Goal: Task Accomplishment & Management: Manage account settings

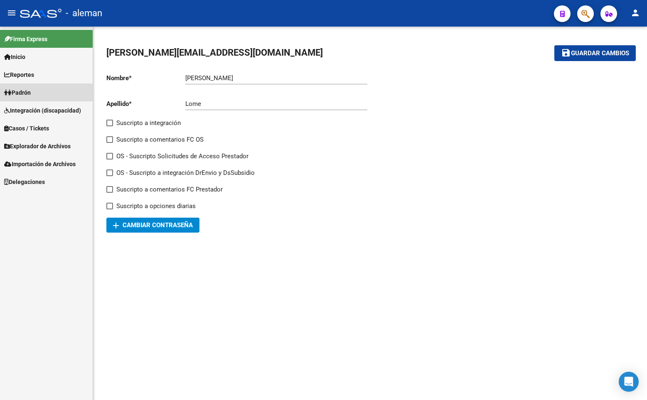
click at [26, 96] on span "Padrón" at bounding box center [17, 92] width 27 height 9
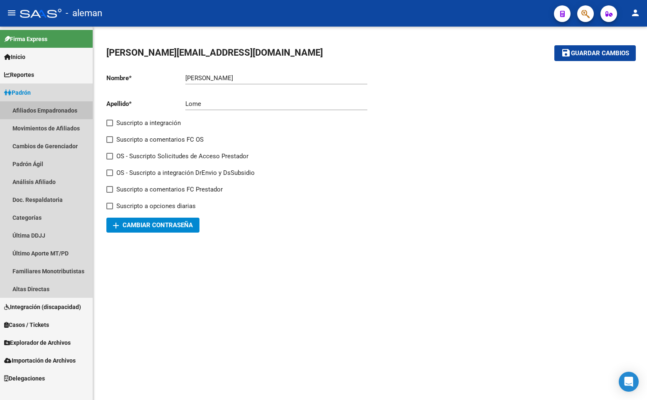
click at [37, 107] on link "Afiliados Empadronados" at bounding box center [46, 110] width 93 height 18
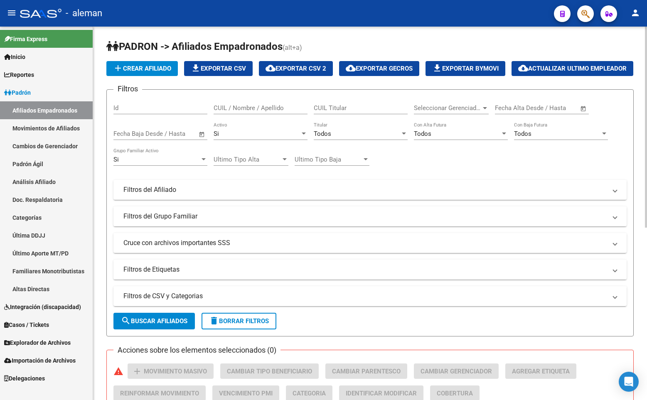
click at [242, 112] on input "CUIL / Nombre / Apellido" at bounding box center [261, 107] width 94 height 7
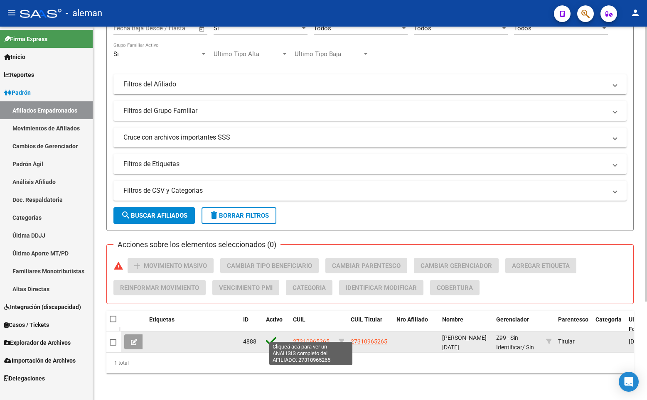
click at [312, 338] on span "27310965265" at bounding box center [311, 341] width 37 height 7
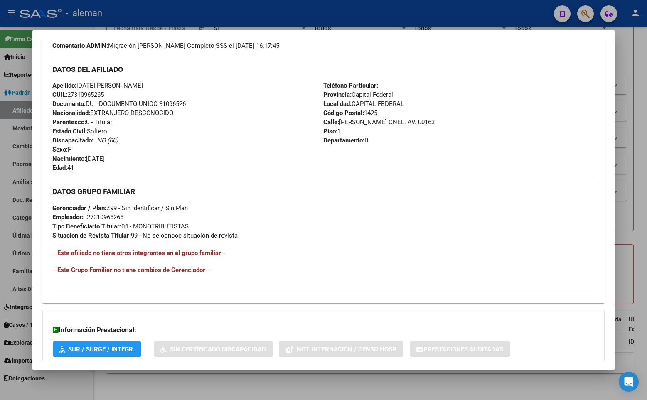
scroll to position [302, 0]
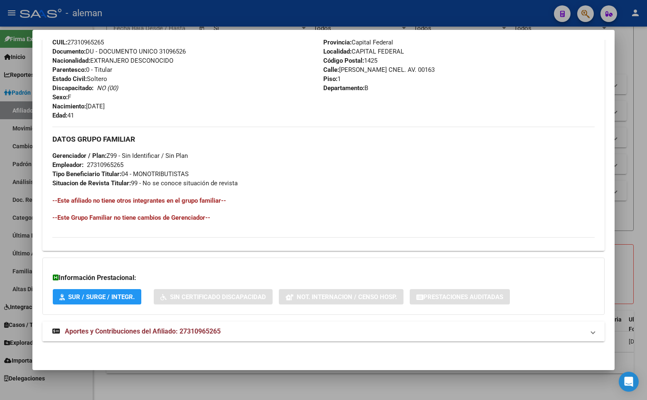
click at [188, 332] on span "Aportes y Contribuciones del Afiliado: 27310965265" at bounding box center [143, 331] width 156 height 8
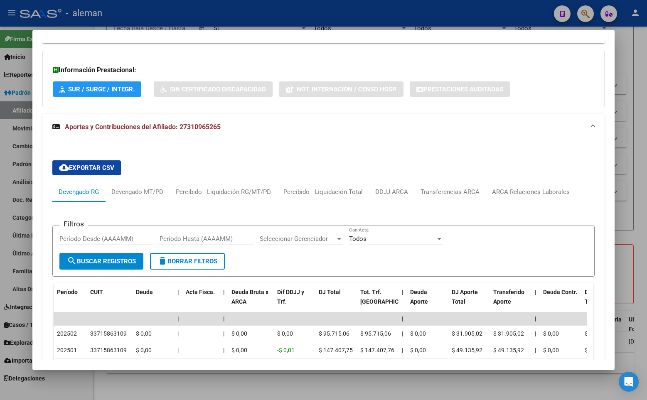
scroll to position [577, 0]
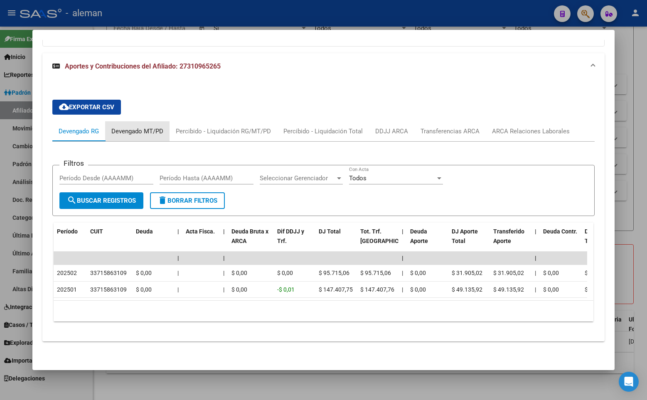
click at [139, 121] on div "Devengado MT/PD" at bounding box center [137, 131] width 64 height 20
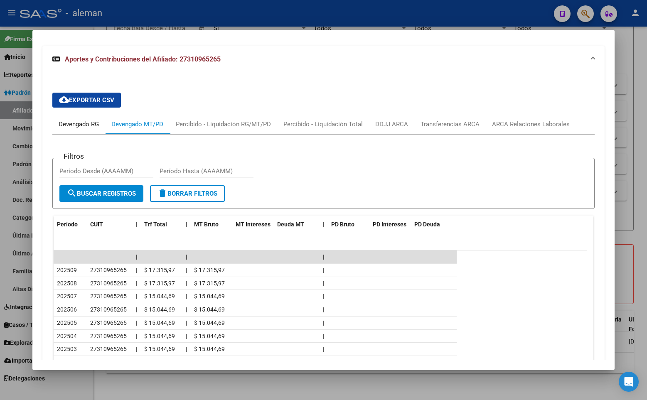
click at [81, 123] on div "Devengado RG" at bounding box center [79, 124] width 40 height 9
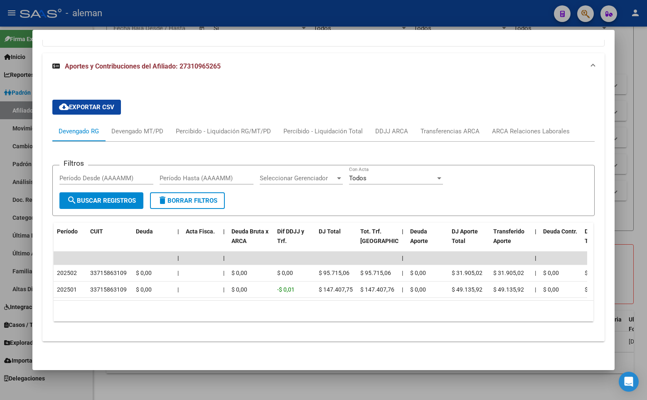
click at [480, 80] on div "cloud_download Exportar CSV Devengado RG Devengado MT/PD Percibido - Liquidació…" at bounding box center [323, 211] width 562 height 262
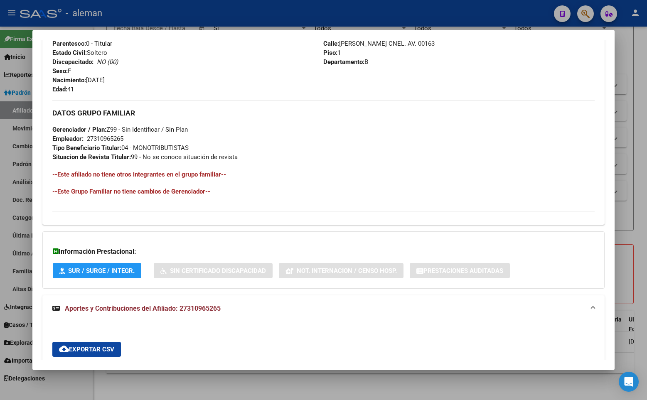
scroll to position [0, 0]
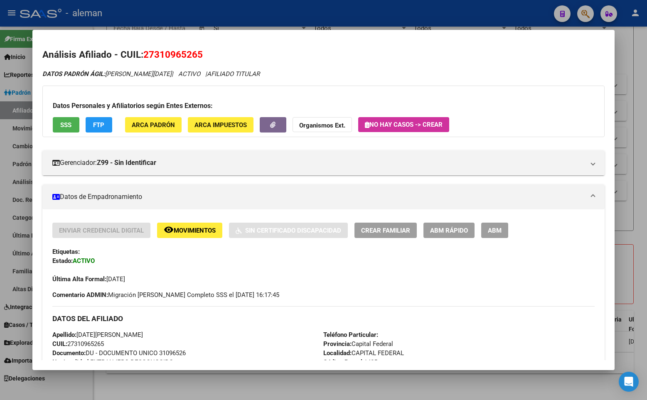
click at [574, 55] on h2 "Análisis Afiliado - CUIL: 27310965265" at bounding box center [323, 55] width 562 height 14
click at [482, 57] on h2 "Análisis Afiliado - CUIL: 27310965265" at bounding box center [323, 55] width 562 height 14
click at [643, 53] on div at bounding box center [323, 200] width 647 height 400
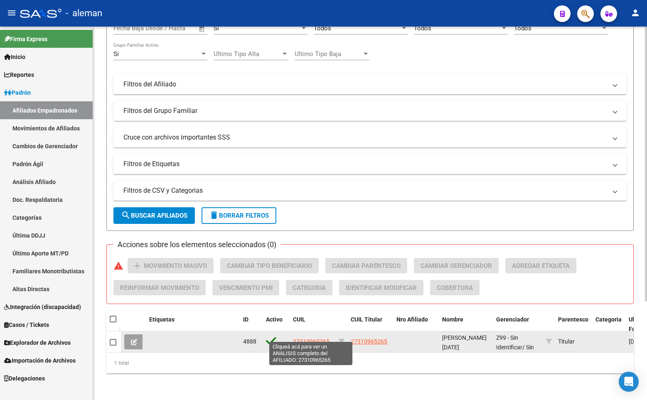
click at [309, 338] on span "27310965265" at bounding box center [311, 341] width 37 height 7
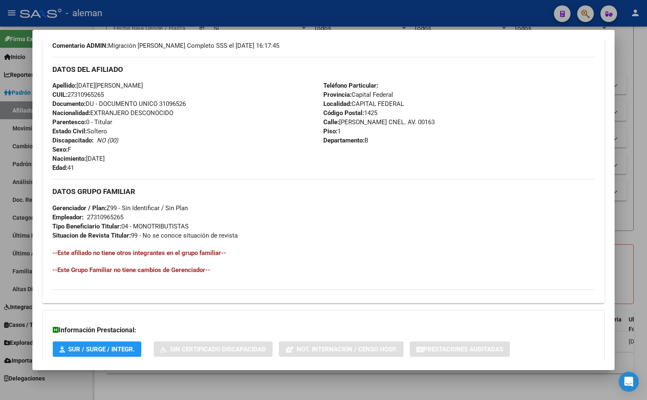
scroll to position [302, 0]
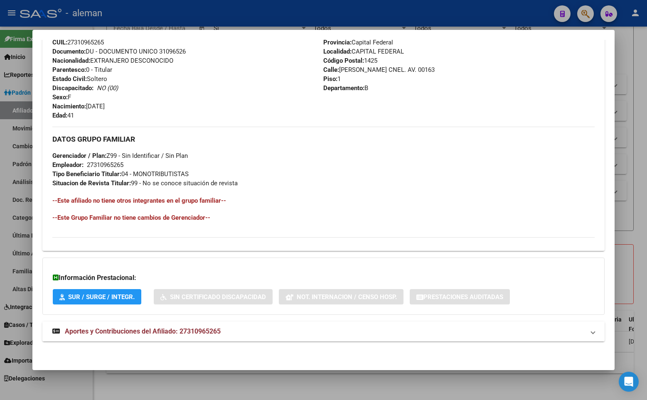
click at [128, 336] on strong "Aportes y Contribuciones del Afiliado: 27310965265" at bounding box center [136, 332] width 168 height 10
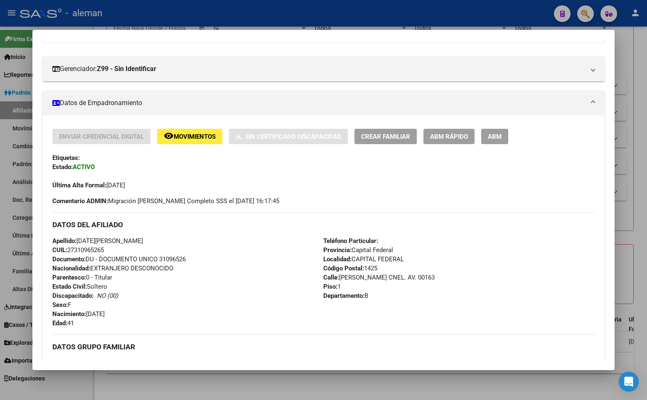
scroll to position [0, 0]
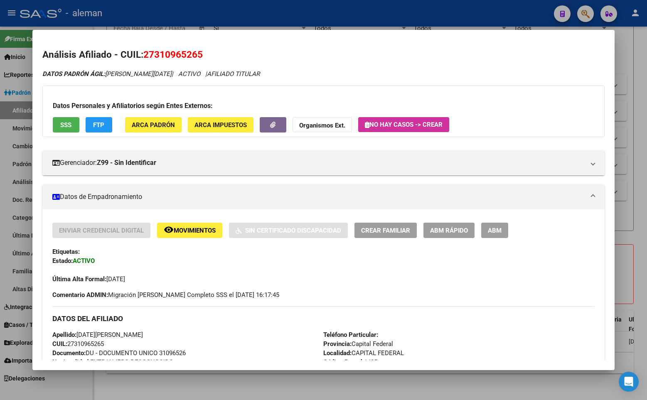
click at [636, 229] on div at bounding box center [323, 200] width 647 height 400
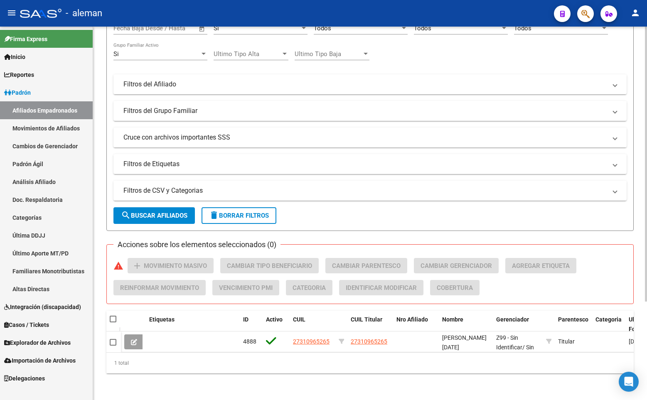
click at [628, 229] on div "PADRON -> Afiliados Empadronados (alt+a) add Crear Afiliado file_download Expor…" at bounding box center [369, 153] width 527 height 439
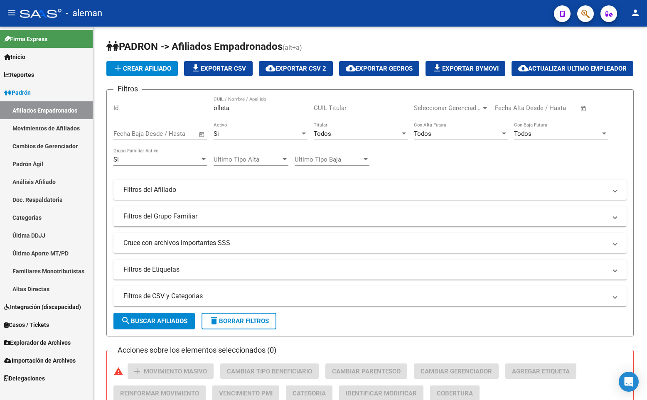
click at [27, 111] on link "Afiliados Empadronados" at bounding box center [46, 110] width 93 height 18
drag, startPoint x: 201, startPoint y: 129, endPoint x: 160, endPoint y: 136, distance: 41.4
click at [159, 134] on div "Filtros Id olleta CUIL / Nombre / Apellido CUIL Titular Seleccionar Gerenciador…" at bounding box center [369, 187] width 513 height 183
paste input "20963476028"
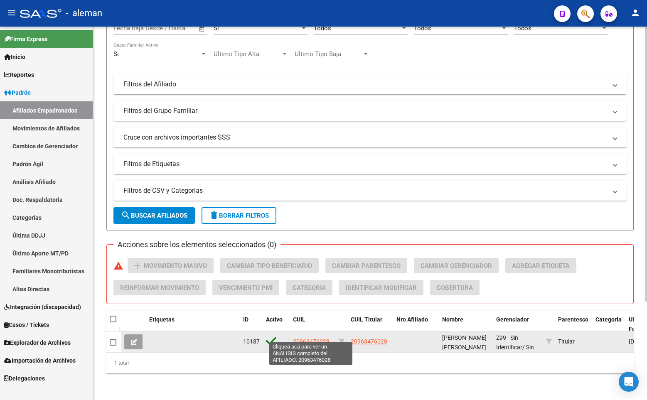
type input "20963476028"
click at [310, 338] on span "20963476028" at bounding box center [311, 341] width 37 height 7
type textarea "20963476028"
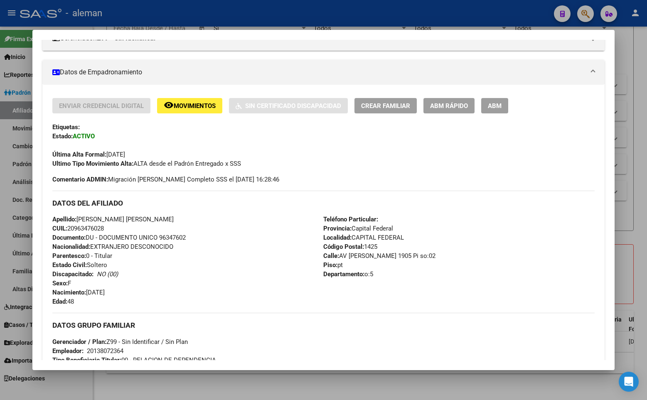
scroll to position [166, 0]
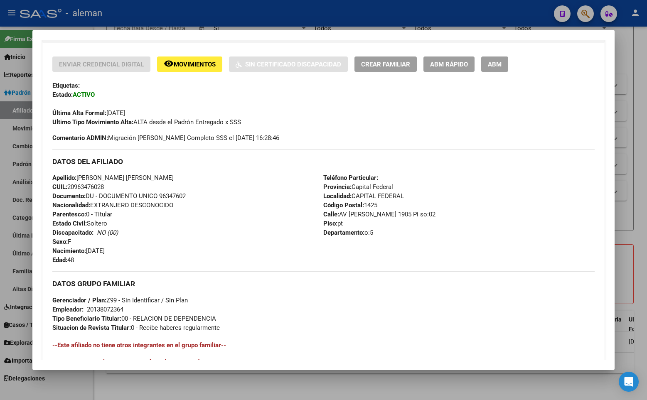
click at [278, 235] on div "Apellido: [PERSON_NAME] [PERSON_NAME] DEL CARME CUIL: 20963476028 Documento: DU…" at bounding box center [187, 218] width 271 height 91
click at [282, 107] on div "Última Alta Formal: [DATE]" at bounding box center [323, 108] width 542 height 18
click at [634, 52] on div at bounding box center [323, 200] width 647 height 400
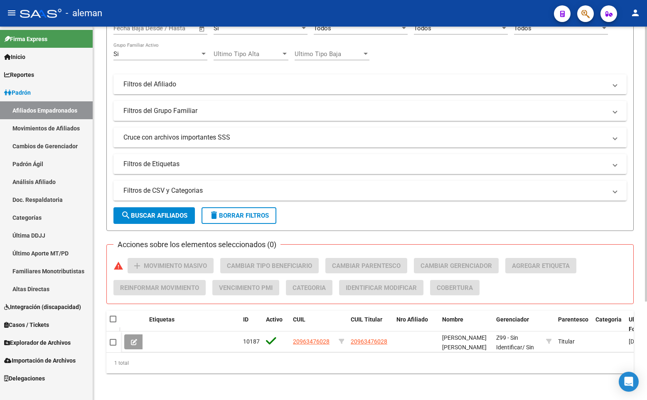
scroll to position [0, 0]
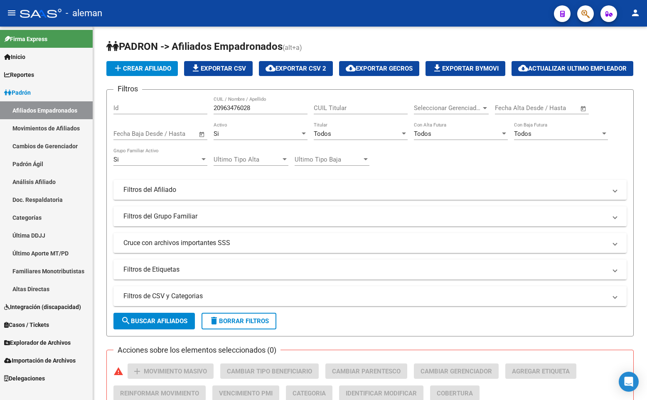
click at [43, 106] on link "Afiliados Empadronados" at bounding box center [46, 110] width 93 height 18
drag, startPoint x: 262, startPoint y: 130, endPoint x: 174, endPoint y: 126, distance: 88.2
click at [174, 126] on div "Filtros Id 20963476028 CUIL / Nombre / Apellido CUIL Titular Seleccionar Gerenc…" at bounding box center [369, 187] width 513 height 183
paste input "277781132"
click at [260, 112] on input "20277781132" at bounding box center [261, 107] width 94 height 7
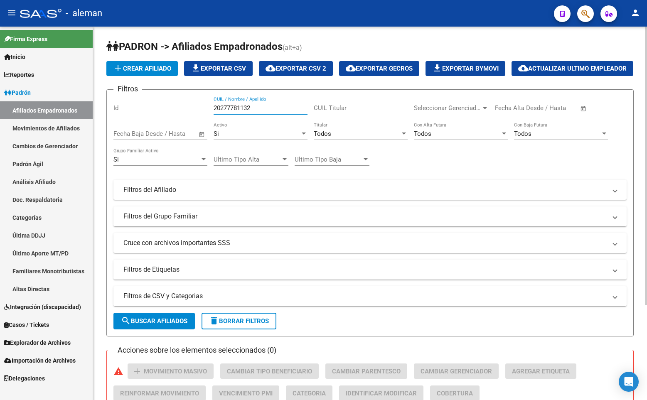
type input "20277781132"
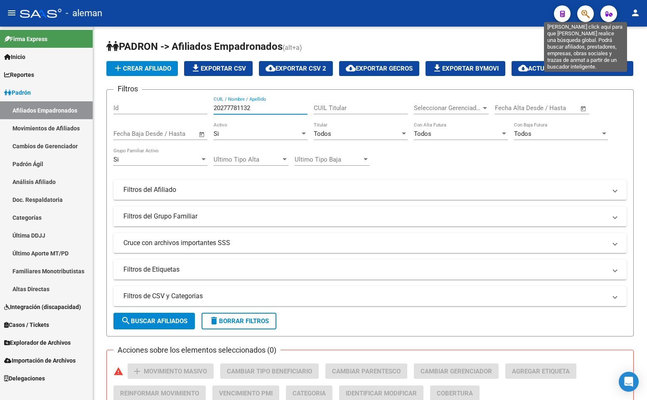
click at [582, 14] on icon "button" at bounding box center [585, 14] width 8 height 10
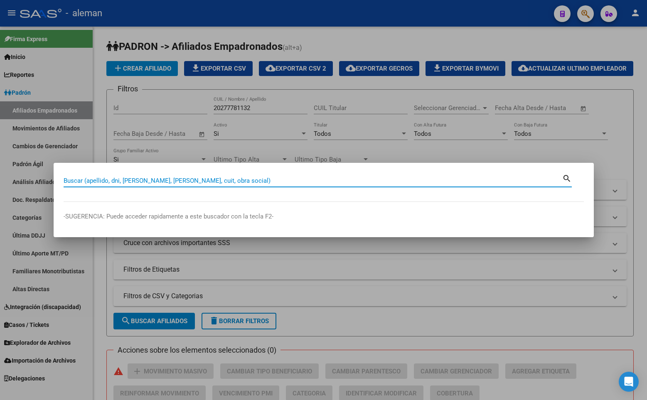
click at [171, 179] on input "Buscar (apellido, dni, [PERSON_NAME], [PERSON_NAME], cuit, obra social)" at bounding box center [313, 180] width 499 height 7
paste input "20277781132"
type input "20277781132"
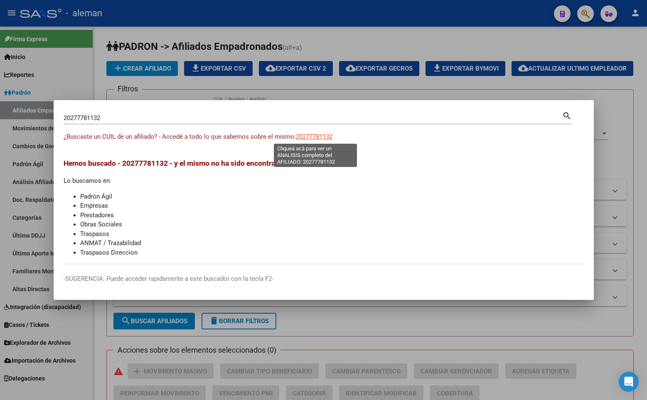
click at [321, 136] on span "20277781132" at bounding box center [314, 136] width 37 height 7
type textarea "20277781132"
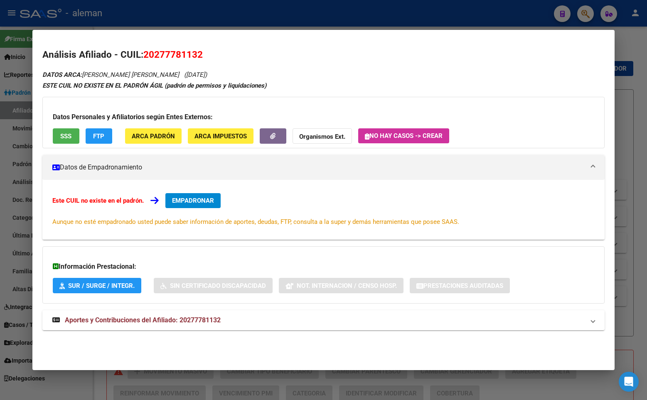
click at [190, 199] on span "EMPADRONAR" at bounding box center [193, 200] width 42 height 7
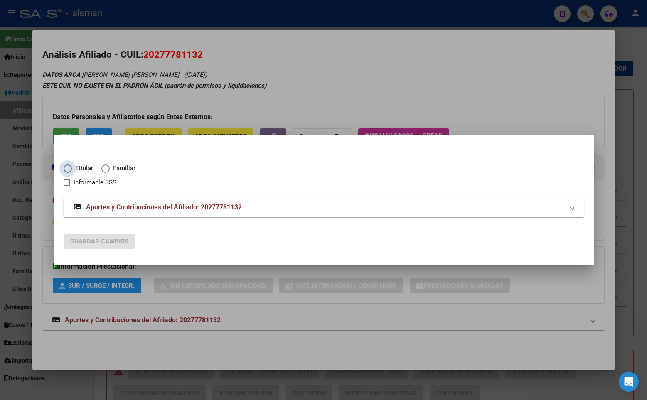
click at [66, 168] on span "Elija una opción" at bounding box center [68, 169] width 8 height 8
click at [66, 168] on input "Titular" at bounding box center [68, 169] width 8 height 8
radio input "true"
checkbox input "true"
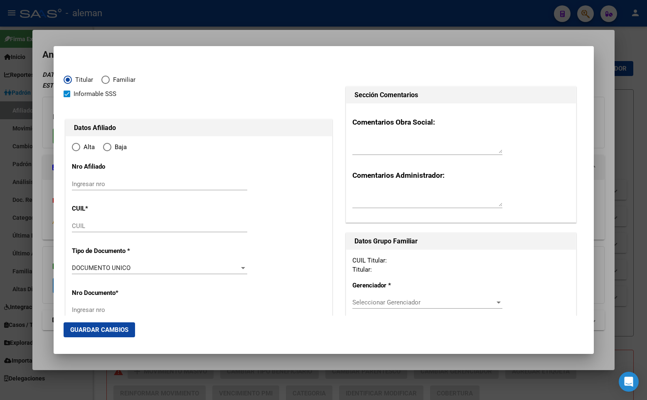
type input "20-27778113-2"
type input "27778113"
type input "[PERSON_NAME]"
type input "[DATE]"
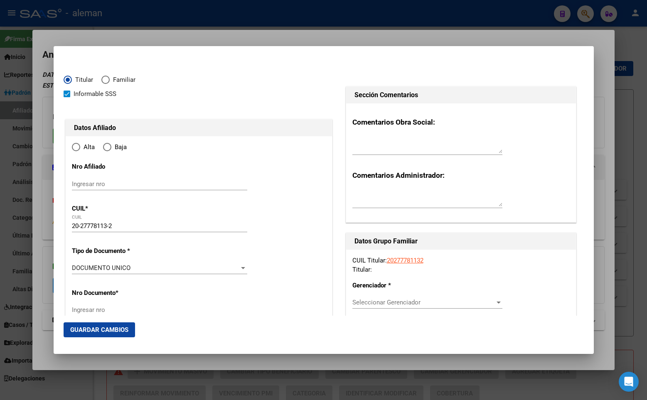
type input "CABA"
type input "1414"
type input "[PERSON_NAME] AV."
type input "1257"
type input "1"
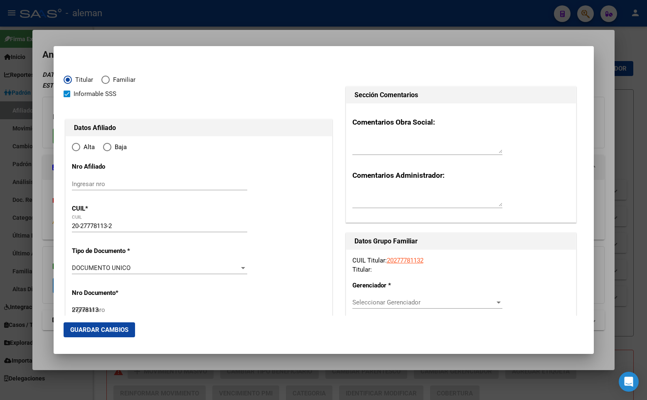
type input "CABA"
radio input "true"
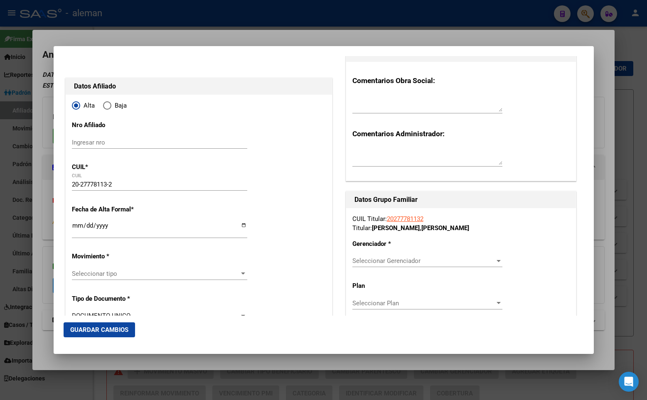
click at [76, 224] on input "Ingresar fecha" at bounding box center [159, 228] width 175 height 13
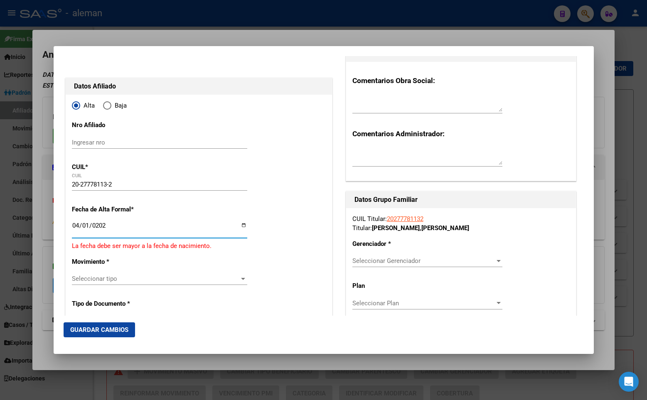
type input "[DATE]"
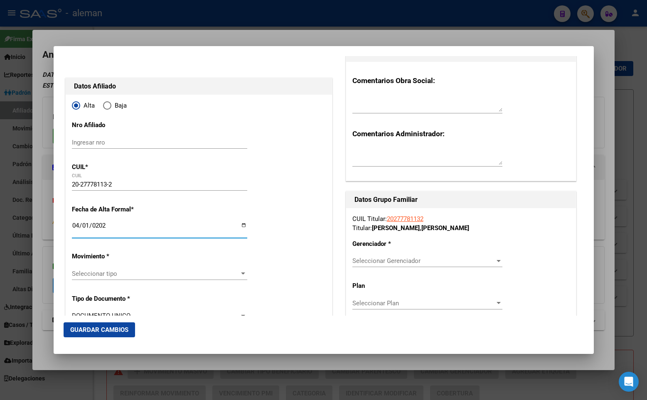
click at [111, 272] on span "Seleccionar tipo" at bounding box center [156, 273] width 168 height 7
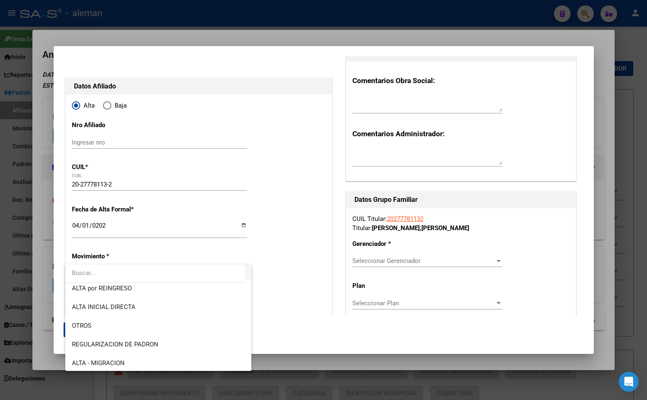
scroll to position [83, 0]
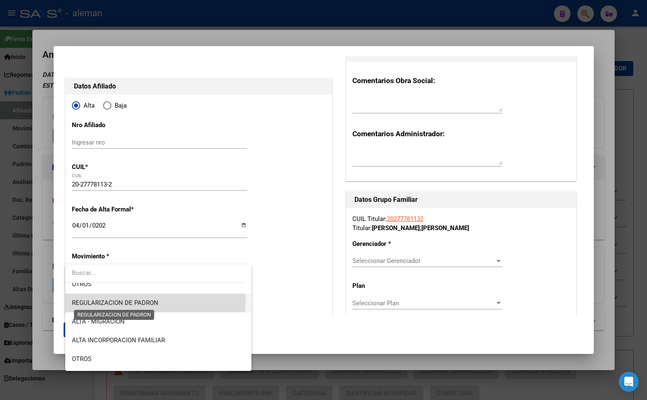
click at [146, 302] on span "REGULARIZACION DE PADRON" at bounding box center [115, 302] width 86 height 7
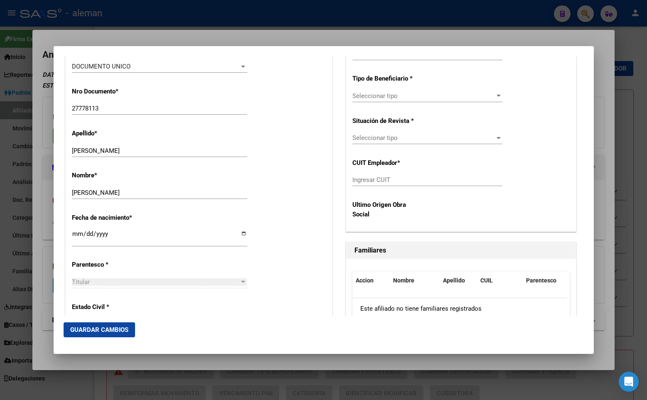
scroll to position [332, 0]
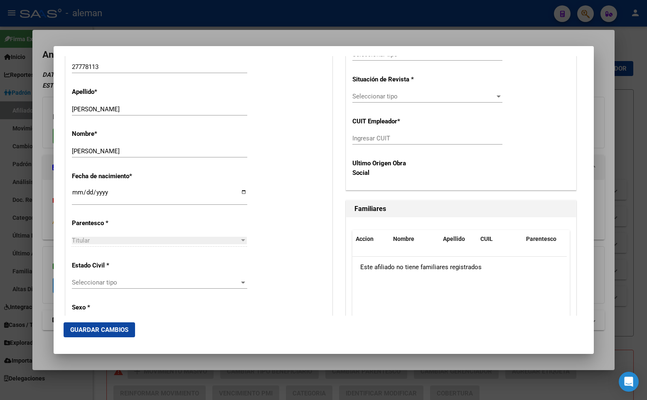
click at [130, 284] on span "Seleccionar tipo" at bounding box center [156, 282] width 168 height 7
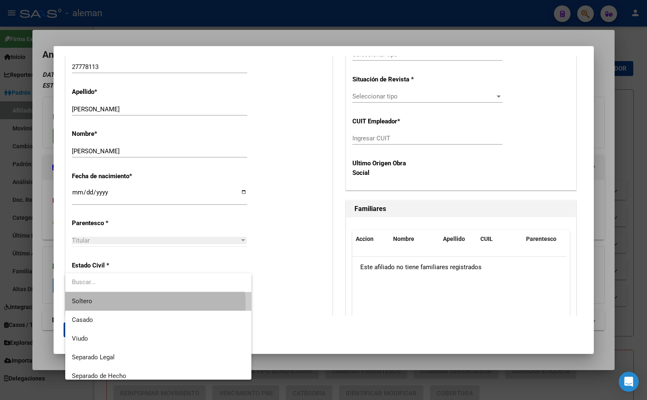
click at [126, 304] on span "Soltero" at bounding box center [158, 301] width 173 height 19
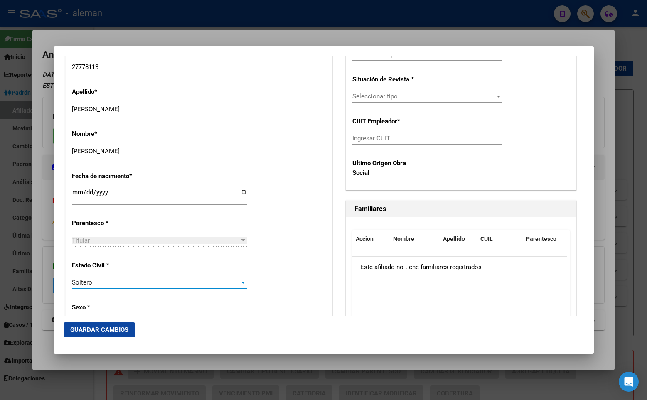
click at [282, 252] on div "Alta Baja Nro Afiliado Ingresar nro CUIL * 20-27778113-2 CUIL ARCA [PERSON_NAME…" at bounding box center [199, 397] width 266 height 1187
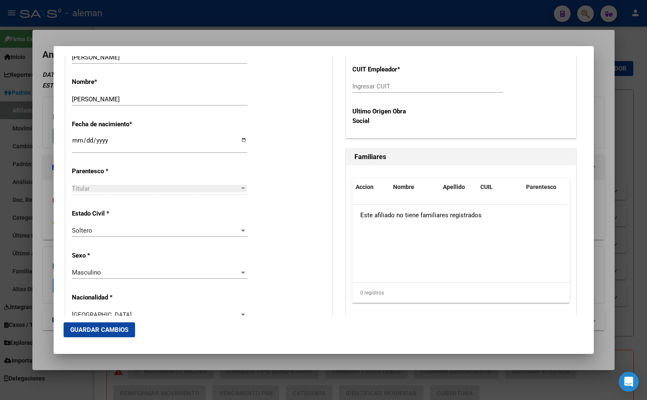
scroll to position [135, 0]
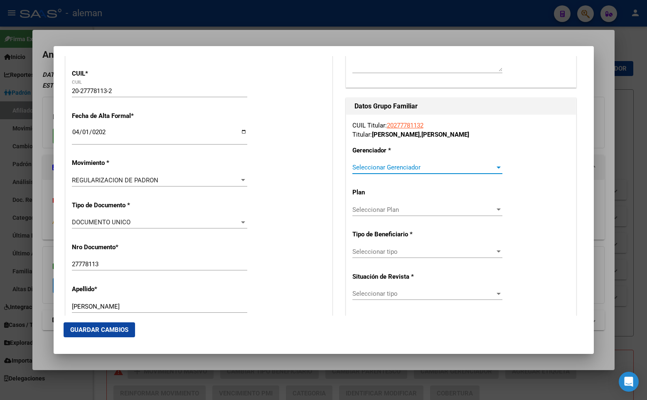
click at [397, 166] on span "Seleccionar Gerenciador" at bounding box center [423, 167] width 143 height 7
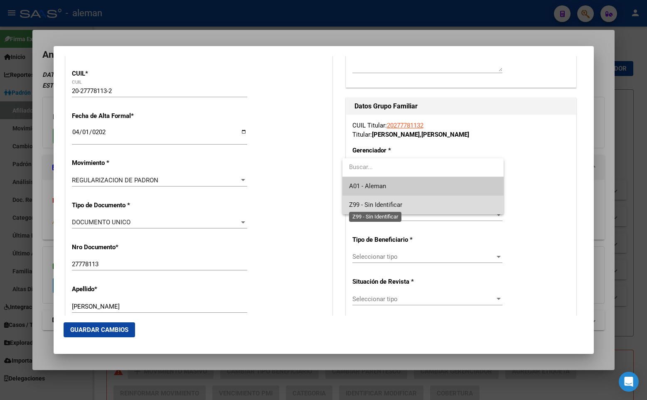
click at [393, 204] on span "Z99 - Sin Identificar" at bounding box center [375, 204] width 53 height 7
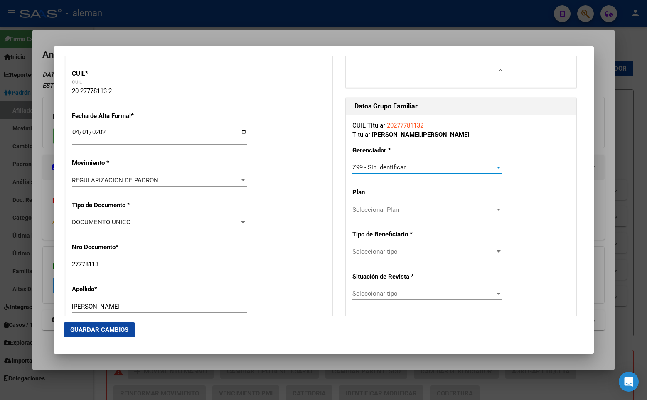
click at [397, 253] on span "Seleccionar tipo" at bounding box center [423, 251] width 143 height 7
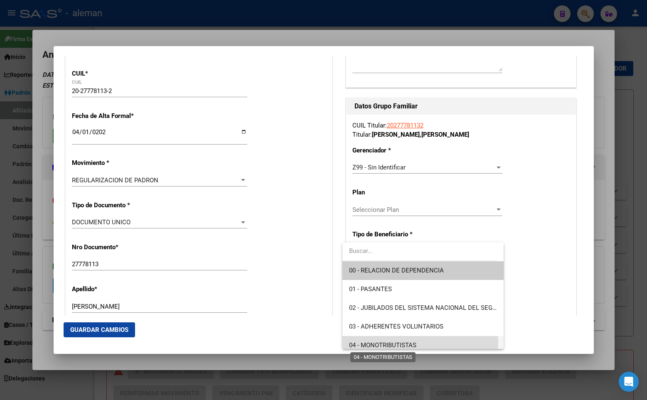
click at [399, 342] on span "04 - MONOTRIBUTISTAS" at bounding box center [382, 345] width 67 height 7
type input "20-27778113-2"
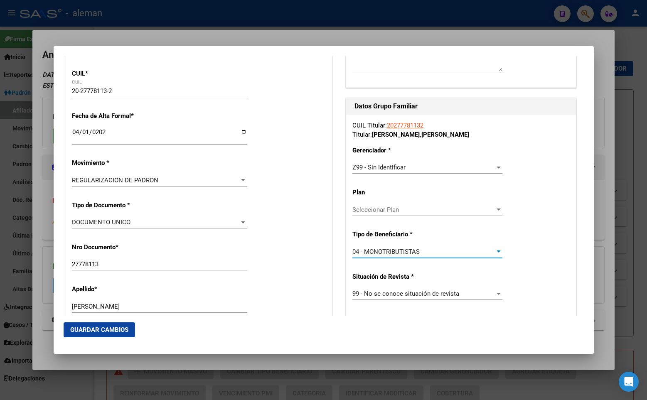
click at [96, 330] on span "Guardar Cambios" at bounding box center [99, 329] width 58 height 7
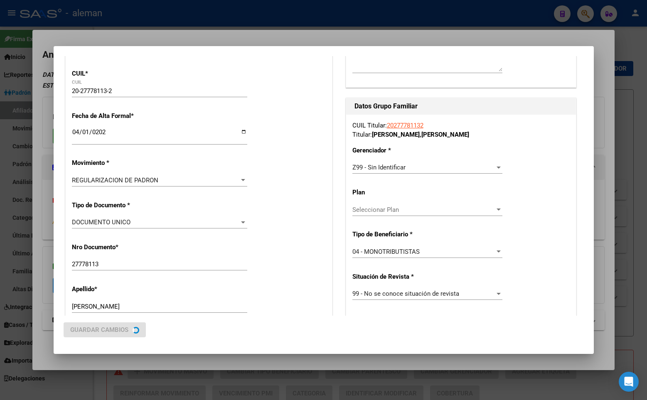
scroll to position [0, 0]
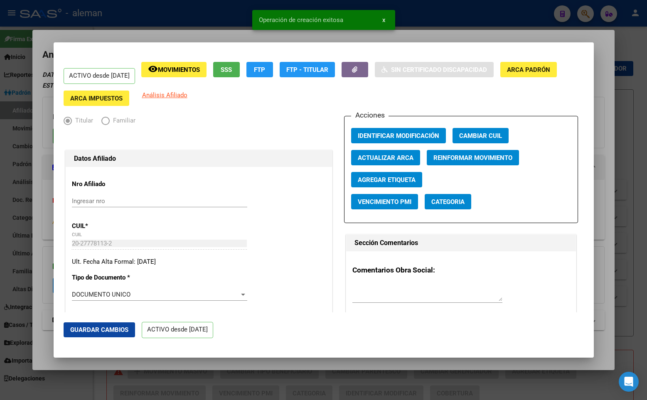
click at [298, 97] on div "ACTIVO desde [DATE] remove_red_eye Movimientos SSS FTP FTP - Titular Sin Certif…" at bounding box center [324, 84] width 520 height 44
click at [416, 96] on div "ACTIVO desde [DATE] remove_red_eye Movimientos SSS FTP FTP - Titular Sin Certif…" at bounding box center [324, 84] width 520 height 44
click at [632, 52] on div at bounding box center [323, 200] width 647 height 400
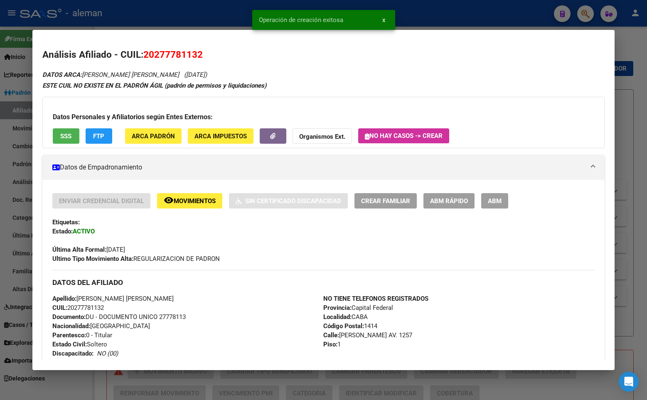
click at [593, 54] on h2 "Análisis Afiliado - CUIL: 20277781132" at bounding box center [323, 55] width 562 height 14
click at [625, 56] on div at bounding box center [323, 200] width 647 height 400
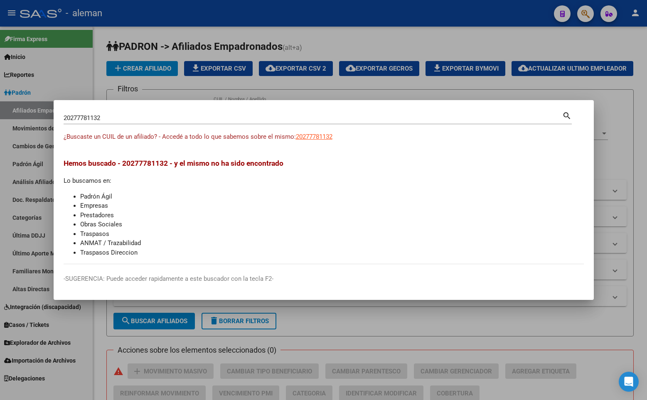
drag, startPoint x: 289, startPoint y: 209, endPoint x: 309, endPoint y: 195, distance: 24.2
click at [289, 208] on li "Empresas" at bounding box center [332, 206] width 504 height 10
click at [539, 57] on div at bounding box center [323, 200] width 647 height 400
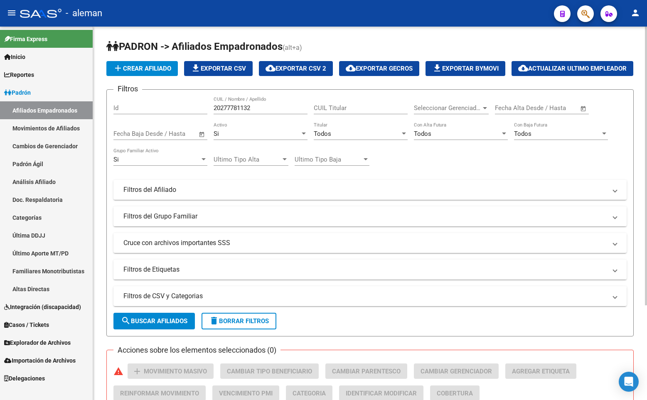
click at [539, 57] on app-list-header "PADRON -> Afiliados Empadronados (alt+a) add Crear Afiliado file_download Expor…" at bounding box center [369, 188] width 527 height 297
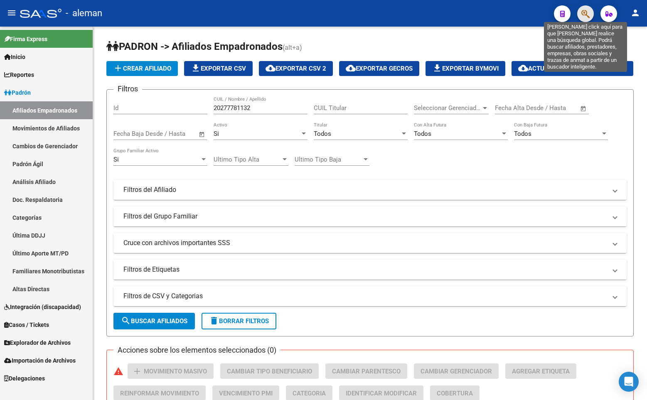
click at [585, 11] on icon "button" at bounding box center [585, 14] width 8 height 10
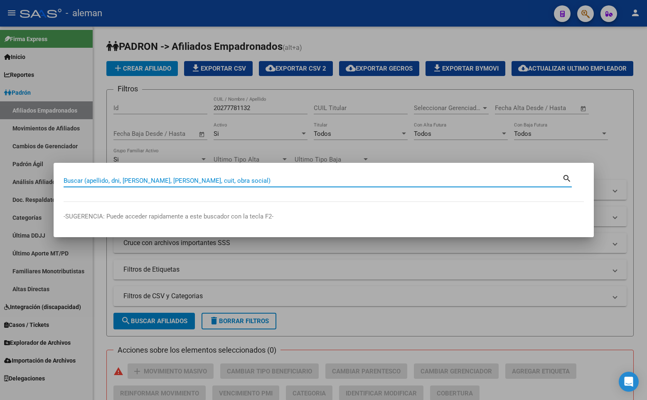
click at [173, 179] on input "Buscar (apellido, dni, [PERSON_NAME], [PERSON_NAME], cuit, obra social)" at bounding box center [313, 180] width 499 height 7
paste input "27206432964"
type input "27206432964"
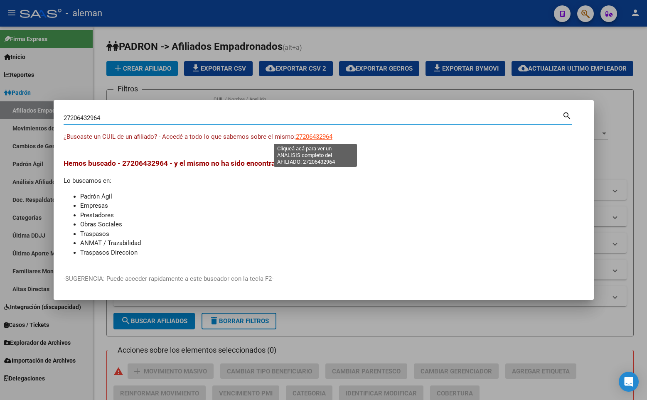
click at [317, 136] on span "27206432964" at bounding box center [314, 136] width 37 height 7
type textarea "27206432964"
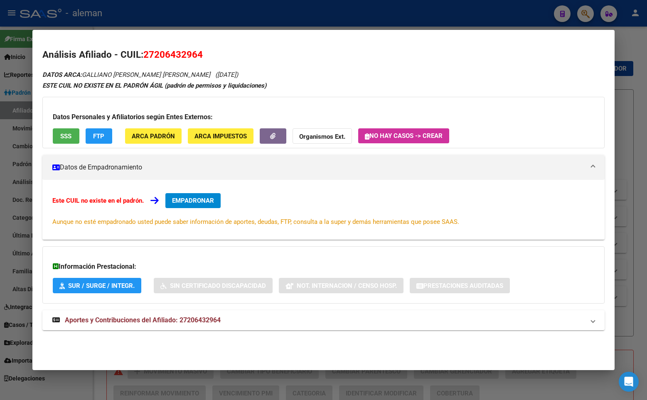
click at [343, 59] on h2 "Análisis Afiliado - CUIL: 27206432964" at bounding box center [323, 55] width 562 height 14
click at [209, 199] on span "EMPADRONAR" at bounding box center [193, 200] width 42 height 7
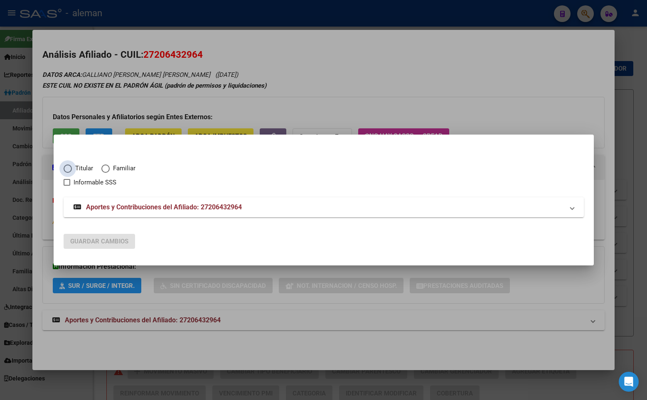
click at [67, 168] on span "Elija una opción" at bounding box center [68, 169] width 8 height 8
click at [67, 168] on input "Titular" at bounding box center [68, 169] width 8 height 8
radio input "true"
checkbox input "true"
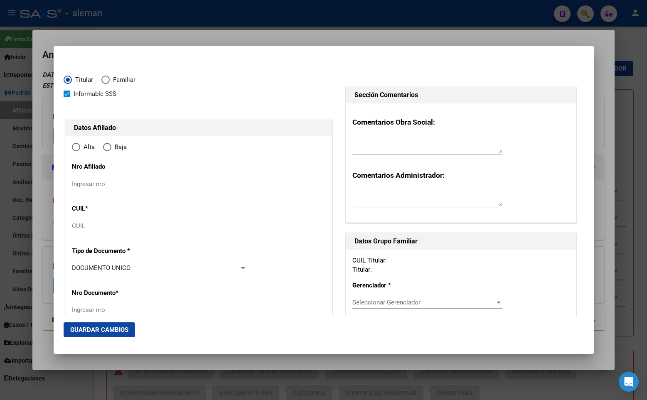
type input "27-20643296-4"
type input "20643296"
type input "GALLIANO"
type input "[PERSON_NAME] [PERSON_NAME]"
type input "[DATE]"
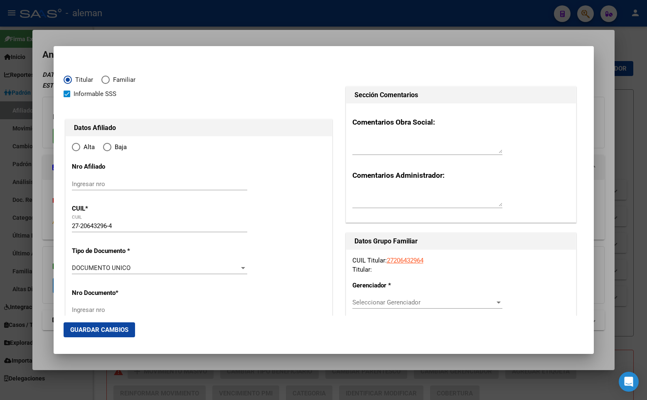
type input "BENAVIDEZ"
type input "1621"
type input "AV. [PERSON_NAME]"
type input "6556"
radio input "true"
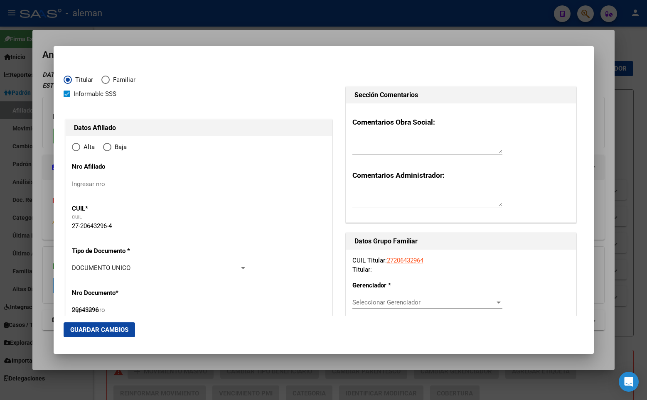
type input "BENAVIDEZ"
click at [74, 266] on input "Ingresar fecha" at bounding box center [159, 270] width 175 height 13
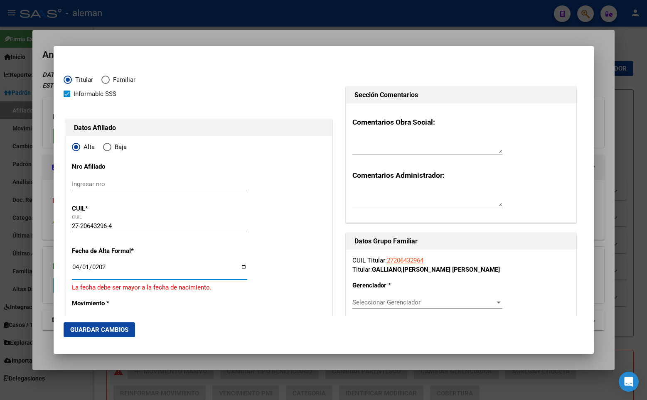
type input "[DATE]"
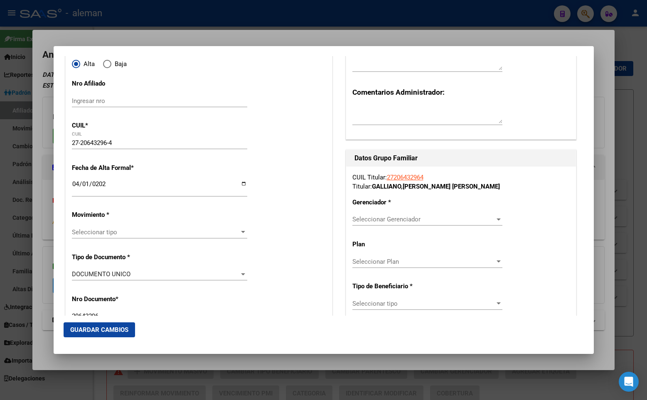
click at [149, 229] on span "Seleccionar tipo" at bounding box center [156, 232] width 168 height 7
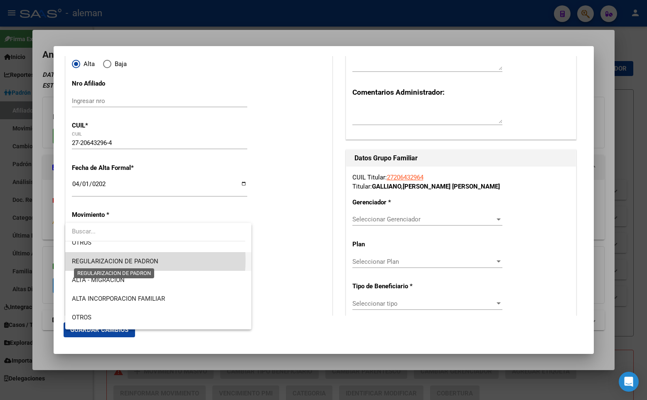
click at [119, 260] on span "REGULARIZACION DE PADRON" at bounding box center [115, 261] width 86 height 7
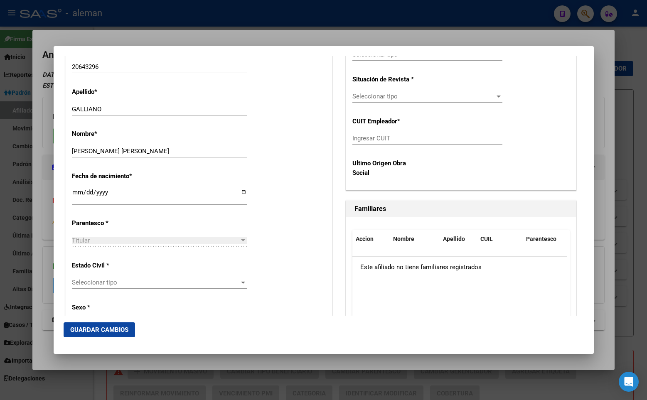
scroll to position [374, 0]
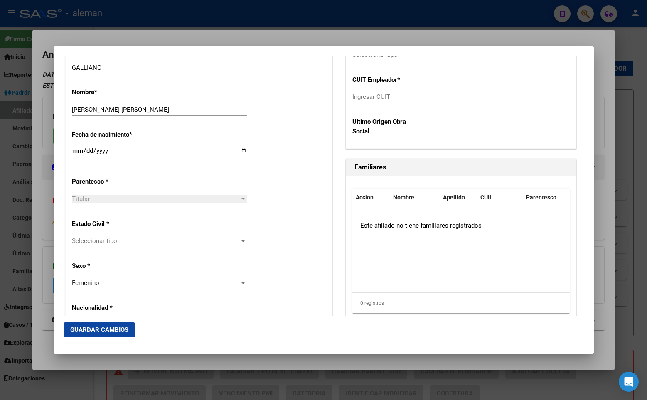
click at [109, 240] on span "Seleccionar tipo" at bounding box center [156, 240] width 168 height 7
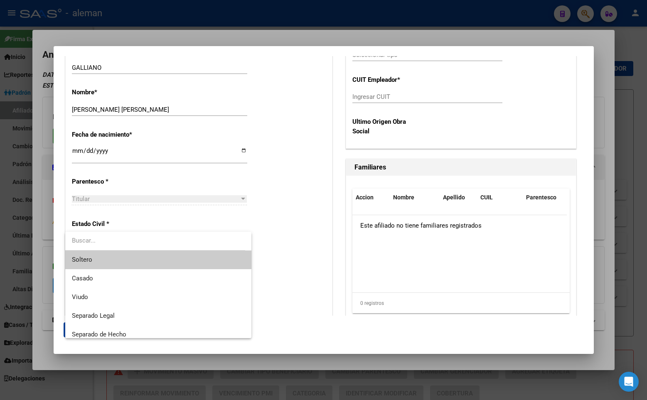
click at [108, 259] on span "Soltero" at bounding box center [158, 260] width 173 height 19
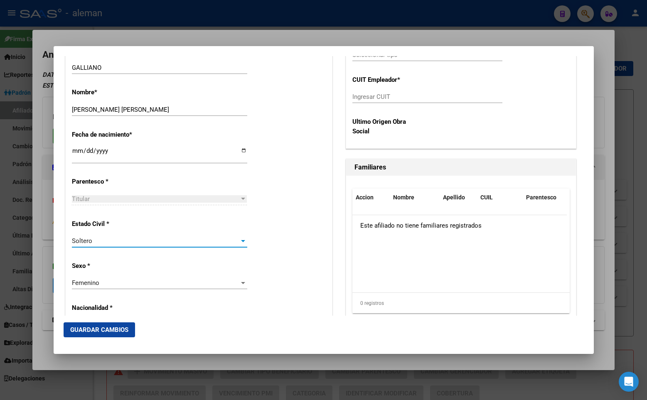
click at [281, 243] on div "Estado Civil * [DEMOGRAPHIC_DATA] Seleccionar tipo" at bounding box center [199, 234] width 254 height 42
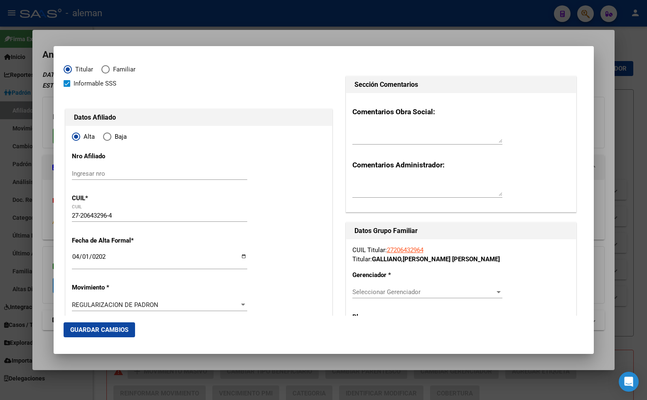
scroll to position [135, 0]
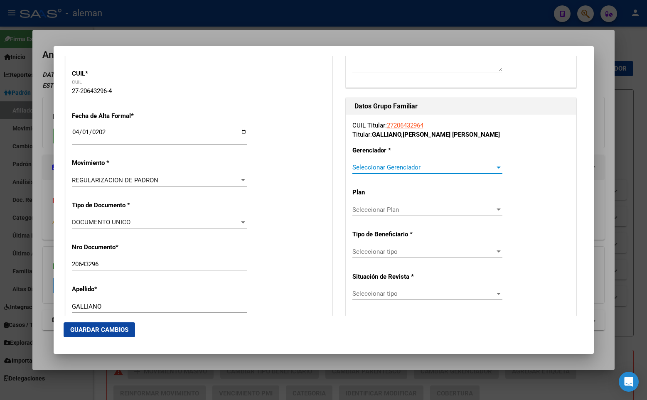
click at [399, 170] on span "Seleccionar Gerenciador" at bounding box center [423, 167] width 143 height 7
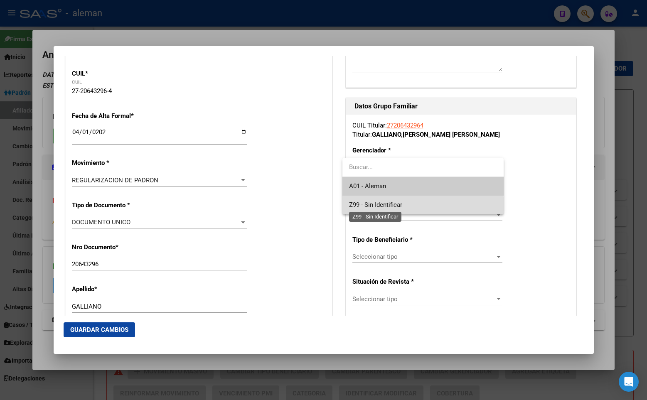
click at [396, 207] on span "Z99 - Sin Identificar" at bounding box center [375, 204] width 53 height 7
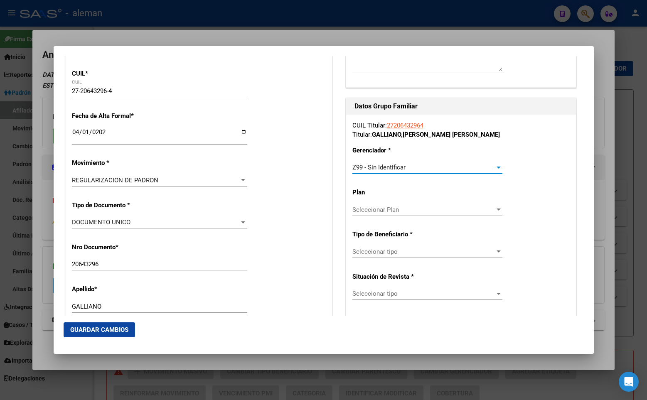
click at [398, 253] on span "Seleccionar tipo" at bounding box center [423, 251] width 143 height 7
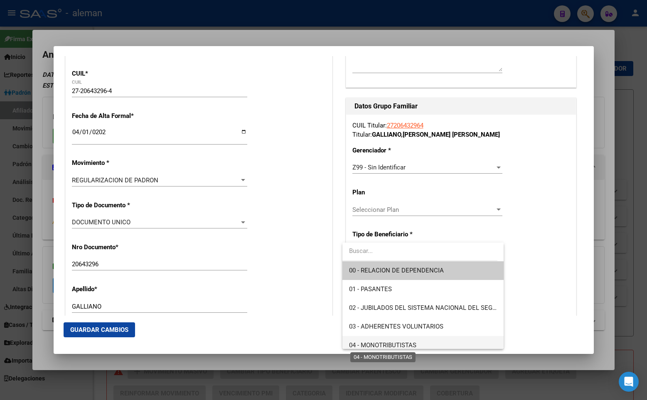
click at [396, 343] on span "04 - MONOTRIBUTISTAS" at bounding box center [382, 345] width 67 height 7
type input "27-20643296-4"
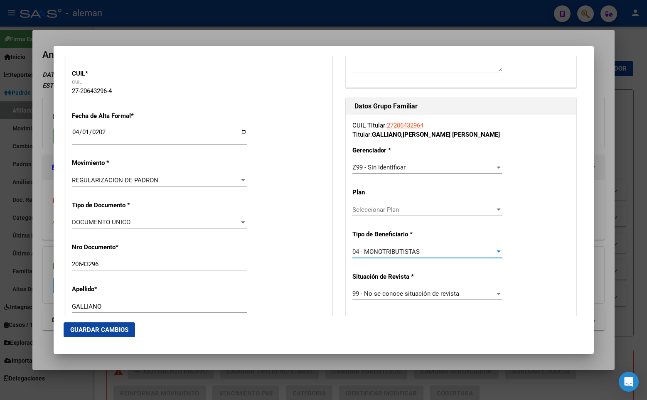
click at [101, 331] on span "Guardar Cambios" at bounding box center [99, 329] width 58 height 7
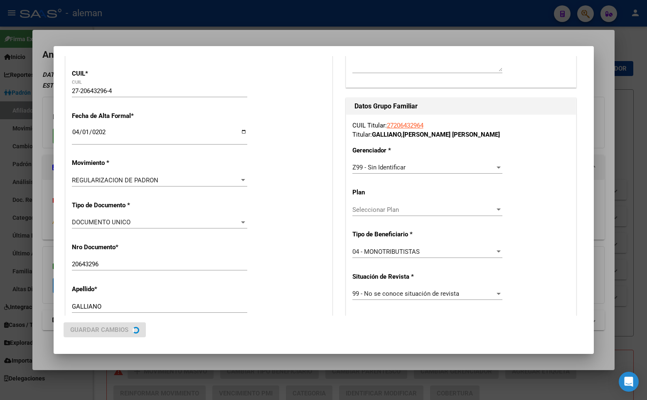
scroll to position [0, 0]
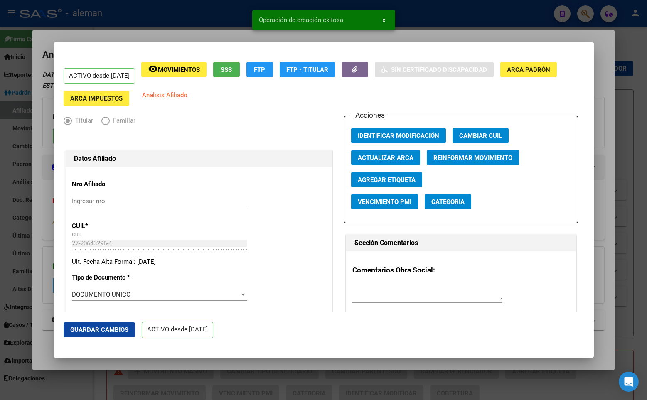
click at [273, 142] on div at bounding box center [199, 139] width 271 height 19
click at [440, 51] on mat-dialog-container "ACTIVO desde [DATE] remove_red_eye Movimientos SSS FTP FTP - Titular Sin Certif…" at bounding box center [324, 199] width 540 height 315
click at [613, 66] on div at bounding box center [323, 200] width 647 height 400
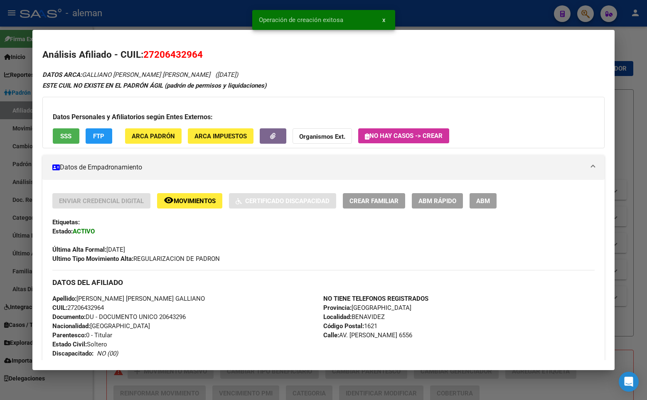
click at [626, 66] on div at bounding box center [323, 200] width 647 height 400
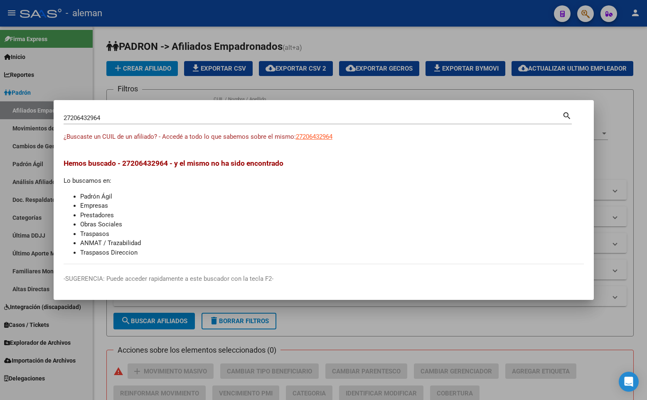
click at [593, 80] on div at bounding box center [323, 200] width 647 height 400
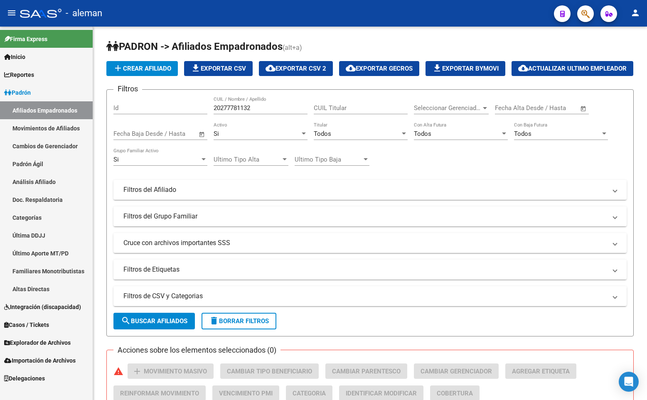
click at [586, 22] on span "button" at bounding box center [585, 13] width 8 height 17
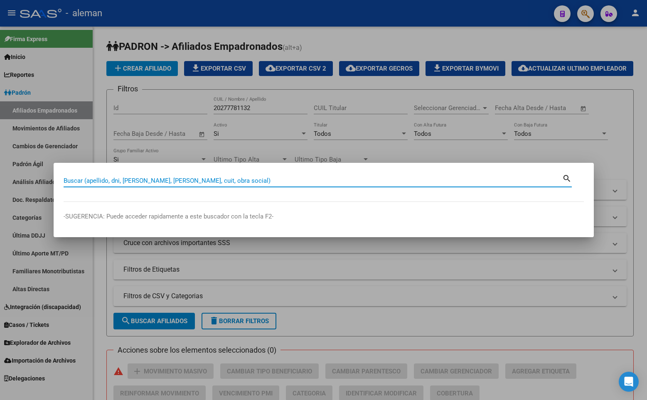
click at [182, 179] on input "Buscar (apellido, dni, [PERSON_NAME], [PERSON_NAME], cuit, obra social)" at bounding box center [313, 180] width 499 height 7
paste input "27324647002"
type input "27324647002"
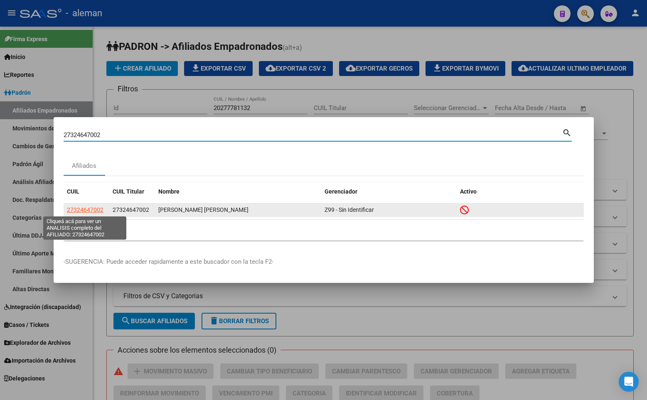
click at [87, 210] on span "27324647002" at bounding box center [85, 210] width 37 height 7
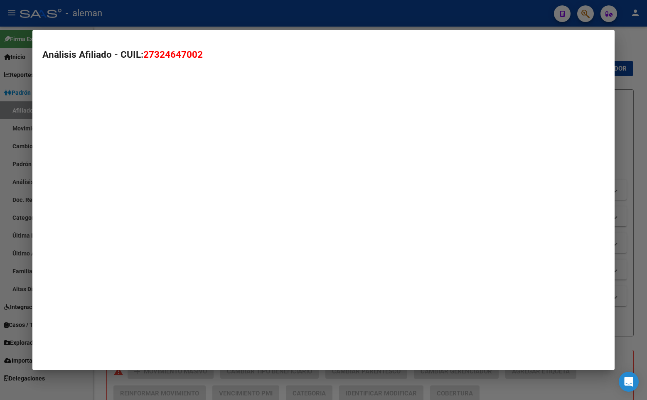
type textarea "27324647002"
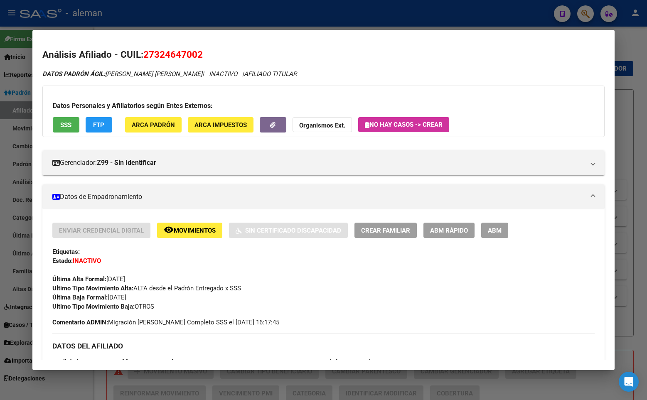
click at [185, 227] on span "Movimientos" at bounding box center [195, 230] width 42 height 7
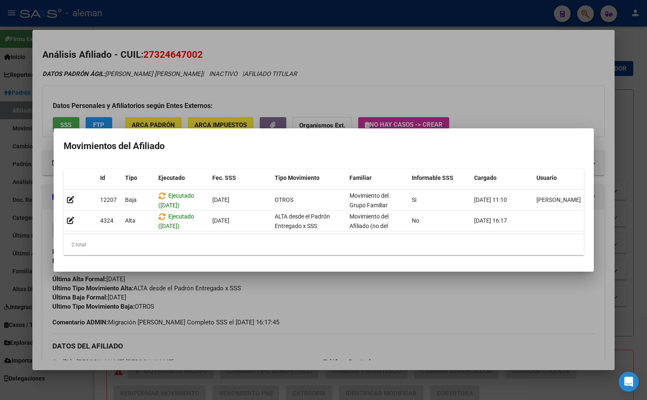
click at [419, 141] on h2 "Movimientos del Afiliado" at bounding box center [324, 146] width 520 height 16
click at [605, 140] on div at bounding box center [323, 200] width 647 height 400
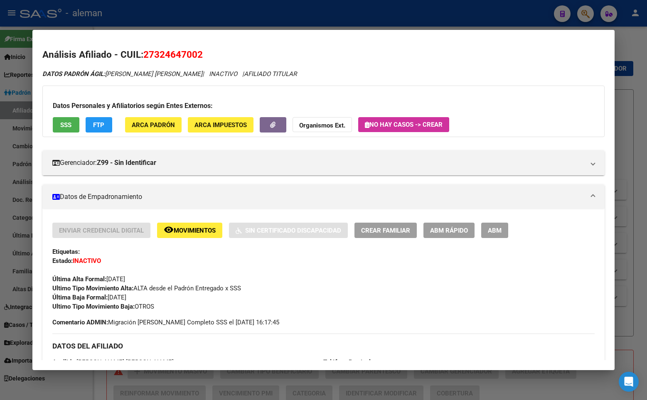
scroll to position [280, 0]
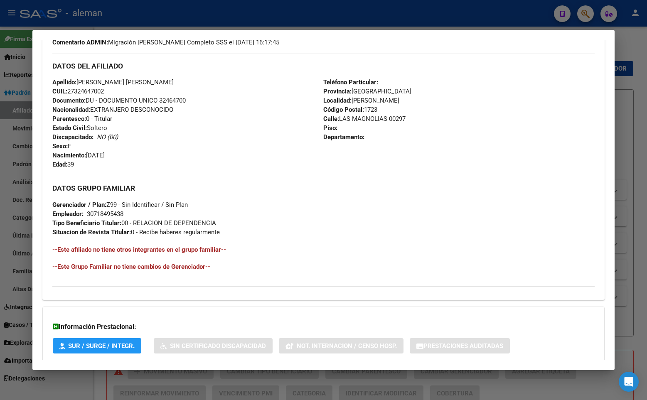
click at [355, 231] on div "DATOS GRUPO FAMILIAR Gerenciador / Plan: Z99 - Sin Identificar / Sin Plan Emple…" at bounding box center [323, 206] width 542 height 61
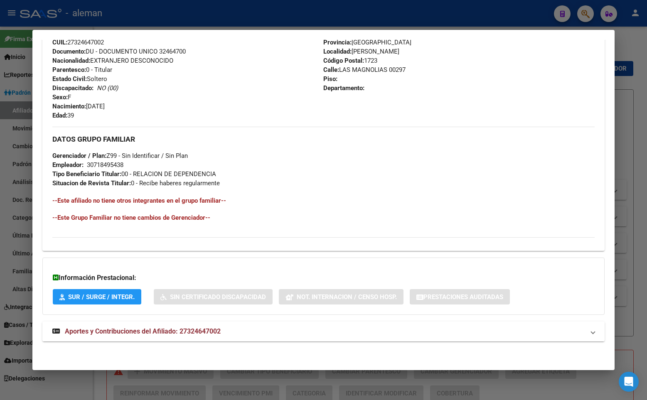
click at [153, 331] on span "Aportes y Contribuciones del Afiliado: 27324647002" at bounding box center [143, 331] width 156 height 8
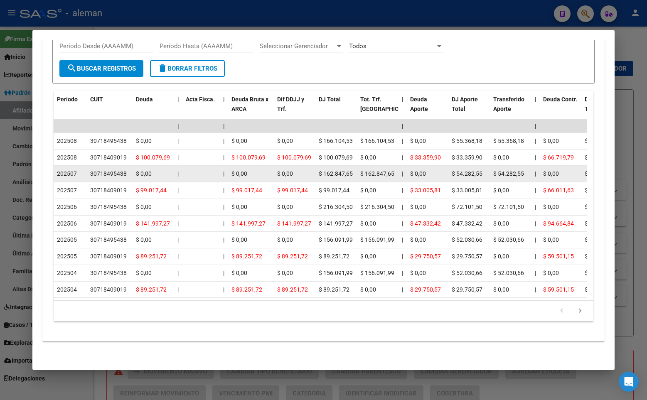
scroll to position [657, 0]
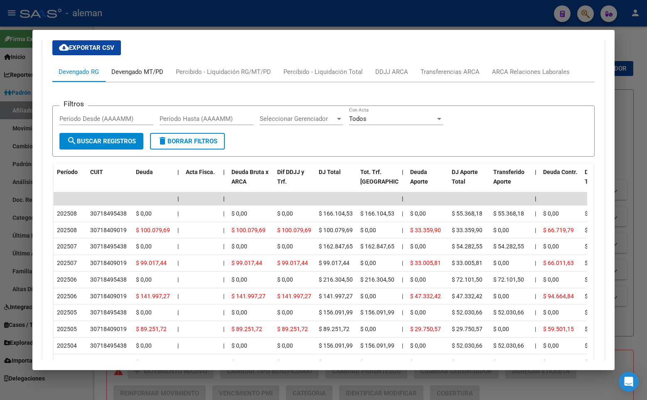
click at [139, 71] on div "Devengado MT/PD" at bounding box center [137, 71] width 52 height 9
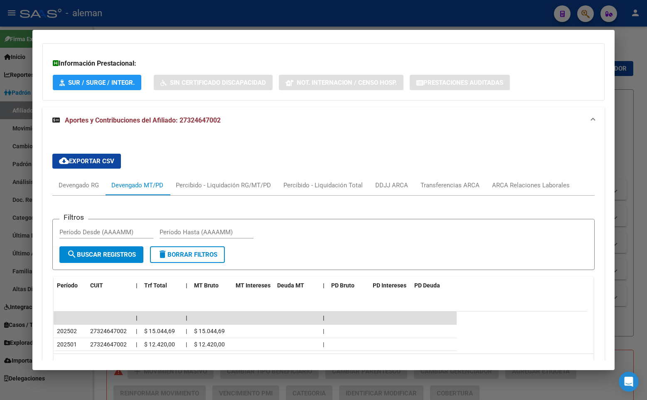
scroll to position [582, 0]
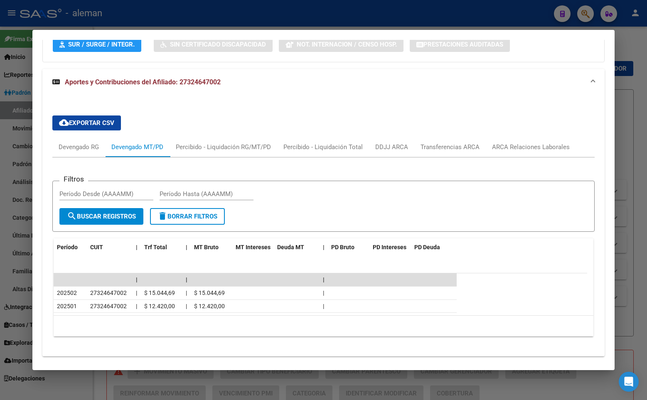
click at [323, 96] on mat-expansion-panel-header "Aportes y Contribuciones del Afiliado: 27324647002" at bounding box center [323, 82] width 562 height 27
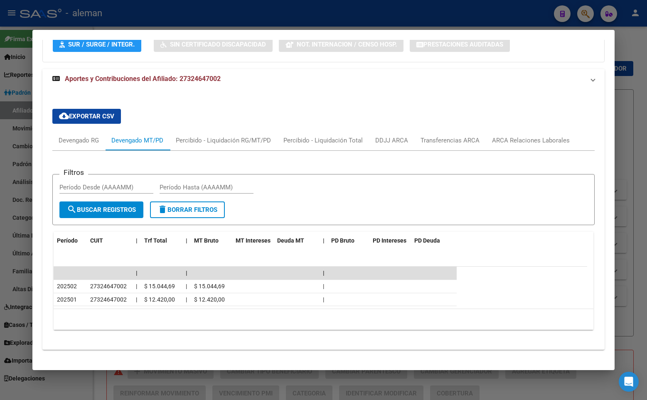
scroll to position [329, 0]
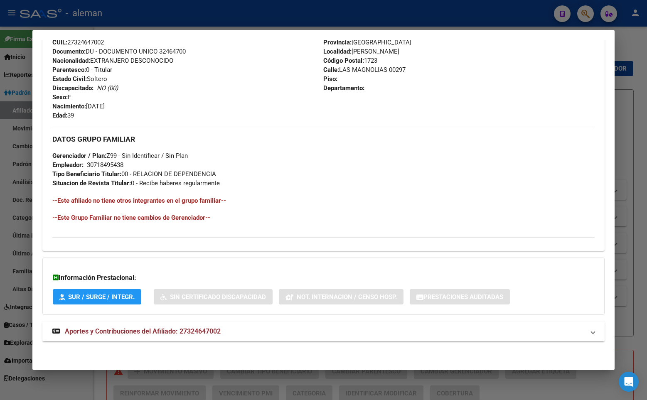
click at [152, 330] on span "Aportes y Contribuciones del Afiliado: 27324647002" at bounding box center [143, 331] width 156 height 8
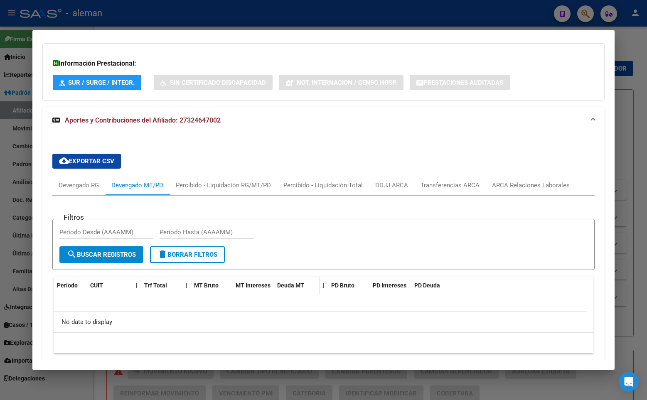
scroll to position [576, 0]
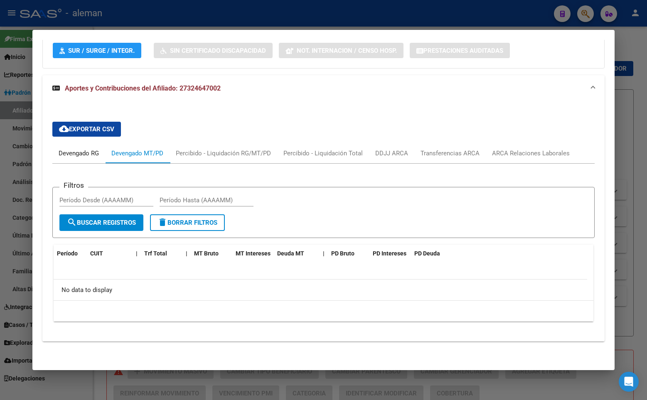
click at [64, 157] on div "Devengado RG" at bounding box center [79, 153] width 40 height 9
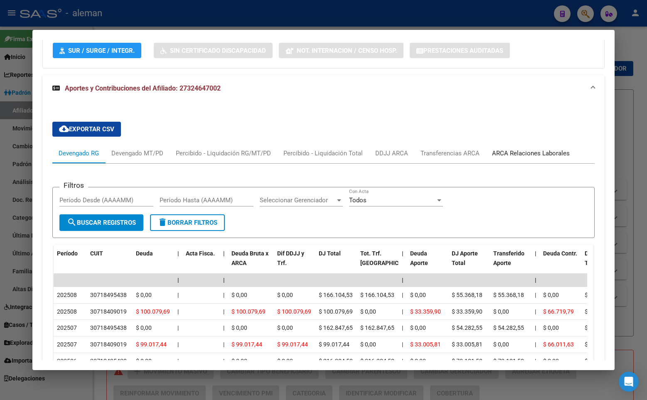
click at [519, 153] on div "ARCA Relaciones Laborales" at bounding box center [531, 153] width 78 height 9
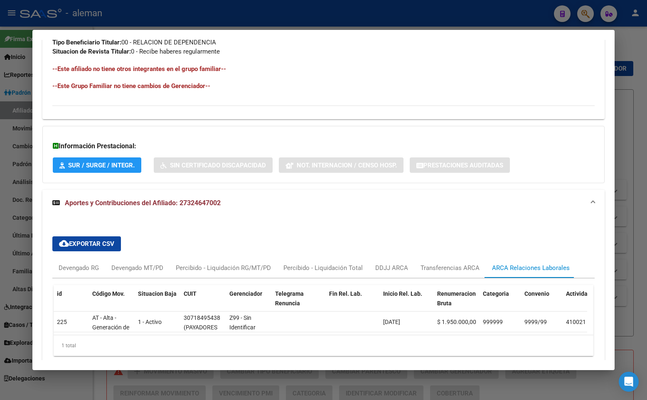
scroll to position [502, 0]
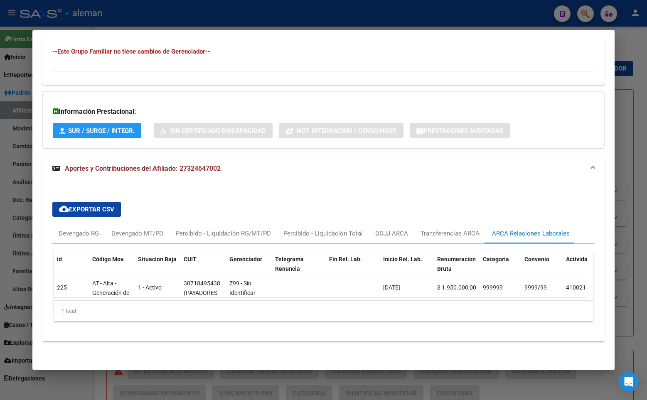
click at [454, 164] on mat-panel-title "Aportes y Contribuciones del Afiliado: 27324647002" at bounding box center [318, 169] width 532 height 10
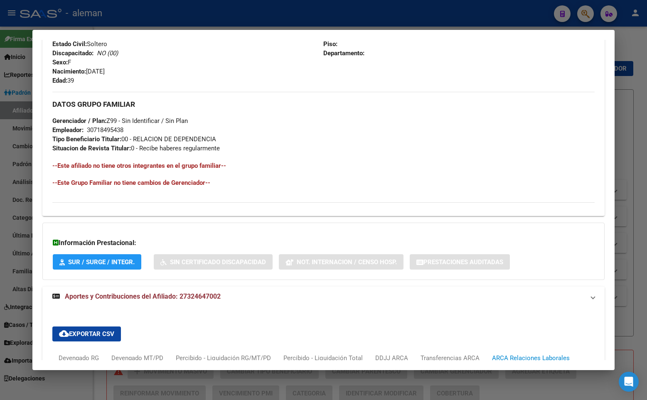
scroll to position [329, 0]
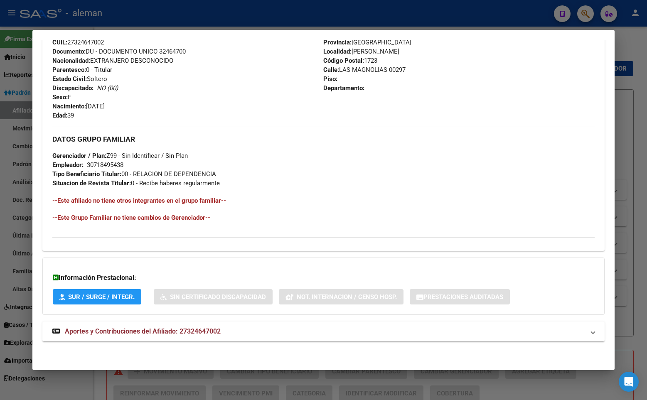
click at [250, 119] on div "Apellido: [PERSON_NAME] [PERSON_NAME] CUIL: 27324647002 Documento: DU - DOCUMEN…" at bounding box center [187, 74] width 271 height 91
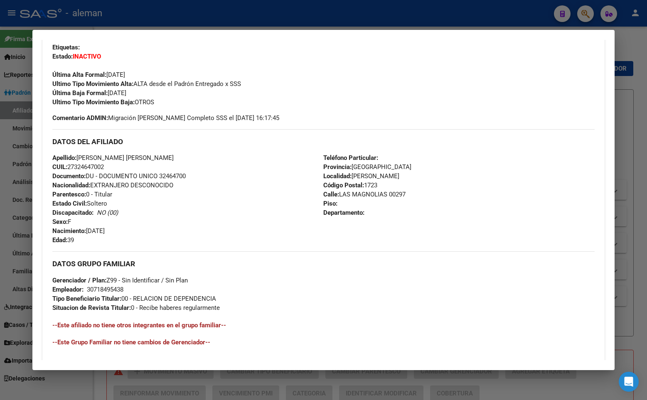
scroll to position [163, 0]
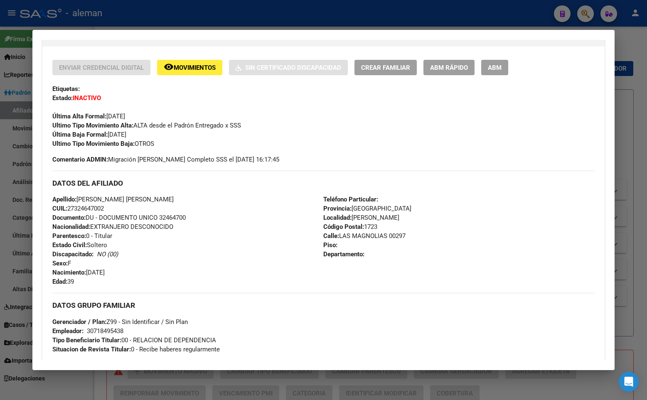
click at [250, 115] on div "Última Alta Formal: [DATE]" at bounding box center [323, 112] width 542 height 18
click at [261, 113] on div "Última Alta Formal: [DATE]" at bounding box center [323, 112] width 542 height 18
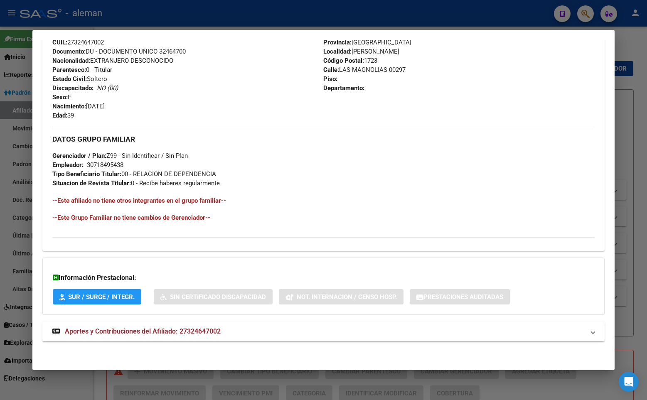
click at [212, 330] on span "Aportes y Contribuciones del Afiliado: 27324647002" at bounding box center [143, 331] width 156 height 8
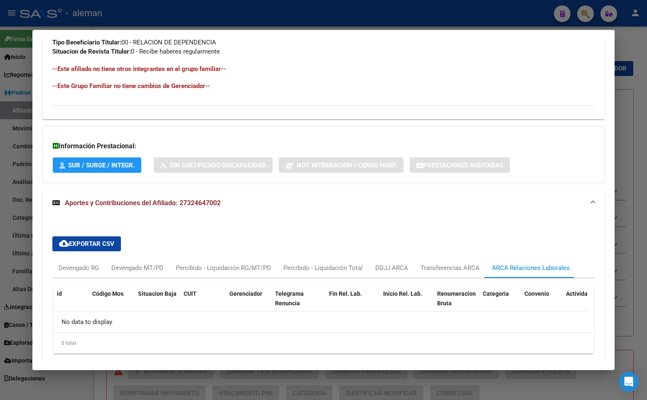
scroll to position [493, 0]
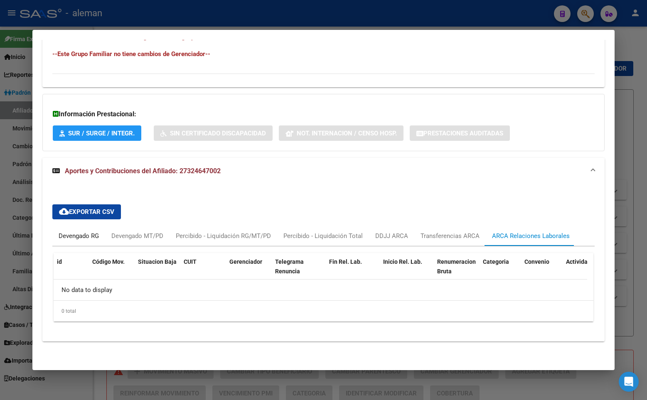
click at [82, 238] on div "Devengado RG" at bounding box center [79, 235] width 40 height 9
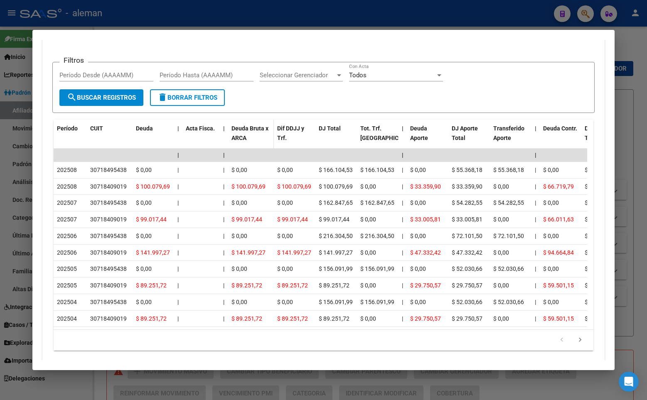
scroll to position [740, 0]
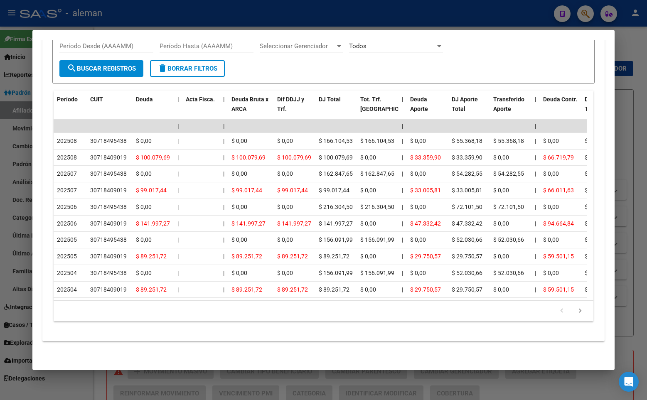
click at [350, 56] on form "Filtros Período Desde (AAAAMM) Período Hasta (AAAAMM) Seleccionar Gerenciador S…" at bounding box center [323, 58] width 542 height 51
click at [602, 84] on mat-dialog-content "Análisis Afiliado - CUIL: 27324647002 DATOS [PERSON_NAME] ÁGIL: [PERSON_NAME] […" at bounding box center [323, 200] width 582 height 320
drag, startPoint x: 602, startPoint y: 84, endPoint x: 619, endPoint y: 93, distance: 18.8
click at [619, 93] on div at bounding box center [323, 200] width 647 height 400
click at [635, 94] on div at bounding box center [323, 200] width 647 height 400
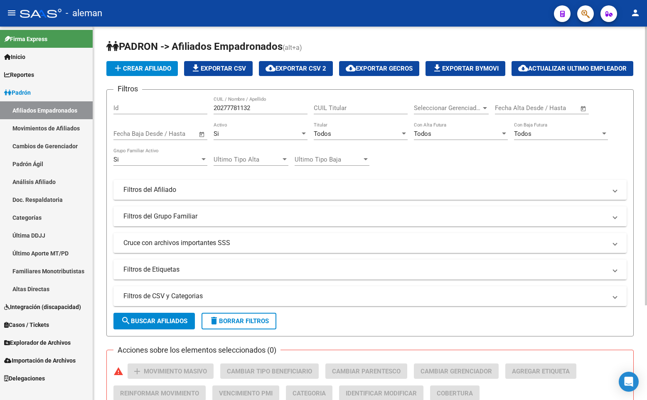
click at [590, 76] on div "add Crear Afiliado file_download Exportar CSV cloud_download Exportar CSV 2 clo…" at bounding box center [369, 68] width 527 height 15
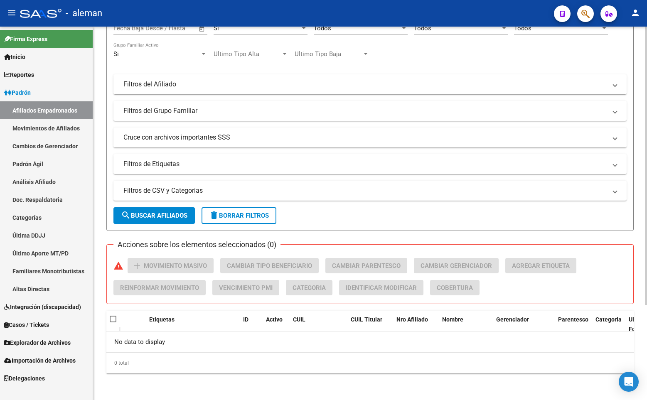
scroll to position [0, 0]
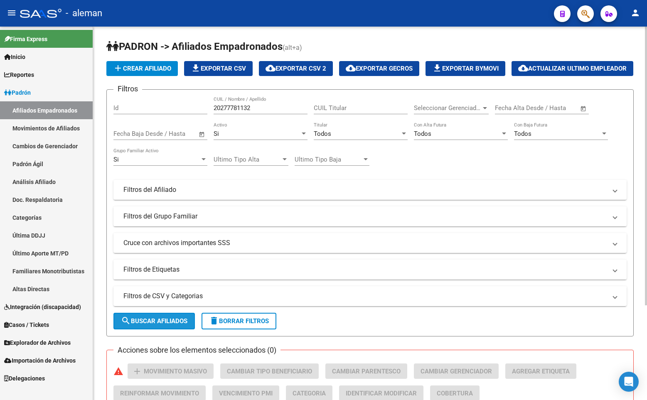
click at [179, 330] on button "search Buscar Afiliados" at bounding box center [153, 321] width 81 height 17
drag, startPoint x: 249, startPoint y: 128, endPoint x: 164, endPoint y: 128, distance: 84.4
click at [164, 128] on div "Filtros Id 20277781132 CUIL / Nombre / Apellido CUIL Titular Seleccionar Gerenc…" at bounding box center [369, 187] width 513 height 183
paste input "732464700"
type input "27324647002"
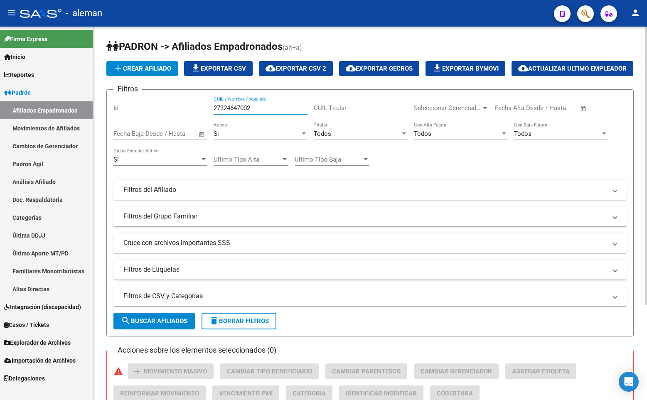
click at [182, 163] on div "Si" at bounding box center [156, 159] width 86 height 7
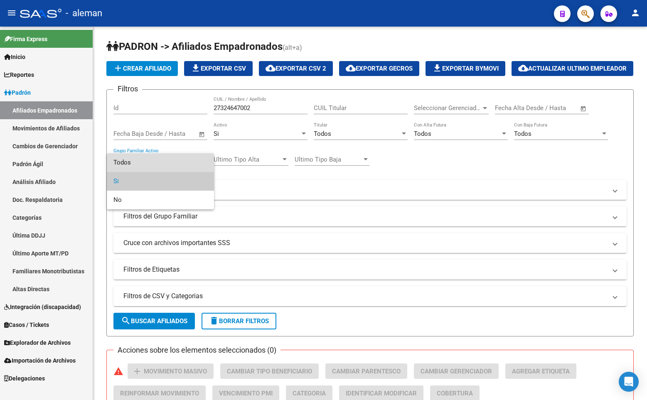
click at [177, 160] on span "Todos" at bounding box center [160, 162] width 94 height 19
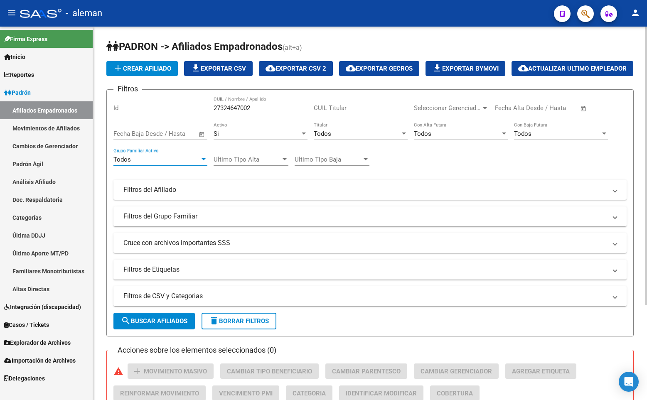
click at [255, 140] on div "Si Activo" at bounding box center [261, 131] width 94 height 18
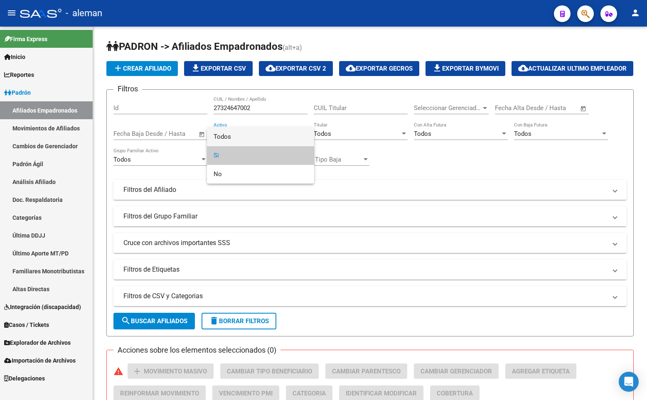
click at [258, 136] on span "Todos" at bounding box center [261, 137] width 94 height 19
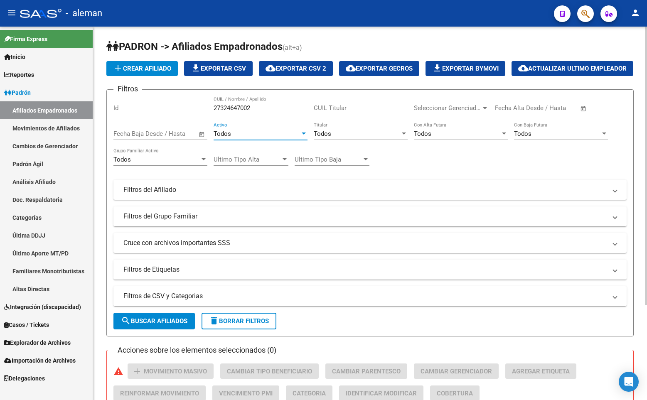
click at [160, 325] on span "search Buscar Afiliados" at bounding box center [154, 320] width 66 height 7
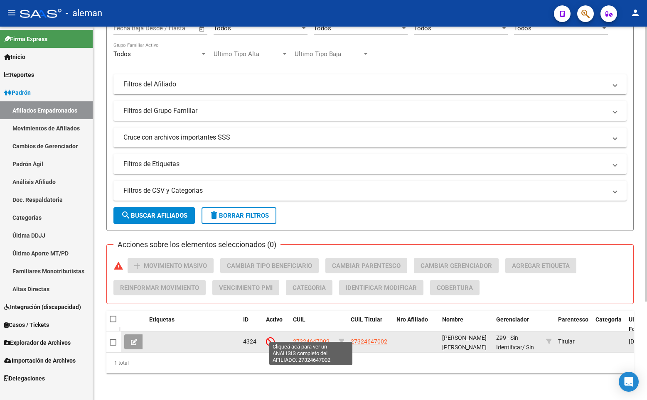
click at [310, 338] on span "27324647002" at bounding box center [311, 341] width 37 height 7
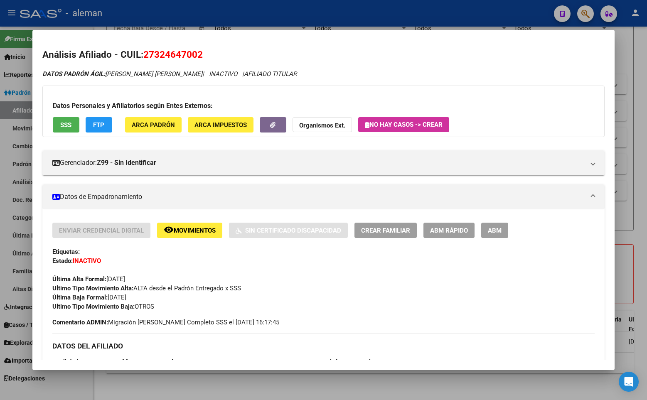
click at [494, 227] on span "ABM" at bounding box center [495, 230] width 14 height 7
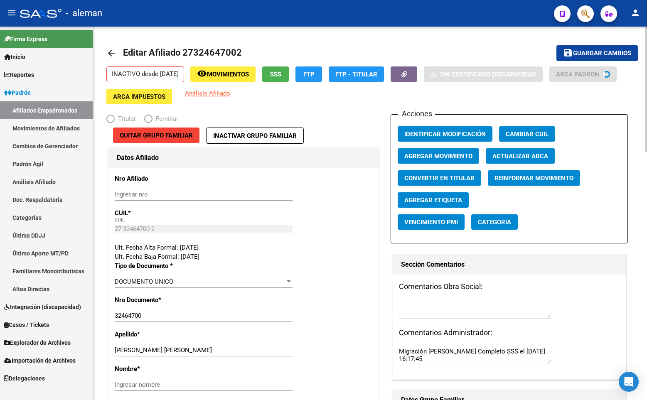
radio input "true"
type input "30-71849543-8"
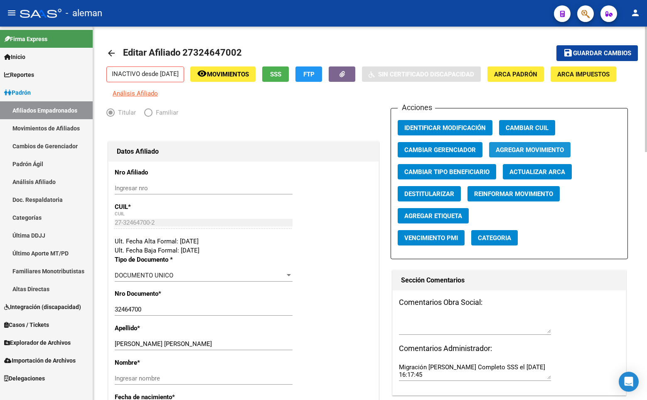
click at [517, 154] on span "Agregar Movimiento" at bounding box center [530, 149] width 68 height 7
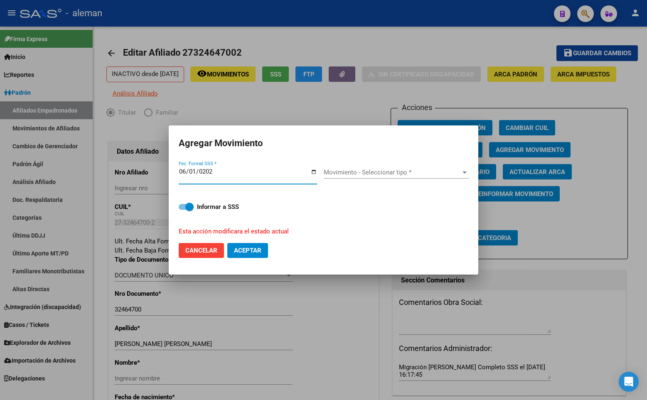
type input "[DATE]"
click at [354, 170] on span "Movimiento - Seleccionar tipo *" at bounding box center [393, 172] width 138 height 7
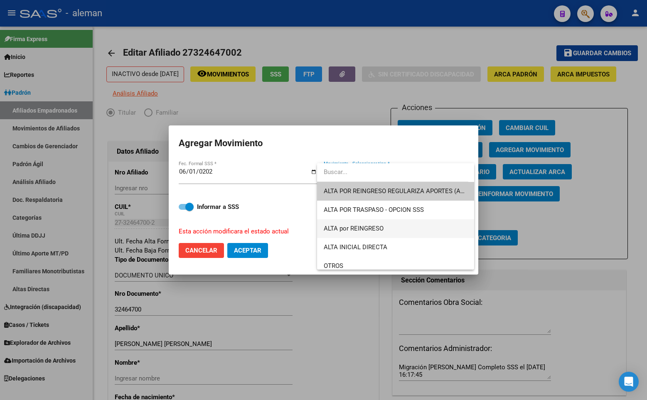
click at [369, 224] on span "ALTA por REINGRESO" at bounding box center [396, 228] width 144 height 19
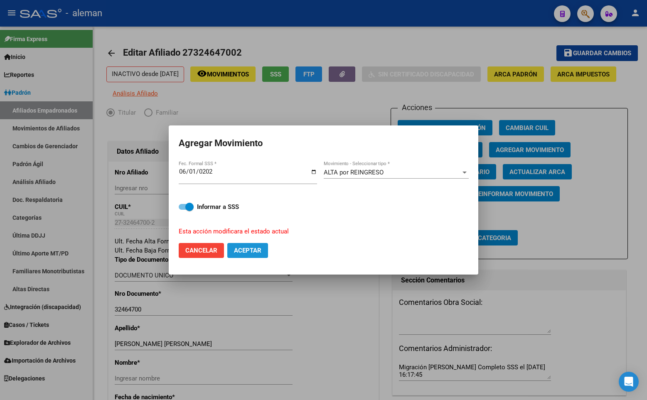
click at [249, 248] on span "Aceptar" at bounding box center [247, 250] width 27 height 7
checkbox input "false"
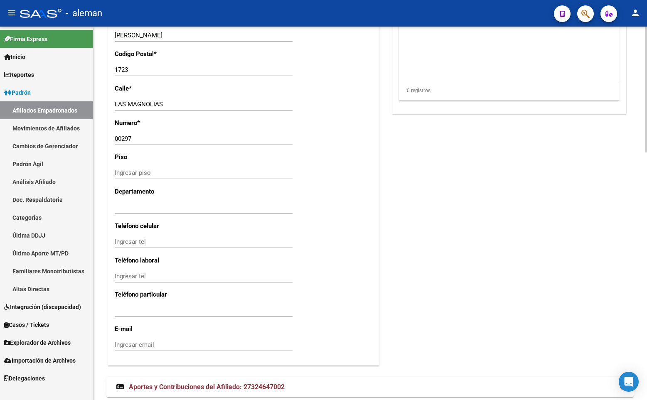
scroll to position [733, 0]
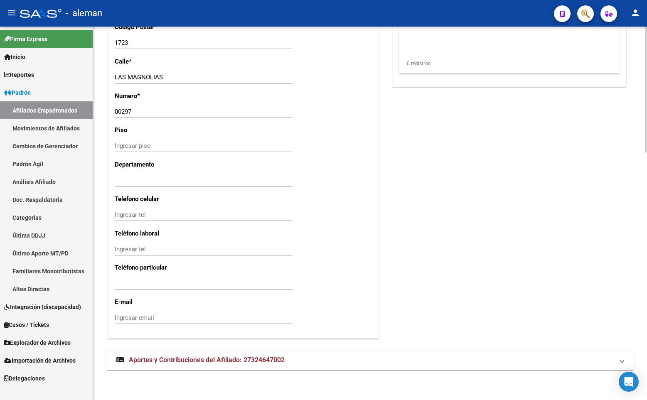
click at [249, 361] on span "Aportes y Contribuciones del Afiliado: 27324647002" at bounding box center [207, 360] width 156 height 8
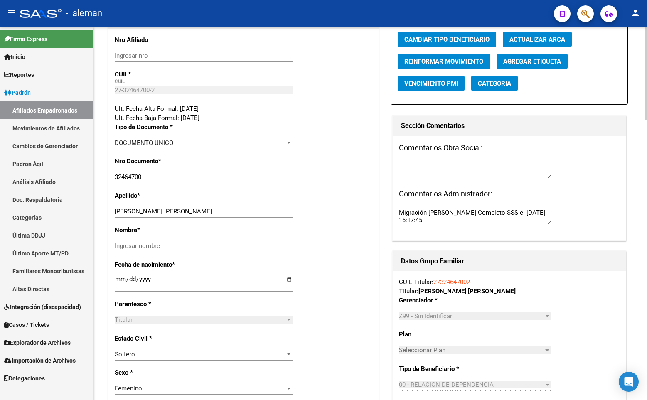
scroll to position [0, 0]
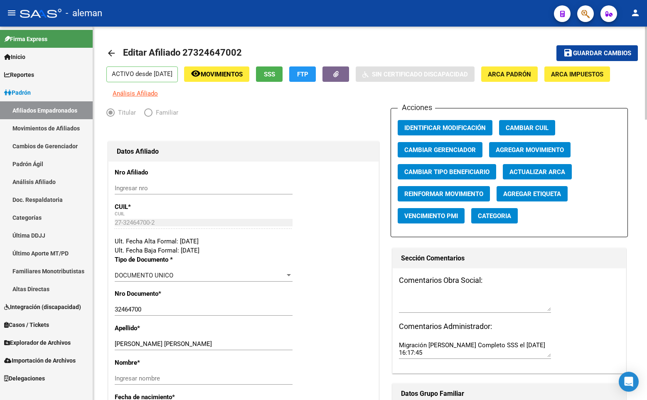
click at [290, 115] on div "Titular Familiar" at bounding box center [243, 114] width 274 height 13
click at [464, 43] on mat-toolbar-row "arrow_back Editar Afiliado 27324647002" at bounding box center [311, 53] width 411 height 27
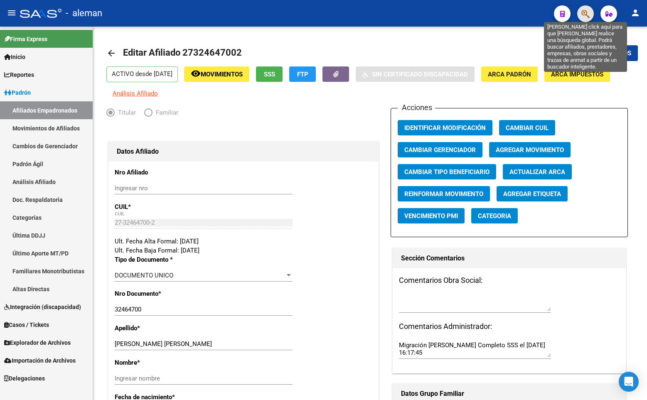
click at [584, 11] on icon "button" at bounding box center [585, 14] width 8 height 10
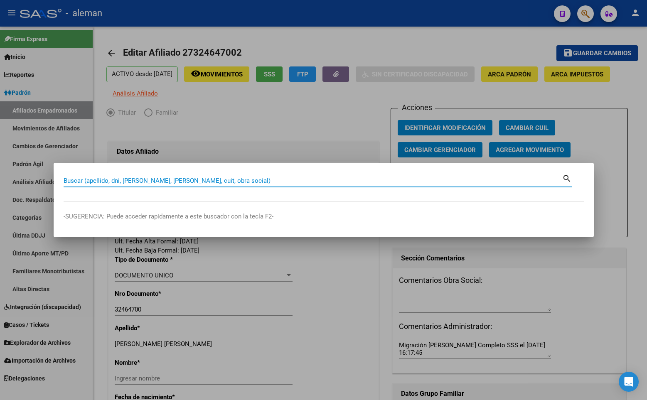
click at [209, 180] on input "Buscar (apellido, dni, [PERSON_NAME], [PERSON_NAME], cuit, obra social)" at bounding box center [313, 180] width 499 height 7
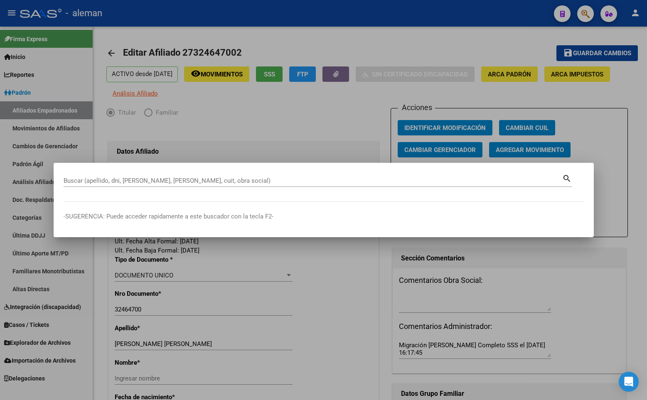
click at [265, 176] on div "Buscar (apellido, dni, [PERSON_NAME], [PERSON_NAME], cuit, obra social)" at bounding box center [313, 181] width 499 height 12
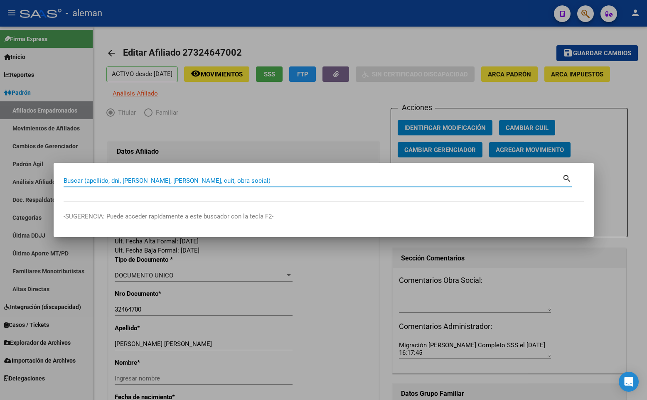
paste input "20126010223"
type input "20126010223"
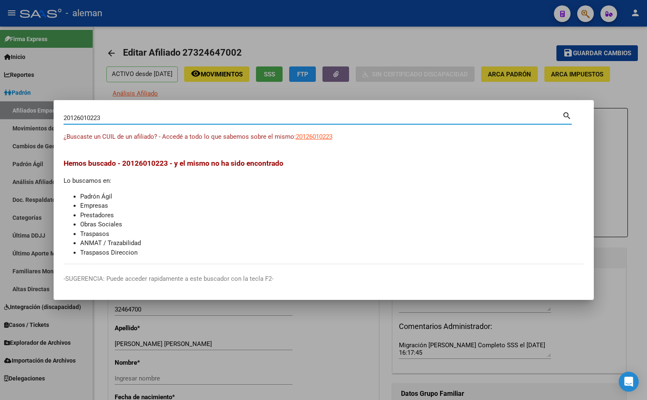
click at [607, 166] on div at bounding box center [323, 200] width 647 height 400
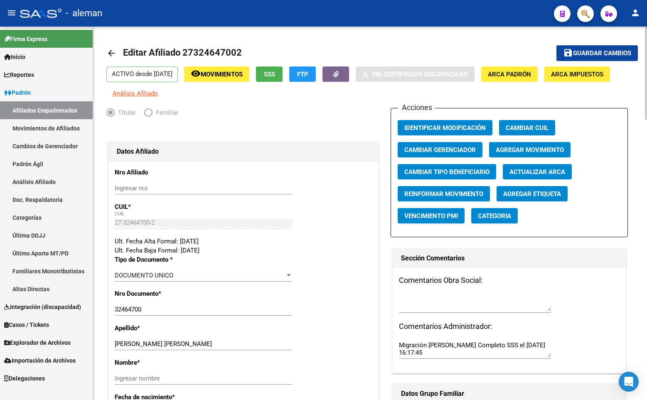
click at [21, 91] on span "Padrón" at bounding box center [17, 92] width 27 height 9
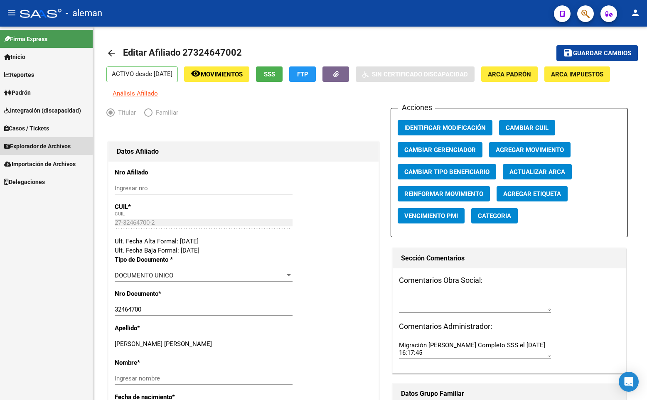
click at [39, 143] on span "Explorador de Archivos" at bounding box center [37, 146] width 66 height 9
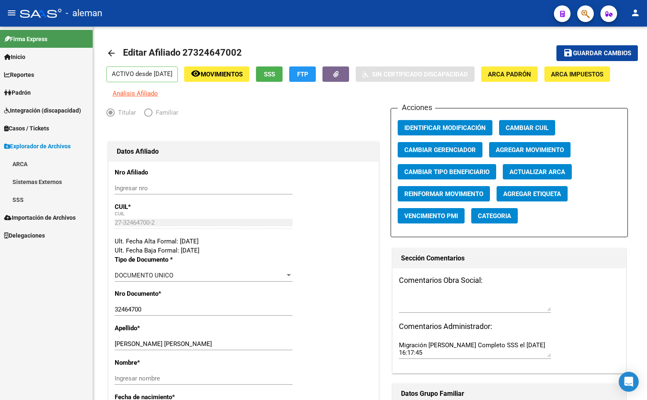
click at [24, 165] on link "ARCA" at bounding box center [46, 164] width 93 height 18
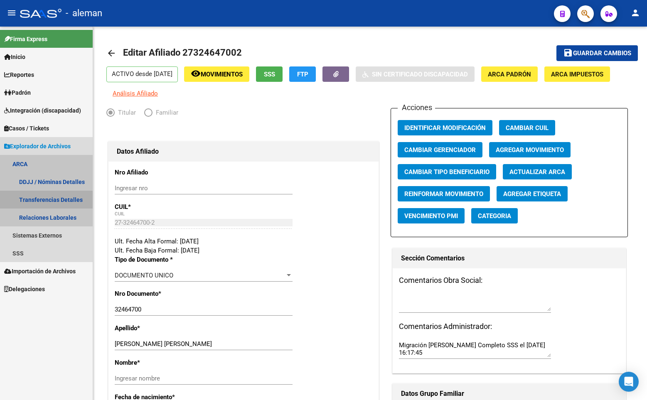
click at [37, 199] on link "Transferencias Detalles" at bounding box center [46, 200] width 93 height 18
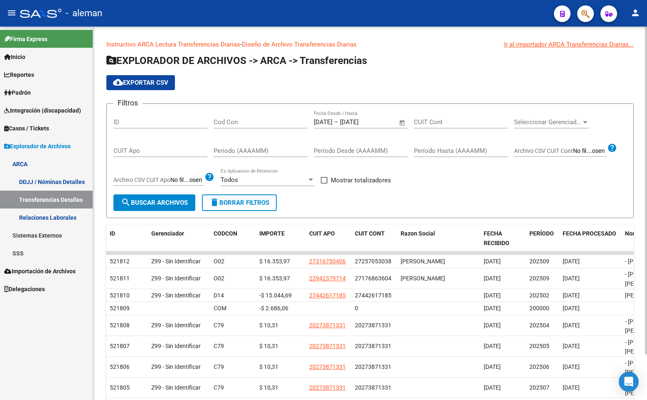
click at [466, 124] on input "CUIT Cont" at bounding box center [461, 121] width 94 height 7
click at [403, 124] on span "Open calendar" at bounding box center [402, 123] width 20 height 20
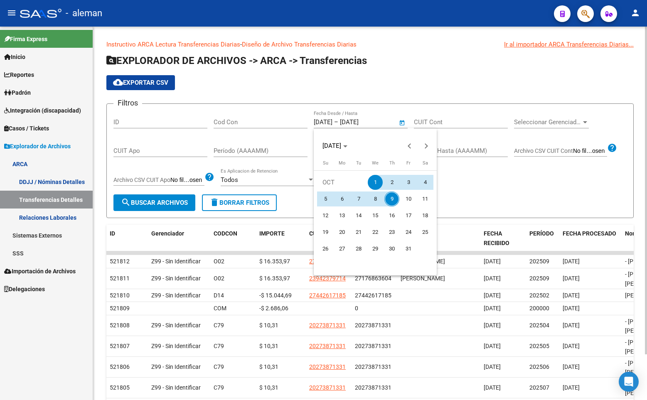
click at [403, 124] on div at bounding box center [323, 200] width 647 height 400
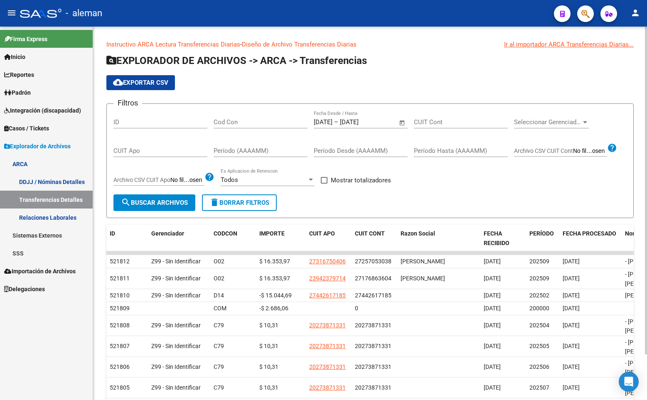
click at [447, 125] on input "CUIT Cont" at bounding box center [461, 121] width 94 height 7
paste input "20-12601022-3"
type input "20-12601022-3"
click at [458, 70] on app-list-header "EXPLORADOR DE ARCHIVOS -> ARCA -> Transferencias cloud_download Exportar CSV Fi…" at bounding box center [369, 136] width 527 height 164
click at [437, 54] on h1 "EXPLORADOR DE ARCHIVOS -> ARCA -> Transferencias" at bounding box center [369, 61] width 527 height 15
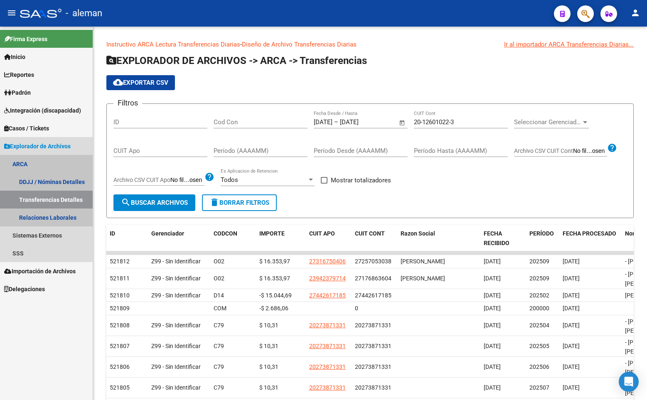
click at [54, 197] on link "Transferencias Detalles" at bounding box center [46, 200] width 93 height 18
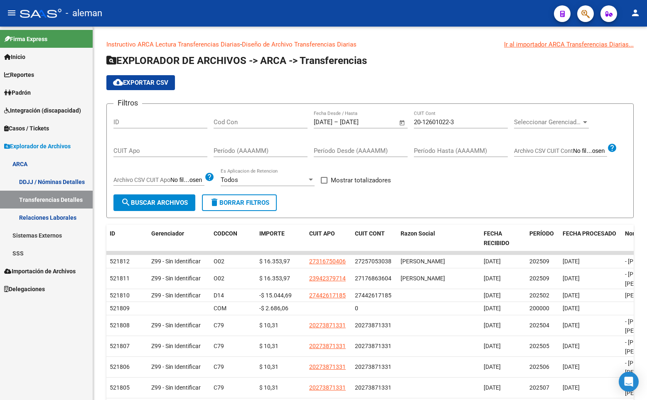
click at [57, 182] on link "DDJJ / Nóminas Detalles" at bounding box center [46, 182] width 93 height 18
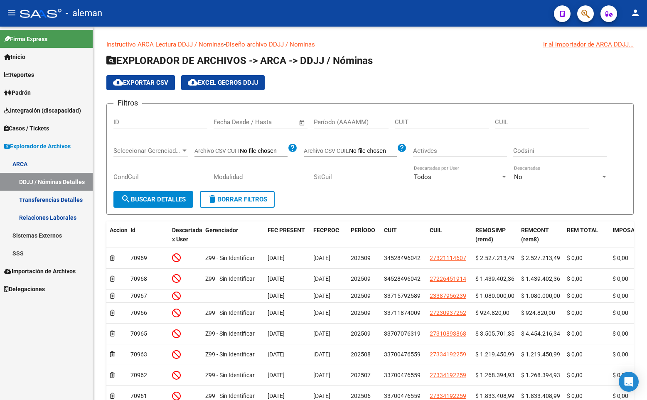
click at [57, 196] on link "Transferencias Detalles" at bounding box center [46, 200] width 93 height 18
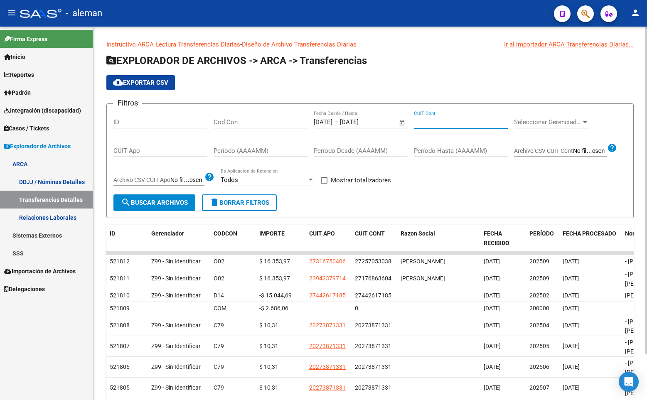
click at [429, 122] on input "CUIT Cont" at bounding box center [461, 121] width 94 height 7
paste input "20-12601022-3"
type input "20-12601022-3"
click at [401, 120] on span "Open calendar" at bounding box center [402, 123] width 20 height 20
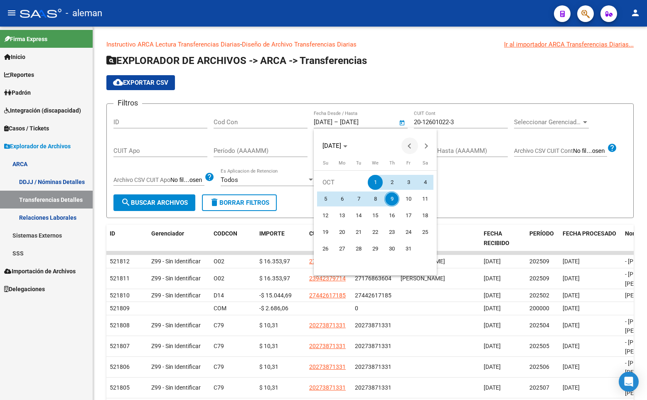
click at [408, 145] on button "Previous month" at bounding box center [409, 146] width 17 height 17
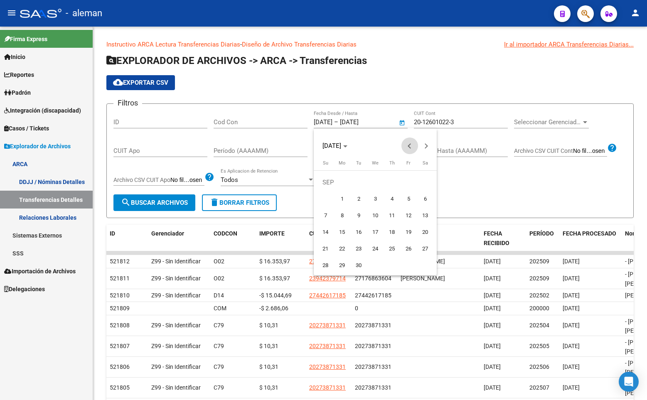
click at [408, 145] on button "Previous month" at bounding box center [409, 146] width 17 height 17
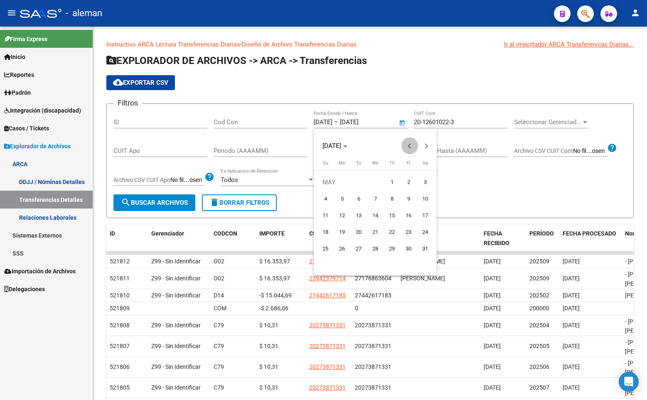
click at [408, 145] on button "Previous month" at bounding box center [409, 146] width 17 height 17
click at [325, 197] on span "2" at bounding box center [325, 199] width 15 height 15
type input "[DATE]"
click at [383, 121] on div at bounding box center [323, 200] width 647 height 400
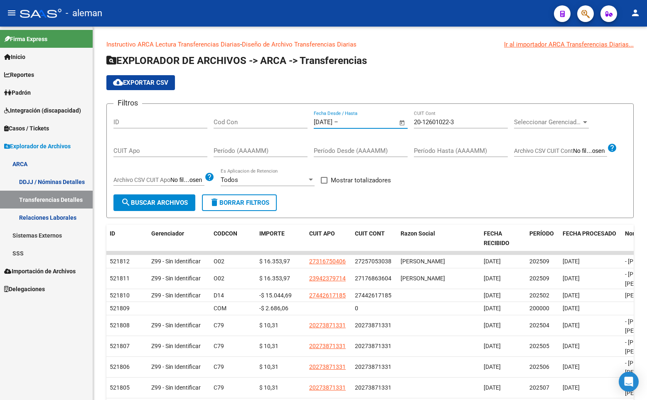
click at [380, 121] on input "text" at bounding box center [360, 121] width 40 height 7
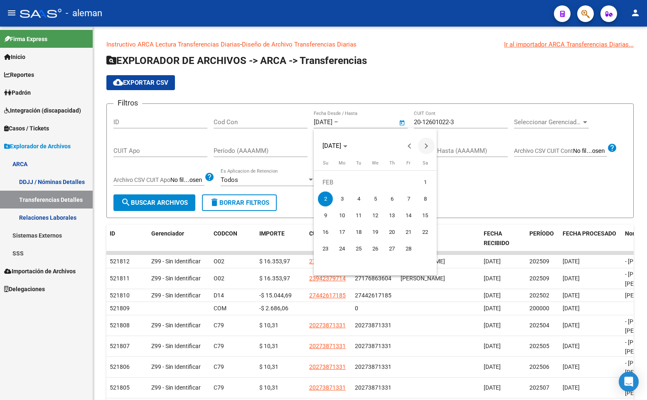
click at [428, 145] on span "Next month" at bounding box center [426, 146] width 17 height 17
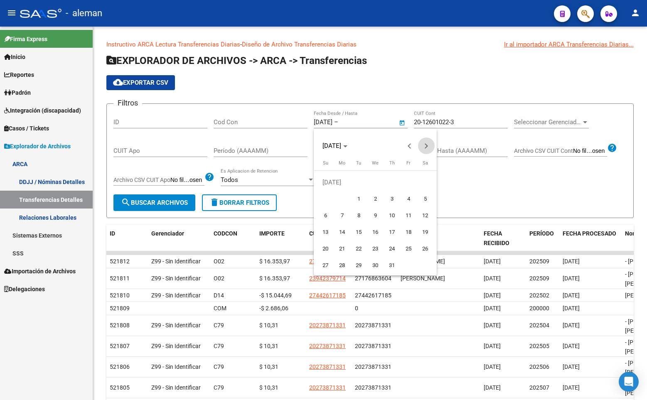
click at [428, 145] on span "Next month" at bounding box center [426, 146] width 17 height 17
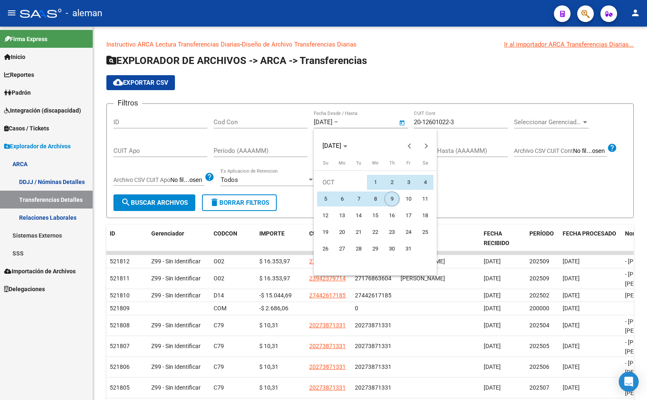
click at [394, 201] on span "9" at bounding box center [391, 199] width 15 height 15
type input "[DATE]"
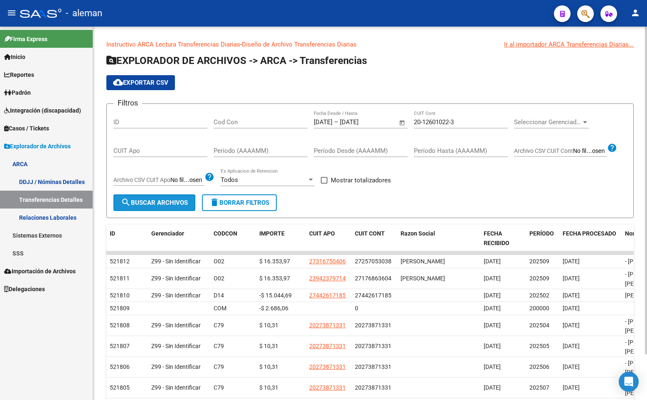
click at [186, 206] on span "search Buscar Archivos" at bounding box center [154, 202] width 67 height 7
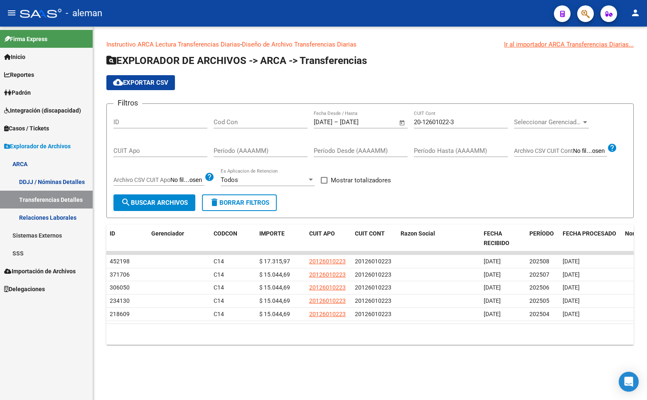
click at [414, 195] on form "Filtros ID Cod Con [DATE] [DATE] – [DATE] [DATE] Fecha Desde / Hasta 20-1260102…" at bounding box center [369, 160] width 527 height 115
click at [364, 207] on form "Filtros ID Cod Con [DATE] [DATE] – [DATE] [DATE] Fecha Desde / Hasta 20-1260102…" at bounding box center [369, 160] width 527 height 115
click at [540, 79] on div "cloud_download Exportar CSV" at bounding box center [369, 82] width 527 height 15
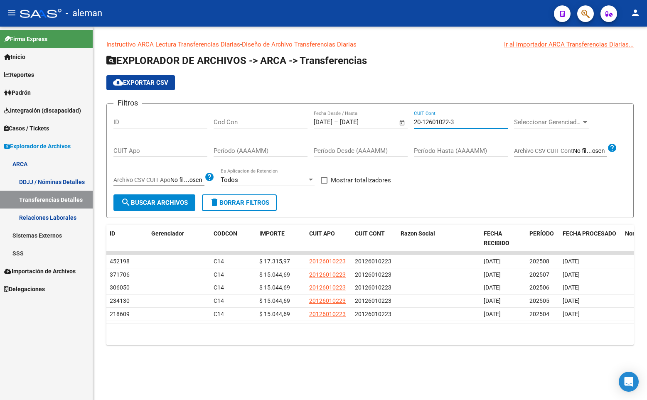
drag, startPoint x: 462, startPoint y: 119, endPoint x: 403, endPoint y: 120, distance: 59.4
click at [403, 120] on div "Filtros ID Cod Con [DATE] [DATE] – [DATE] [DATE] Fecha Desde / Hasta 20-1260102…" at bounding box center [369, 153] width 513 height 84
paste input "7-16988170-2"
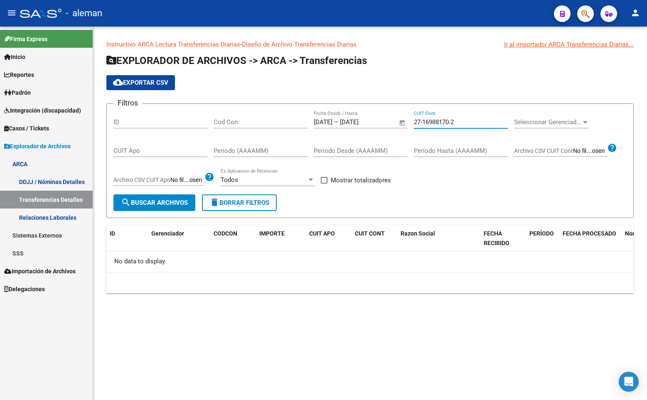
type input "27-16988170-2"
click at [188, 199] on button "search Buscar Archivos" at bounding box center [154, 202] width 82 height 17
click at [181, 204] on span "search Buscar Archivos" at bounding box center [154, 202] width 67 height 7
click at [27, 91] on span "Padrón" at bounding box center [17, 92] width 27 height 9
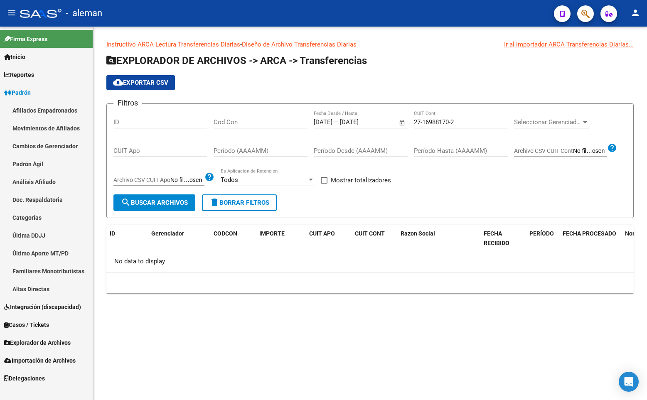
click at [588, 9] on span "button" at bounding box center [585, 13] width 8 height 17
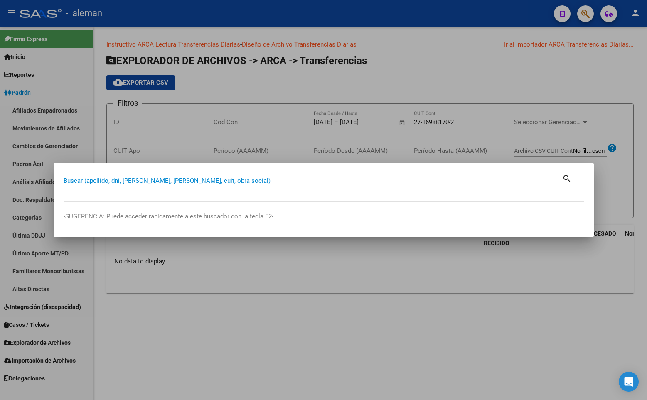
paste input "27169881702"
type input "27169881702"
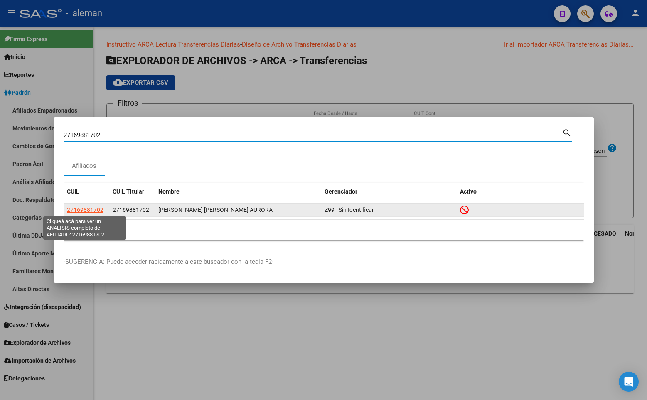
click at [96, 211] on span "27169881702" at bounding box center [85, 210] width 37 height 7
type textarea "27169881702"
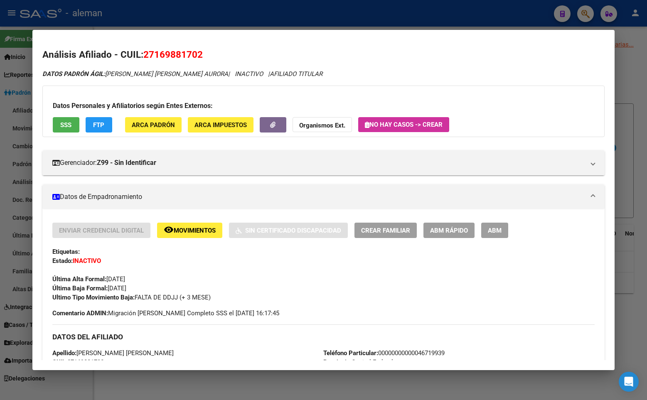
scroll to position [83, 0]
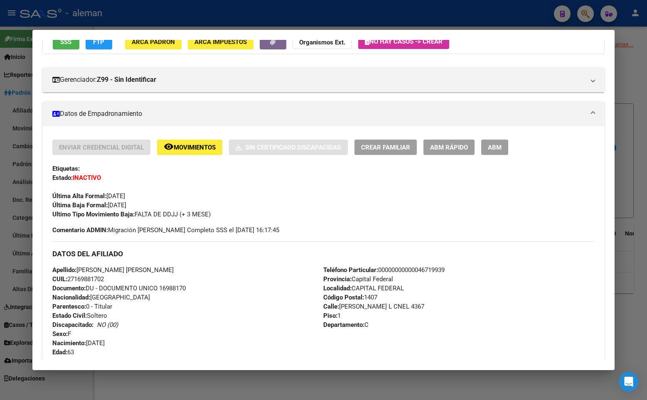
click at [542, 207] on div "Enviar Credencial Digital remove_red_eye Movimientos Sin Certificado Discapacid…" at bounding box center [323, 179] width 542 height 79
click at [641, 181] on div at bounding box center [323, 200] width 647 height 400
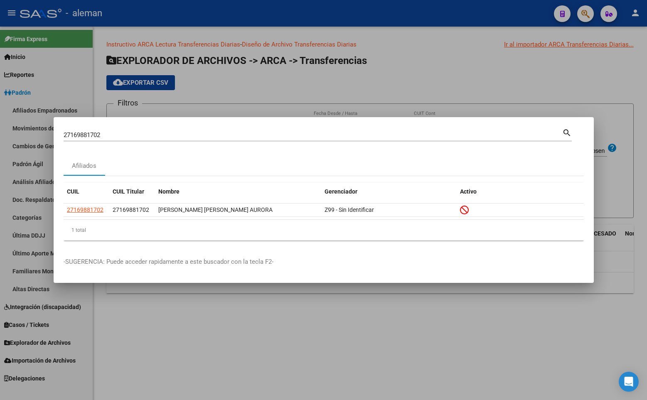
click at [290, 157] on div "Afiliados" at bounding box center [324, 166] width 520 height 20
click at [604, 172] on div at bounding box center [323, 200] width 647 height 400
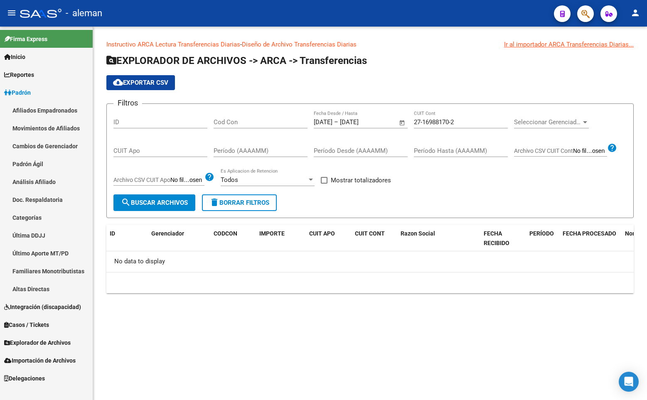
click at [293, 85] on div "cloud_download Exportar CSV" at bounding box center [369, 82] width 527 height 15
click at [32, 87] on link "Padrón" at bounding box center [46, 93] width 93 height 18
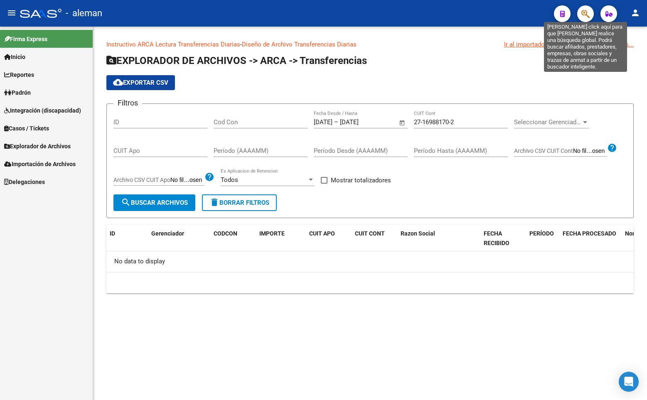
click at [586, 13] on icon "button" at bounding box center [585, 14] width 8 height 10
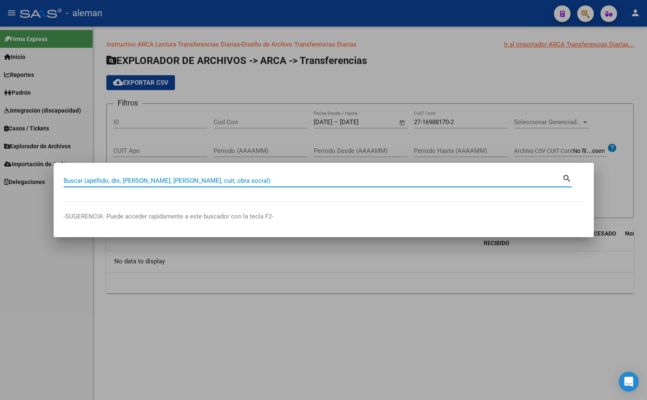
click at [234, 177] on input "Buscar (apellido, dni, [PERSON_NAME], [PERSON_NAME], cuit, obra social)" at bounding box center [313, 180] width 499 height 7
click at [251, 180] on input "Buscar (apellido, dni, [PERSON_NAME], [PERSON_NAME], cuit, obra social)" at bounding box center [313, 180] width 499 height 7
paste input "23266161204"
type input "23266161204"
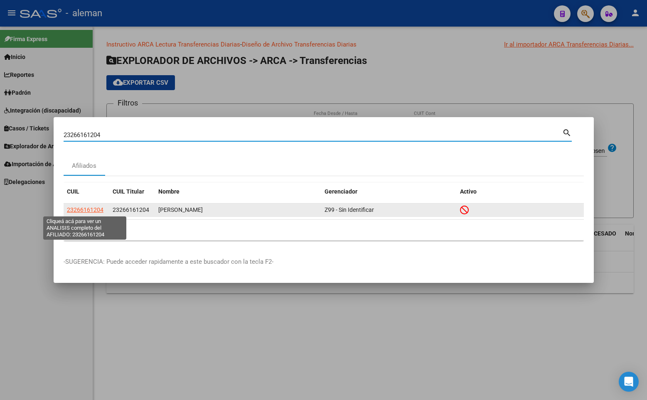
click at [91, 208] on span "23266161204" at bounding box center [85, 210] width 37 height 7
type textarea "23266161204"
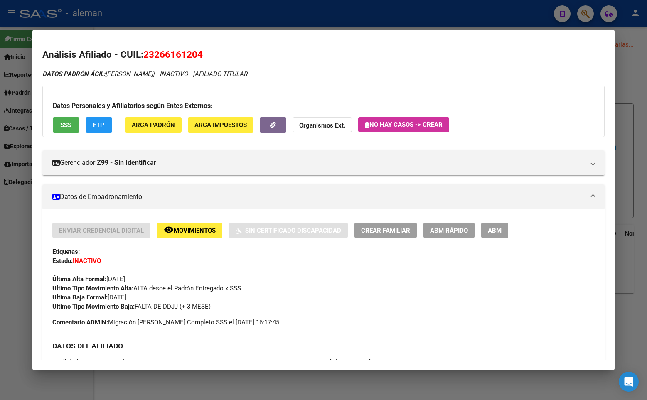
scroll to position [208, 0]
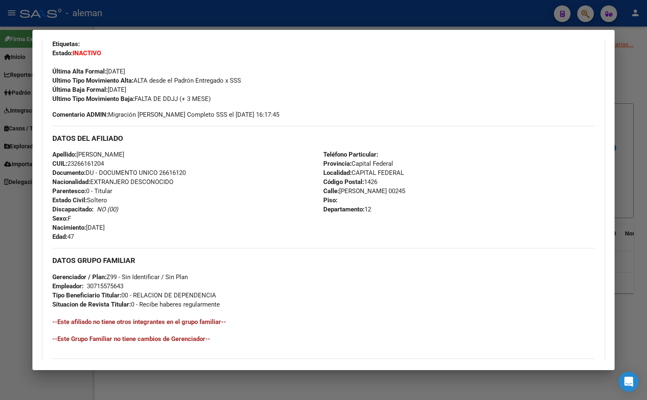
click at [259, 213] on div "Apellido: [PERSON_NAME]: 23266161204 Documento: DU - DOCUMENTO UNICO 26616120 N…" at bounding box center [187, 195] width 271 height 91
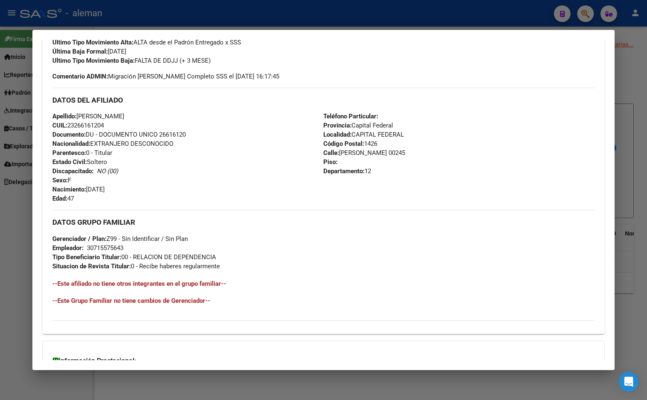
scroll to position [329, 0]
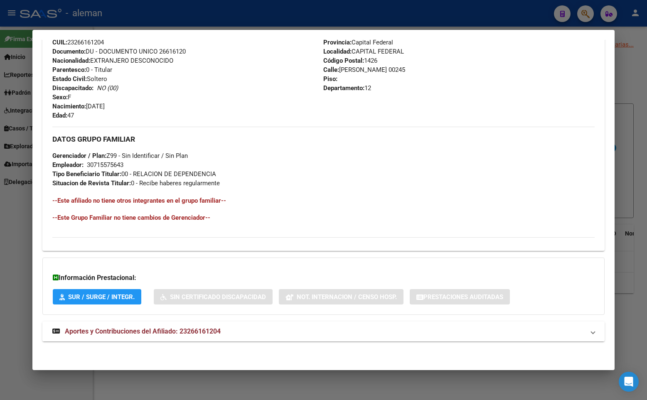
click at [199, 332] on span "Aportes y Contribuciones del Afiliado: 23266161204" at bounding box center [143, 331] width 156 height 8
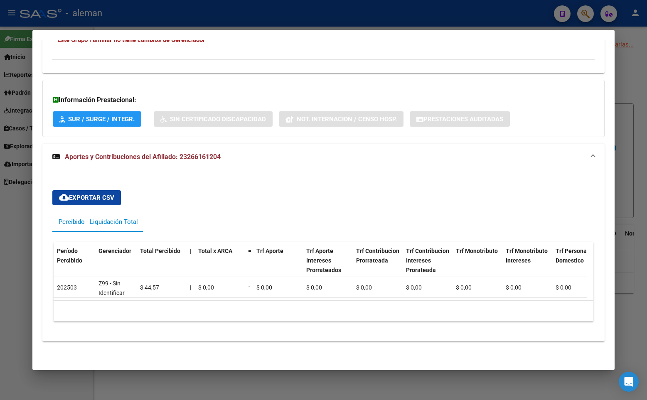
click at [254, 175] on div "cloud_download Exportar CSV Percibido - Liquidación Total Período Percibido Ger…" at bounding box center [323, 255] width 562 height 171
click at [384, 163] on mat-expansion-panel-header "Aportes y Contribuciones del Afiliado: 23266161204" at bounding box center [323, 157] width 562 height 27
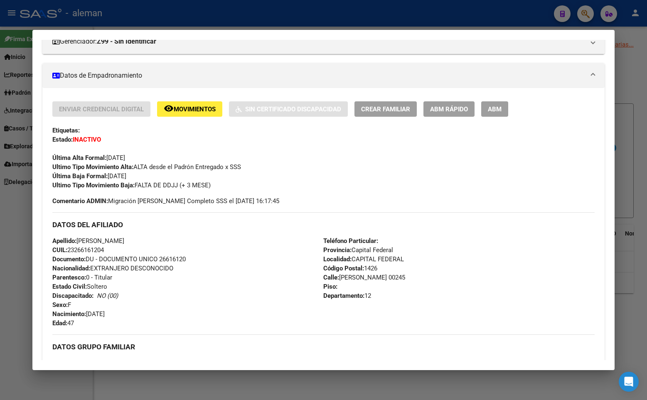
scroll to position [0, 0]
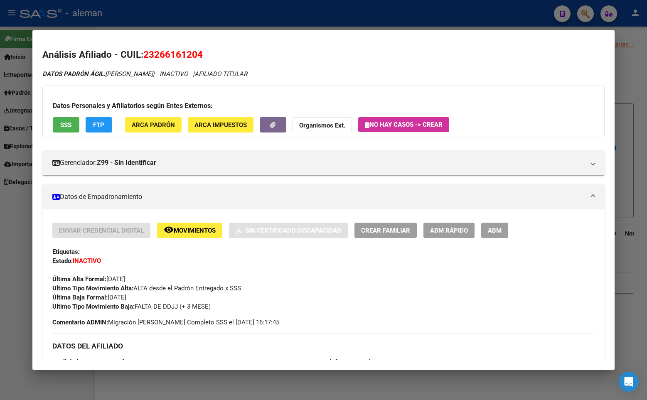
click at [625, 143] on div at bounding box center [323, 200] width 647 height 400
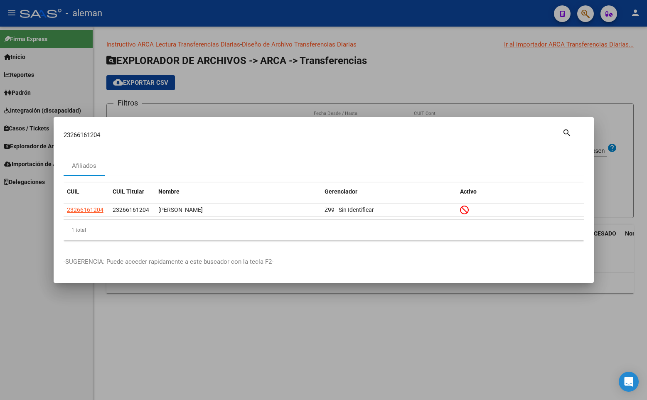
click at [613, 174] on div at bounding box center [323, 200] width 647 height 400
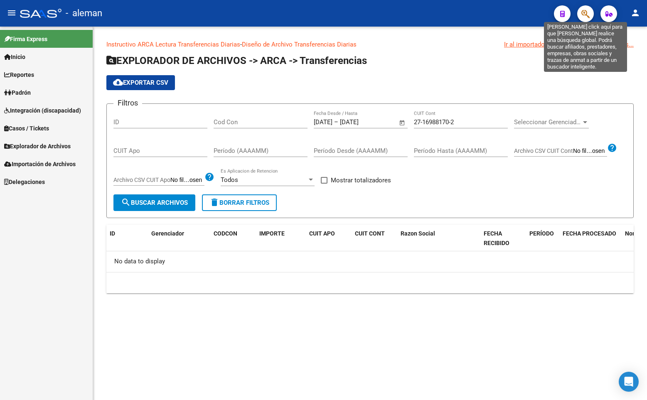
click at [586, 14] on icon "button" at bounding box center [585, 14] width 8 height 10
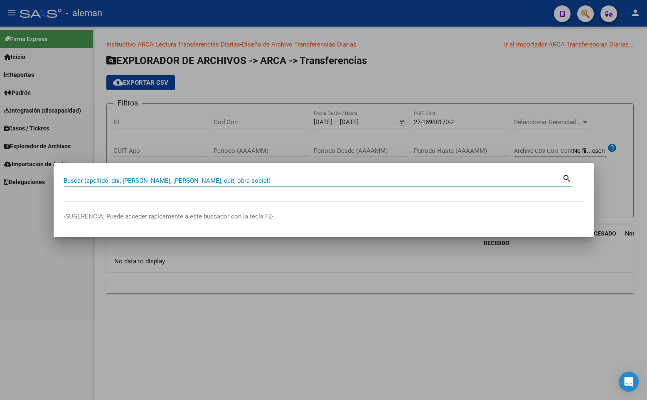
click at [206, 181] on input "Buscar (apellido, dni, [PERSON_NAME], [PERSON_NAME], cuit, obra social)" at bounding box center [313, 180] width 499 height 7
paste input "23161710644"
type input "23161710644"
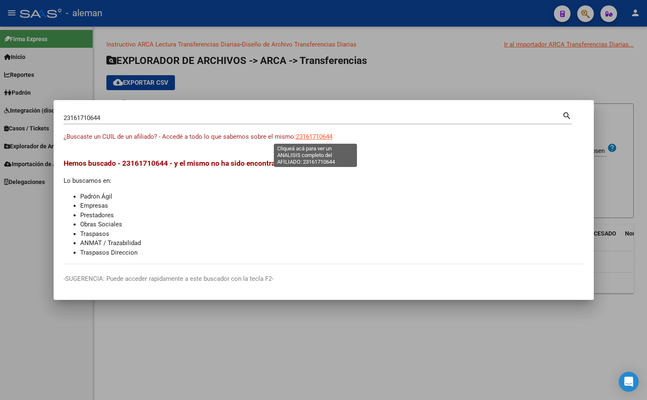
click at [312, 138] on span "23161710644" at bounding box center [314, 136] width 37 height 7
type textarea "23161710644"
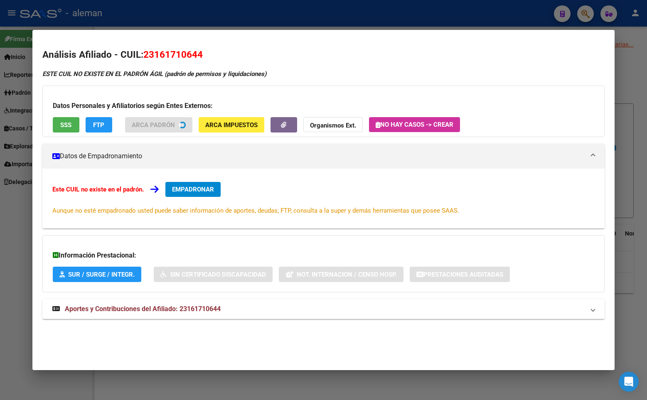
click at [530, 198] on div "Este CUIL no existe en el padrón. EMPADRONAR Aunque no esté empadronado usted p…" at bounding box center [323, 198] width 542 height 33
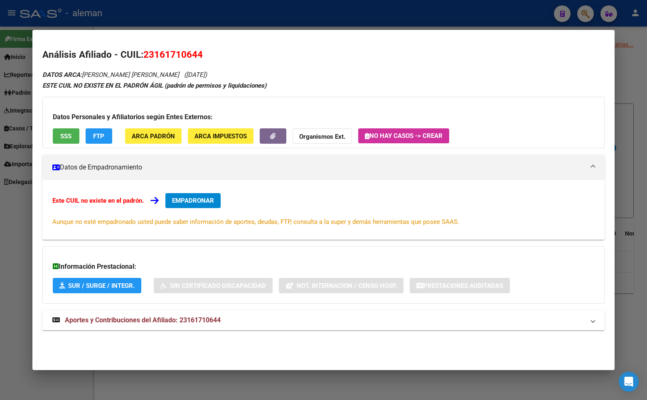
click at [626, 195] on div at bounding box center [323, 200] width 647 height 400
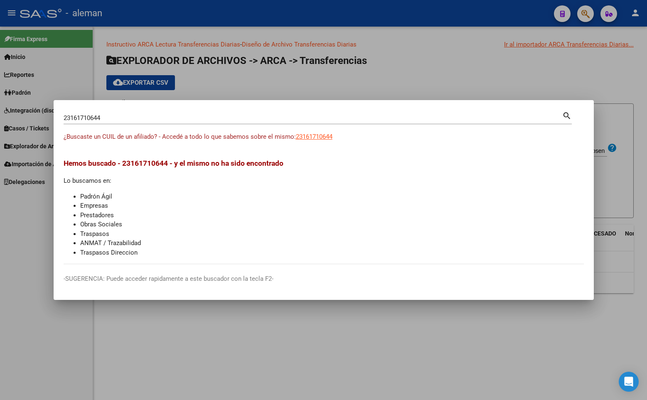
click at [226, 79] on div at bounding box center [323, 200] width 647 height 400
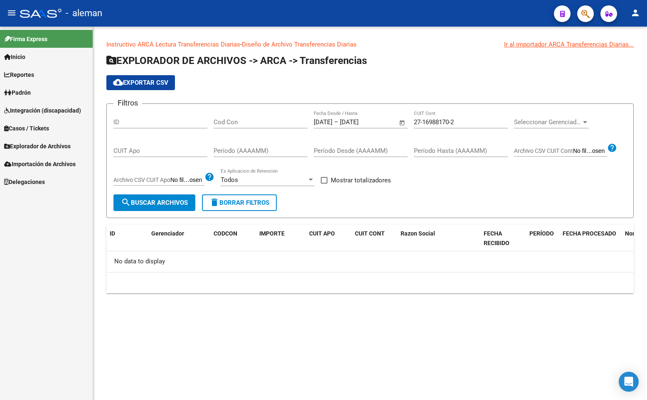
click at [226, 79] on div "cloud_download Exportar CSV" at bounding box center [369, 82] width 527 height 15
click at [27, 90] on span "Padrón" at bounding box center [17, 92] width 27 height 9
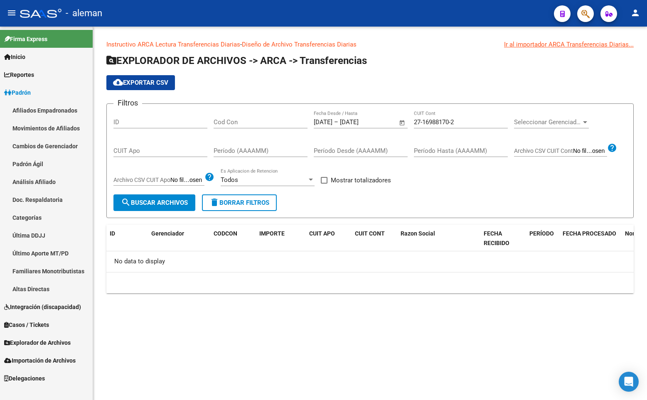
click at [34, 108] on link "Afiliados Empadronados" at bounding box center [46, 110] width 93 height 18
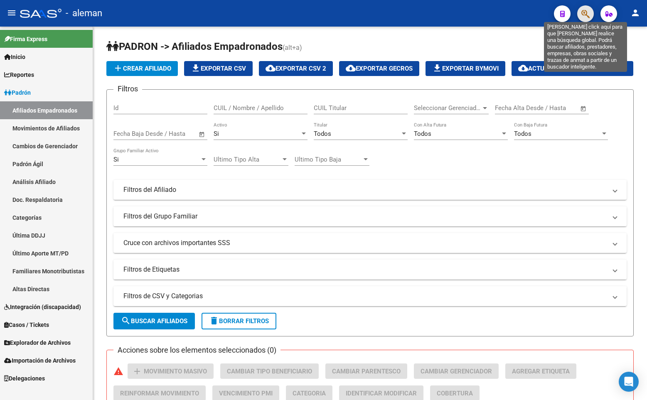
click at [587, 13] on icon "button" at bounding box center [585, 14] width 8 height 10
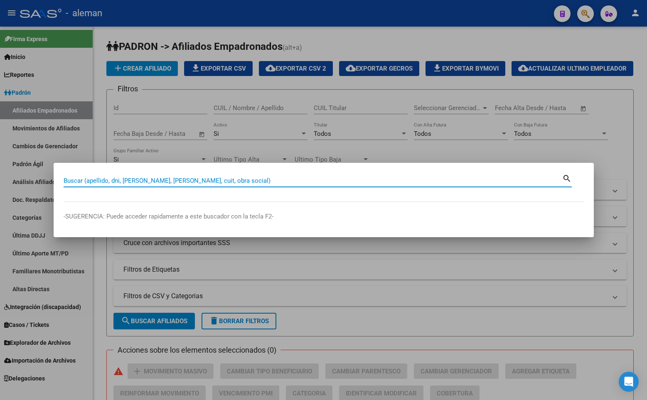
paste input "23266161204"
type input "23266161204"
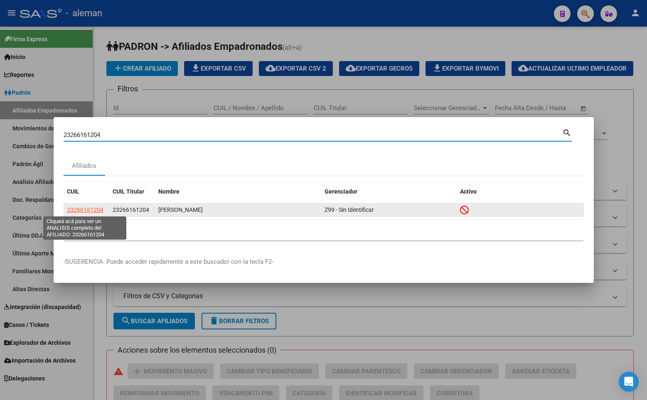
click at [86, 209] on span "23266161204" at bounding box center [85, 210] width 37 height 7
type textarea "23266161204"
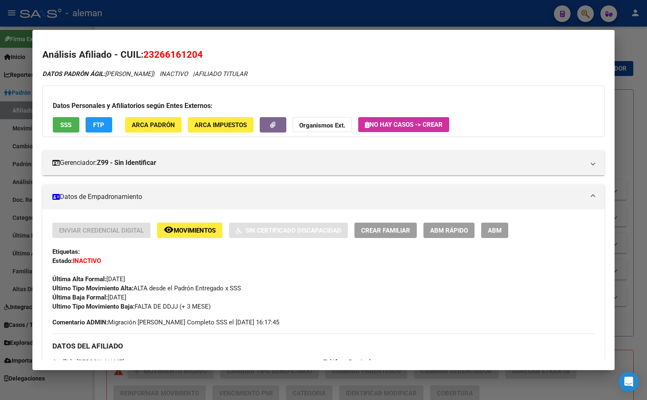
click at [637, 74] on div at bounding box center [323, 200] width 647 height 400
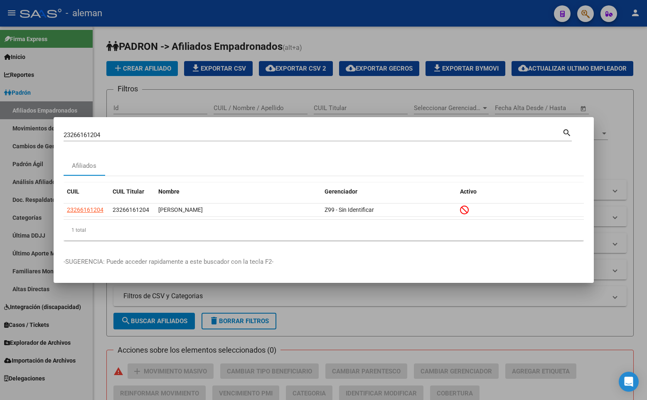
click at [589, 198] on mat-dialog-content "23266161204 Buscar (apellido, dni, cuil, nro traspaso, cuit, obra social) searc…" at bounding box center [324, 187] width 540 height 120
click at [610, 185] on div at bounding box center [323, 200] width 647 height 400
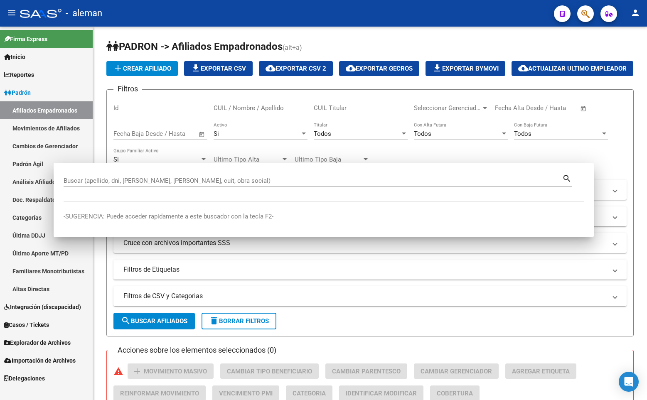
click at [610, 185] on div "Filtros Id CUIL / Nombre / Apellido CUIL Titular Seleccionar Gerenciador Selecc…" at bounding box center [369, 187] width 513 height 183
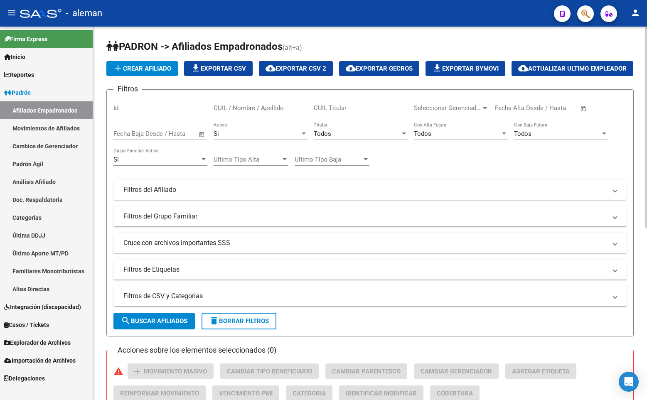
click at [576, 50] on h1 "PADRON -> Afiliados Empadronados (alt+a)" at bounding box center [369, 47] width 527 height 15
click at [38, 91] on link "Padrón" at bounding box center [46, 93] width 93 height 18
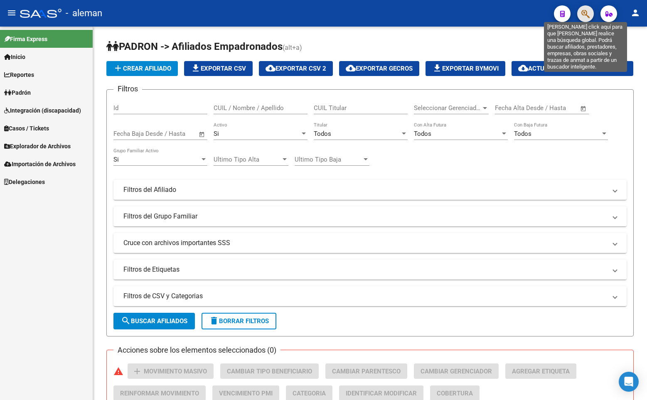
click at [583, 13] on icon "button" at bounding box center [585, 14] width 8 height 10
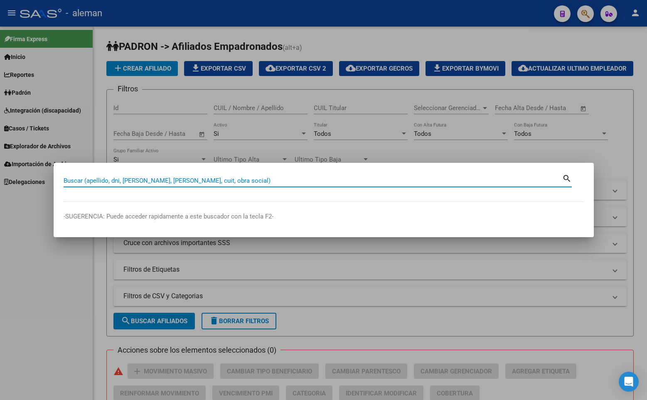
paste input "27937297969"
type input "27937297969"
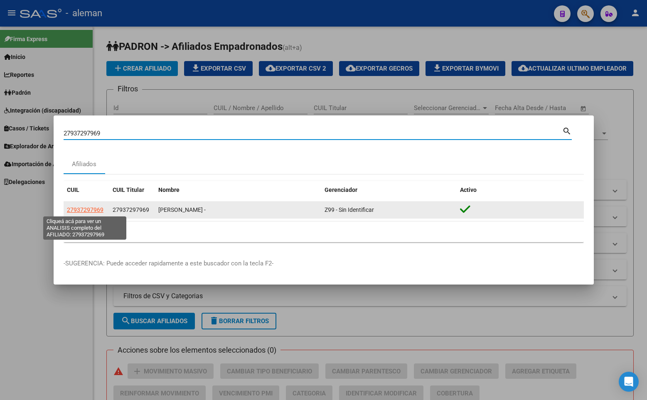
click at [84, 209] on span "27937297969" at bounding box center [85, 210] width 37 height 7
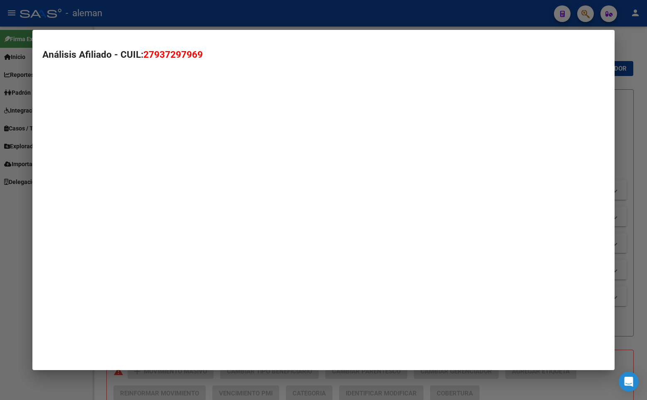
type textarea "27937297969"
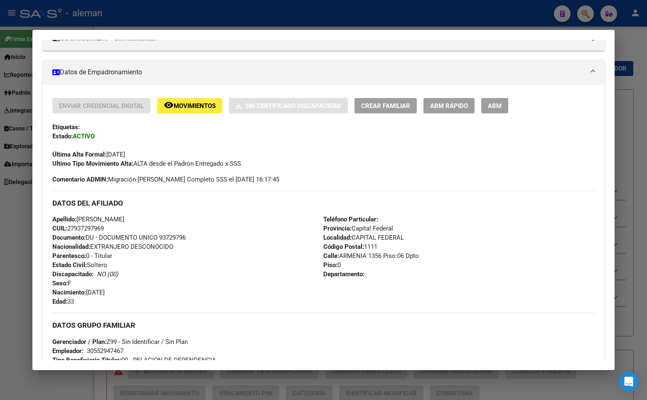
scroll to position [311, 0]
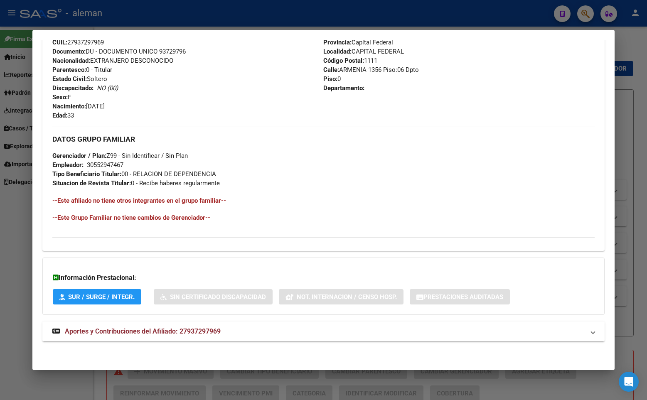
click at [188, 328] on span "Aportes y Contribuciones del Afiliado: 27937297969" at bounding box center [143, 331] width 156 height 8
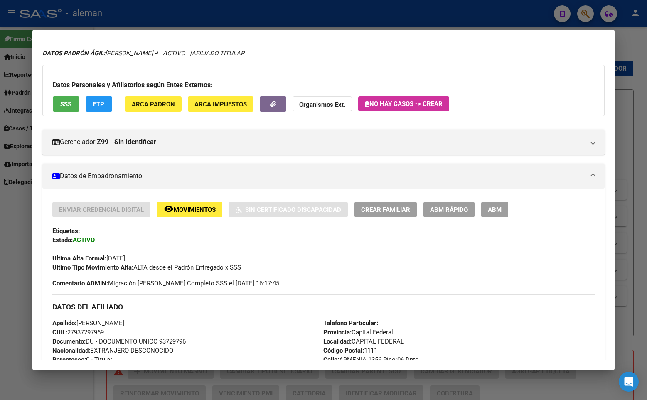
scroll to position [0, 0]
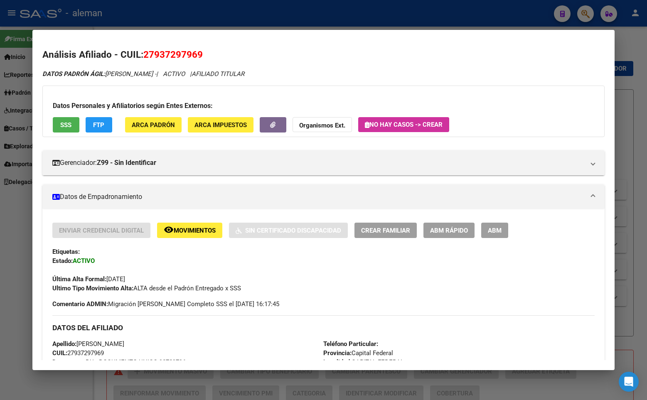
click at [158, 123] on span "ARCA Padrón" at bounding box center [153, 124] width 43 height 7
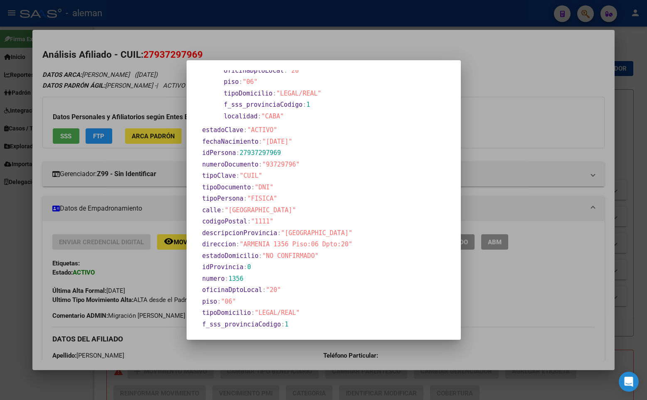
scroll to position [148, 0]
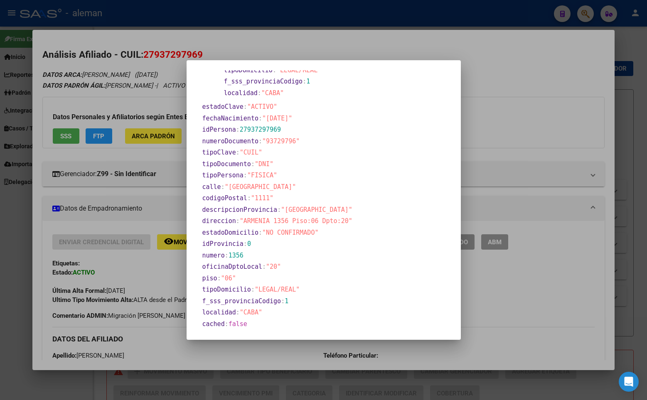
click at [296, 50] on div at bounding box center [323, 200] width 647 height 400
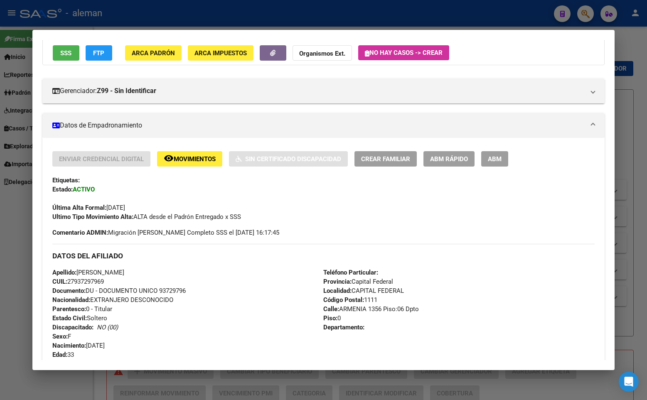
scroll to position [208, 0]
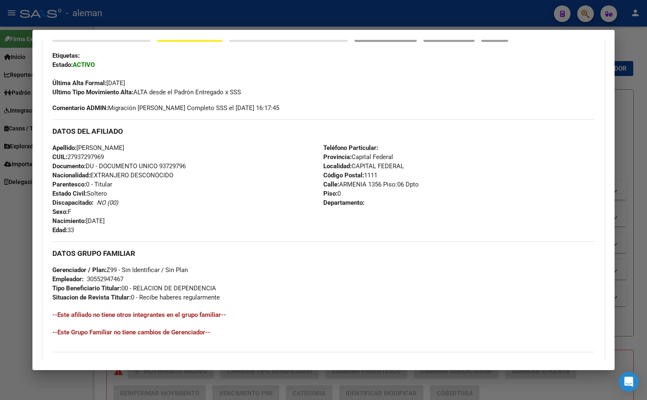
click at [298, 173] on div "Apellido: [PERSON_NAME] CUIL: 27937297969 Documento: DU - DOCUMENTO UNICO 93729…" at bounding box center [187, 188] width 271 height 91
click at [625, 79] on div at bounding box center [323, 200] width 647 height 400
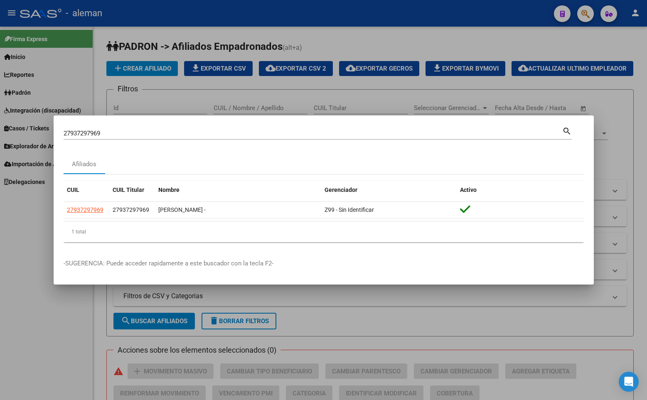
drag, startPoint x: 554, startPoint y: 159, endPoint x: 620, endPoint y: 155, distance: 66.2
click at [554, 158] on div "Afiliados" at bounding box center [324, 164] width 520 height 20
click at [624, 145] on div at bounding box center [323, 200] width 647 height 400
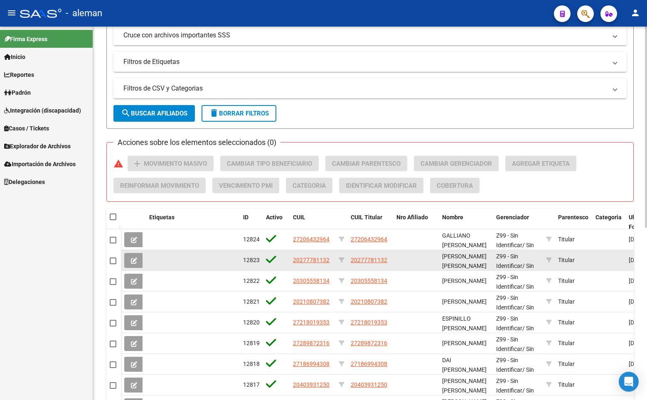
scroll to position [0, 0]
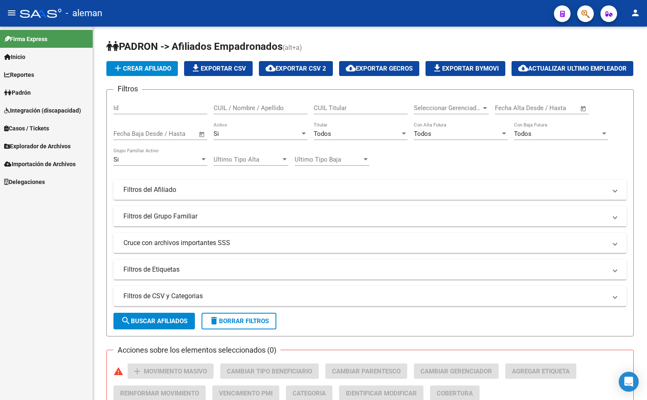
click at [25, 91] on span "Padrón" at bounding box center [17, 92] width 27 height 9
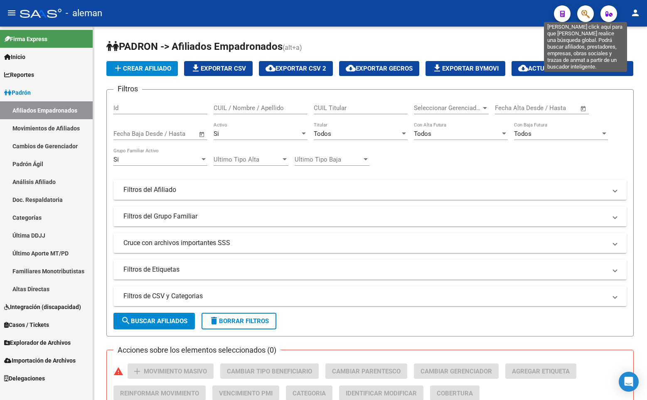
click at [587, 13] on icon "button" at bounding box center [585, 14] width 8 height 10
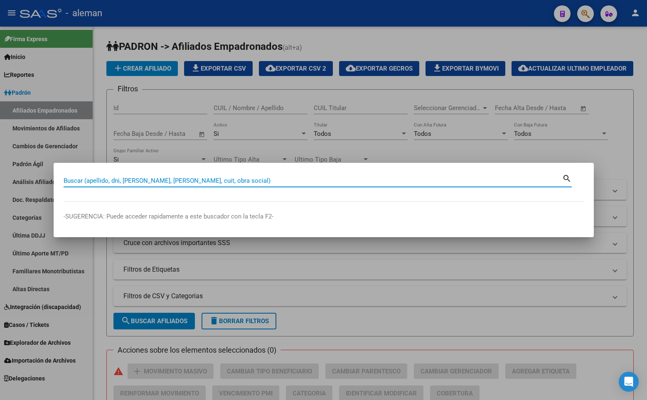
click at [157, 178] on input "Buscar (apellido, dni, [PERSON_NAME], [PERSON_NAME], cuit, obra social)" at bounding box center [313, 180] width 499 height 7
paste input "23-35117504-4"
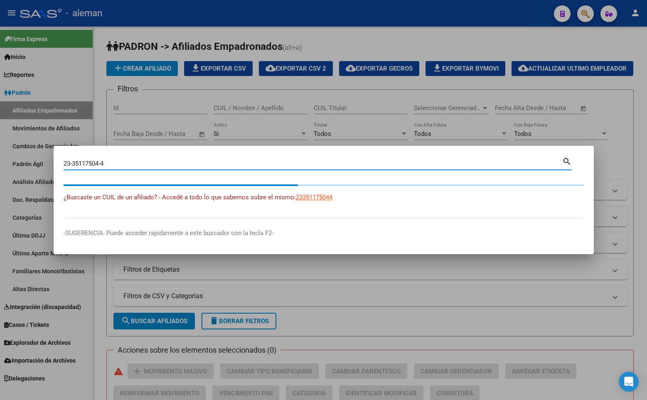
type input "23351175044"
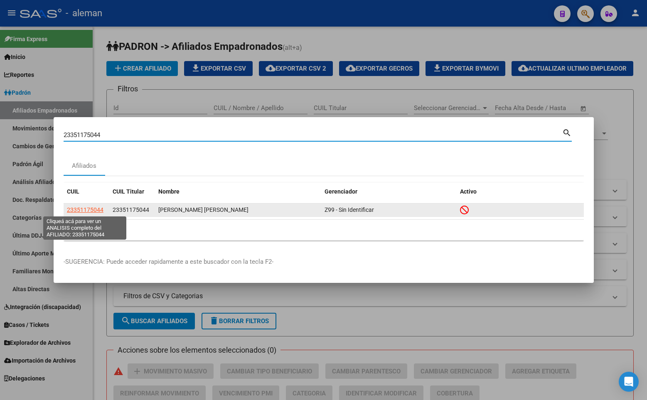
click at [86, 209] on span "23351175044" at bounding box center [85, 210] width 37 height 7
type textarea "23351175044"
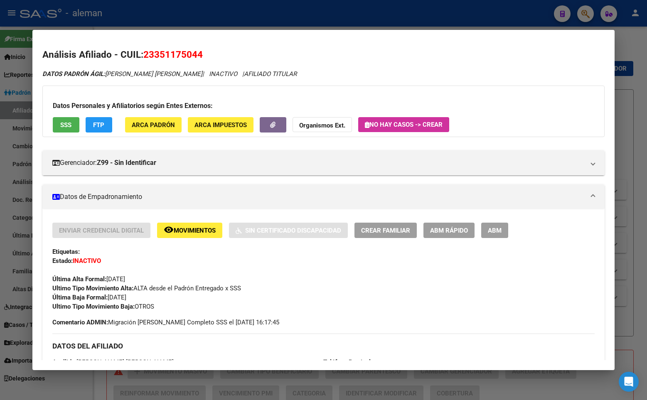
click at [188, 231] on span "Movimientos" at bounding box center [195, 230] width 42 height 7
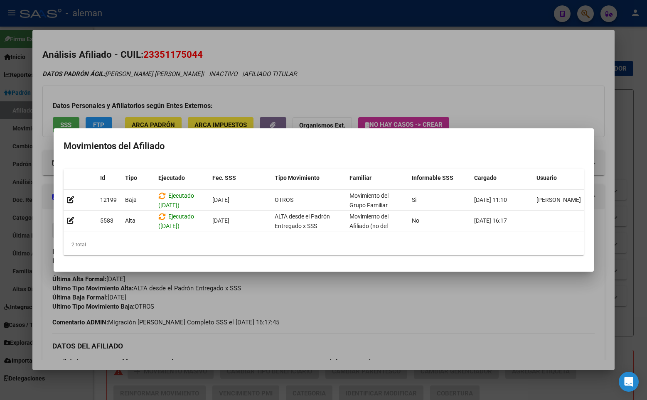
click at [551, 144] on h2 "Movimientos del Afiliado" at bounding box center [324, 146] width 520 height 16
click at [596, 114] on div at bounding box center [323, 200] width 647 height 400
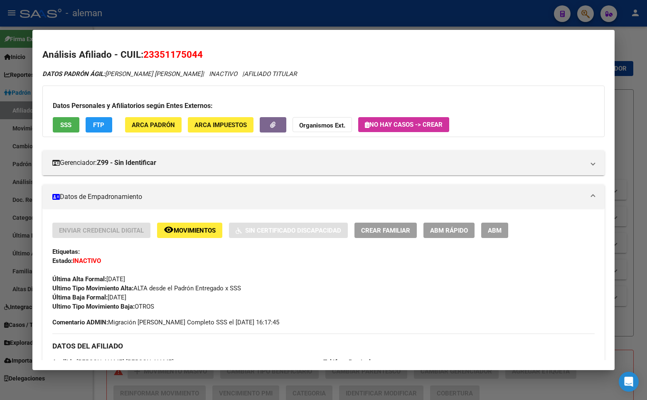
click at [604, 129] on mat-dialog-content "Análisis Afiliado - CUIL: 23351175044 DATOS [PERSON_NAME] ÁGIL: [PERSON_NAME] […" at bounding box center [323, 200] width 582 height 320
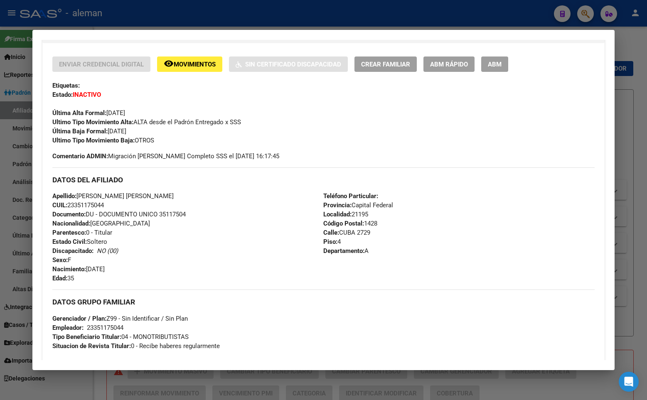
scroll to position [125, 0]
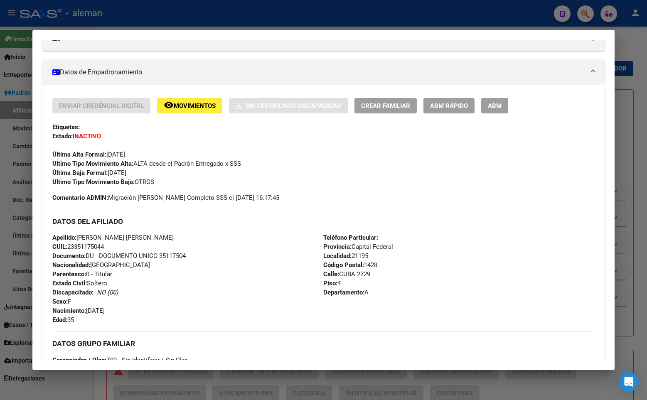
click at [279, 35] on mat-dialog-container "Análisis Afiliado - CUIL: 23351175044 DATOS [PERSON_NAME] ÁGIL: [PERSON_NAME] […" at bounding box center [323, 200] width 582 height 340
click at [623, 56] on div at bounding box center [323, 200] width 647 height 400
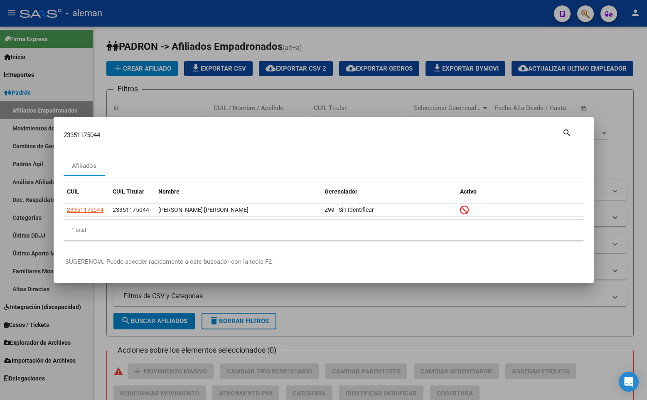
click at [468, 63] on div at bounding box center [323, 200] width 647 height 400
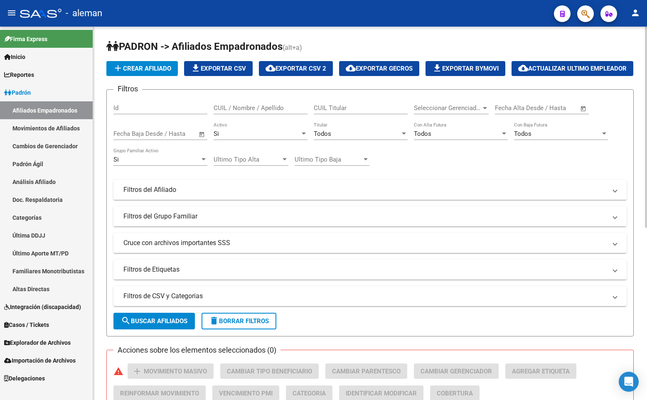
click at [605, 47] on h1 "PADRON -> Afiliados Empadronados (alt+a)" at bounding box center [369, 47] width 527 height 15
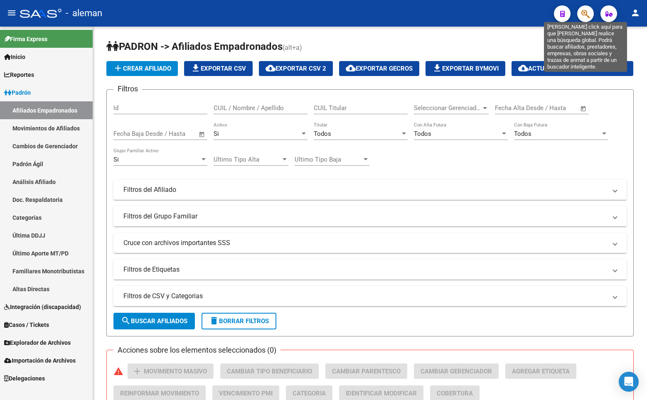
click at [586, 9] on icon "button" at bounding box center [585, 14] width 8 height 10
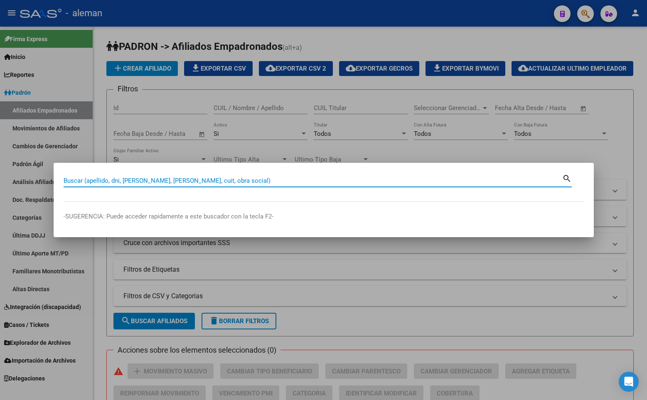
click at [190, 182] on input "Buscar (apellido, dni, [PERSON_NAME], [PERSON_NAME], cuit, obra social)" at bounding box center [313, 180] width 499 height 7
paste input "28845247"
type input "28845247"
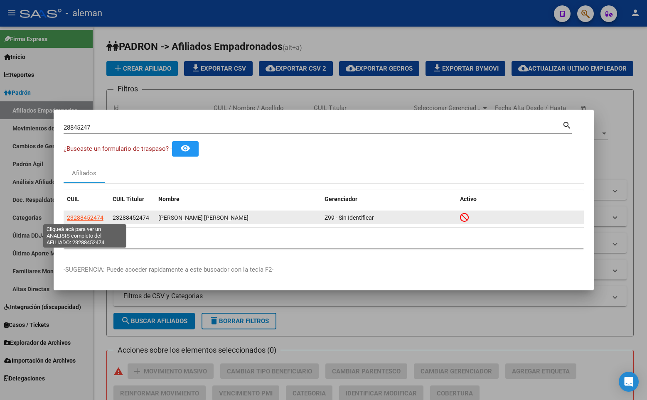
click at [96, 217] on span "23288452474" at bounding box center [85, 217] width 37 height 7
type textarea "23288452474"
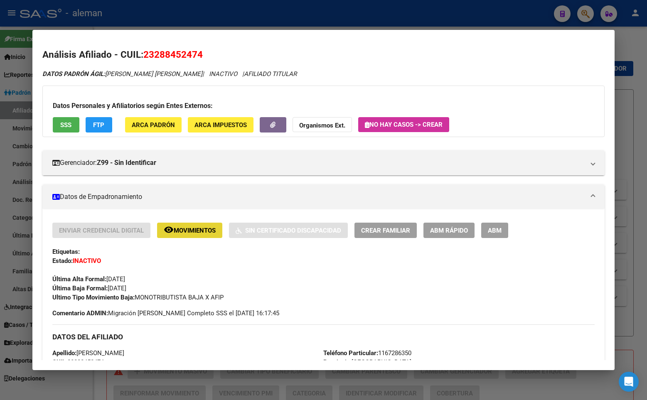
click at [197, 234] on span "Movimientos" at bounding box center [195, 230] width 42 height 7
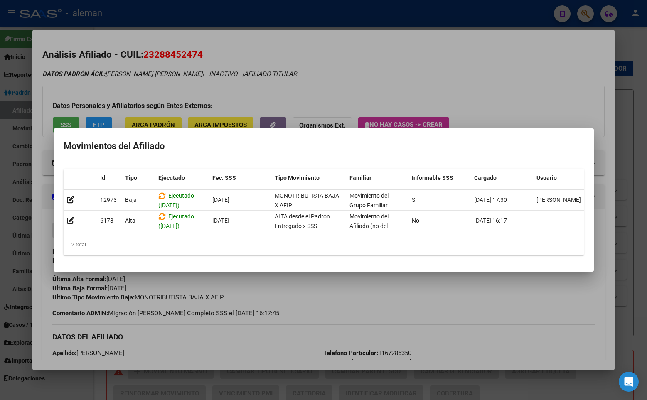
click at [601, 182] on div at bounding box center [323, 200] width 647 height 400
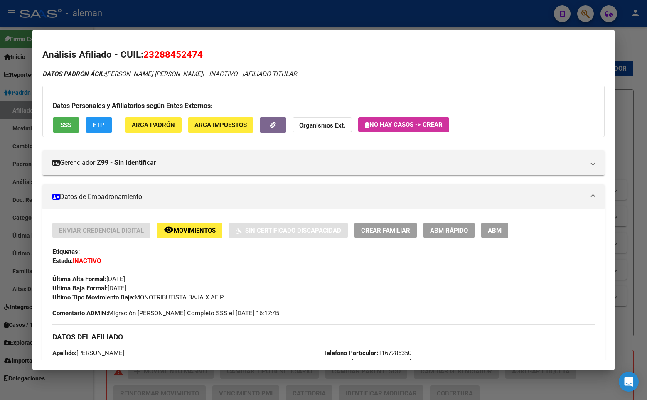
click at [631, 185] on div at bounding box center [323, 200] width 647 height 400
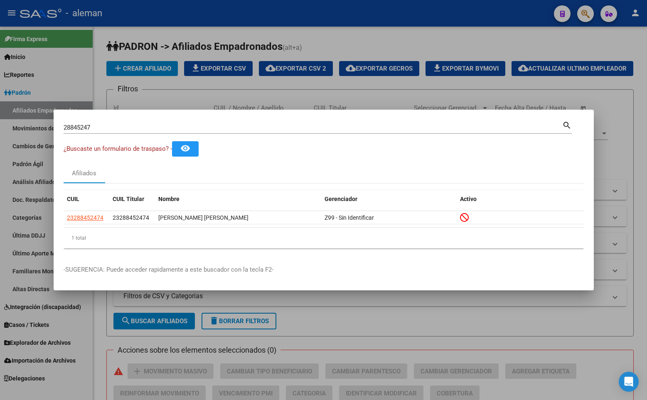
click at [621, 192] on div at bounding box center [323, 200] width 647 height 400
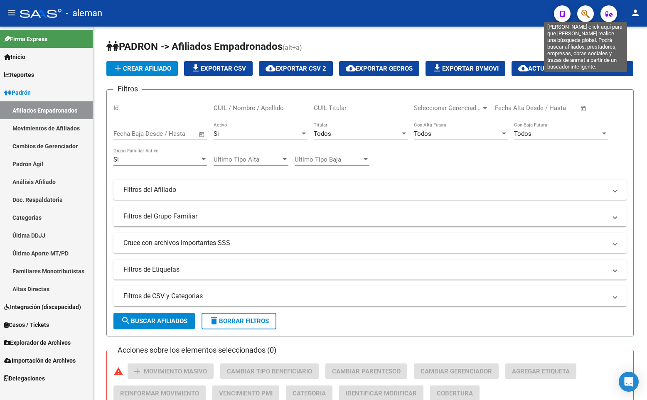
click at [585, 12] on icon "button" at bounding box center [585, 14] width 8 height 10
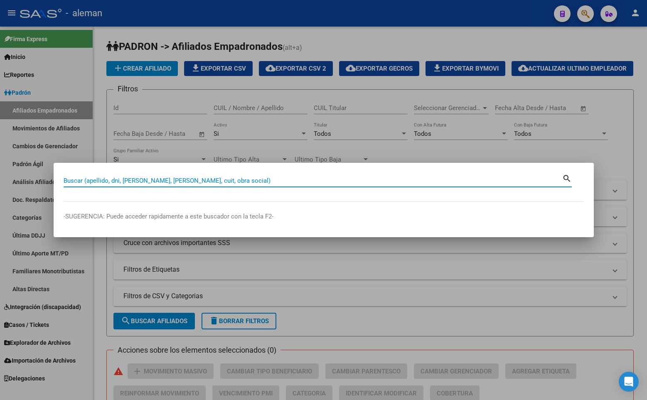
click at [165, 179] on input "Buscar (apellido, dni, [PERSON_NAME], [PERSON_NAME], cuit, obra social)" at bounding box center [313, 180] width 499 height 7
type input "MOLMENTI"
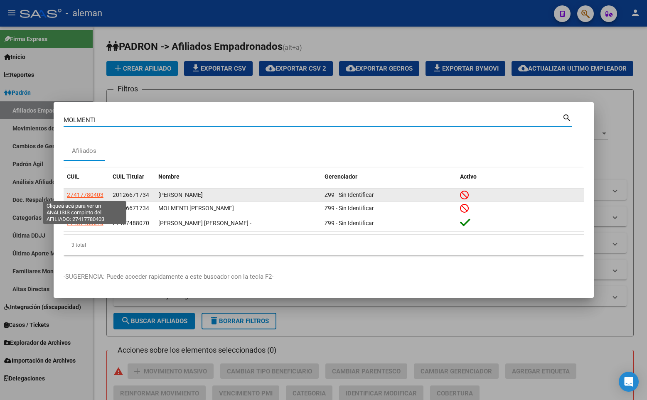
click at [88, 193] on span "27417780403" at bounding box center [85, 195] width 37 height 7
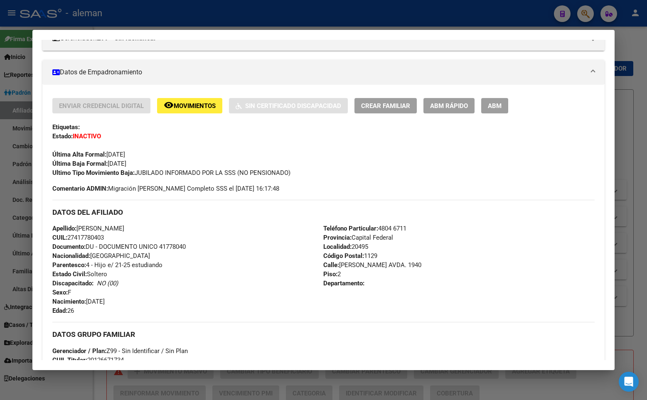
click at [443, 161] on div "Enviar Credencial Digital remove_red_eye Movimientos Sin Certificado Discapacid…" at bounding box center [323, 137] width 542 height 79
click at [266, 140] on div "Enviar Credencial Digital remove_red_eye Movimientos Sin Certificado Discapacid…" at bounding box center [323, 137] width 542 height 79
click at [625, 97] on div at bounding box center [323, 200] width 647 height 400
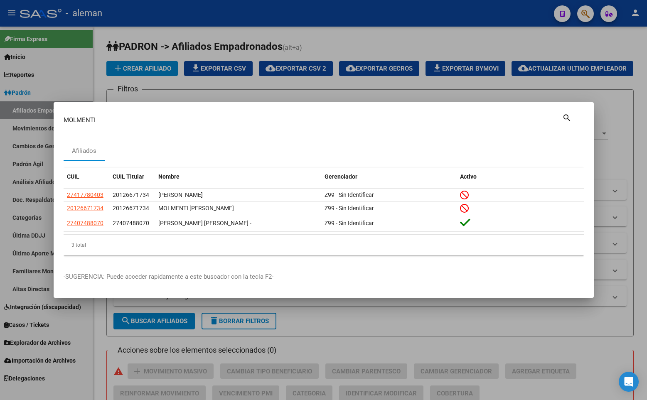
click at [212, 246] on div "3 total" at bounding box center [324, 245] width 520 height 21
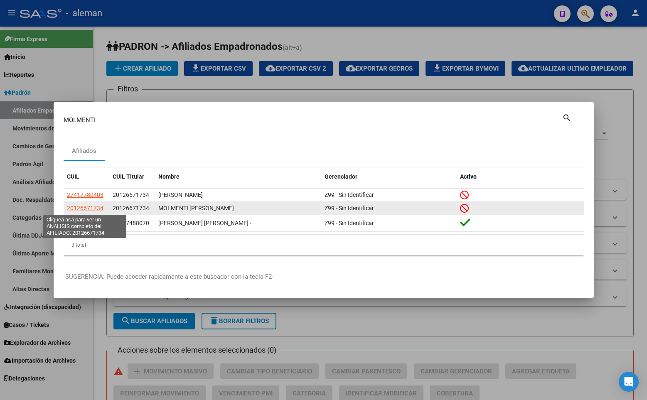
click at [95, 206] on span "20126671734" at bounding box center [85, 208] width 37 height 7
type textarea "20126671734"
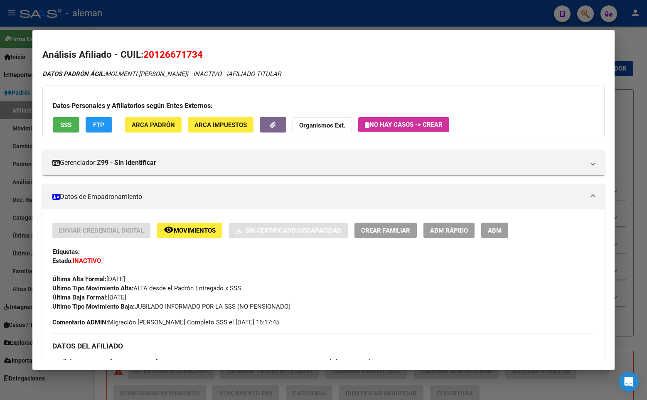
click at [626, 166] on div at bounding box center [323, 200] width 647 height 400
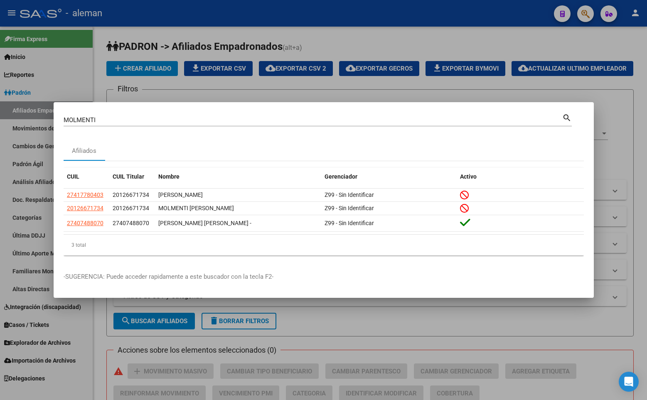
click at [613, 171] on div at bounding box center [323, 200] width 647 height 400
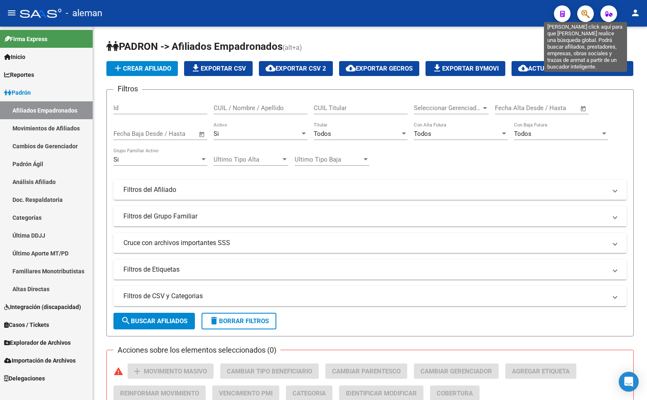
click at [586, 14] on icon "button" at bounding box center [585, 14] width 8 height 10
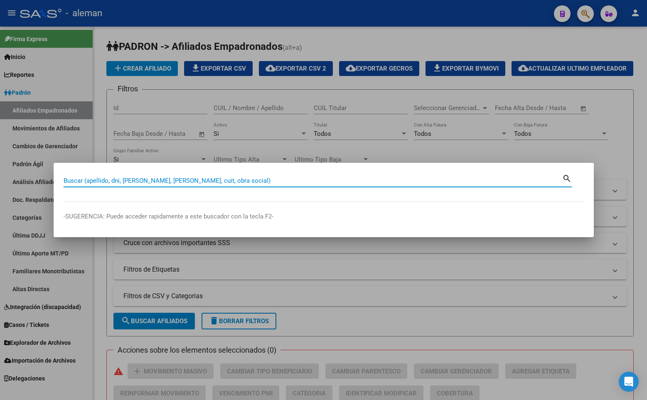
click at [224, 181] on input "Buscar (apellido, dni, [PERSON_NAME], [PERSON_NAME], cuit, obra social)" at bounding box center [313, 180] width 499 height 7
paste input "20301696699"
type input "20301696699"
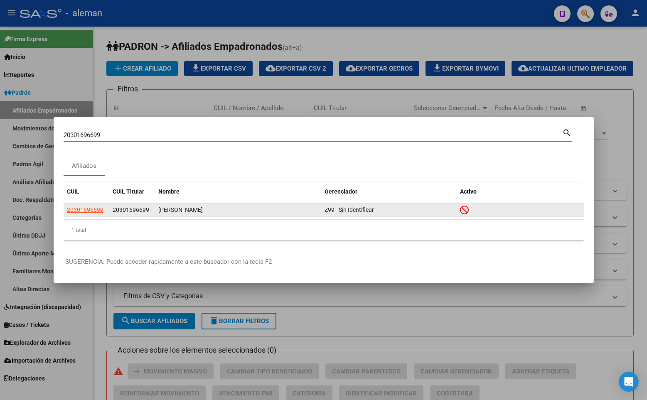
click at [95, 210] on span "20301696699" at bounding box center [85, 210] width 37 height 7
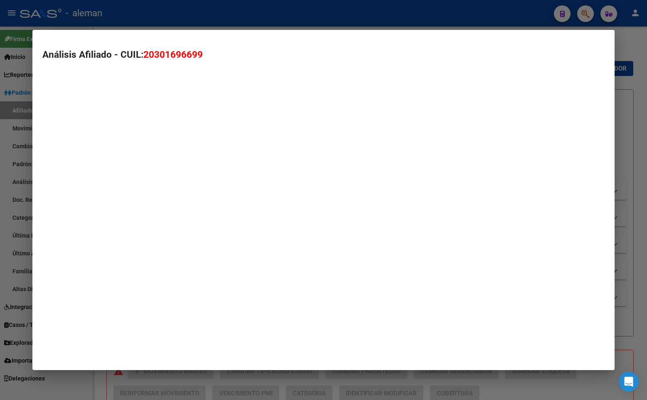
type textarea "20301696699"
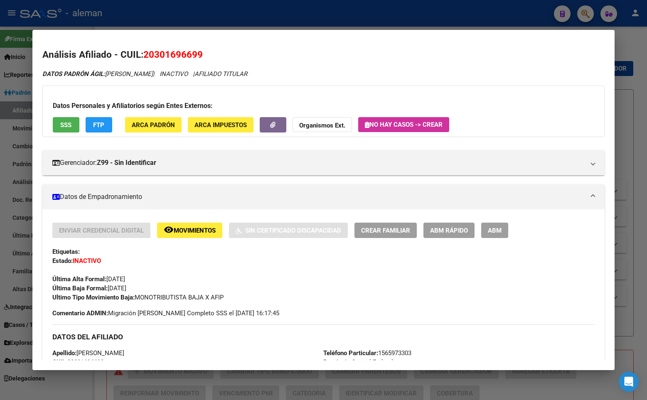
click at [265, 42] on mat-dialog-content "Análisis Afiliado - CUIL: 20301696699 DATOS [PERSON_NAME] ÁGIL: SANTANDER DEMIA…" at bounding box center [323, 200] width 582 height 320
drag, startPoint x: 334, startPoint y: 43, endPoint x: 489, endPoint y: 43, distance: 155.0
click at [335, 43] on mat-dialog-content "Análisis Afiliado - CUIL: 20301696699 DATOS [PERSON_NAME] ÁGIL: SANTANDER DEMIA…" at bounding box center [323, 200] width 582 height 320
click at [623, 48] on div at bounding box center [323, 200] width 647 height 400
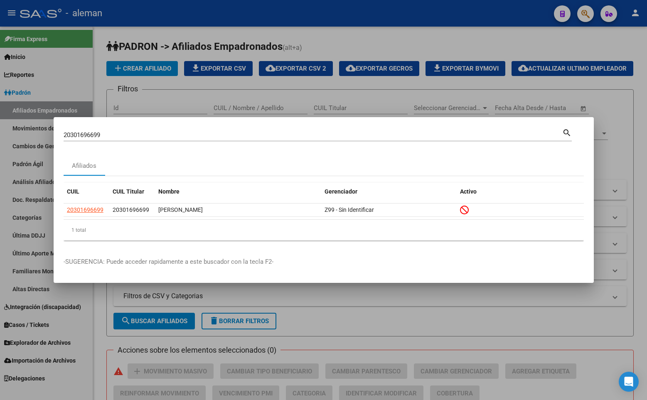
click at [566, 132] on mat-icon "search" at bounding box center [567, 132] width 10 height 10
drag, startPoint x: 109, startPoint y: 133, endPoint x: 43, endPoint y: 132, distance: 66.1
click at [43, 132] on div "20301696699 Buscar (apellido, dni, cuil, nro traspaso, cuit, obra social) searc…" at bounding box center [323, 200] width 647 height 400
type input "[PERSON_NAME]"
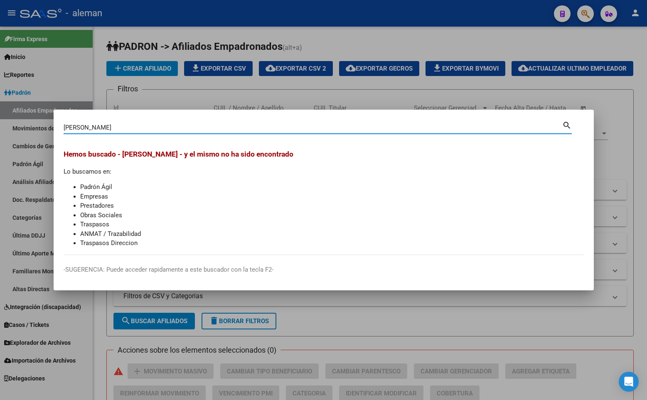
click at [615, 171] on div at bounding box center [323, 200] width 647 height 400
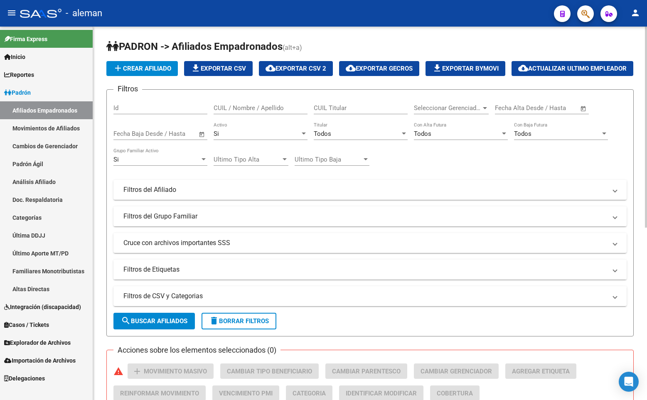
click at [276, 274] on mat-panel-title "Filtros de Etiquetas" at bounding box center [364, 269] width 483 height 9
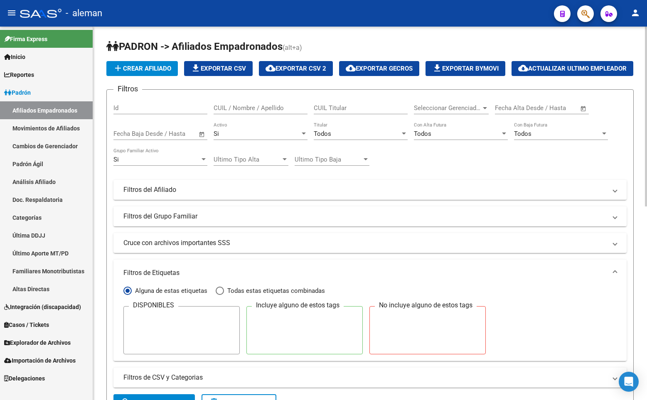
click at [276, 278] on mat-panel-title "Filtros de Etiquetas" at bounding box center [364, 272] width 483 height 9
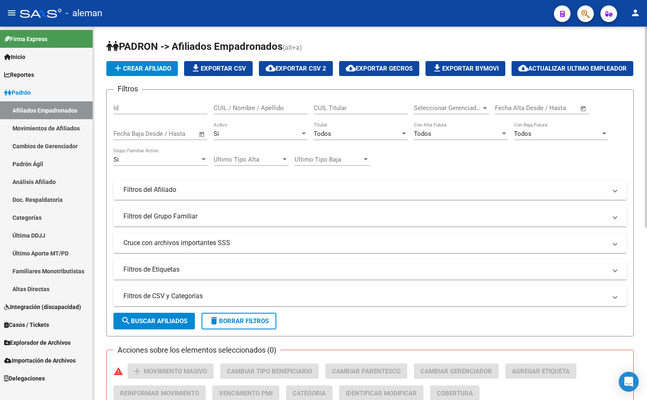
drag, startPoint x: 392, startPoint y: 220, endPoint x: 390, endPoint y: 214, distance: 6.3
click at [392, 200] on mat-expansion-panel-header "Filtros del Afiliado" at bounding box center [369, 190] width 513 height 20
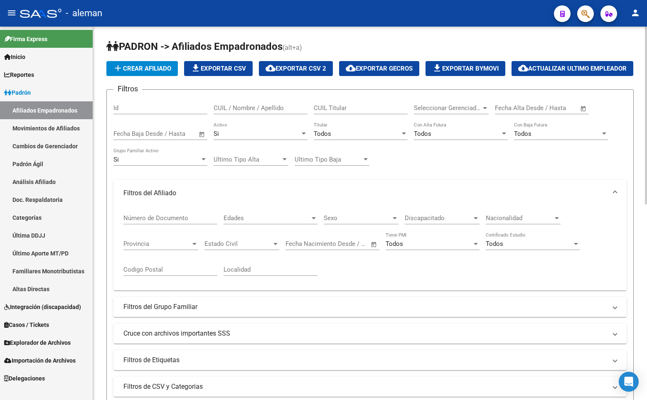
click at [433, 196] on div "Filtros Id CUIL / Nombre / Apellido CUIL Titular Seleccionar Gerenciador Selecc…" at bounding box center [369, 233] width 513 height 274
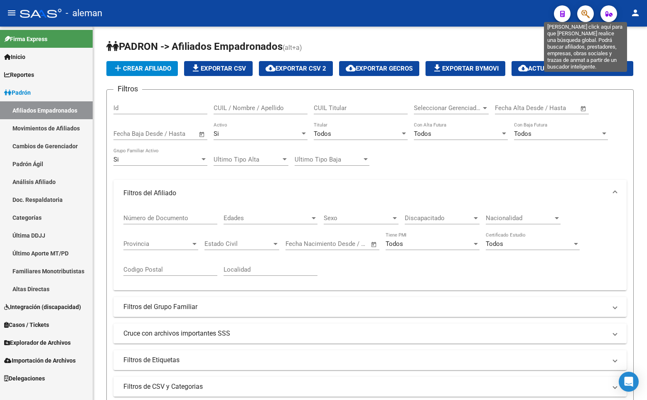
click at [588, 13] on icon "button" at bounding box center [585, 14] width 8 height 10
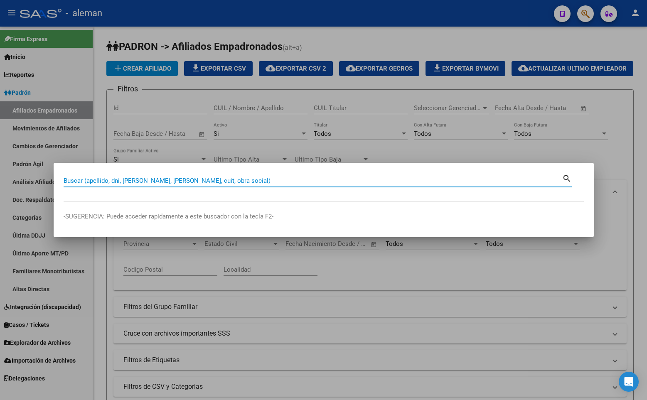
paste input "25994507"
type input "2"
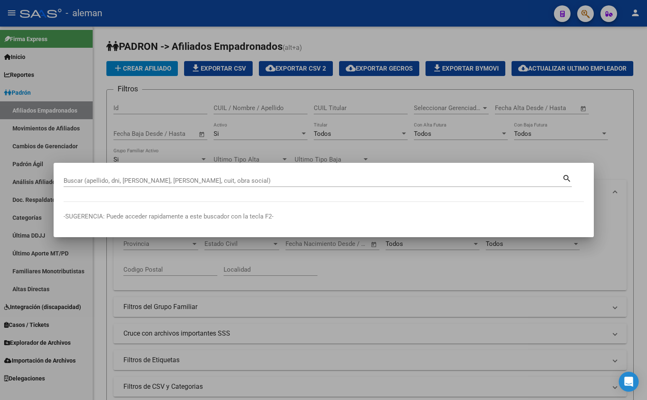
click at [190, 178] on input "Buscar (apellido, dni, [PERSON_NAME], [PERSON_NAME], cuit, obra social)" at bounding box center [313, 180] width 499 height 7
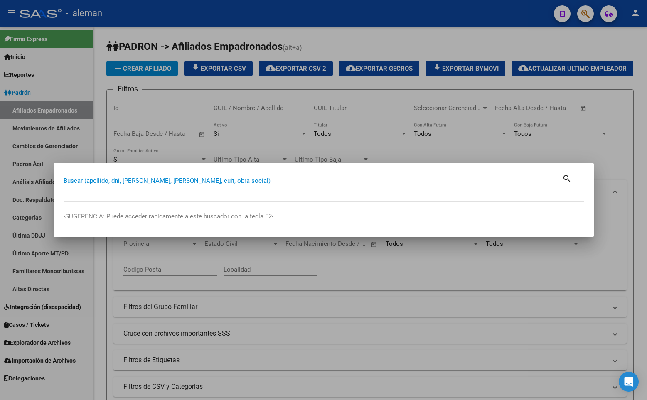
paste input "20259945071"
type input "20259945071"
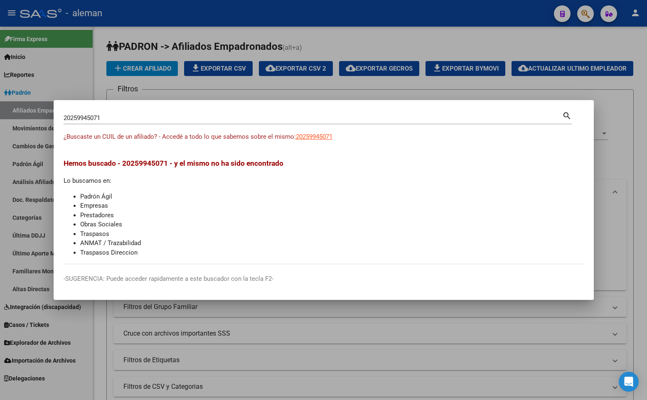
click at [203, 204] on li "Empresas" at bounding box center [332, 206] width 504 height 10
click at [606, 119] on div at bounding box center [323, 200] width 647 height 400
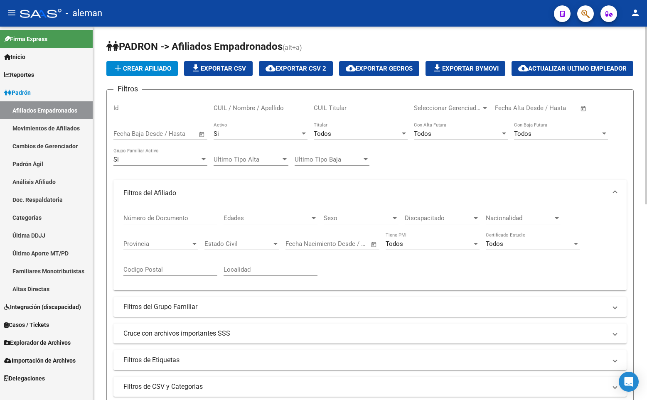
click at [297, 106] on app-list-header "PADRON -> Afiliados Empadronados (alt+a) add Crear Afiliado file_download Expor…" at bounding box center [369, 233] width 527 height 387
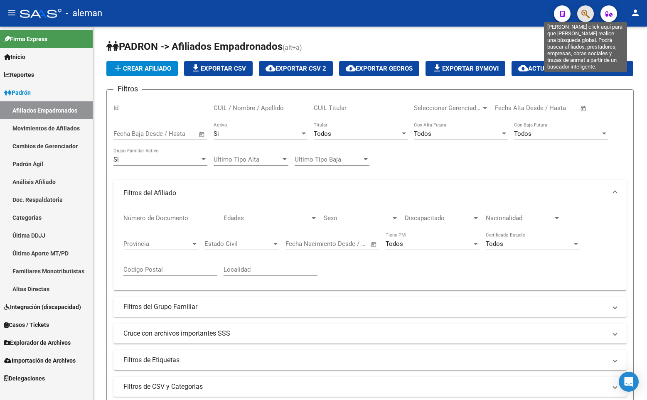
click at [582, 11] on icon "button" at bounding box center [585, 14] width 8 height 10
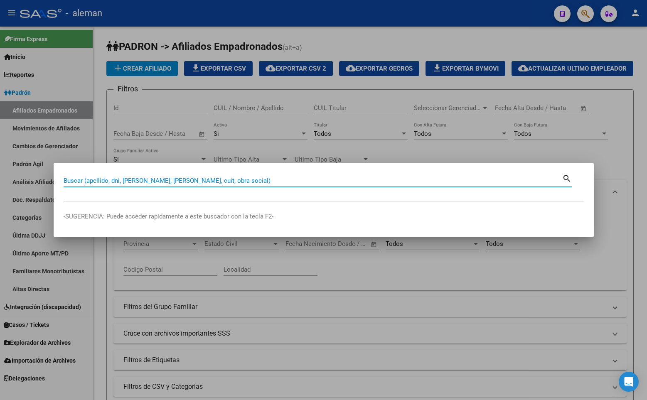
click at [190, 183] on input "Buscar (apellido, dni, [PERSON_NAME], [PERSON_NAME], cuit, obra social)" at bounding box center [313, 180] width 499 height 7
paste input "20239041214"
type input "20239041214"
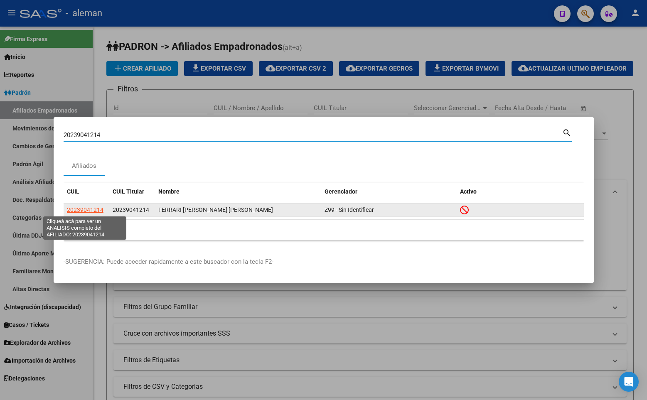
click at [84, 208] on span "20239041214" at bounding box center [85, 210] width 37 height 7
type textarea "20239041214"
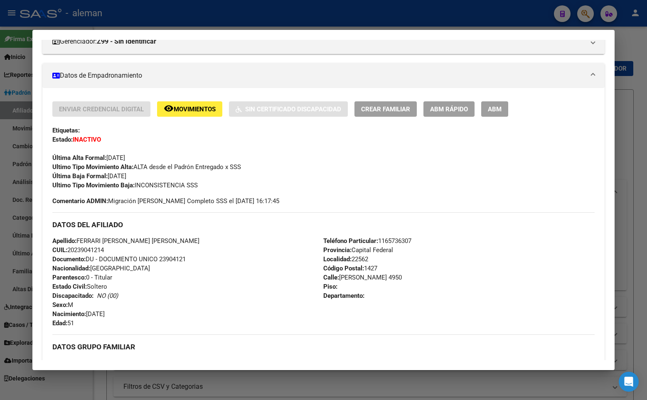
scroll to position [80, 0]
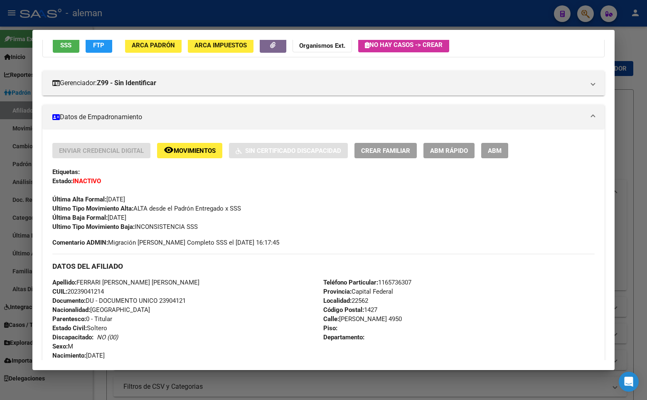
click at [190, 146] on button "remove_red_eye Movimientos" at bounding box center [189, 150] width 65 height 15
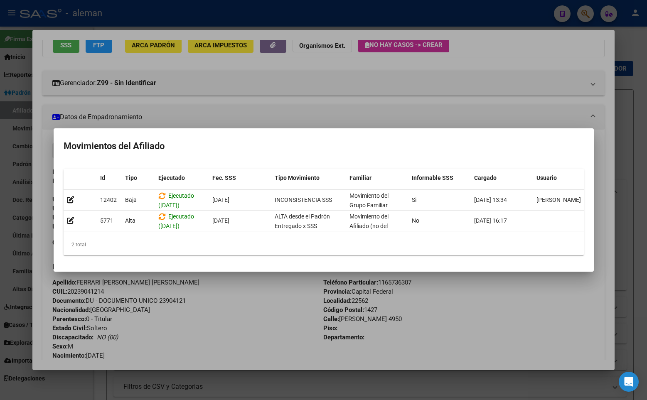
click at [495, 128] on mat-dialog-container "Movimientos del Afiliado Id Tipo Ejecutado Fec. SSS Tipo Movimiento Familiar In…" at bounding box center [324, 200] width 540 height 144
click at [524, 113] on div at bounding box center [323, 200] width 647 height 400
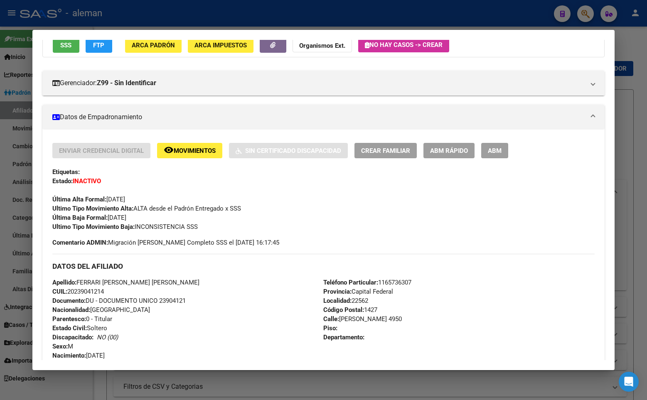
click at [632, 87] on div at bounding box center [323, 200] width 647 height 400
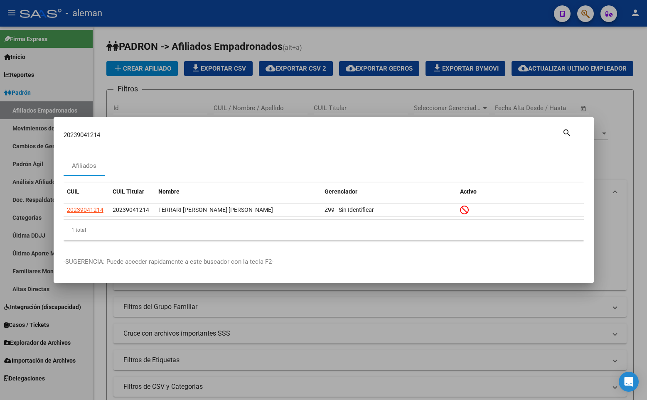
click at [592, 56] on div at bounding box center [323, 200] width 647 height 400
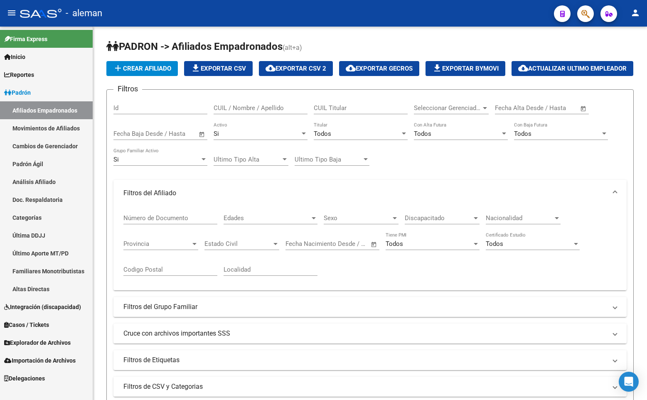
click at [583, 10] on icon "button" at bounding box center [585, 14] width 8 height 10
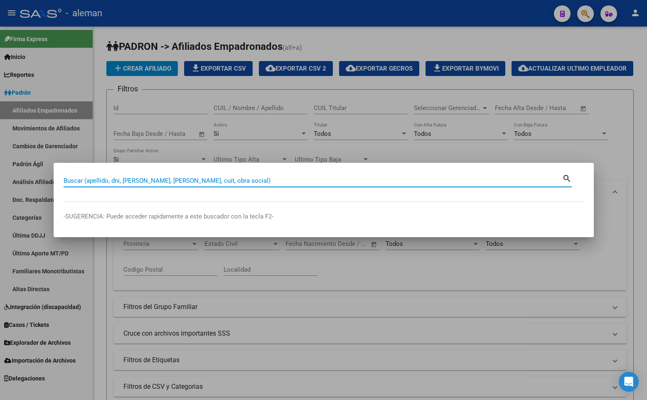
click at [155, 181] on input "Buscar (apellido, dni, [PERSON_NAME], [PERSON_NAME], cuit, obra social)" at bounding box center [313, 180] width 499 height 7
paste input "23403999369"
type input "23403999369"
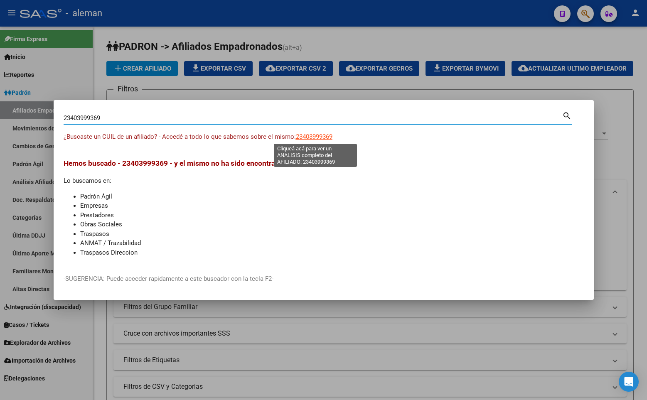
click at [328, 135] on span "23403999369" at bounding box center [314, 136] width 37 height 7
type textarea "23403999369"
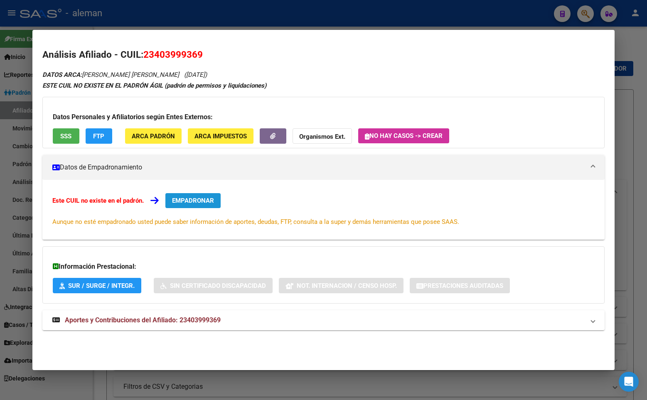
click at [200, 202] on span "EMPADRONAR" at bounding box center [193, 200] width 42 height 7
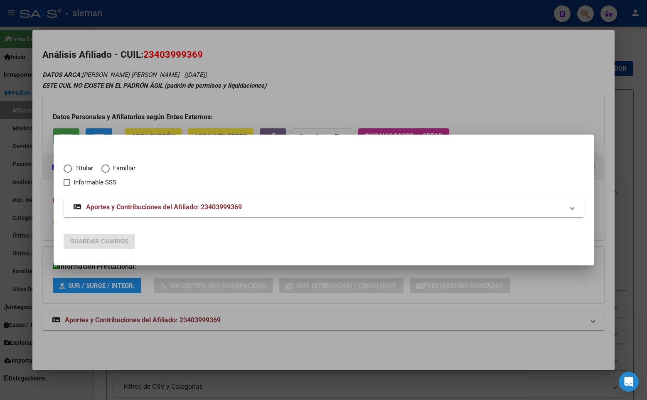
click at [69, 168] on span "Elija una opción" at bounding box center [68, 169] width 8 height 8
click at [69, 168] on input "Titular" at bounding box center [68, 169] width 8 height 8
radio input "true"
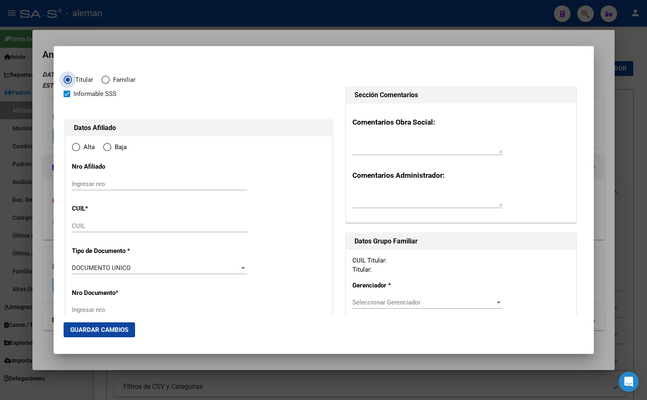
checkbox input "true"
radio input "true"
type input "23-40399936-9"
type input "40399936"
type input "FIRAK"
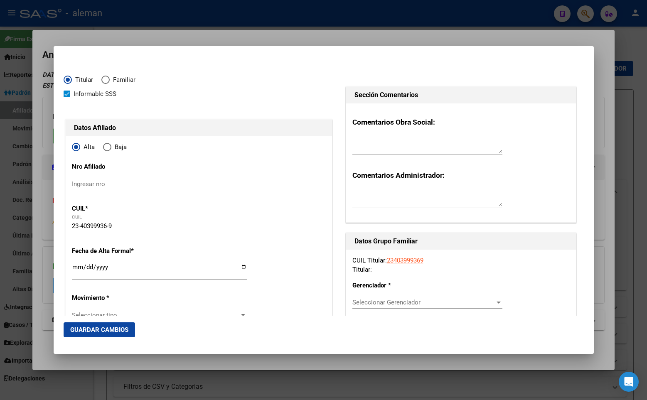
type input "[PERSON_NAME]"
type input "[DATE]"
type input "LANUS"
type input "1824"
type input "MOLINEDO"
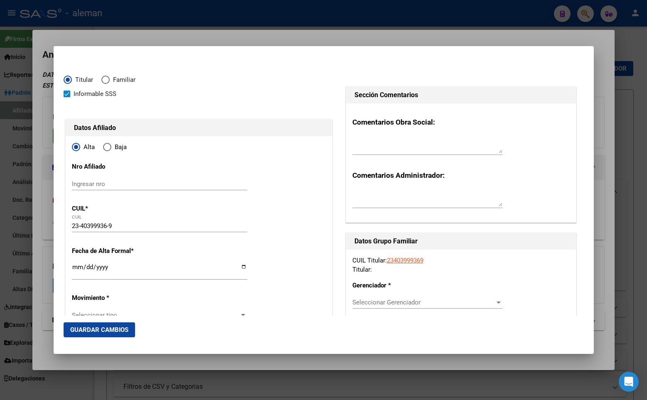
type input "3246"
type input "LANUS"
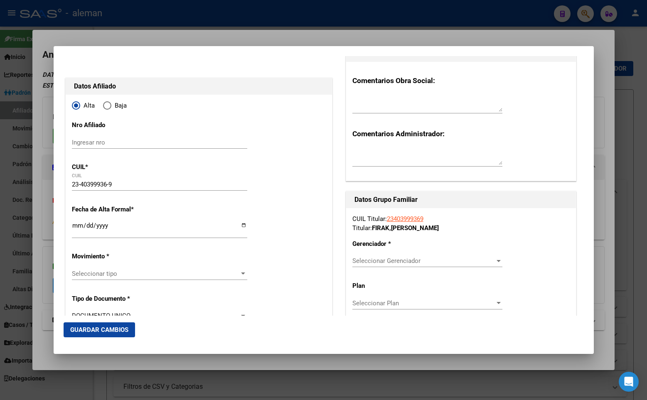
click at [75, 224] on input "Ingresar fecha" at bounding box center [159, 228] width 175 height 13
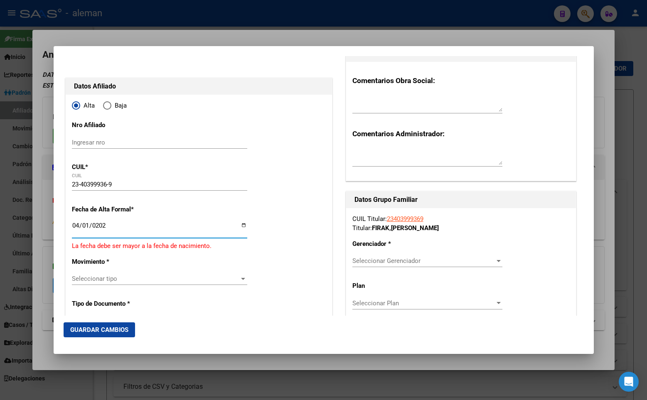
type input "[DATE]"
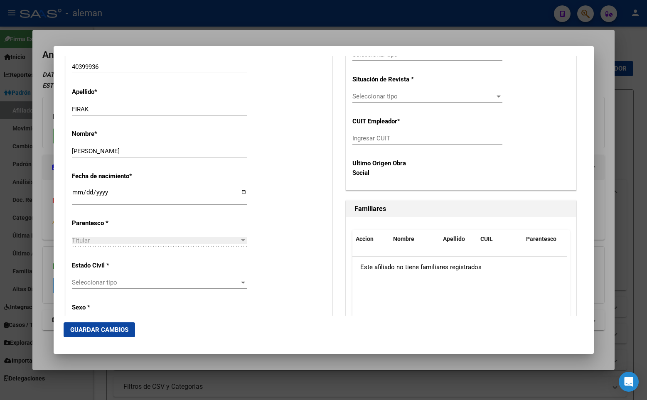
scroll to position [374, 0]
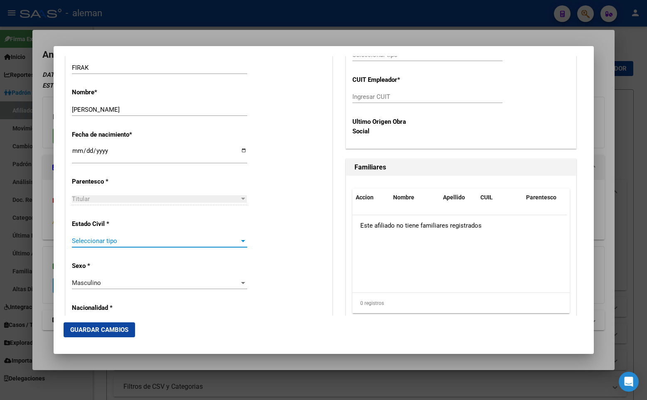
click at [103, 239] on span "Seleccionar tipo" at bounding box center [156, 240] width 168 height 7
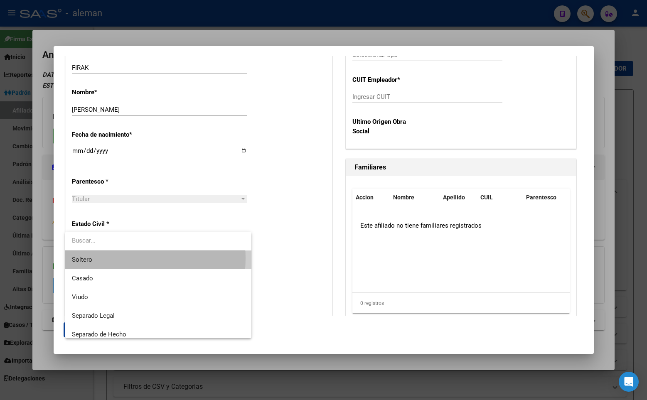
click at [104, 258] on span "Soltero" at bounding box center [158, 260] width 173 height 19
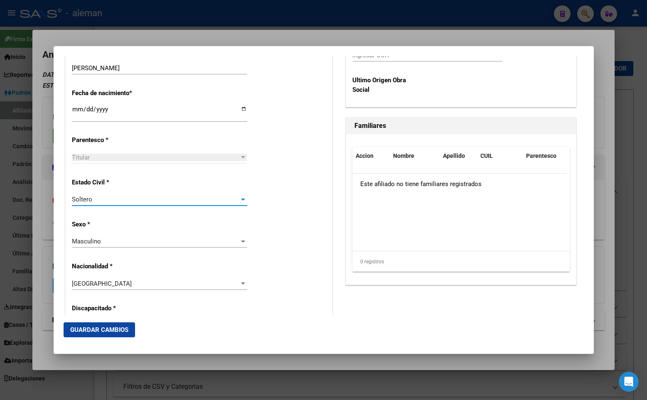
scroll to position [166, 0]
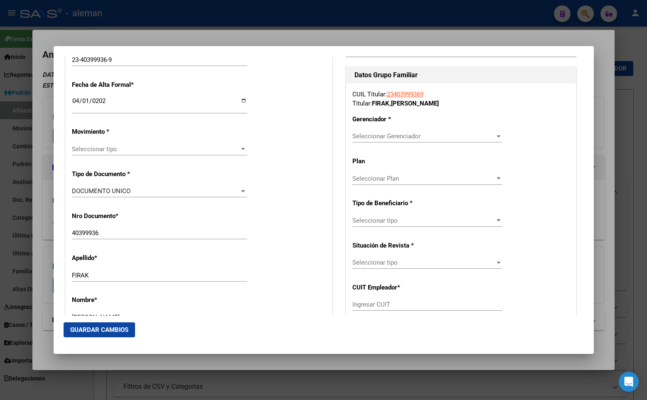
click at [424, 138] on span "Seleccionar Gerenciador" at bounding box center [423, 136] width 143 height 7
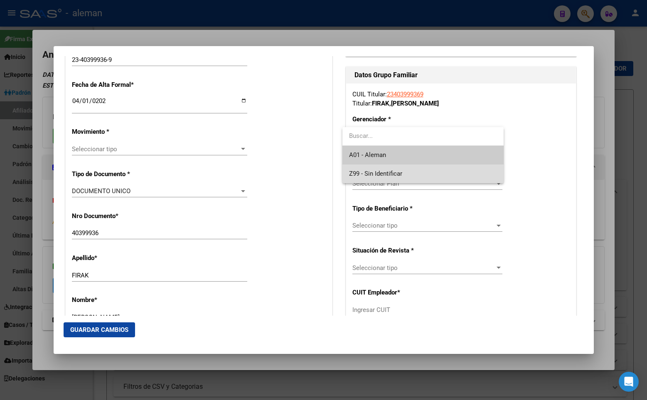
click at [407, 170] on span "Z99 - Sin Identificar" at bounding box center [423, 174] width 148 height 19
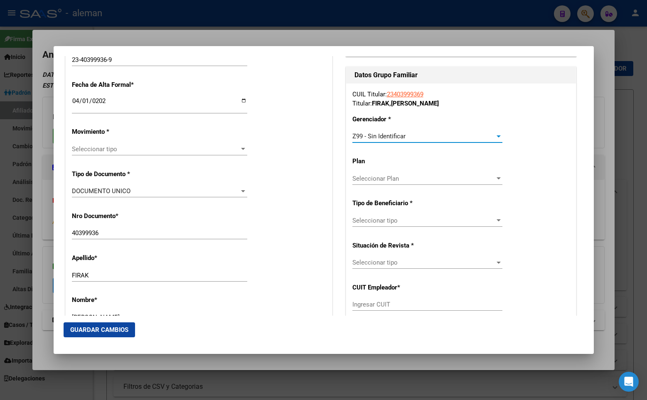
click at [401, 223] on span "Seleccionar tipo" at bounding box center [423, 220] width 143 height 7
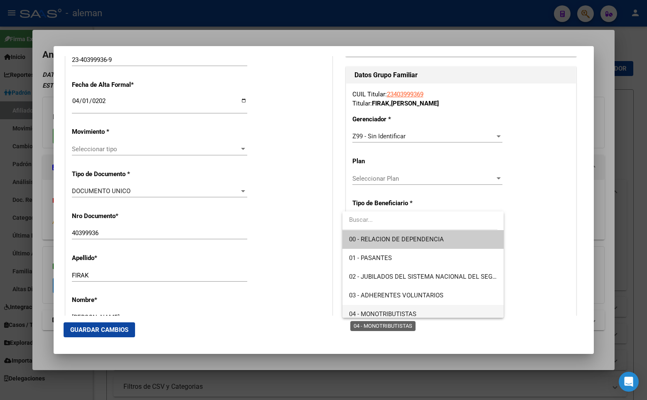
click at [387, 313] on span "04 - MONOTRIBUTISTAS" at bounding box center [382, 313] width 67 height 7
type input "23-40399936-9"
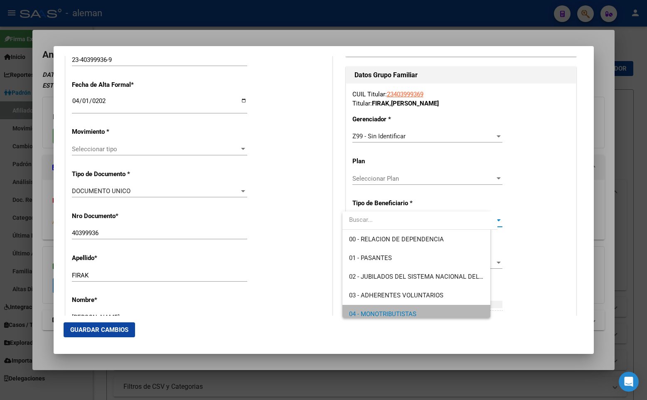
scroll to position [0, 0]
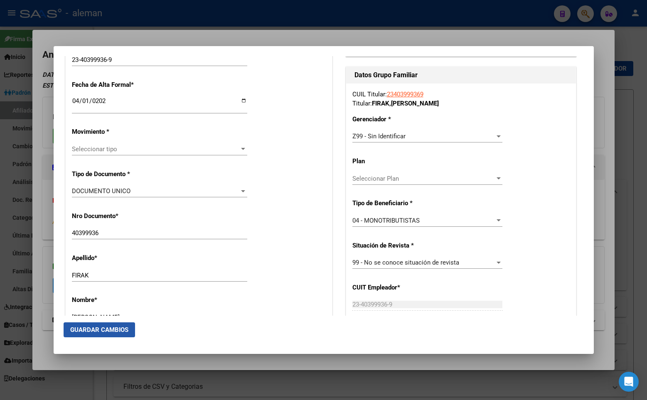
click at [105, 329] on span "Guardar Cambios" at bounding box center [99, 329] width 58 height 7
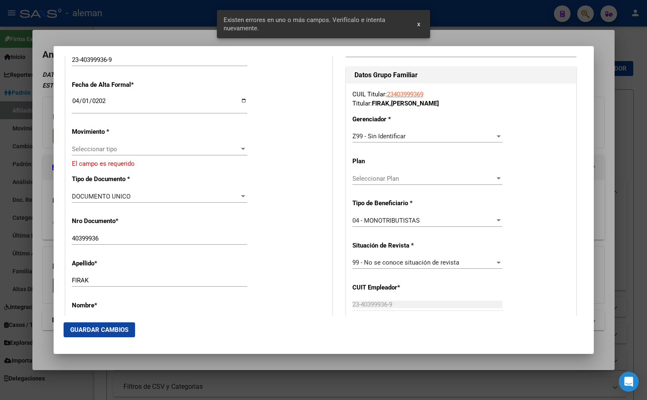
click at [92, 147] on span "Seleccionar tipo" at bounding box center [156, 148] width 168 height 7
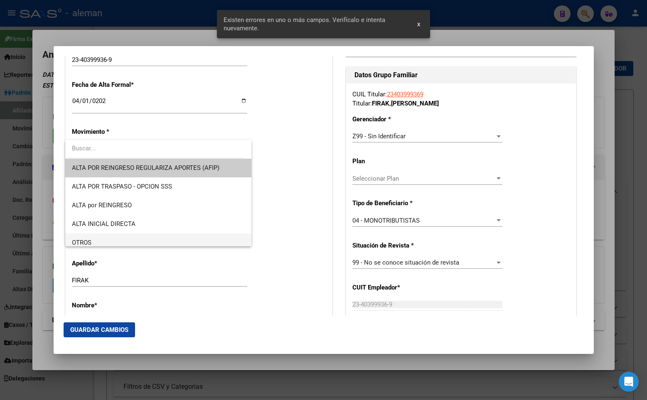
scroll to position [42, 0]
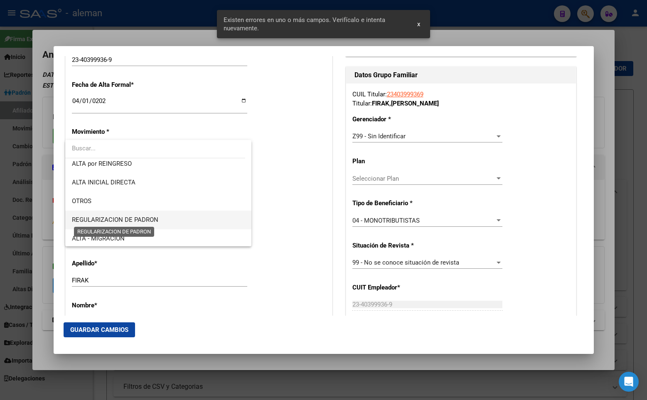
click at [141, 219] on span "REGULARIZACION DE PADRON" at bounding box center [115, 219] width 86 height 7
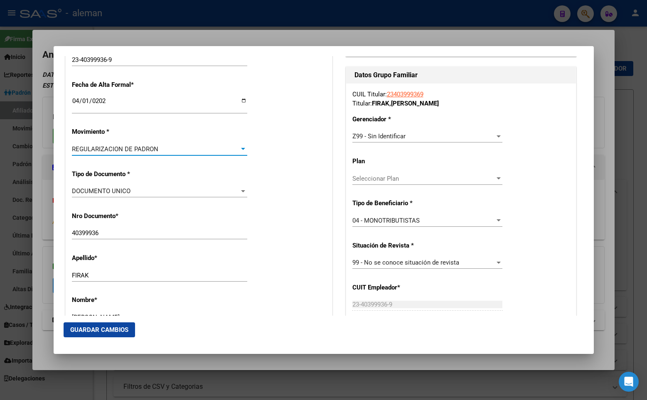
click at [116, 328] on span "Guardar Cambios" at bounding box center [99, 329] width 58 height 7
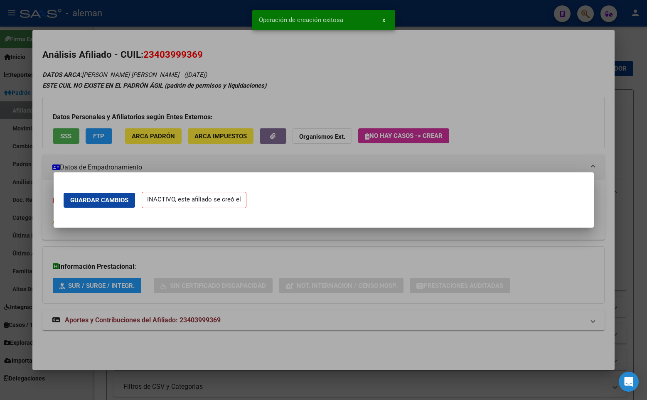
scroll to position [0, 0]
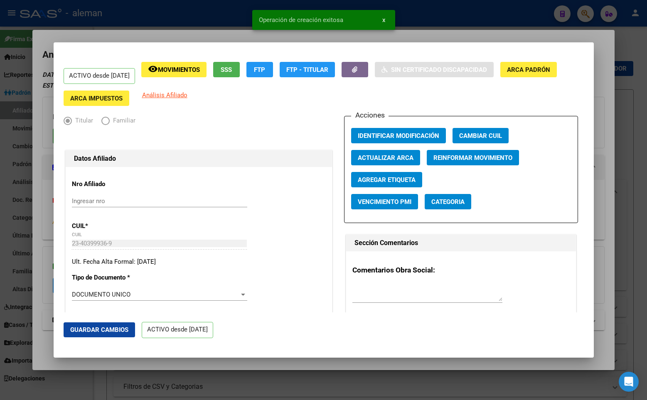
click at [423, 101] on div "ACTIVO desde [DATE] remove_red_eye Movimientos SSS FTP FTP - Titular Sin Certif…" at bounding box center [324, 84] width 520 height 44
click at [455, 38] on div at bounding box center [323, 200] width 647 height 400
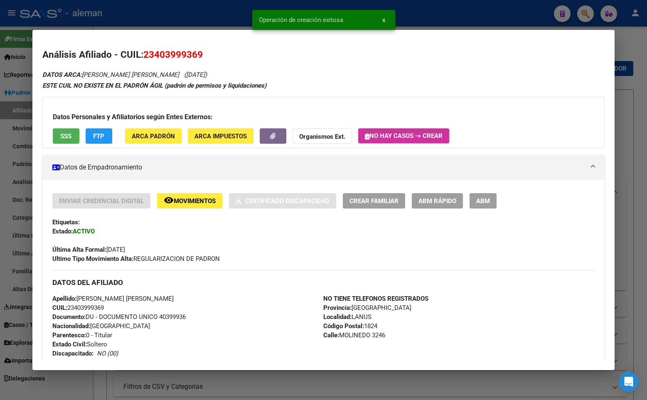
click at [622, 61] on div at bounding box center [323, 200] width 647 height 400
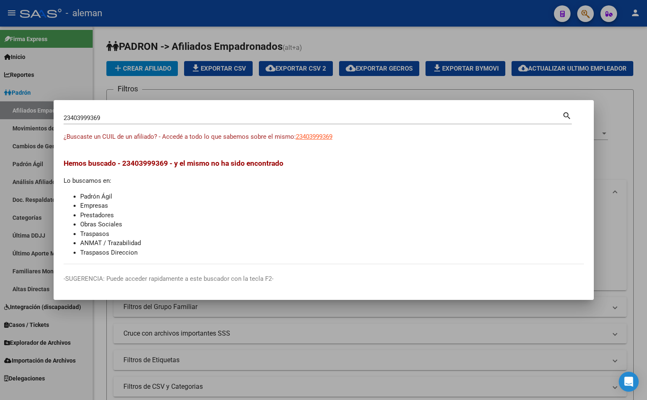
click at [250, 222] on li "Obras Sociales" at bounding box center [332, 225] width 504 height 10
click at [630, 175] on div at bounding box center [323, 200] width 647 height 400
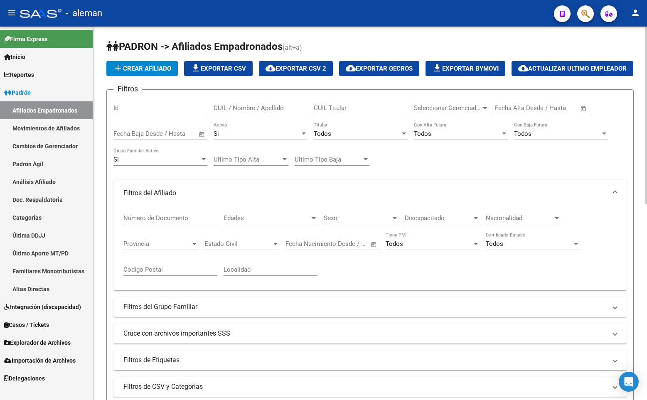
click at [298, 59] on app-list-header "PADRON -> Afiliados Empadronados (alt+a) add Crear Afiliado file_download Expor…" at bounding box center [369, 233] width 527 height 387
click at [582, 12] on icon "button" at bounding box center [585, 14] width 8 height 10
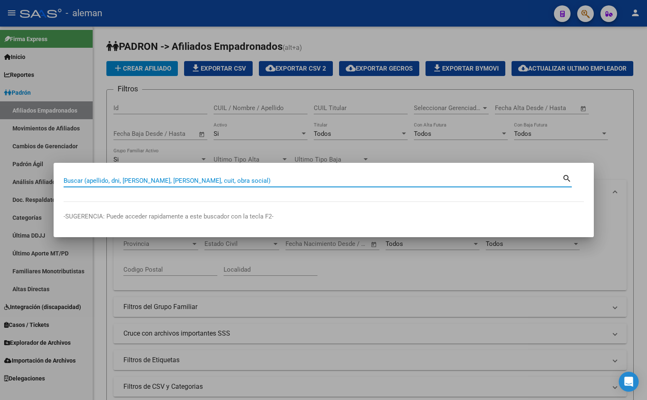
paste input "20183237269"
type input "20183237269"
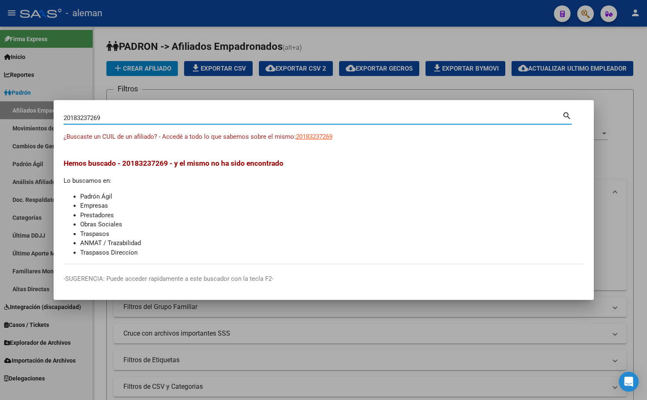
click at [629, 188] on div at bounding box center [323, 200] width 647 height 400
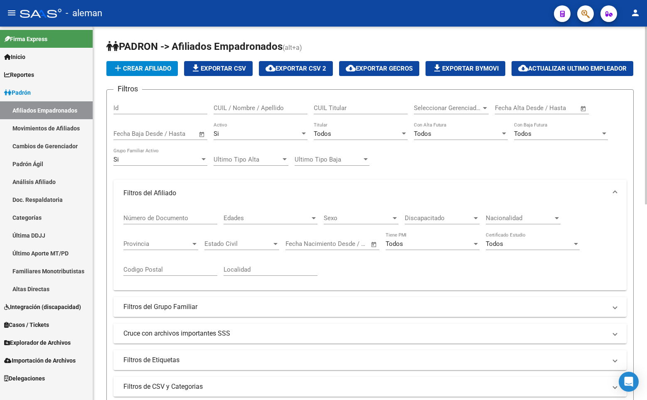
click at [457, 63] on div "add Crear Afiliado file_download Exportar CSV cloud_download Exportar CSV 2 clo…" at bounding box center [369, 68] width 527 height 15
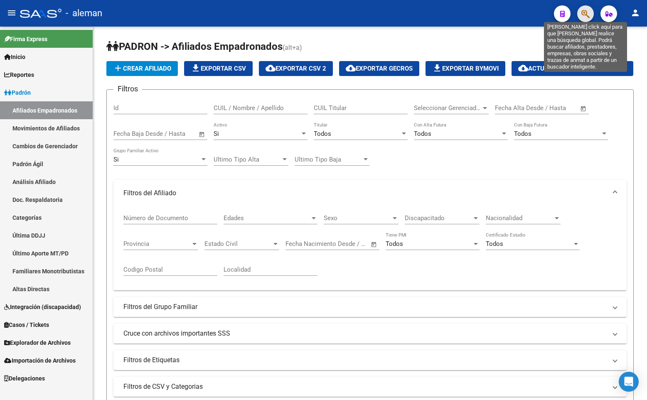
click at [586, 17] on icon "button" at bounding box center [585, 14] width 8 height 10
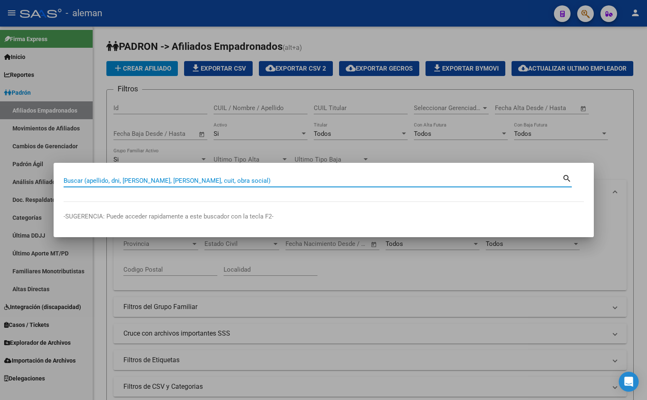
paste input "20955069286"
type input "20955069286"
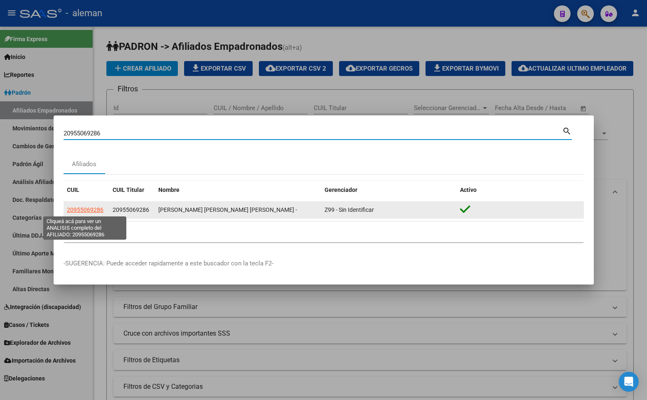
click at [89, 209] on span "20955069286" at bounding box center [85, 210] width 37 height 7
type textarea "20955069286"
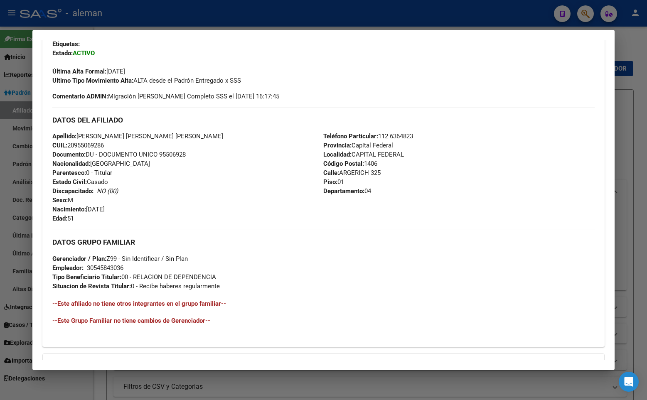
scroll to position [275, 0]
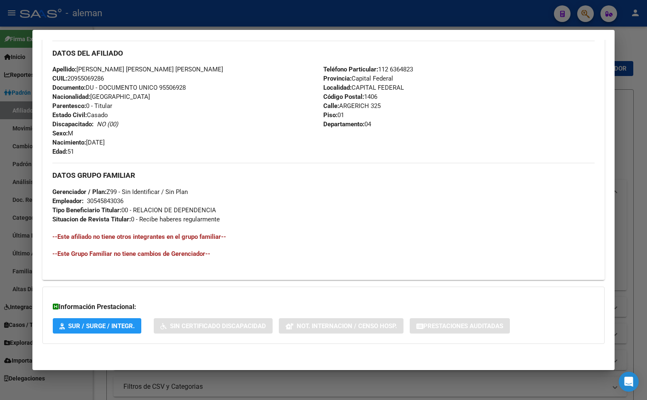
click at [275, 302] on div "Información Prestacional: SUR / SURGE / INTEGR. Sin Certificado Discapacidad No…" at bounding box center [323, 315] width 562 height 57
click at [281, 241] on div "DATOS GRUPO FAMILIAR Gerenciador / Plan: Z99 - Sin Identificar / Sin Plan Emple…" at bounding box center [323, 215] width 542 height 104
drag, startPoint x: 281, startPoint y: 241, endPoint x: 270, endPoint y: 136, distance: 105.3
click at [270, 136] on div "Apellido: [PERSON_NAME] [PERSON_NAME] [PERSON_NAME] CUIL: 20955069286 Documento…" at bounding box center [187, 110] width 271 height 91
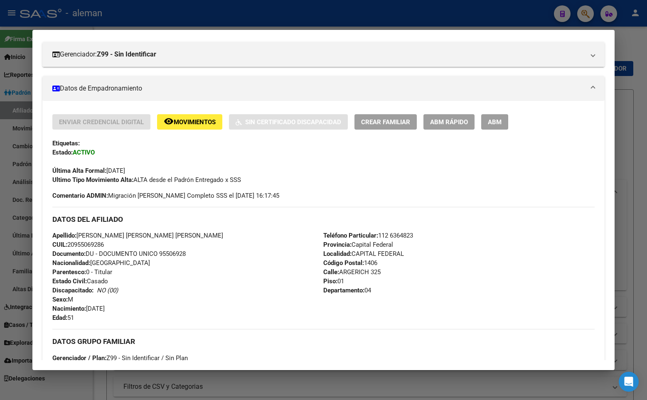
click at [257, 301] on div "Apellido: [PERSON_NAME] [PERSON_NAME] [PERSON_NAME] CUIL: 20955069286 Documento…" at bounding box center [187, 276] width 271 height 91
click at [316, 192] on div "Enviar Credencial Digital remove_red_eye Movimientos Sin Certificado Discapacid…" at bounding box center [323, 157] width 542 height 86
click at [635, 332] on div at bounding box center [323, 200] width 647 height 400
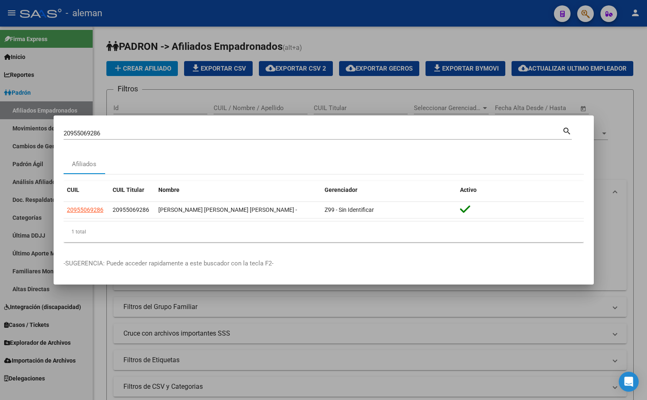
click at [262, 156] on div "Afiliados" at bounding box center [324, 164] width 520 height 20
click at [630, 172] on div at bounding box center [323, 200] width 647 height 400
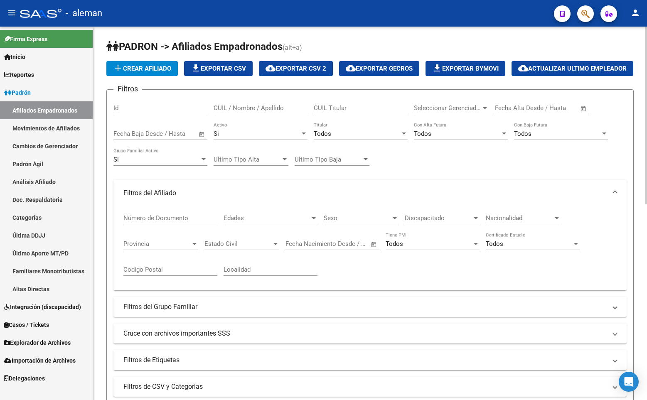
click at [613, 180] on div "Filtros Id CUIL / Nombre / Apellido CUIL Titular Seleccionar Gerenciador Selecc…" at bounding box center [369, 233] width 513 height 274
click at [270, 61] on app-list-header "PADRON -> Afiliados Empadronados (alt+a) add Crear Afiliado file_download Expor…" at bounding box center [369, 233] width 527 height 387
click at [581, 16] on button "button" at bounding box center [585, 13] width 17 height 17
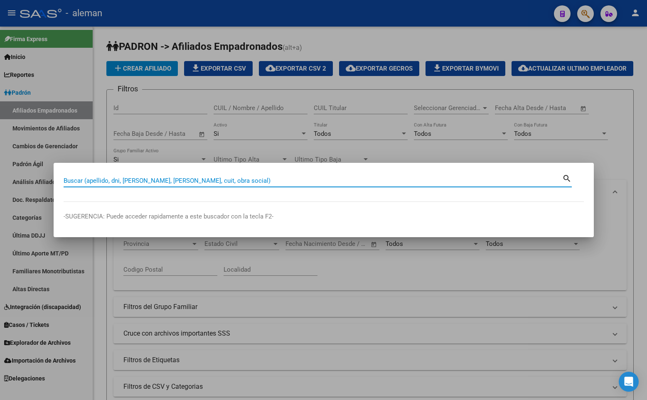
click at [212, 178] on input "Buscar (apellido, dni, [PERSON_NAME], [PERSON_NAME], cuit, obra social)" at bounding box center [313, 180] width 499 height 7
paste input "20955069286"
type input "20955069286"
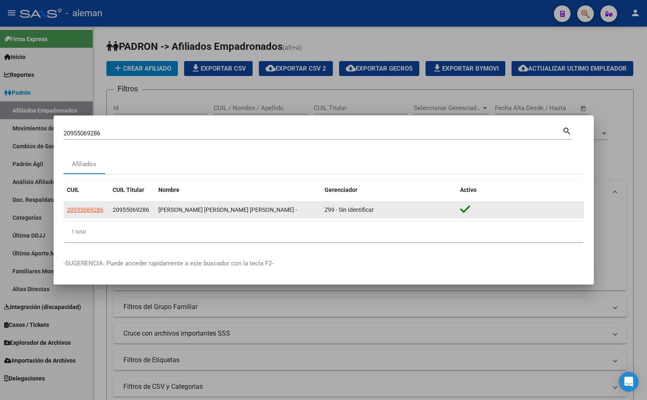
click at [87, 214] on app-link-go-to "20955069286" at bounding box center [85, 210] width 37 height 10
click at [87, 212] on span "20955069286" at bounding box center [85, 210] width 37 height 7
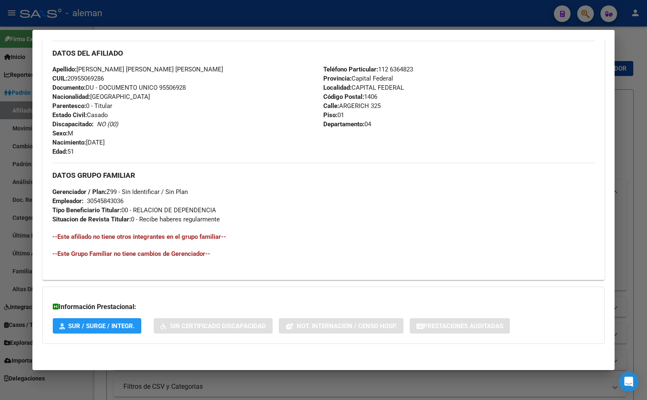
scroll to position [233, 0]
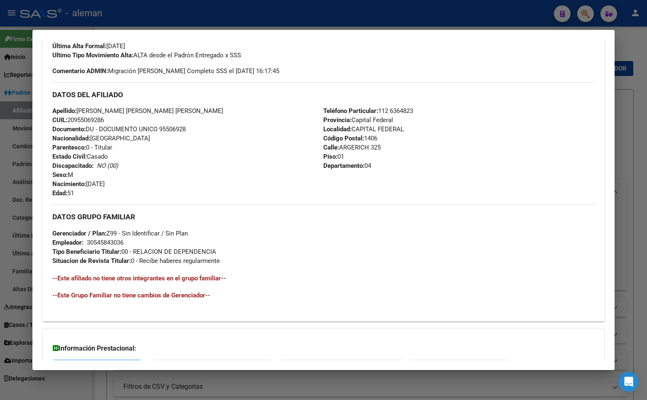
click at [213, 167] on div "Apellido: [PERSON_NAME] [PERSON_NAME] [PERSON_NAME] CUIL: 20955069286 Documento…" at bounding box center [187, 151] width 271 height 91
click at [258, 191] on div "Apellido: [PERSON_NAME] [PERSON_NAME] [PERSON_NAME] CUIL: 20955069286 Documento…" at bounding box center [187, 151] width 271 height 91
click at [635, 183] on div at bounding box center [323, 200] width 647 height 400
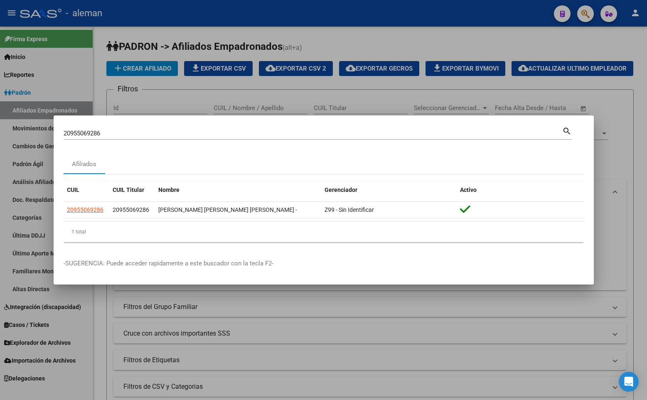
click at [607, 195] on div at bounding box center [323, 200] width 647 height 400
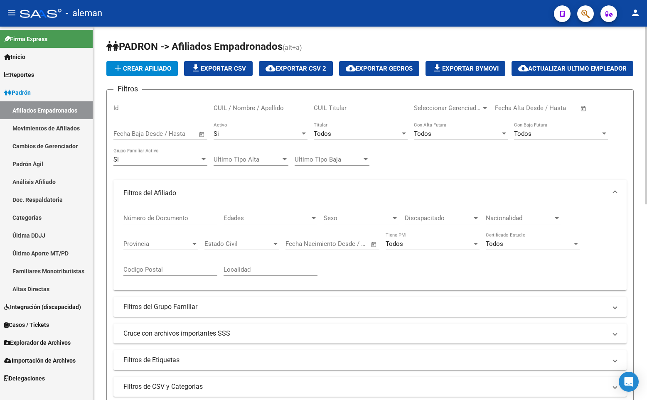
click at [263, 207] on mat-expansion-panel-header "Filtros del Afiliado" at bounding box center [369, 193] width 513 height 27
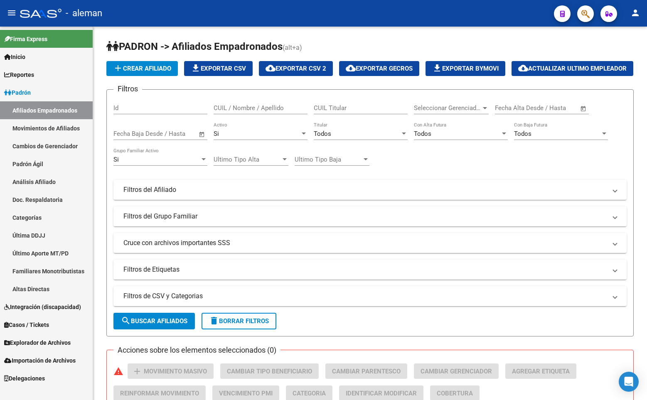
click at [57, 106] on link "Afiliados Empadronados" at bounding box center [46, 110] width 93 height 18
click at [53, 341] on span "Explorador de Archivos" at bounding box center [37, 342] width 66 height 9
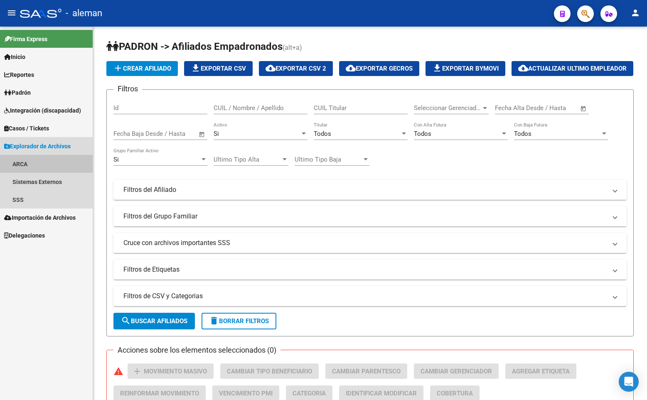
click at [37, 162] on link "ARCA" at bounding box center [46, 164] width 93 height 18
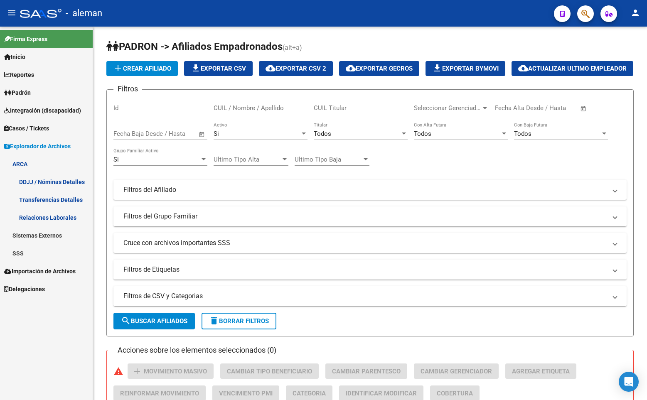
click at [45, 178] on link "DDJJ / Nóminas Detalles" at bounding box center [46, 182] width 93 height 18
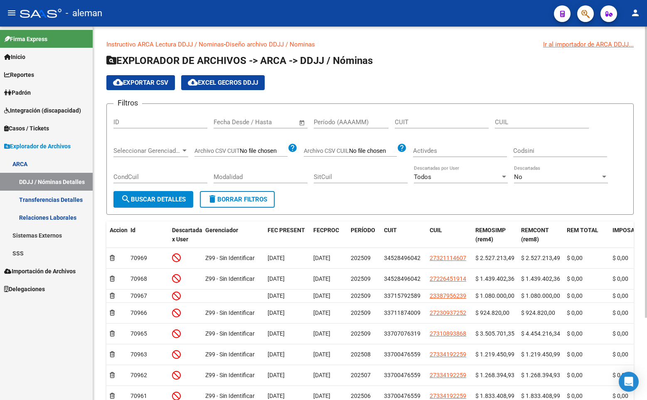
click at [442, 126] on div "CUIT" at bounding box center [442, 120] width 94 height 18
click at [531, 122] on div "CUIL" at bounding box center [542, 120] width 94 height 18
paste input "20-95506928-6"
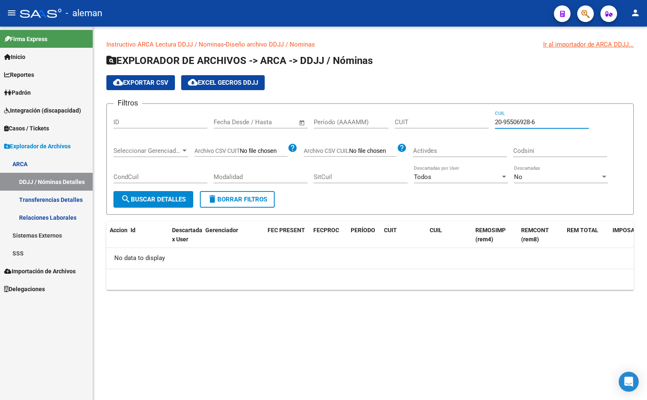
type input "20-95506928-6"
click at [410, 126] on div "CUIT" at bounding box center [442, 120] width 94 height 18
click at [411, 120] on input "CUIT" at bounding box center [442, 121] width 94 height 7
click at [542, 126] on div "20-95506928-6 CUIL" at bounding box center [542, 120] width 94 height 18
drag, startPoint x: 542, startPoint y: 123, endPoint x: 445, endPoint y: 118, distance: 96.5
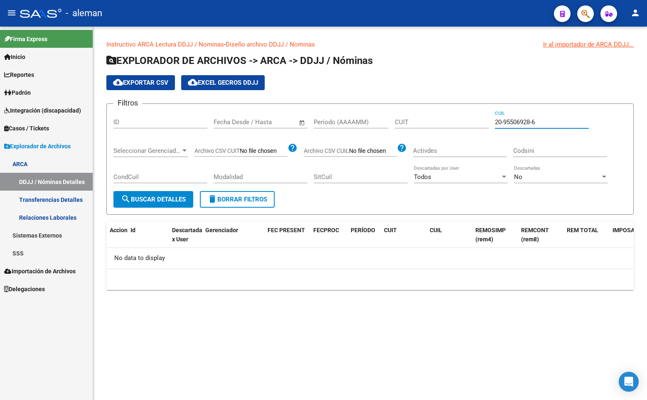
click at [445, 118] on div "Filtros ID Fecha inicio – Fecha fin Fecha Desde / Hasta Período (AAAAMM) CUIT 2…" at bounding box center [369, 151] width 513 height 81
click at [60, 199] on link "Transferencias Detalles" at bounding box center [46, 200] width 93 height 18
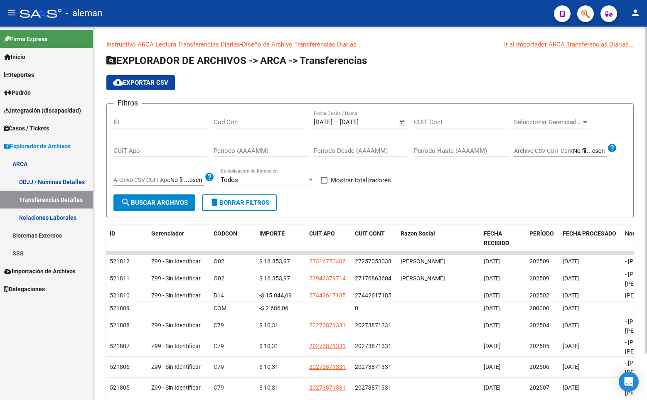
click at [446, 123] on input "CUIT Cont" at bounding box center [461, 121] width 94 height 7
paste input "20-95506928-6"
type input "20-95506928-6"
click at [328, 122] on input "[DATE]" at bounding box center [323, 121] width 19 height 7
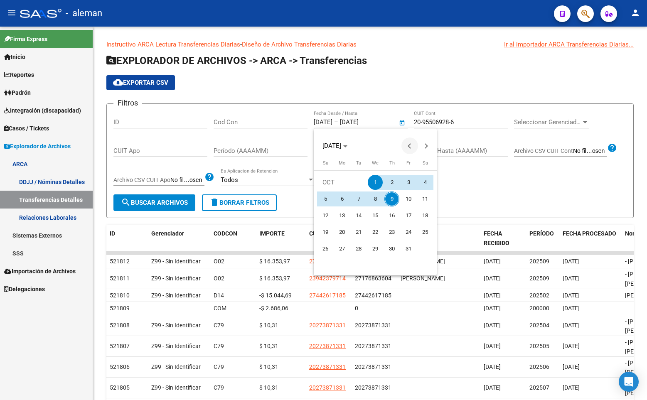
click at [407, 146] on span "Previous month" at bounding box center [409, 146] width 17 height 17
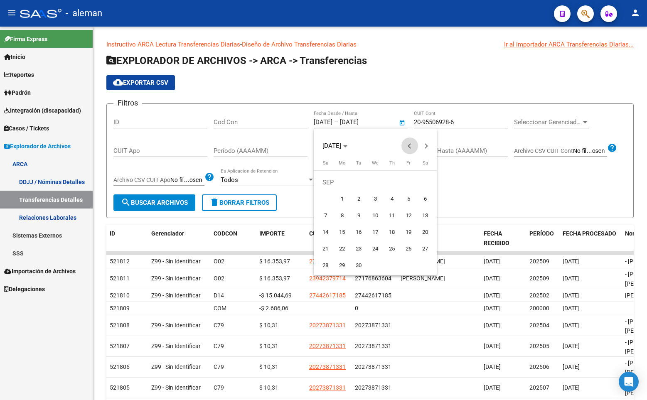
click at [407, 146] on span "Previous month" at bounding box center [409, 146] width 17 height 17
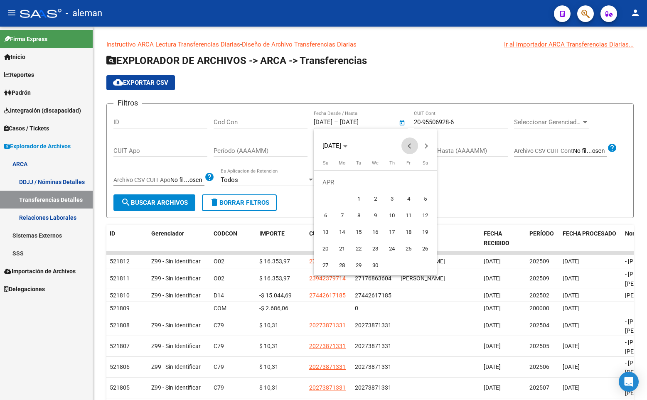
click at [407, 146] on span "Previous month" at bounding box center [409, 146] width 17 height 17
click at [424, 148] on button "Next month" at bounding box center [426, 146] width 17 height 17
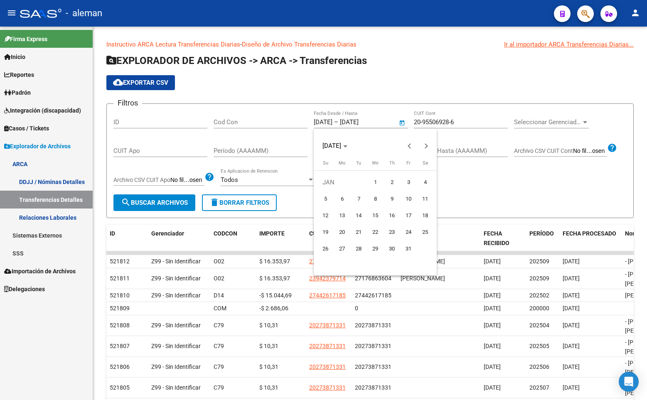
click at [378, 179] on span "1" at bounding box center [375, 182] width 15 height 15
type input "[DATE]"
click at [367, 117] on div at bounding box center [323, 200] width 647 height 400
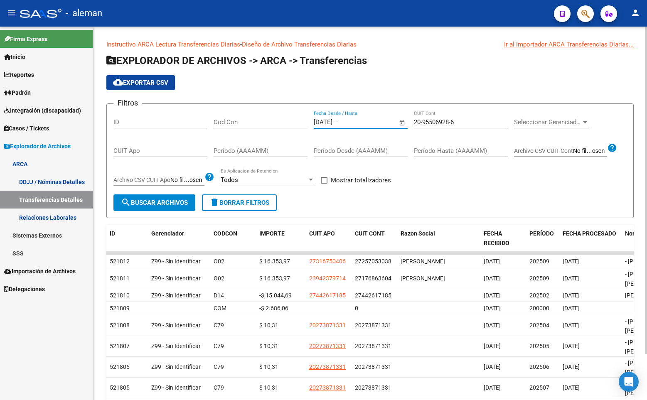
click at [374, 123] on input "text" at bounding box center [360, 121] width 40 height 7
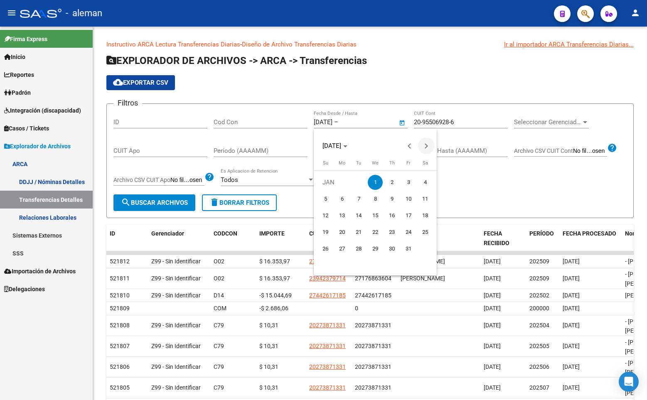
click at [430, 145] on span "Next month" at bounding box center [426, 146] width 17 height 17
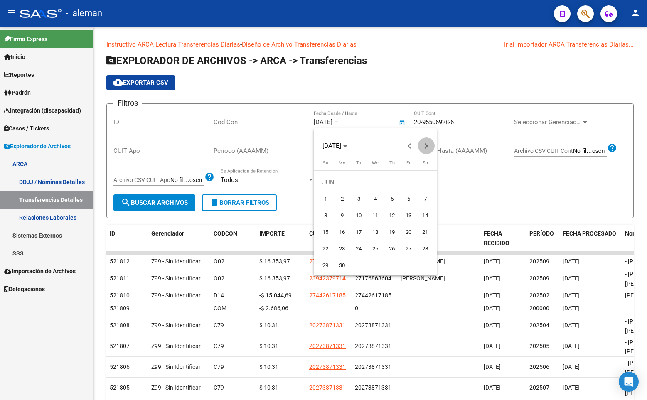
click at [430, 145] on span "Next month" at bounding box center [426, 146] width 17 height 17
click at [428, 147] on span "Next month" at bounding box center [426, 146] width 17 height 17
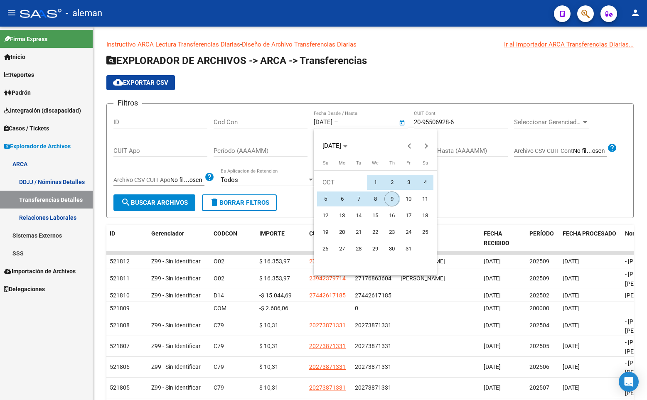
click at [388, 196] on span "9" at bounding box center [391, 199] width 15 height 15
type input "[DATE]"
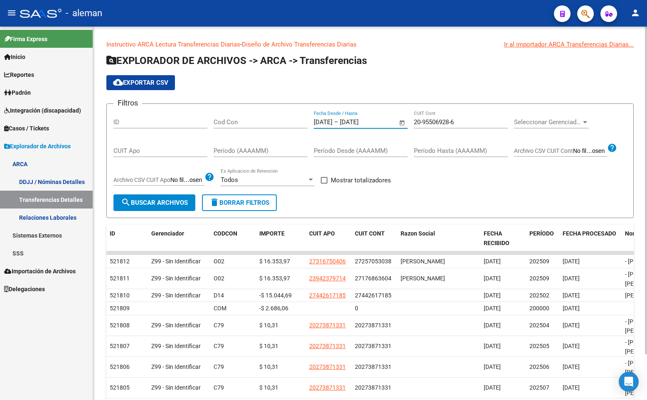
click at [159, 199] on span "search Buscar Archivos" at bounding box center [154, 202] width 67 height 7
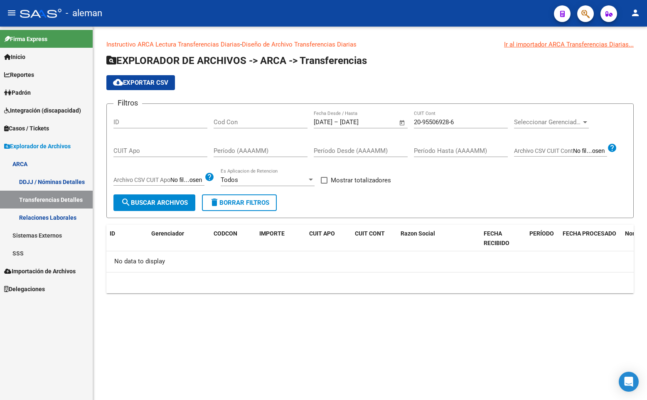
click at [439, 69] on app-list-header "EXPLORADOR DE ARCHIVOS -> ARCA -> Transferencias cloud_download Exportar CSV Fi…" at bounding box center [369, 136] width 527 height 164
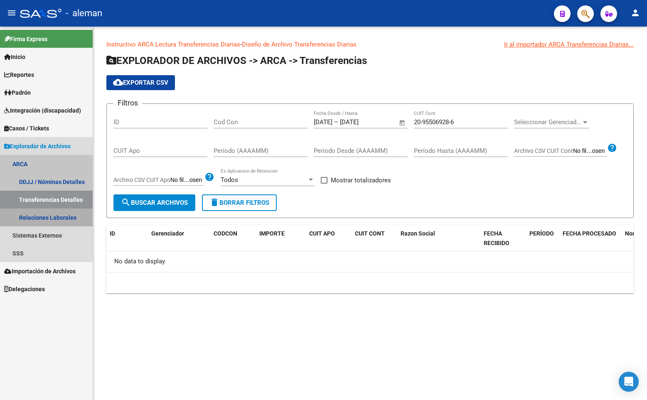
click at [61, 215] on link "Relaciones Laborales" at bounding box center [46, 218] width 93 height 18
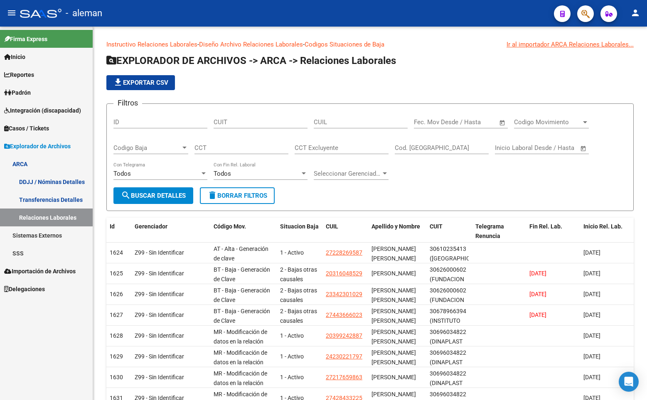
click at [55, 200] on link "Transferencias Detalles" at bounding box center [46, 200] width 93 height 18
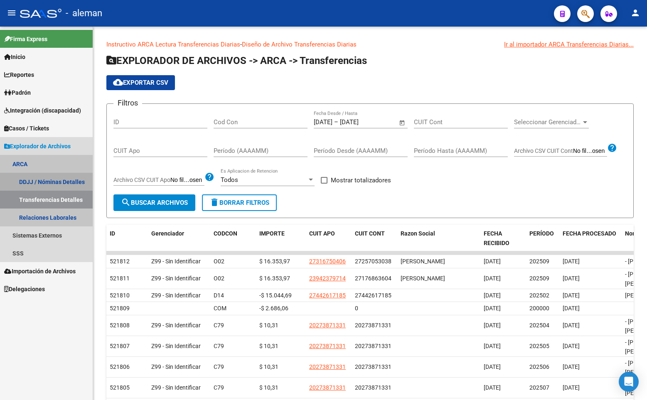
click at [58, 182] on link "DDJJ / Nóminas Detalles" at bounding box center [46, 182] width 93 height 18
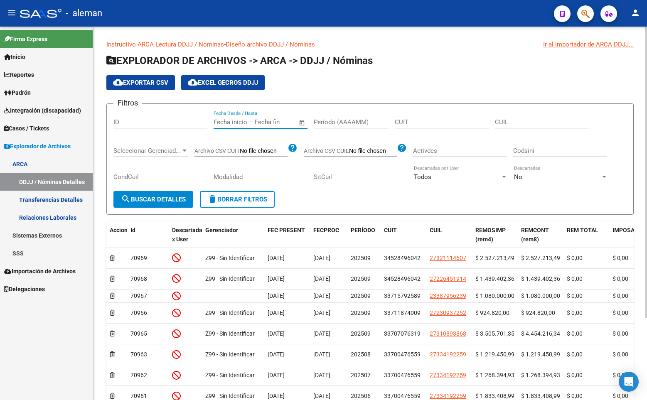
click at [255, 124] on input "text" at bounding box center [275, 121] width 40 height 7
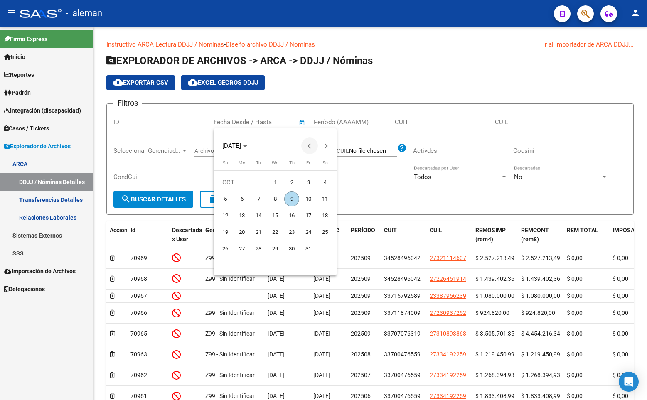
click at [306, 149] on span "Previous month" at bounding box center [309, 146] width 17 height 17
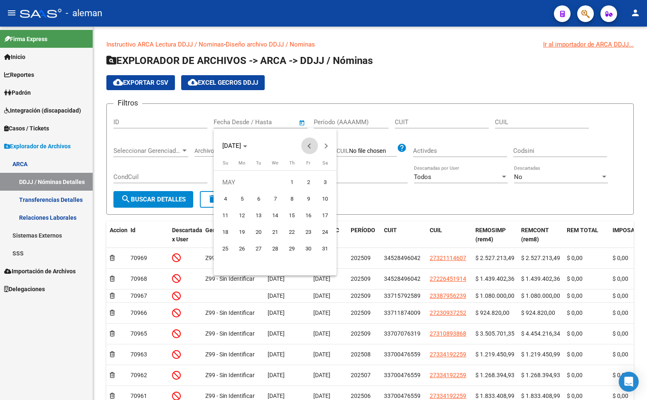
click at [306, 149] on span "Previous month" at bounding box center [309, 146] width 17 height 17
click at [274, 182] on span "1" at bounding box center [275, 182] width 15 height 15
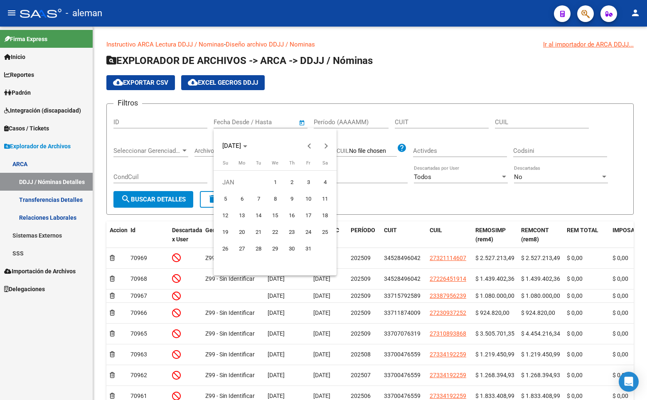
type input "[DATE]"
click at [277, 121] on div at bounding box center [323, 200] width 647 height 400
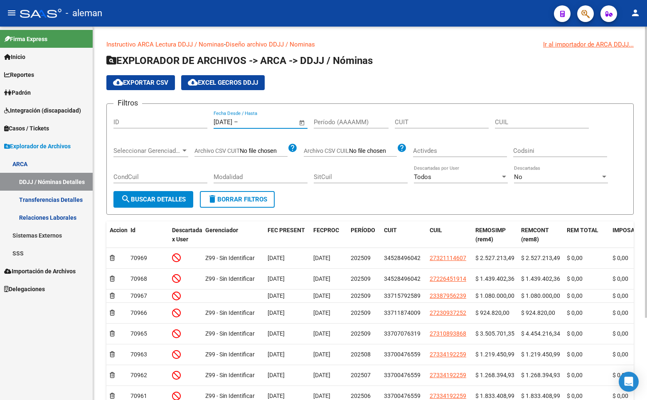
click at [305, 123] on span "Open calendar" at bounding box center [302, 123] width 20 height 20
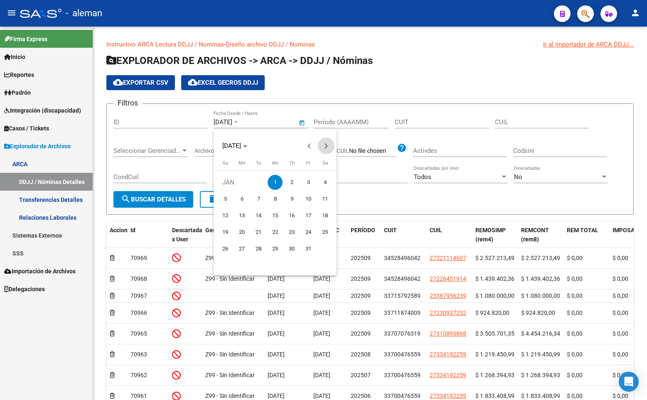
click at [326, 145] on button "Next month" at bounding box center [326, 146] width 17 height 17
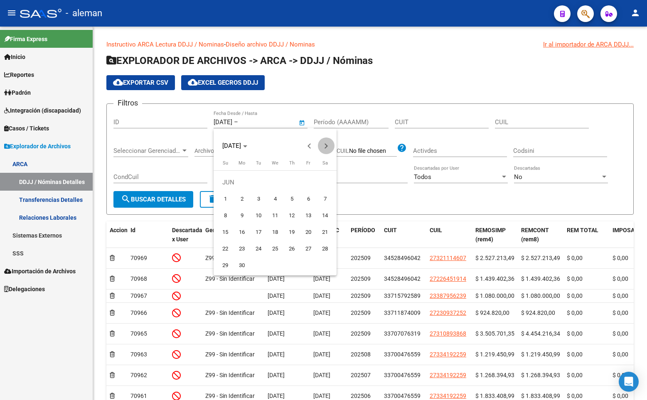
click at [326, 145] on button "Next month" at bounding box center [326, 146] width 17 height 17
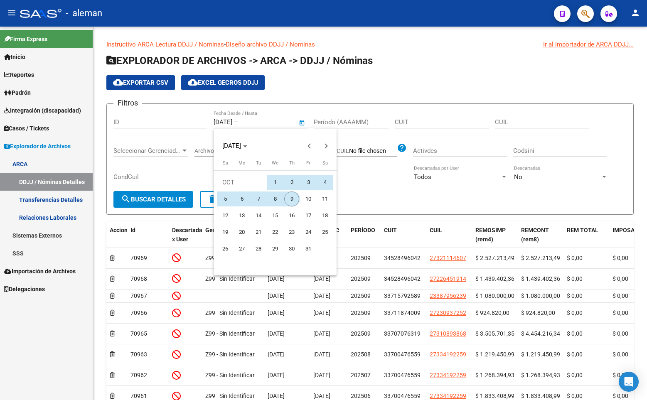
click at [291, 196] on span "9" at bounding box center [291, 199] width 15 height 15
type input "[DATE]"
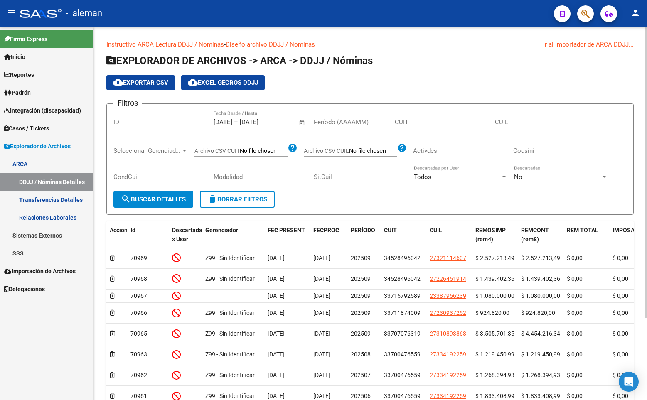
click at [506, 122] on input "CUIL" at bounding box center [542, 121] width 94 height 7
paste input "27-19126030-4"
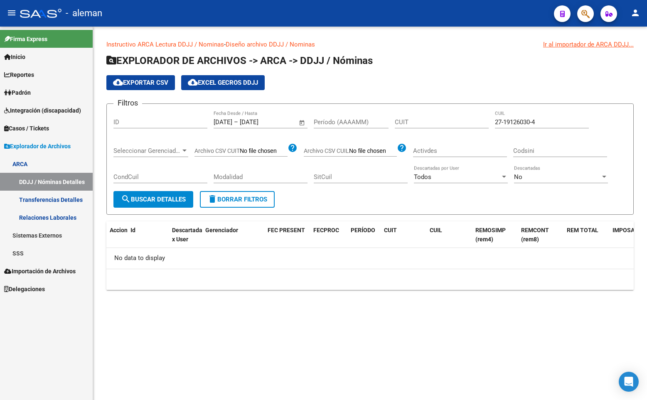
click at [282, 179] on input "Modalidad" at bounding box center [261, 176] width 94 height 7
drag, startPoint x: 555, startPoint y: 119, endPoint x: 452, endPoint y: 119, distance: 103.1
click at [453, 119] on div "Filtros ID [DATE] [DATE] – [DATE] Fecha fin Fecha Desde / Hasta Período (AAAAMM…" at bounding box center [369, 151] width 513 height 81
paste input "0-95506928-6"
click at [554, 121] on input "20-95506928-6" at bounding box center [542, 121] width 94 height 7
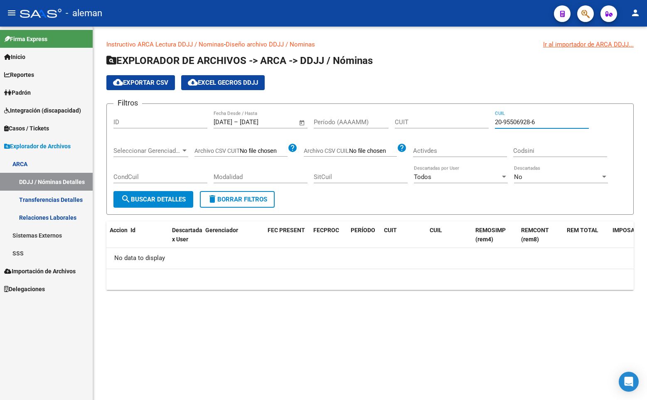
type input "20-95506928-6"
click at [519, 86] on div "cloud_download Exportar CSV cloud_download EXCEL GECROS DDJJ" at bounding box center [369, 82] width 527 height 15
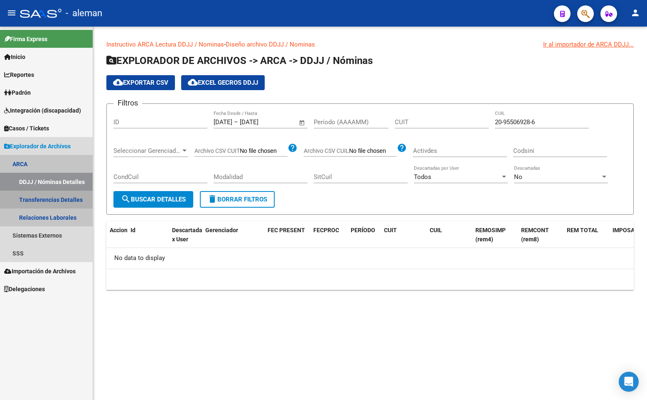
click at [67, 200] on link "Transferencias Detalles" at bounding box center [46, 200] width 93 height 18
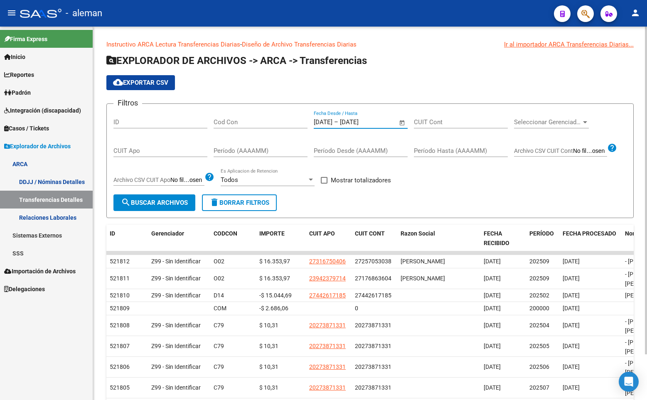
click at [332, 120] on input "[DATE]" at bounding box center [323, 121] width 19 height 7
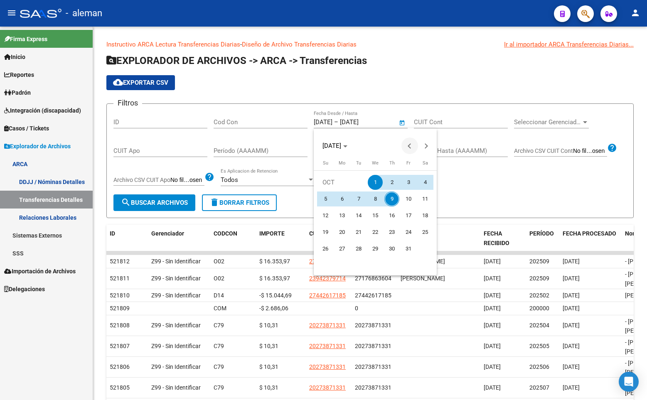
click at [408, 145] on span "Previous month" at bounding box center [409, 146] width 17 height 17
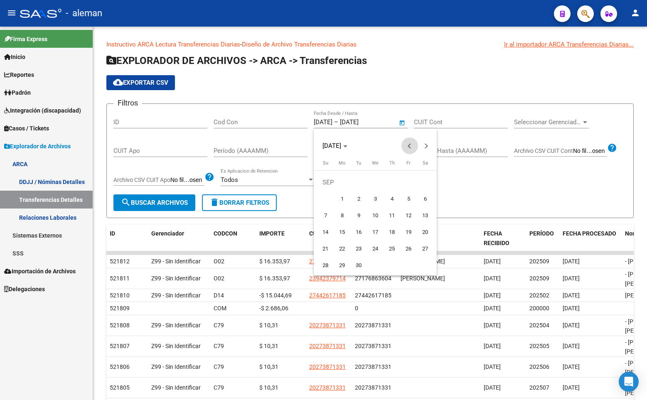
click at [408, 145] on span "Previous month" at bounding box center [409, 146] width 17 height 17
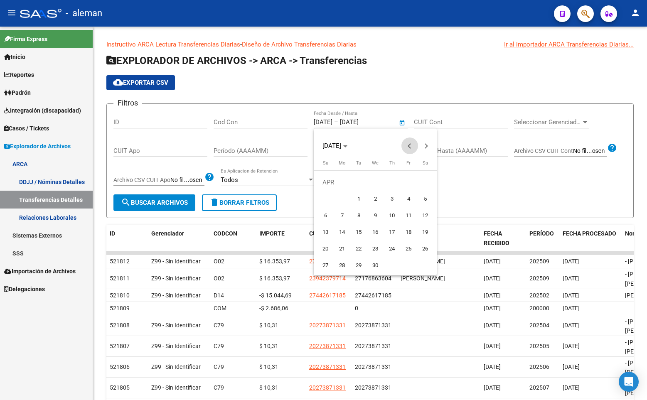
click at [408, 145] on span "Previous month" at bounding box center [409, 146] width 17 height 17
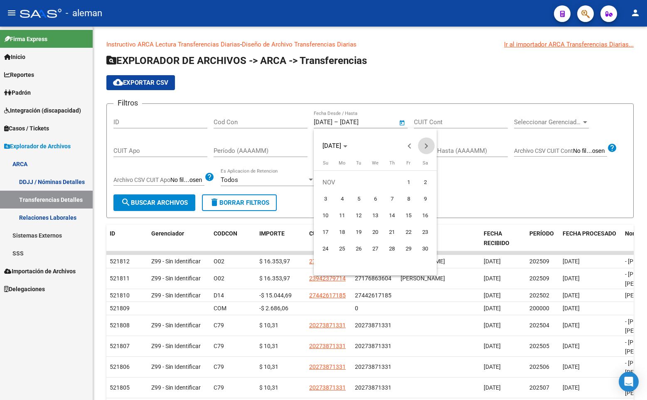
click at [424, 143] on span "Next month" at bounding box center [426, 146] width 17 height 17
click at [374, 181] on span "1" at bounding box center [375, 182] width 15 height 15
type input "[DATE]"
click at [367, 121] on div at bounding box center [323, 200] width 647 height 400
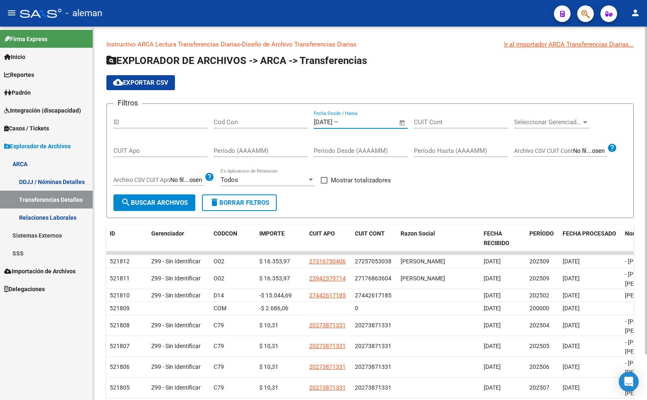
click at [367, 122] on input "text" at bounding box center [360, 121] width 40 height 7
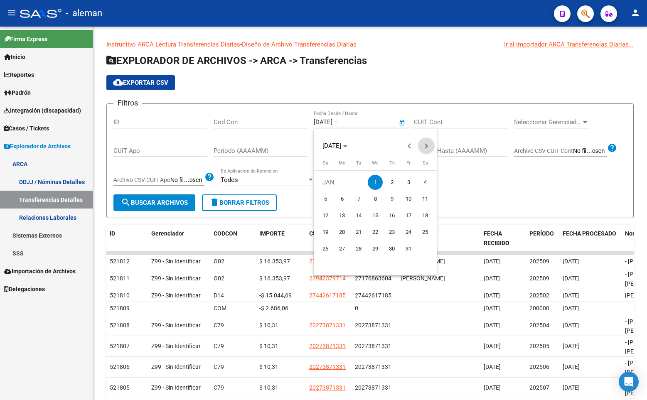
click at [429, 142] on span "Next month" at bounding box center [426, 146] width 17 height 17
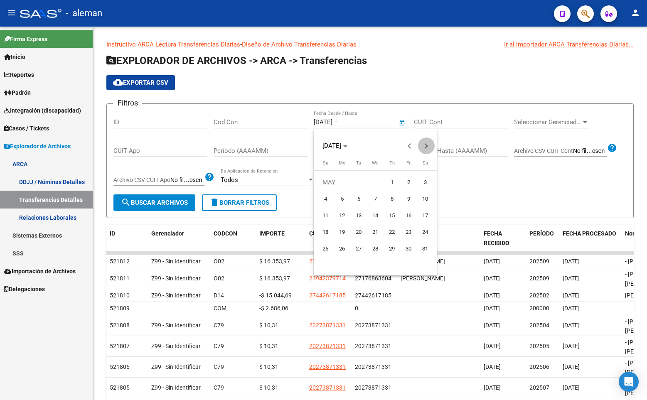
click at [429, 142] on span "Next month" at bounding box center [426, 146] width 17 height 17
click at [394, 202] on span "9" at bounding box center [391, 199] width 15 height 15
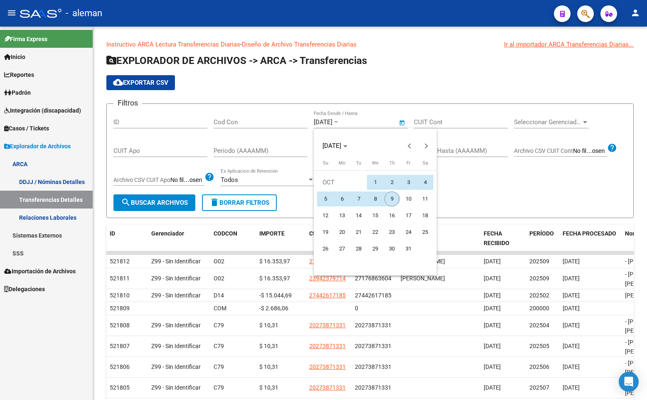
type input "[DATE]"
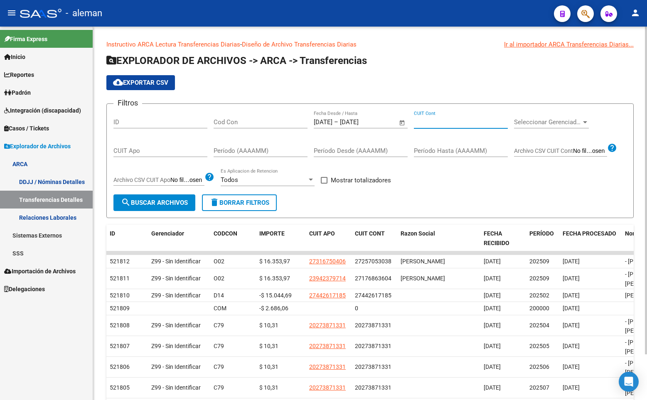
click at [452, 121] on input "CUIT Cont" at bounding box center [461, 121] width 94 height 7
paste input "20-95506928-6"
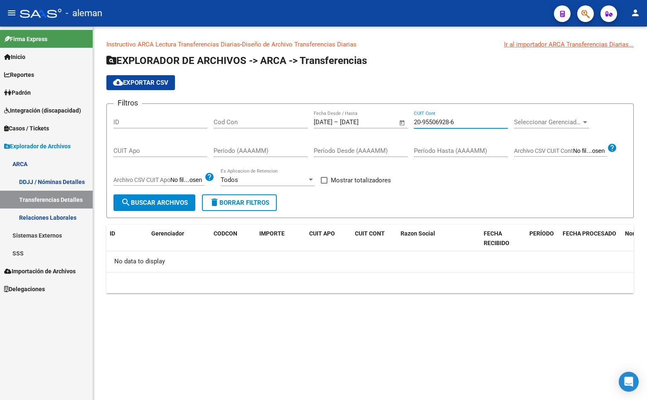
click at [462, 123] on input "20-95506928-6" at bounding box center [461, 121] width 94 height 7
drag, startPoint x: 457, startPoint y: 121, endPoint x: 409, endPoint y: 123, distance: 47.8
click at [409, 123] on div "Filtros ID Cod Con [DATE] [DATE] – [DATE] [DATE] Fecha Desde / Hasta 20-9550692…" at bounding box center [369, 153] width 513 height 84
type input "2"
paste input "2"
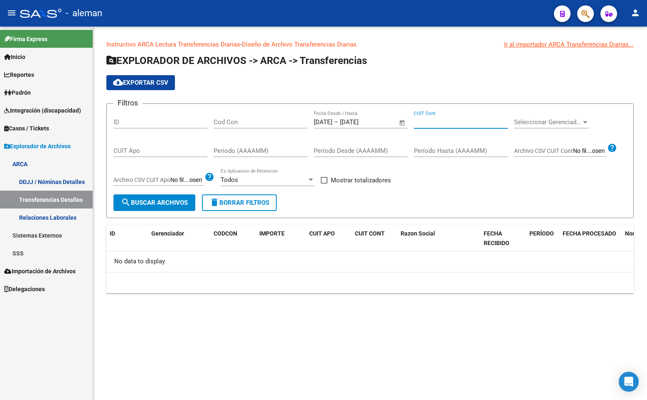
click at [443, 123] on input "CUIT Cont" at bounding box center [461, 121] width 94 height 7
type input "27-19126030-4"
click at [517, 73] on app-list-header "EXPLORADOR DE ARCHIVOS -> ARCA -> Transferencias cloud_download Exportar CSV Fi…" at bounding box center [369, 136] width 527 height 164
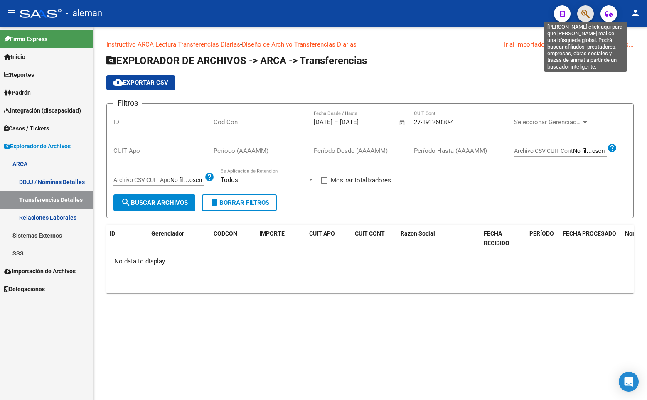
click at [585, 12] on icon "button" at bounding box center [585, 14] width 8 height 10
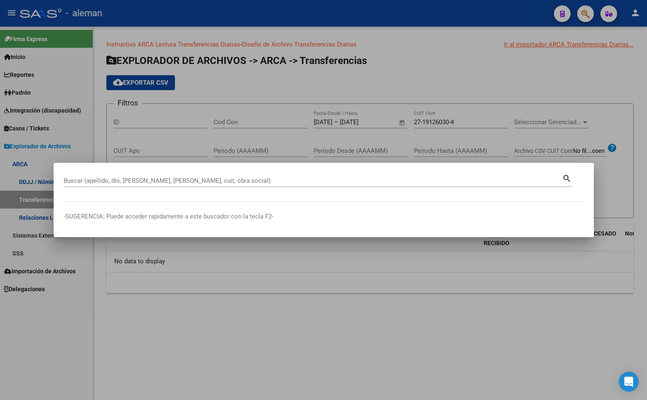
click at [197, 177] on input "Buscar (apellido, dni, [PERSON_NAME], [PERSON_NAME], cuit, obra social)" at bounding box center [313, 180] width 499 height 7
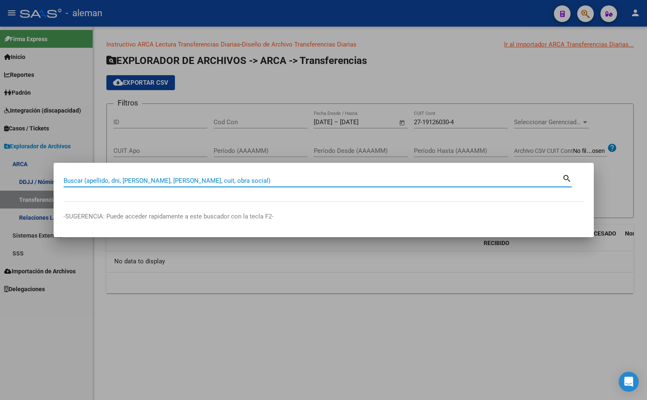
paste input "27939733464"
type input "27939733464"
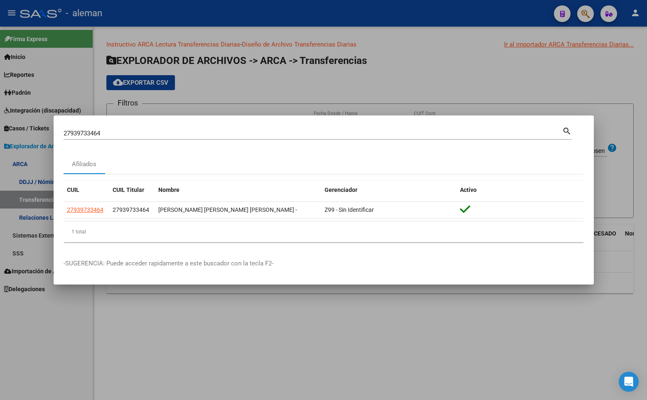
drag, startPoint x: 281, startPoint y: 122, endPoint x: 401, endPoint y: 103, distance: 122.5
click at [401, 103] on div "27939733464 Buscar (apellido, dni, cuil, nro traspaso, cuit, obra social) searc…" at bounding box center [323, 200] width 647 height 400
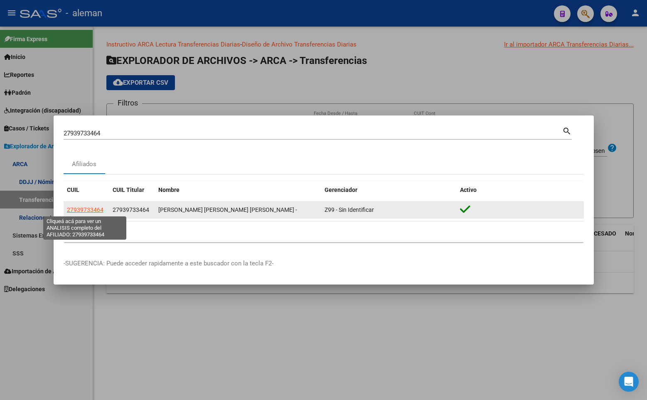
click at [90, 207] on span "27939733464" at bounding box center [85, 210] width 37 height 7
type textarea "27939733464"
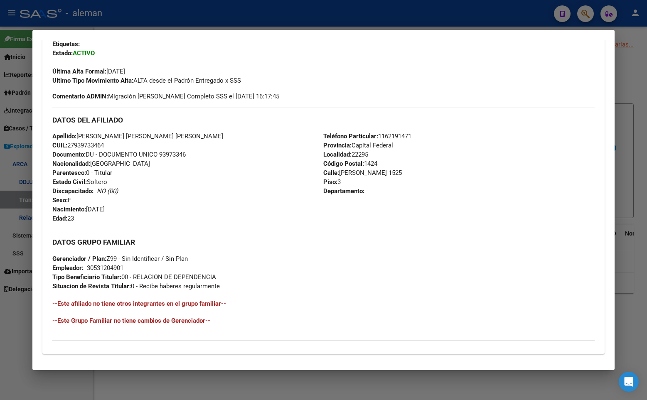
scroll to position [311, 0]
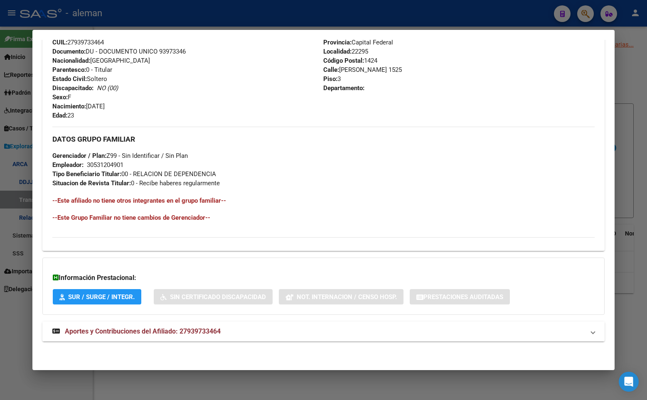
click at [167, 331] on span "Aportes y Contribuciones del Afiliado: 27939733464" at bounding box center [143, 331] width 156 height 8
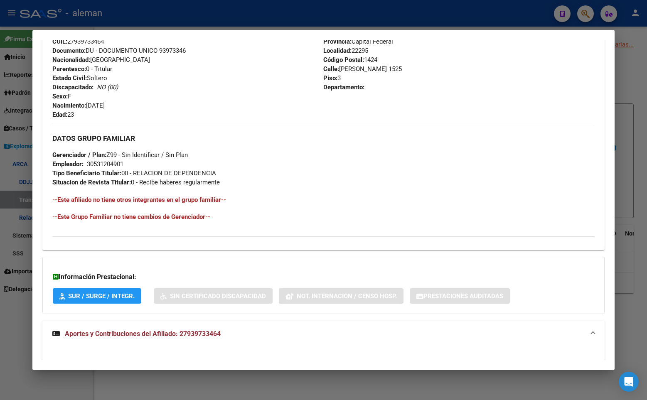
scroll to position [229, 0]
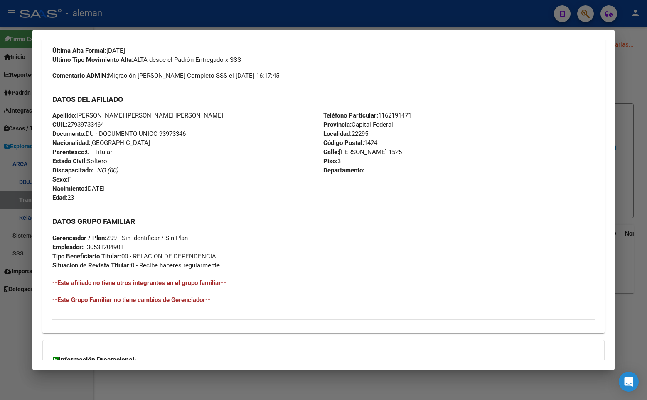
click at [260, 44] on div "Última Alta Formal: [DATE]" at bounding box center [323, 46] width 542 height 18
click at [325, 12] on div at bounding box center [323, 200] width 647 height 400
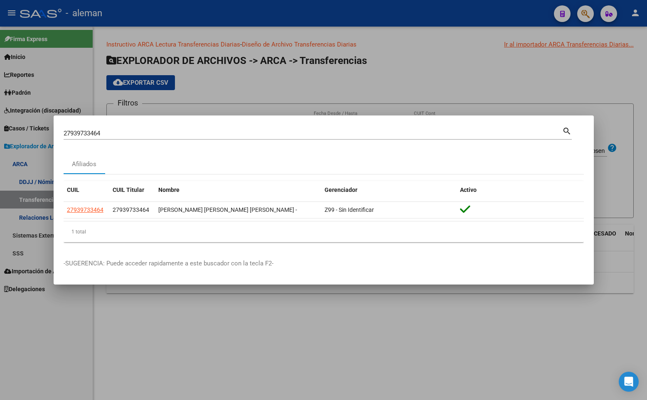
click at [550, 55] on div at bounding box center [323, 200] width 647 height 400
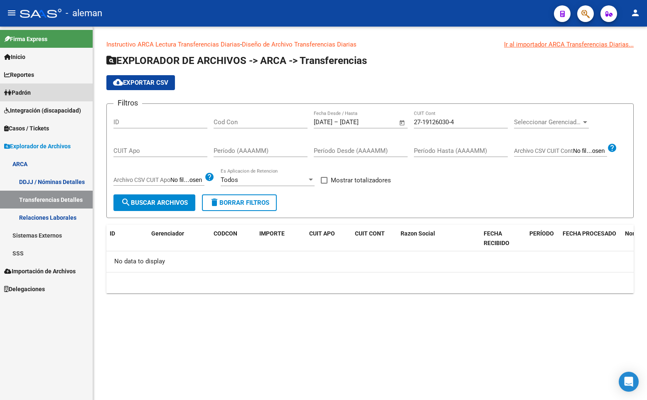
click at [39, 88] on link "Padrón" at bounding box center [46, 93] width 93 height 18
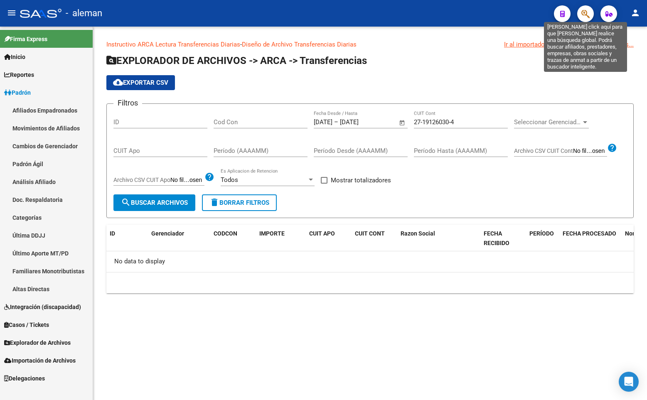
click at [584, 5] on div at bounding box center [582, 13] width 23 height 17
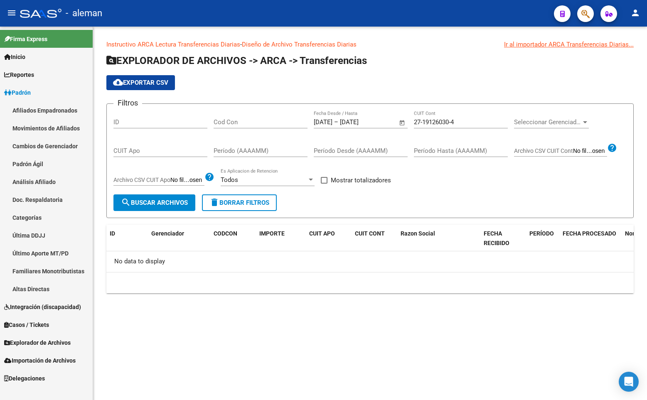
click at [583, 9] on span "button" at bounding box center [585, 13] width 8 height 17
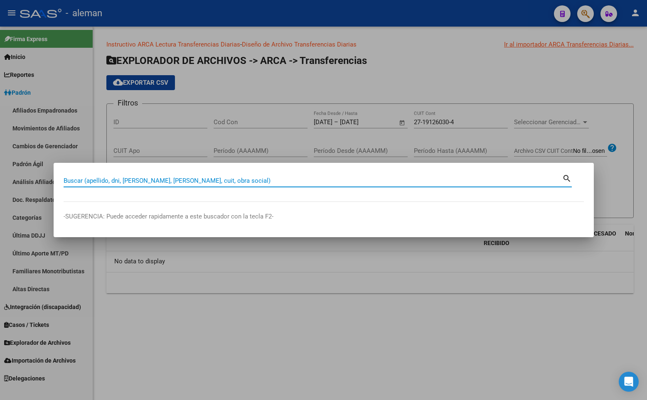
click at [205, 181] on input "Buscar (apellido, dni, [PERSON_NAME], [PERSON_NAME], cuit, obra social)" at bounding box center [313, 180] width 499 height 7
paste input "38389686"
type input "38389686"
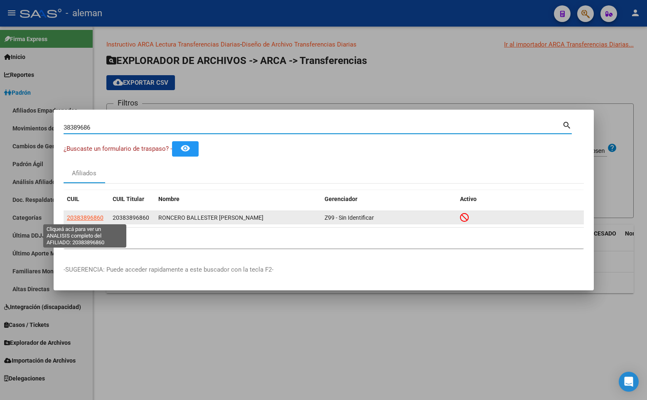
click at [92, 217] on span "20383896860" at bounding box center [85, 217] width 37 height 7
type textarea "20383896860"
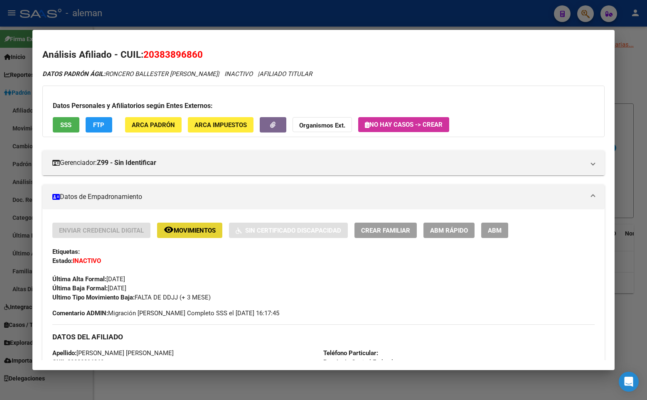
click at [186, 229] on span "Movimientos" at bounding box center [195, 230] width 42 height 7
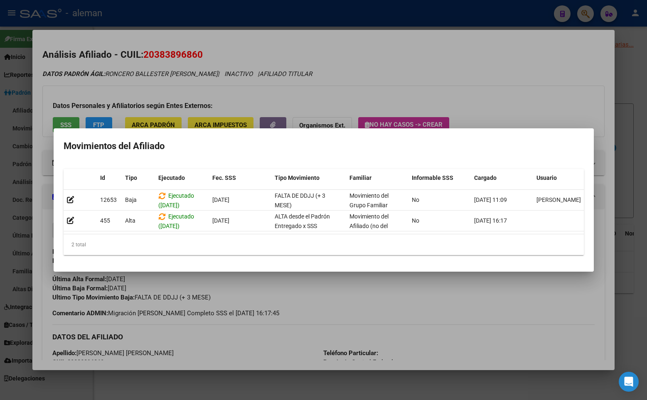
click at [608, 206] on div at bounding box center [323, 200] width 647 height 400
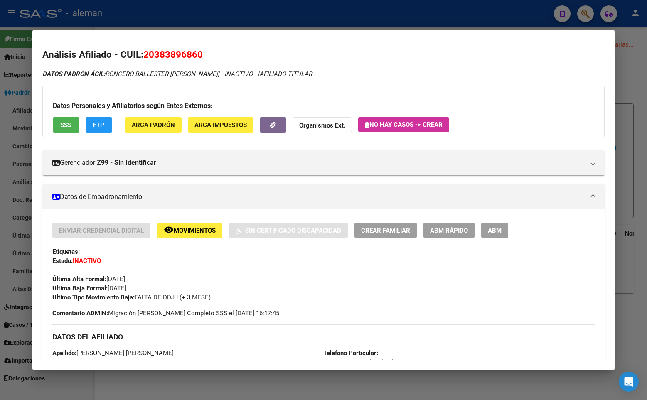
click at [641, 212] on div at bounding box center [323, 200] width 647 height 400
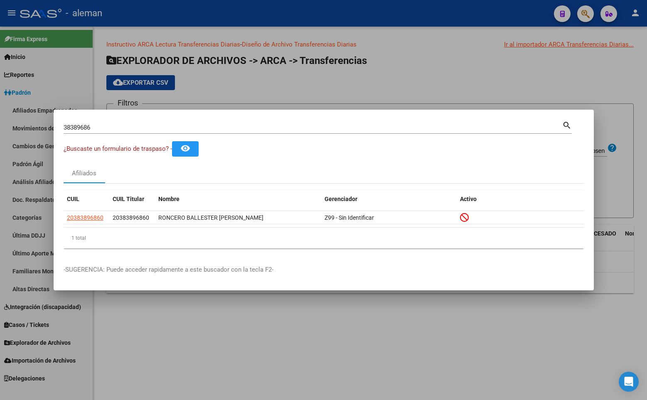
click at [314, 145] on div "¿Buscaste un formulario de traspaso? - remove_red_eye" at bounding box center [324, 148] width 520 height 15
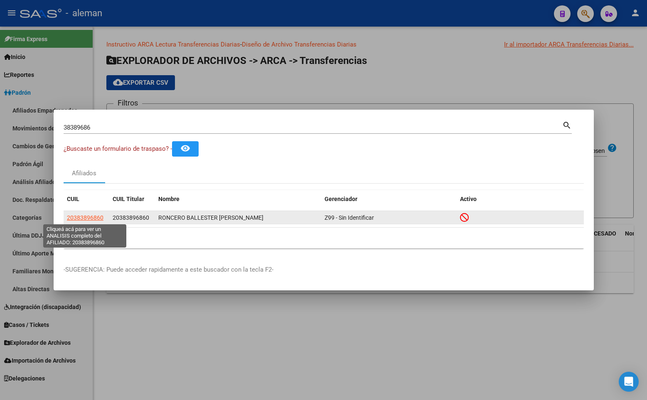
click at [98, 217] on span "20383896860" at bounding box center [85, 217] width 37 height 7
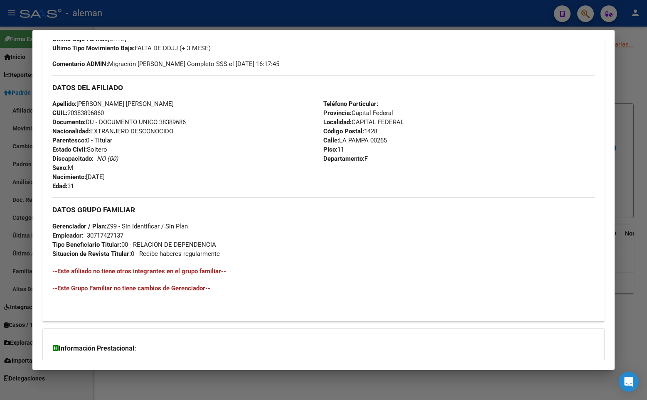
scroll to position [320, 0]
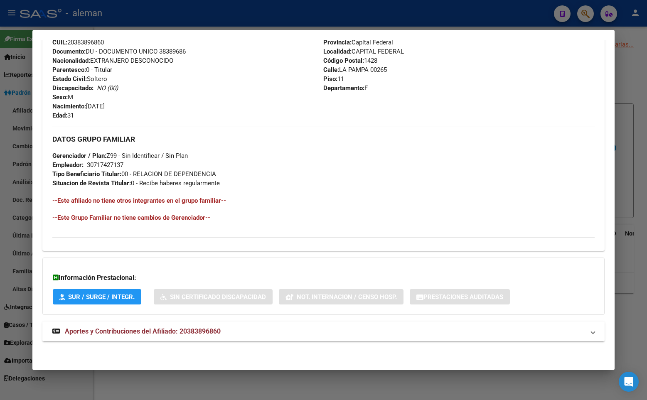
click at [182, 329] on span "Aportes y Contribuciones del Afiliado: 20383896860" at bounding box center [143, 331] width 156 height 8
click at [81, 336] on span "Aportes y Contribuciones del Afiliado: 20383896860" at bounding box center [143, 335] width 156 height 8
click at [135, 332] on span "Aportes y Contribuciones del Afiliado: 20383896860" at bounding box center [143, 331] width 156 height 8
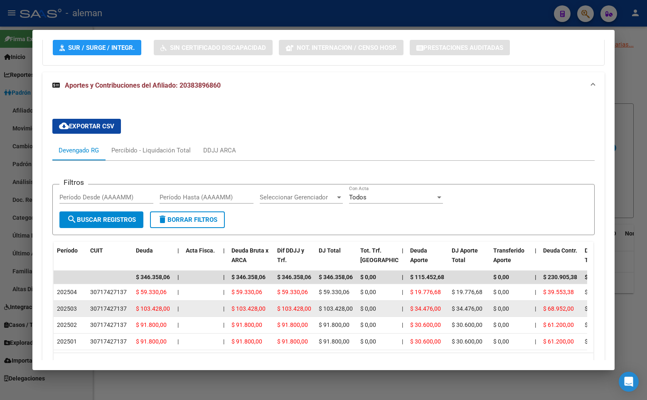
scroll to position [630, 0]
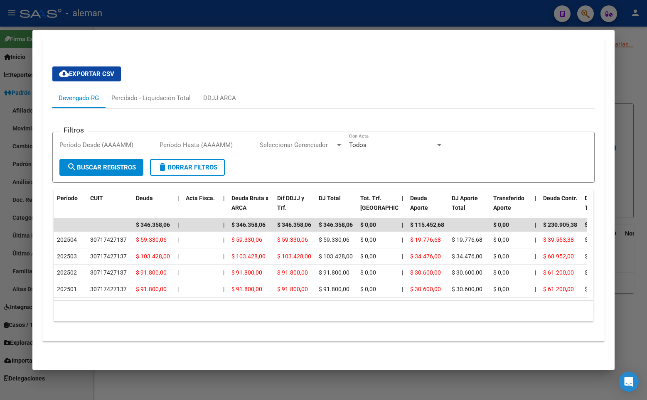
drag, startPoint x: 442, startPoint y: 71, endPoint x: 526, endPoint y: 107, distance: 91.8
click at [442, 71] on div "cloud_download Exportar CSV Devengado RG Percibido - Liquidación Total DDJJ ARC…" at bounding box center [323, 194] width 542 height 268
click at [309, 62] on div "cloud_download Exportar CSV Devengado RG Percibido - Liquidación Total DDJJ ARC…" at bounding box center [323, 194] width 542 height 268
click at [625, 57] on div at bounding box center [323, 200] width 647 height 400
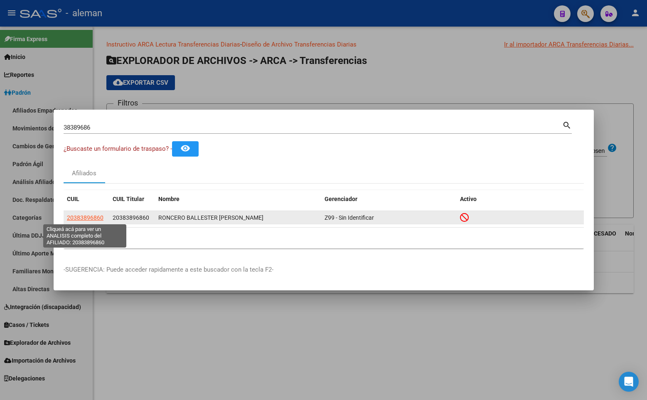
click at [85, 217] on span "20383896860" at bounding box center [85, 217] width 37 height 7
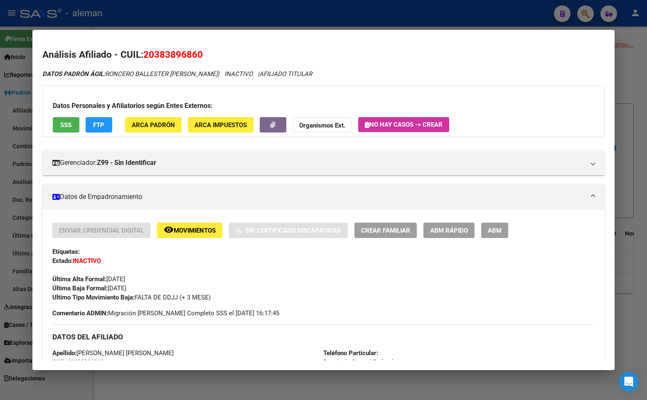
drag, startPoint x: 615, startPoint y: 263, endPoint x: 621, endPoint y: 262, distance: 5.7
click at [618, 263] on div at bounding box center [323, 200] width 647 height 400
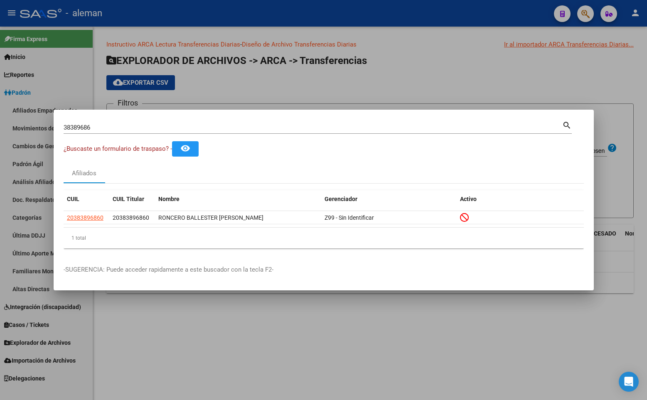
click at [332, 89] on div at bounding box center [323, 200] width 647 height 400
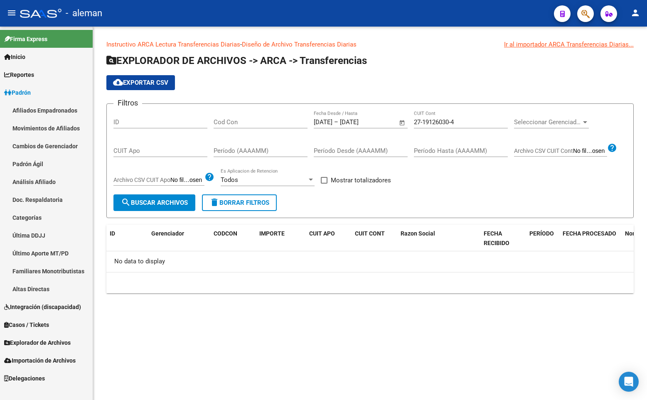
click at [333, 92] on app-list-header "EXPLORADOR DE ARCHIVOS -> ARCA -> Transferencias cloud_download Exportar CSV Fi…" at bounding box center [369, 136] width 527 height 164
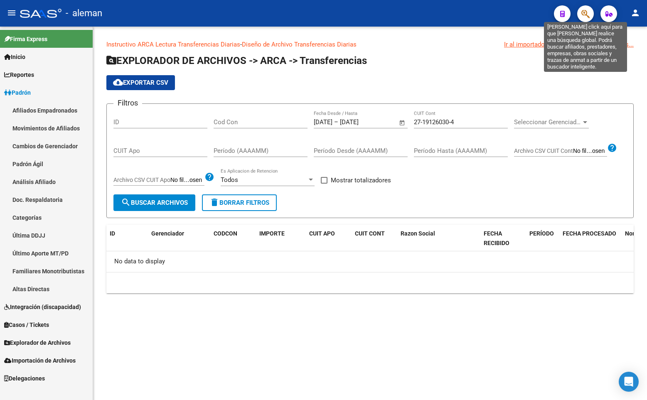
click at [585, 12] on icon "button" at bounding box center [585, 14] width 8 height 10
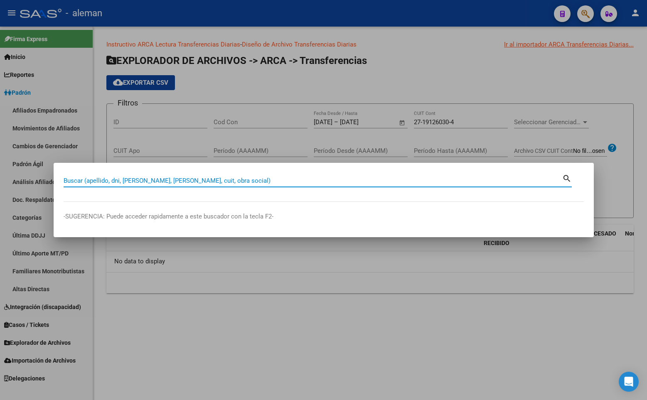
paste input "27306524467"
type input "27306524467"
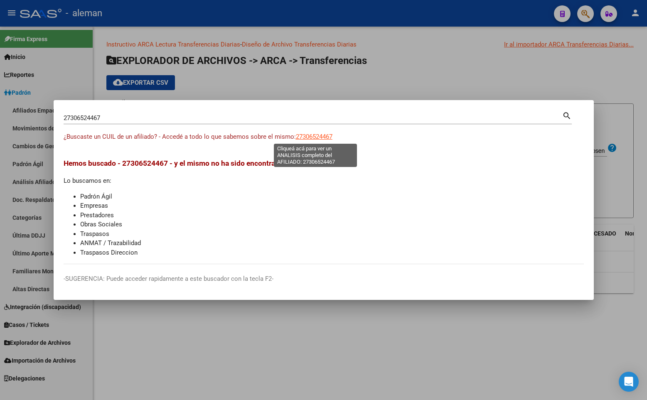
click at [315, 137] on span "27306524467" at bounding box center [314, 136] width 37 height 7
type textarea "27306524467"
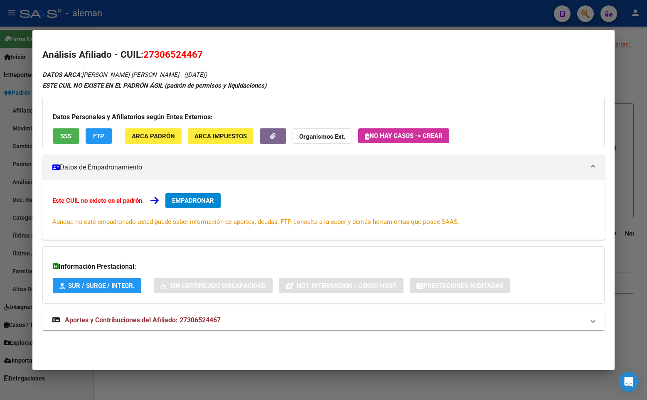
click at [209, 200] on span "EMPADRONAR" at bounding box center [193, 200] width 42 height 7
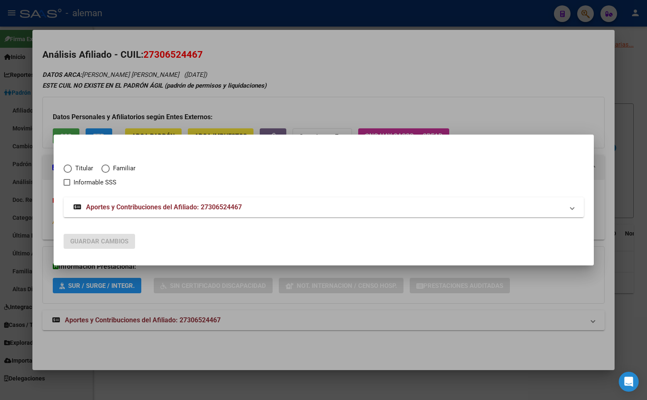
click at [71, 170] on span "Elija una opción" at bounding box center [68, 169] width 8 height 8
click at [71, 170] on input "Titular" at bounding box center [68, 169] width 8 height 8
radio input "true"
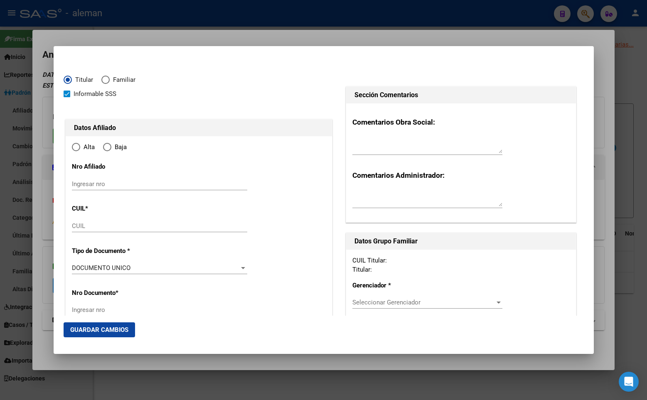
checkbox input "true"
type input "27-30652446-7"
type input "30652446"
type input "[PERSON_NAME] [PERSON_NAME]"
type input "MAITENA"
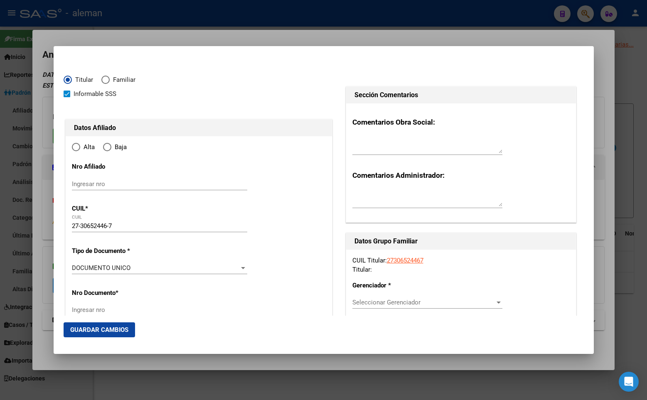
type input "[DATE]"
type input "CABA"
type input "1130"
type input "[PERSON_NAME]"
type input "1545"
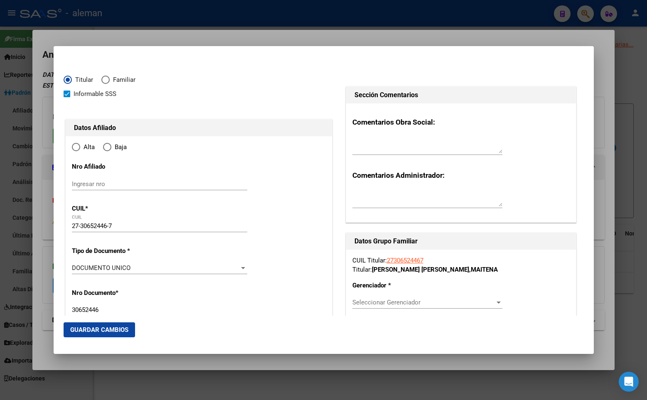
radio input "true"
type input "CABA"
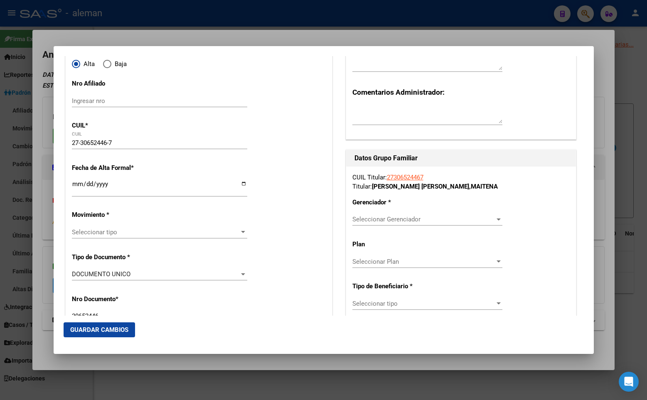
scroll to position [125, 0]
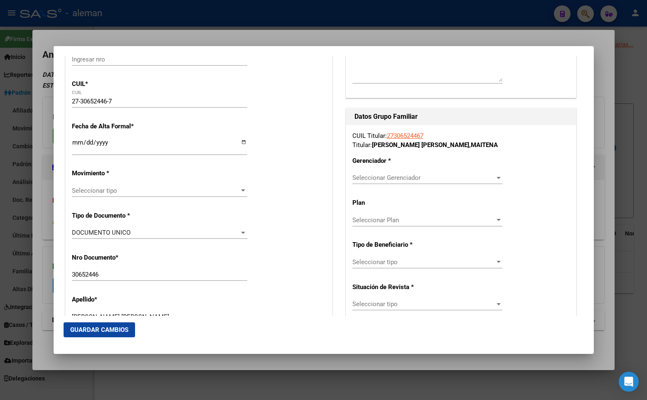
click at [73, 141] on input "Ingresar fecha" at bounding box center [159, 145] width 175 height 13
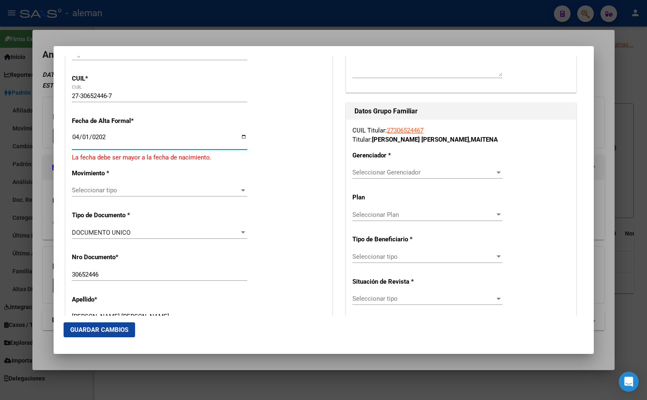
type input "[DATE]"
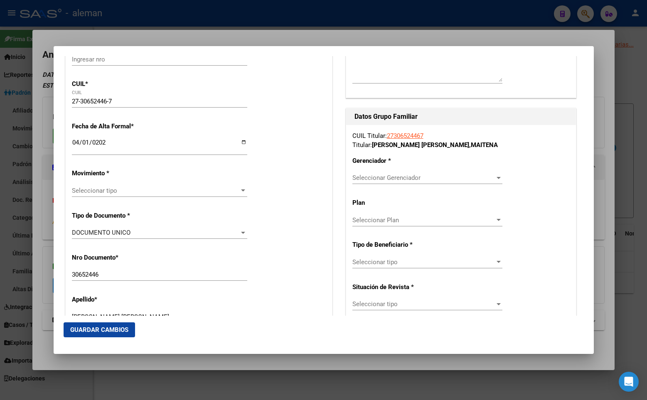
click at [118, 191] on span "Seleccionar tipo" at bounding box center [156, 190] width 168 height 7
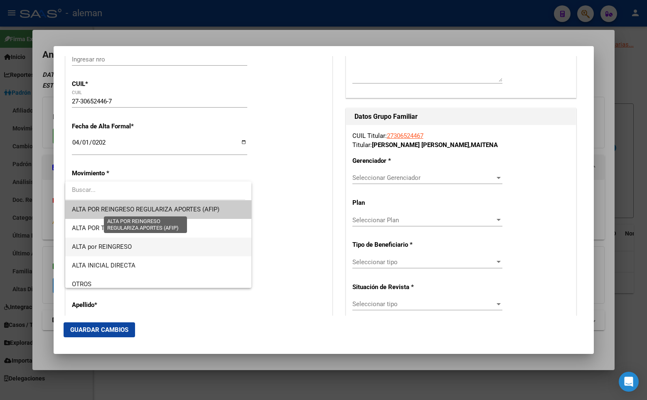
scroll to position [83, 0]
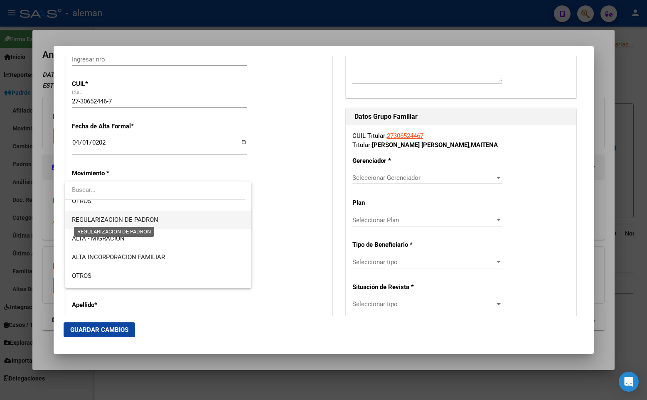
click at [126, 220] on span "REGULARIZACION DE PADRON" at bounding box center [115, 219] width 86 height 7
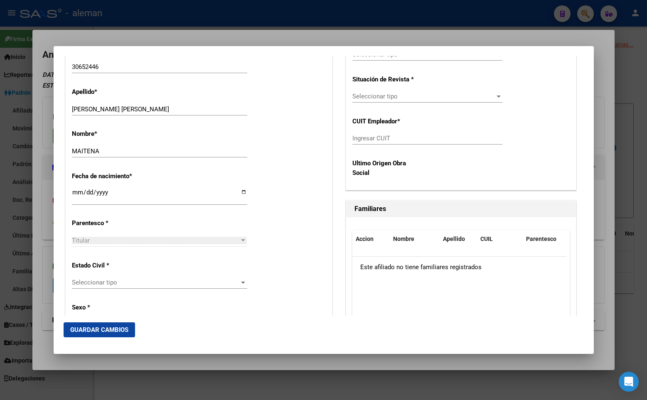
scroll to position [416, 0]
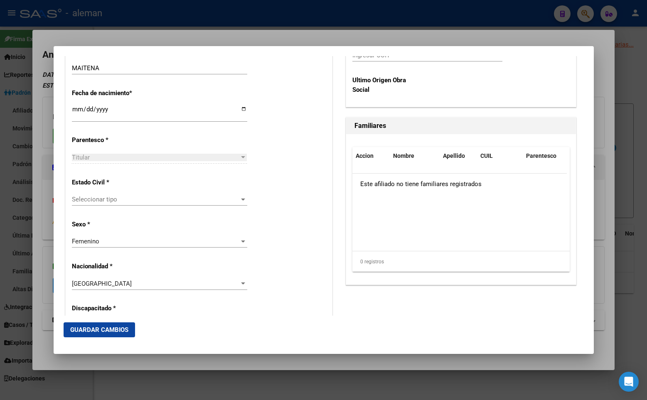
click at [94, 199] on span "Seleccionar tipo" at bounding box center [156, 199] width 168 height 7
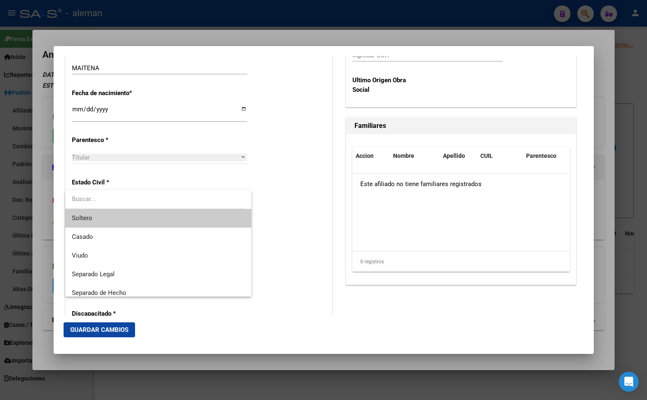
drag, startPoint x: 96, startPoint y: 220, endPoint x: 106, endPoint y: 220, distance: 10.4
click at [96, 220] on span "Soltero" at bounding box center [158, 218] width 173 height 19
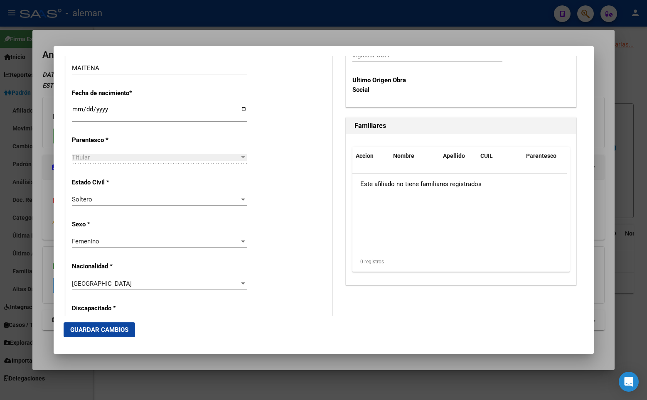
click at [271, 216] on div "Alta Baja Nro Afiliado Ingresar nro CUIL * 27-30652446-7 CUIL ARCA [PERSON_NAME…" at bounding box center [199, 314] width 266 height 1187
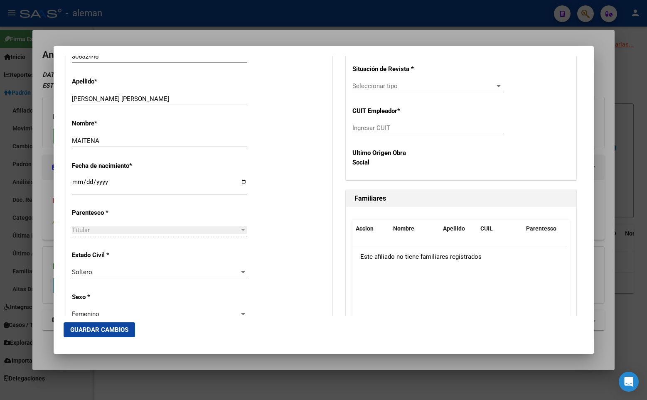
scroll to position [52, 0]
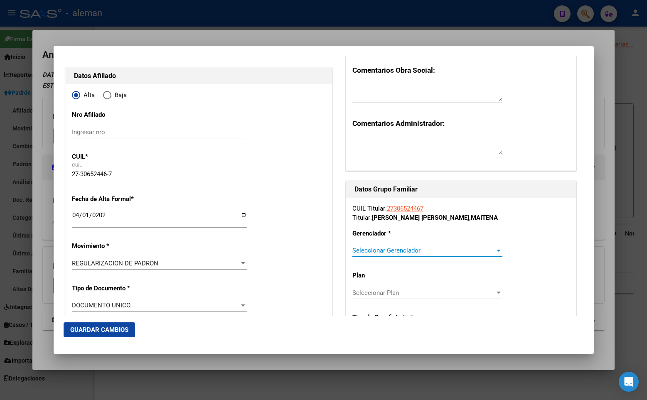
click at [387, 251] on span "Seleccionar Gerenciador" at bounding box center [423, 250] width 143 height 7
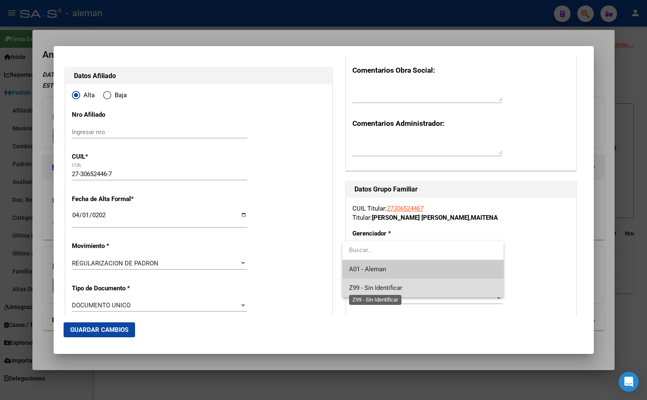
click at [390, 286] on span "Z99 - Sin Identificar" at bounding box center [375, 287] width 53 height 7
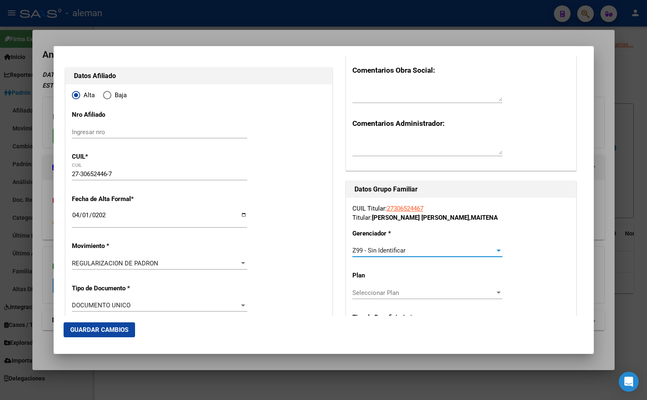
scroll to position [135, 0]
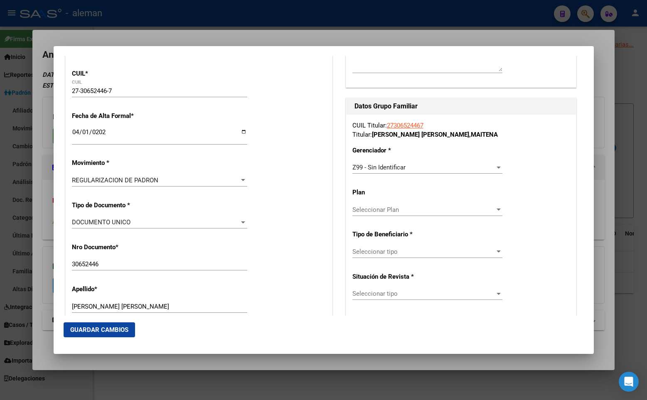
click at [384, 255] on div "Seleccionar tipo Seleccionar tipo" at bounding box center [427, 252] width 150 height 12
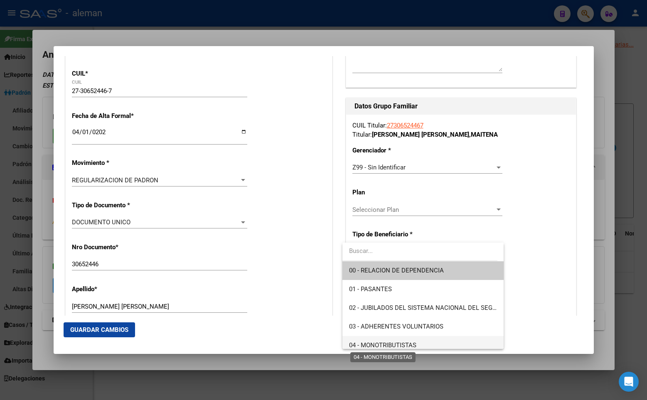
click at [397, 346] on span "04 - MONOTRIBUTISTAS" at bounding box center [382, 345] width 67 height 7
type input "27-30652446-7"
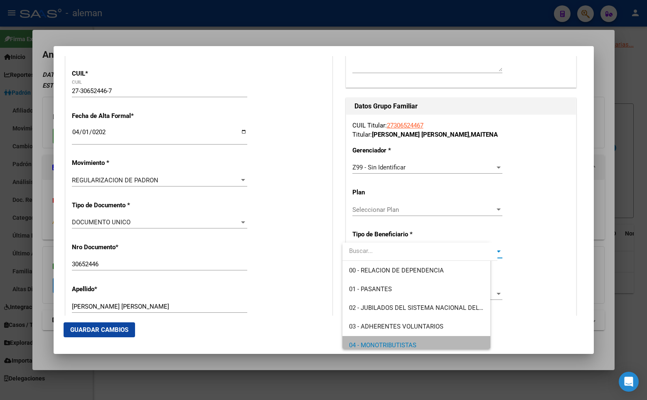
scroll to position [6, 0]
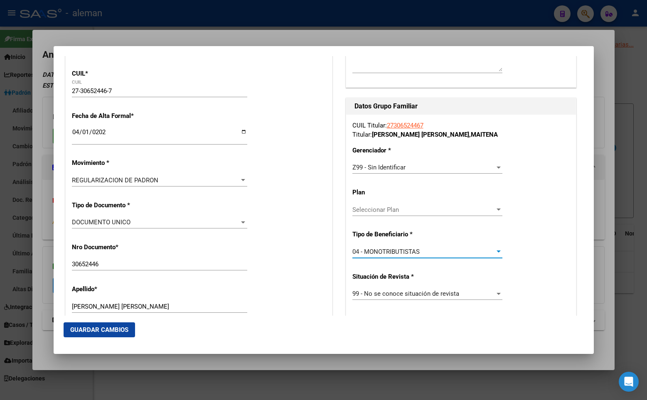
click at [119, 333] on span "Guardar Cambios" at bounding box center [99, 329] width 58 height 7
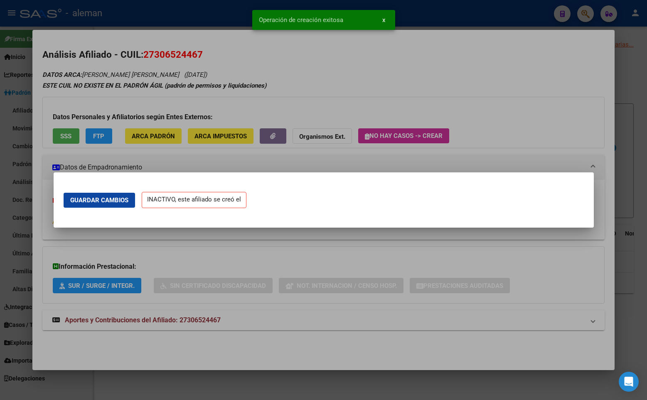
scroll to position [0, 0]
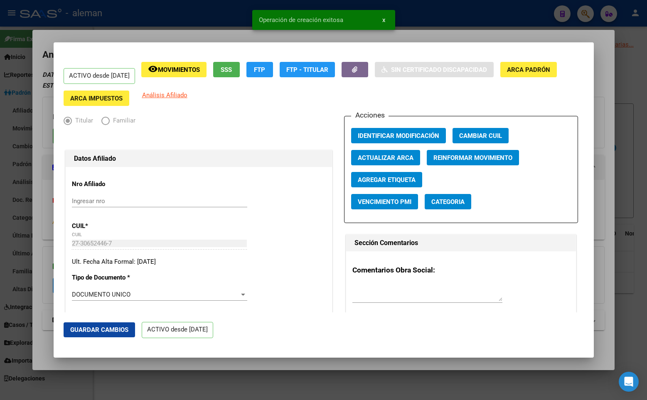
click at [393, 97] on div "ACTIVO desde [DATE] remove_red_eye Movimientos SSS FTP FTP - Titular Sin Certif…" at bounding box center [324, 84] width 520 height 44
click at [566, 101] on div "ACTIVO desde [DATE] remove_red_eye Movimientos SSS FTP FTP - Titular Sin Certif…" at bounding box center [324, 84] width 520 height 44
click at [625, 96] on div at bounding box center [323, 200] width 647 height 400
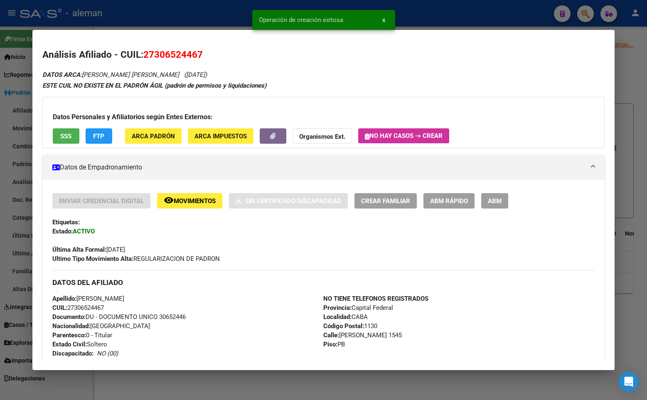
click at [607, 84] on mat-dialog-content "Análisis Afiliado - CUIL: 27306524467 DATOS ARCA: [PERSON_NAME] [PERSON_NAME] (…" at bounding box center [323, 200] width 582 height 320
click at [633, 84] on div at bounding box center [323, 200] width 647 height 400
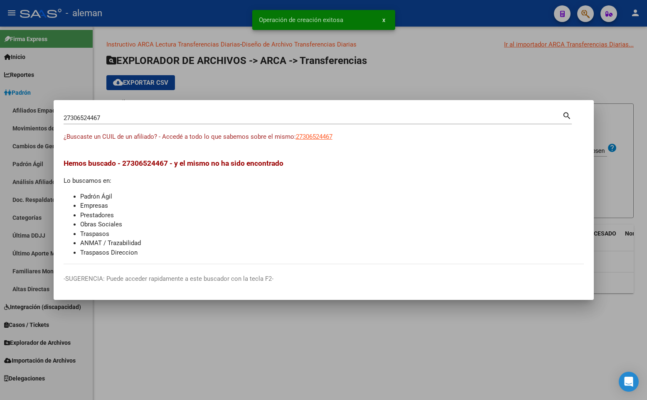
click at [633, 84] on div at bounding box center [323, 200] width 647 height 400
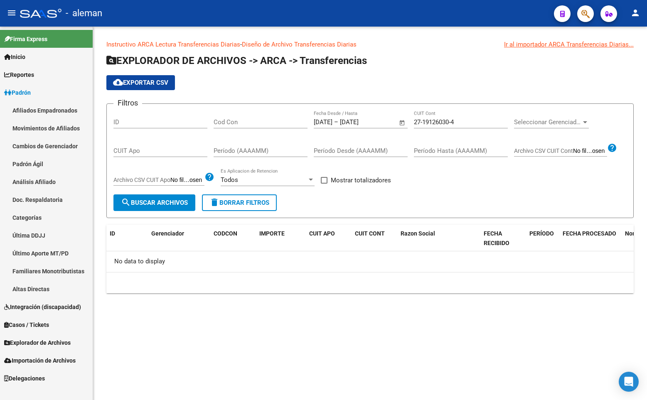
click at [30, 91] on span "Padrón" at bounding box center [17, 92] width 27 height 9
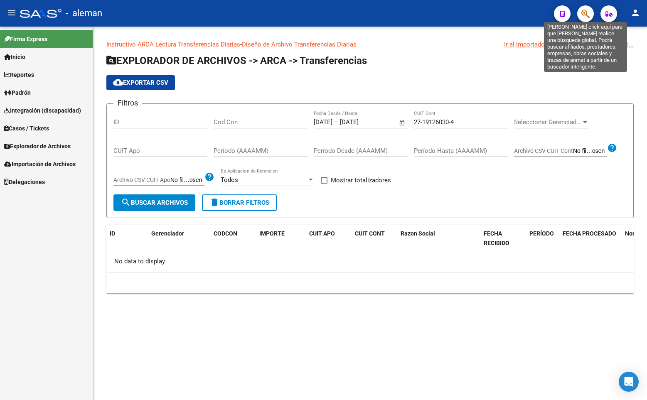
click at [584, 10] on icon "button" at bounding box center [585, 14] width 8 height 10
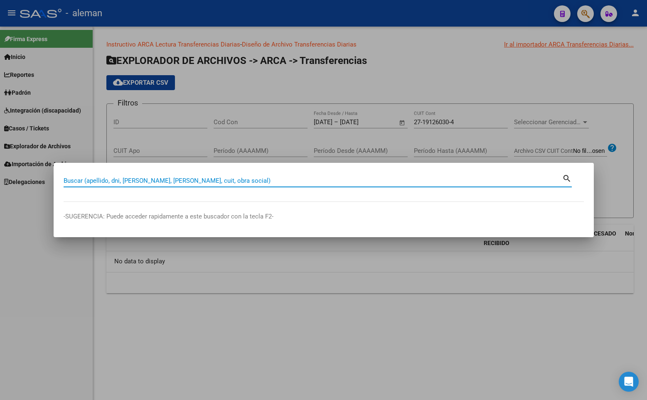
click at [169, 180] on input "Buscar (apellido, dni, [PERSON_NAME], [PERSON_NAME], cuit, obra social)" at bounding box center [313, 180] width 499 height 7
paste input "20958785535"
type input "20958785535"
click at [566, 177] on mat-icon "search" at bounding box center [567, 178] width 10 height 10
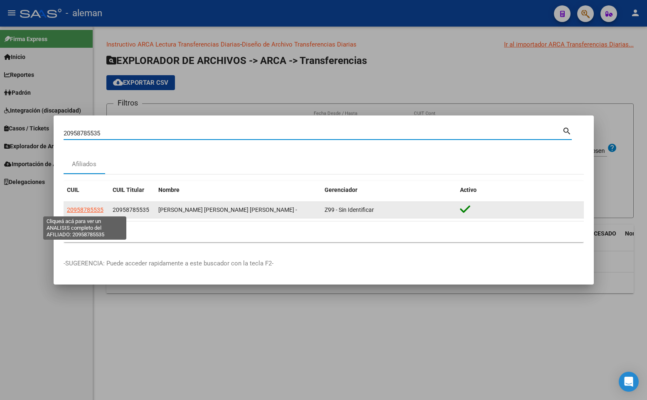
click at [98, 210] on span "20958785535" at bounding box center [85, 210] width 37 height 7
type textarea "20958785535"
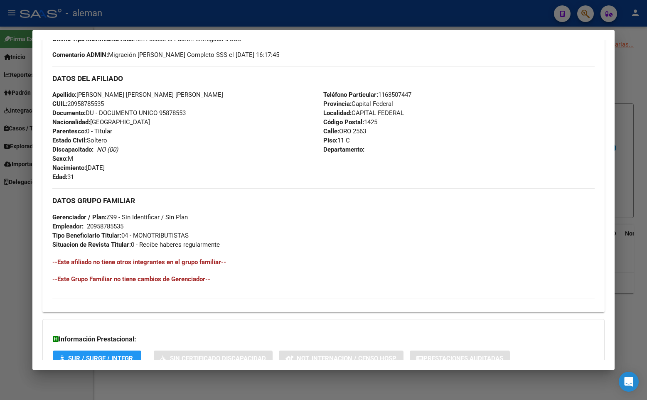
scroll to position [311, 0]
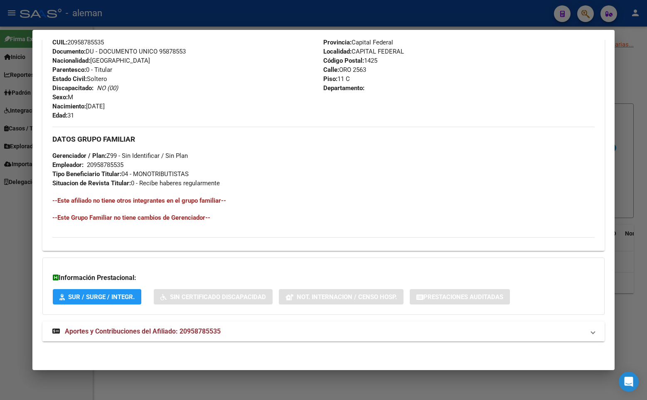
click at [181, 329] on span "Aportes y Contribuciones del Afiliado: 20958785535" at bounding box center [143, 331] width 156 height 8
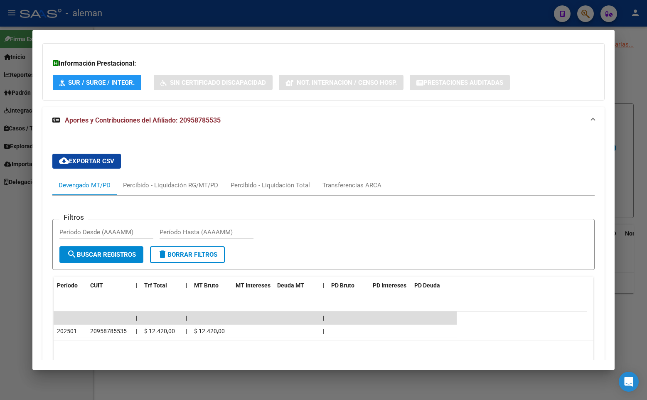
scroll to position [565, 0]
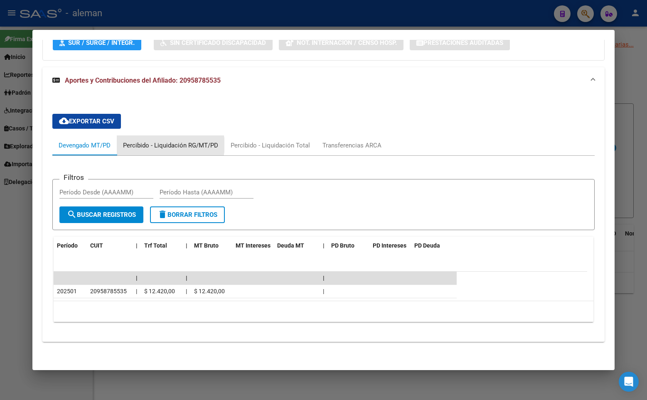
click at [167, 145] on div "Percibido - Liquidación RG/MT/PD" at bounding box center [170, 145] width 95 height 9
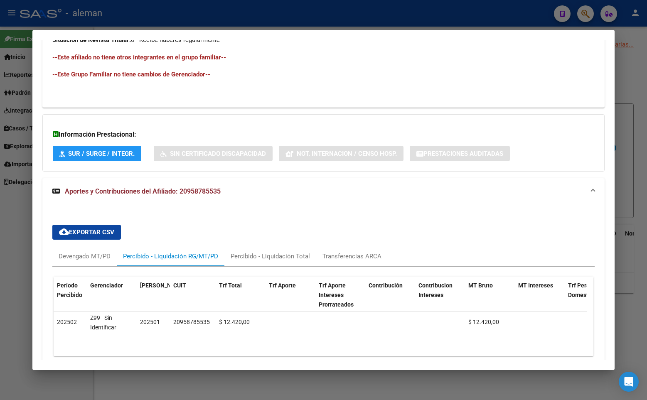
scroll to position [495, 0]
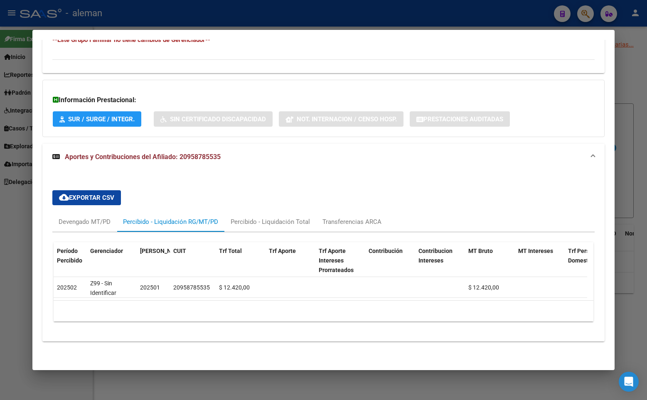
click at [90, 153] on span "Aportes y Contribuciones del Afiliado: 20958785535" at bounding box center [143, 157] width 156 height 8
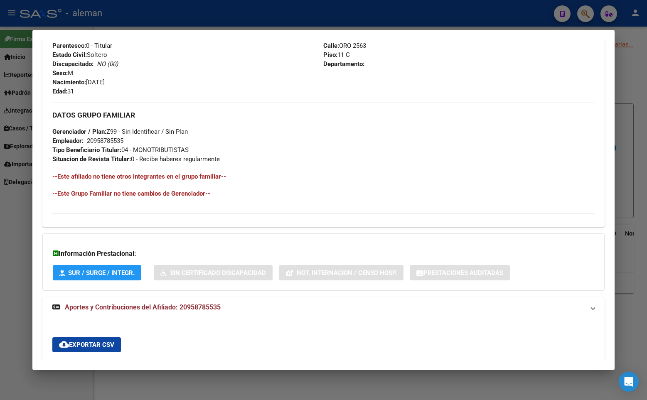
scroll to position [311, 0]
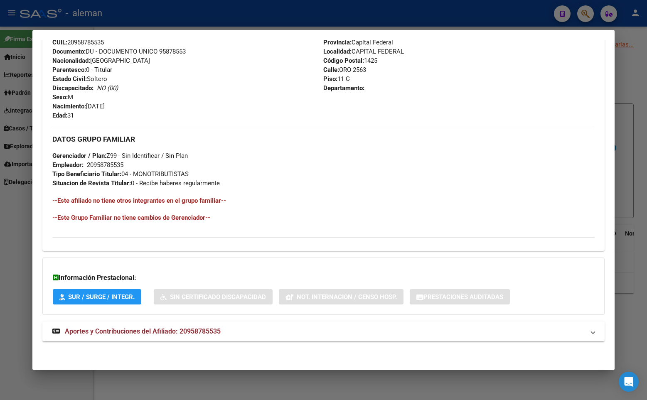
click at [354, 190] on div "DATOS GRUPO FAMILIAR Gerenciador / Plan: Z99 - Sin Identificar / Sin Plan Emple…" at bounding box center [323, 179] width 542 height 104
click at [324, 137] on h3 "DATOS GRUPO FAMILIAR" at bounding box center [323, 139] width 542 height 9
click at [278, 105] on div "Apellido: [PERSON_NAME] [PERSON_NAME] [PERSON_NAME] CUIL: 20958785535 Documento…" at bounding box center [187, 74] width 271 height 91
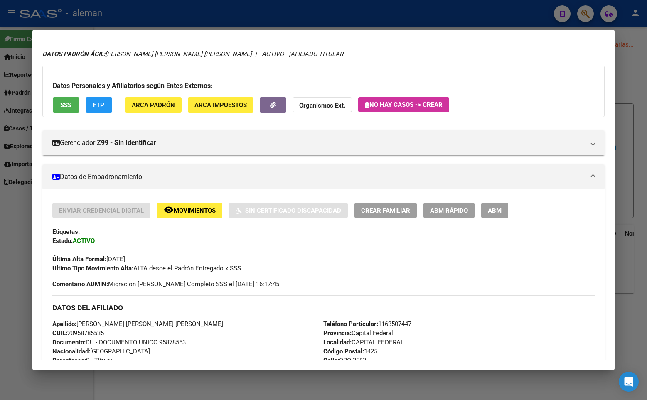
scroll to position [103, 0]
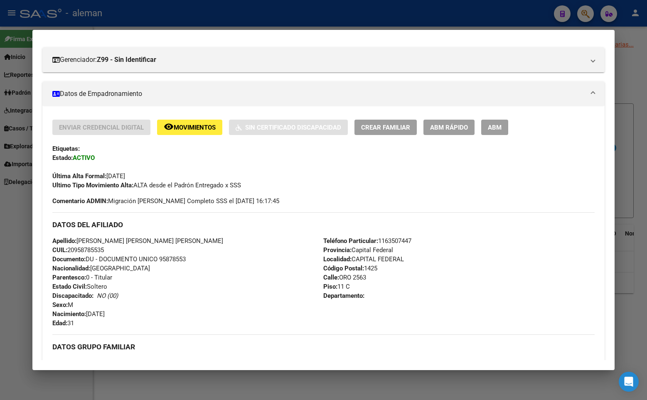
click at [497, 127] on span "ABM" at bounding box center [495, 127] width 14 height 7
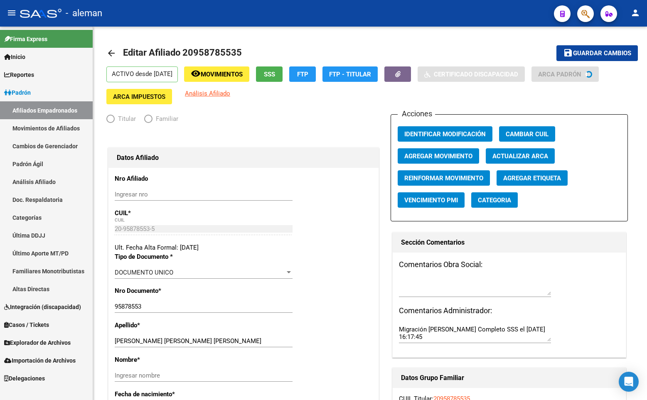
radio input "true"
type input "20-95878553-5"
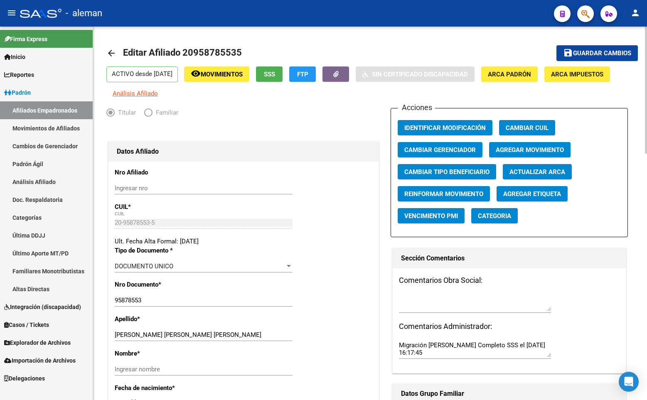
scroll to position [166, 0]
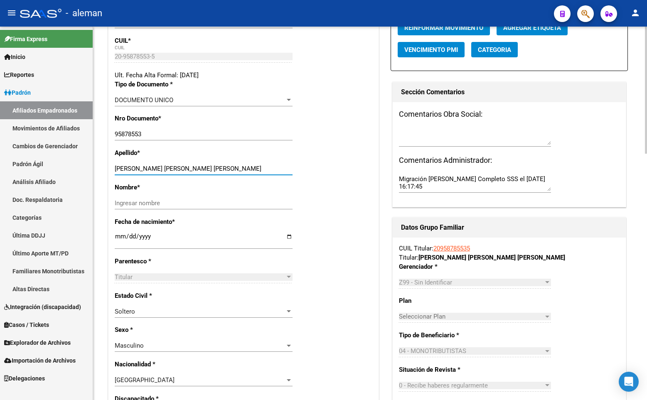
drag, startPoint x: 169, startPoint y: 169, endPoint x: 228, endPoint y: 169, distance: 59.0
click at [228, 169] on input "[PERSON_NAME] [PERSON_NAME] [PERSON_NAME]" at bounding box center [204, 168] width 178 height 7
click at [181, 204] on input "Ingresar nombre" at bounding box center [204, 202] width 178 height 7
paste input "[PERSON_NAME] [PERSON_NAME] [PERSON_NAME]"
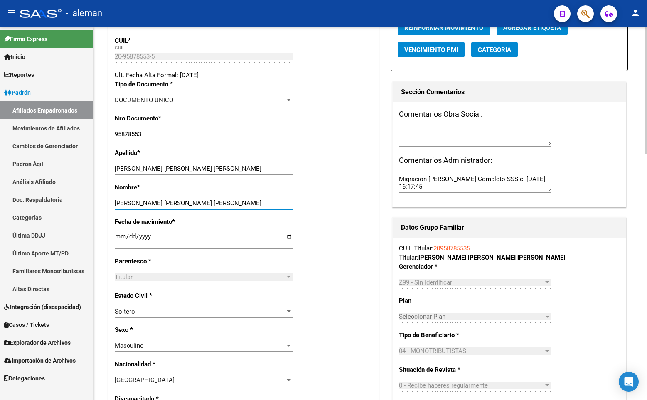
type input "[PERSON_NAME] [PERSON_NAME] [PERSON_NAME]"
drag, startPoint x: 168, startPoint y: 168, endPoint x: 242, endPoint y: 168, distance: 74.0
click at [242, 168] on input "[PERSON_NAME] [PERSON_NAME] [PERSON_NAME]" at bounding box center [204, 168] width 178 height 7
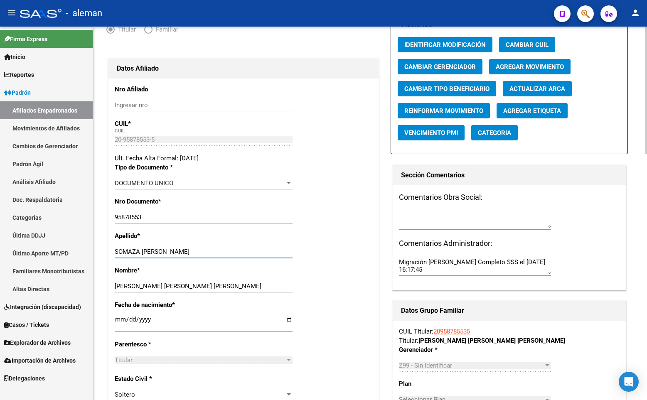
scroll to position [0, 0]
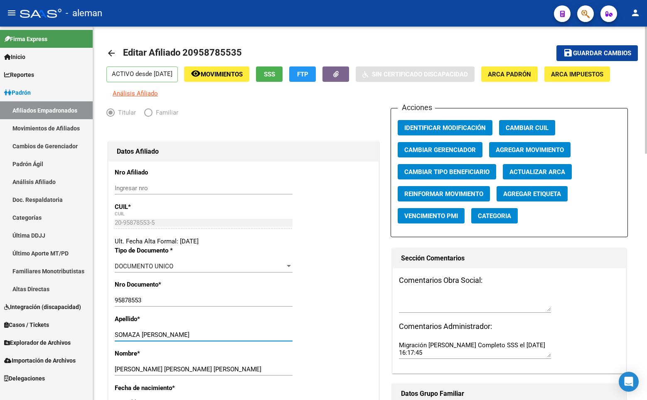
type input "SOMAZA [PERSON_NAME]"
click at [517, 146] on span "Agregar Movimiento" at bounding box center [530, 149] width 68 height 7
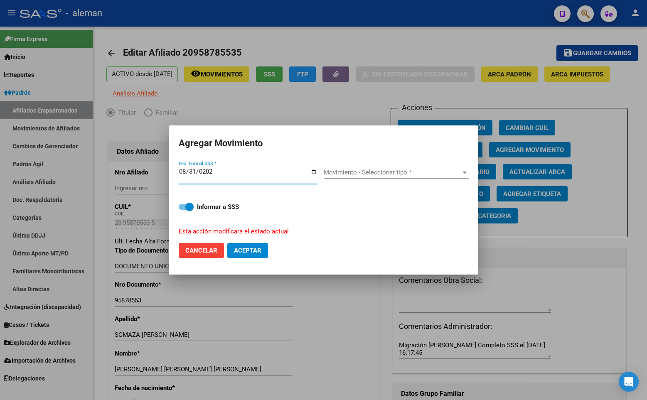
type input "[DATE]"
click at [391, 171] on span "Movimiento - Seleccionar tipo *" at bounding box center [393, 172] width 138 height 7
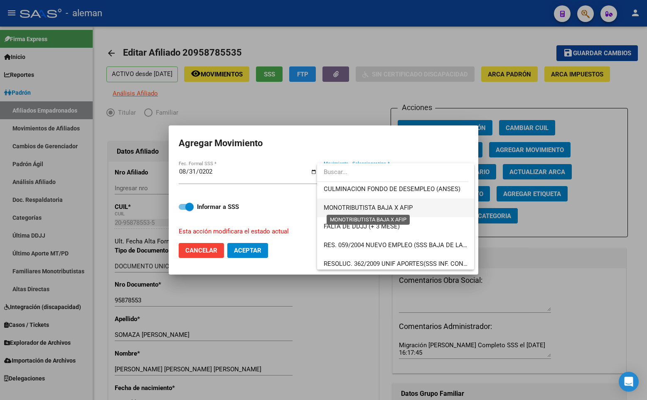
scroll to position [249, 0]
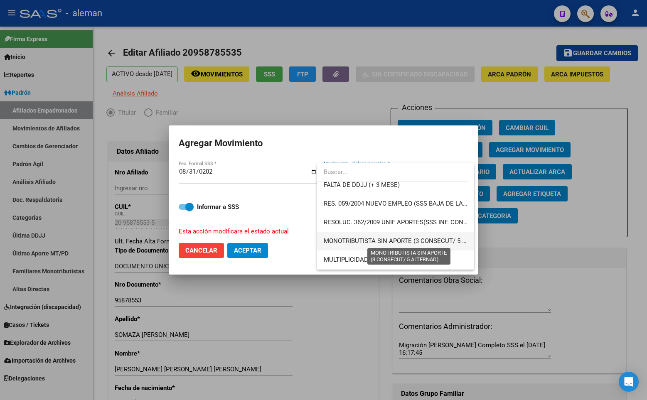
click at [396, 239] on span "MONOTRIBUTISTA SIN APORTE (3 CONSECUT/ 5 ALTERNAD)" at bounding box center [409, 240] width 171 height 7
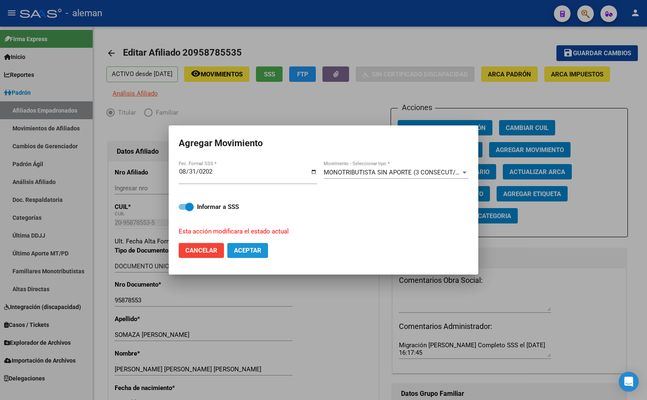
click at [251, 247] on span "Aceptar" at bounding box center [247, 250] width 27 height 7
checkbox input "false"
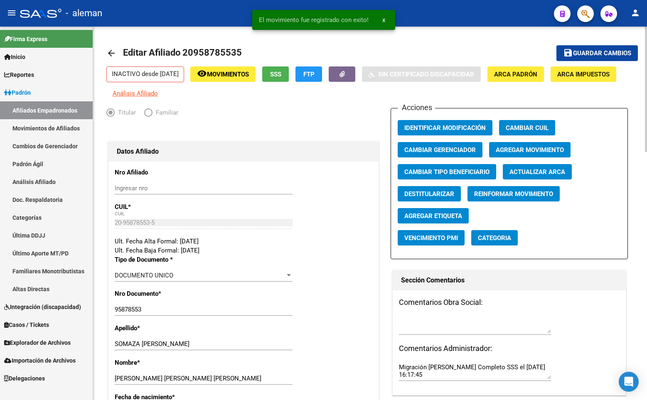
click at [301, 120] on div "Titular Familiar" at bounding box center [243, 114] width 274 height 13
click at [605, 50] on span "Guardar cambios" at bounding box center [602, 53] width 58 height 7
click at [501, 12] on div "- aleman" at bounding box center [283, 13] width 527 height 18
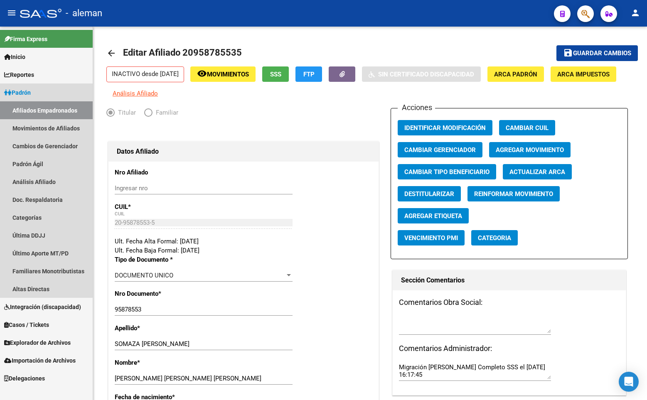
click at [24, 89] on span "Padrón" at bounding box center [17, 92] width 27 height 9
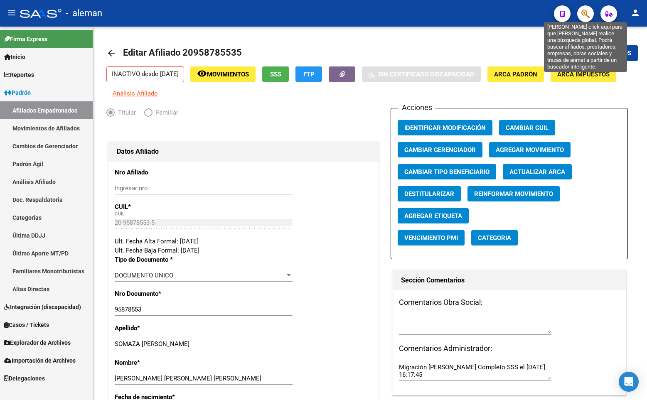
click at [583, 11] on icon "button" at bounding box center [585, 14] width 8 height 10
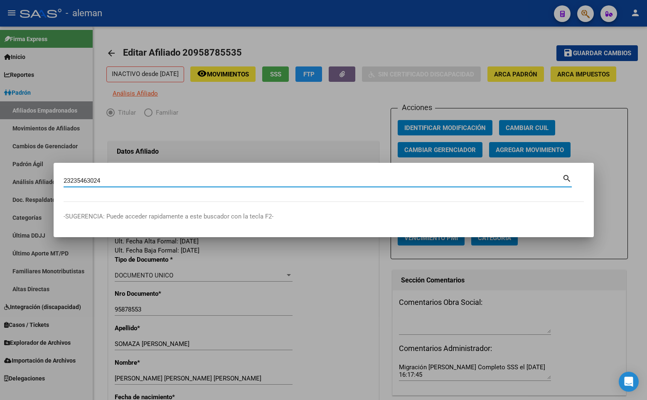
type input "23235463024"
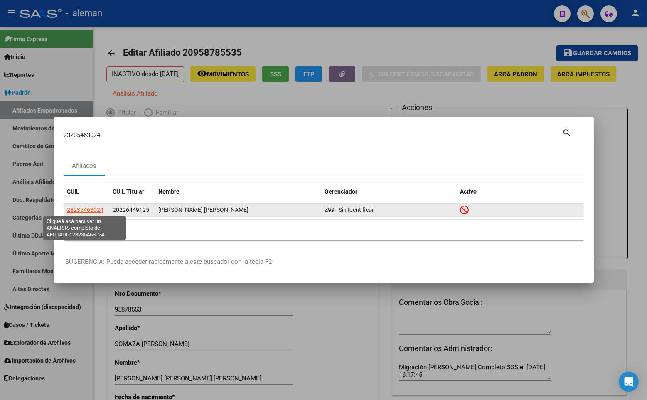
click at [91, 207] on span "23235463024" at bounding box center [85, 210] width 37 height 7
type textarea "23235463024"
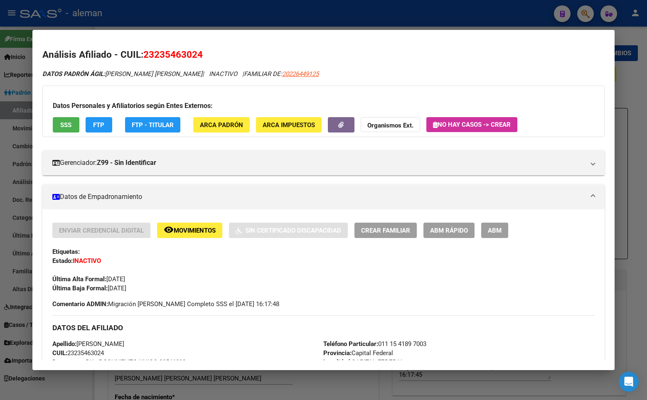
click at [286, 34] on mat-dialog-container "Análisis Afiliado - CUIL: 23235463024 DATOS [PERSON_NAME] ÁGIL: [PERSON_NAME] […" at bounding box center [323, 200] width 582 height 340
drag, startPoint x: 349, startPoint y: 53, endPoint x: 445, endPoint y: 44, distance: 96.0
click at [350, 53] on h2 "Análisis Afiliado - CUIL: 23235463024" at bounding box center [323, 55] width 562 height 14
click at [446, 27] on div at bounding box center [323, 200] width 647 height 400
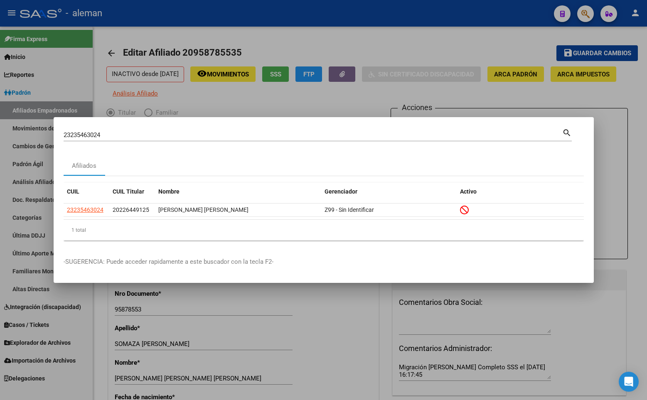
click at [510, 147] on div "23235463024 Buscar (apellido, dni, [PERSON_NAME], [PERSON_NAME], cuit, obra soc…" at bounding box center [318, 138] width 508 height 22
click at [618, 149] on div at bounding box center [323, 200] width 647 height 400
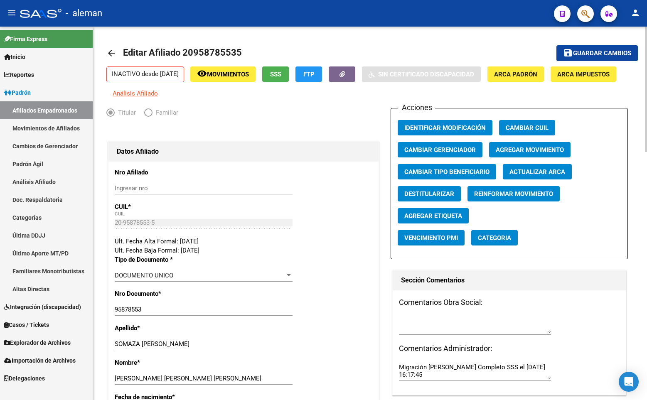
drag, startPoint x: 620, startPoint y: 94, endPoint x: 620, endPoint y: 101, distance: 7.5
click at [620, 94] on div "INACTIVO desde [DATE] remove_red_eye Movimientos SSS FTP Sin Certificado Discap…" at bounding box center [369, 82] width 527 height 32
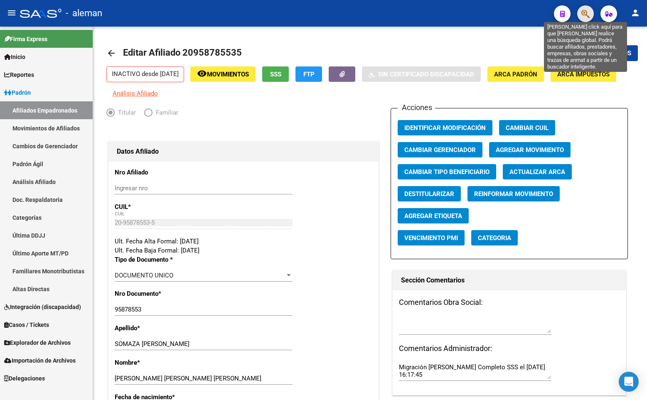
click at [581, 14] on icon "button" at bounding box center [585, 14] width 8 height 10
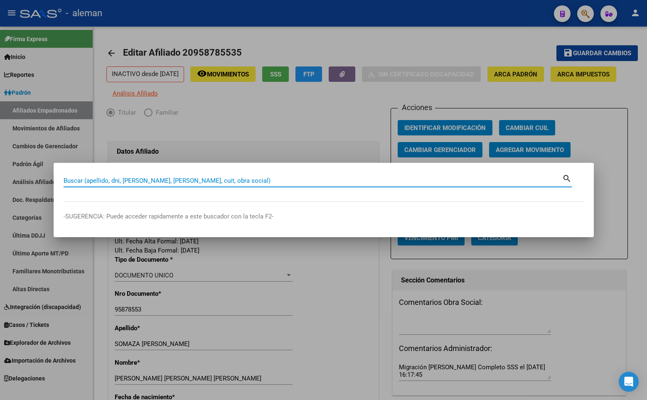
click at [185, 181] on input "Buscar (apellido, dni, [PERSON_NAME], [PERSON_NAME], cuit, obra social)" at bounding box center [313, 180] width 499 height 7
paste input "23133869344"
type input "23133869344"
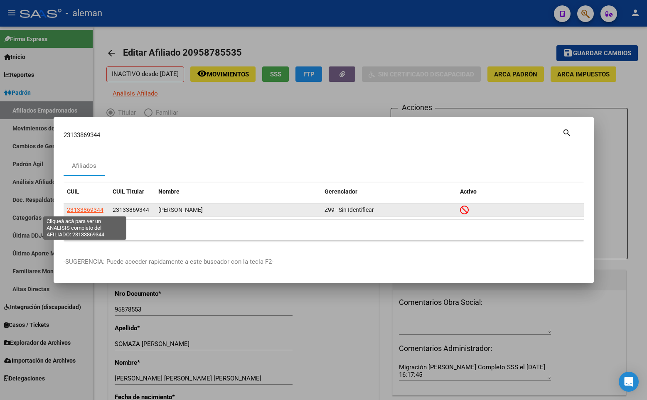
click at [93, 210] on span "23133869344" at bounding box center [85, 210] width 37 height 7
type textarea "23133869344"
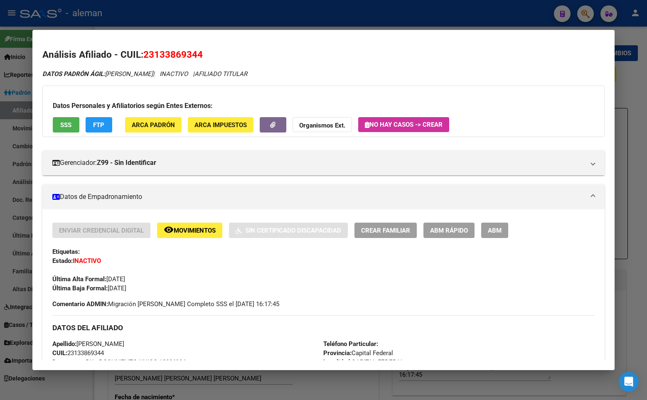
drag, startPoint x: 310, startPoint y: 66, endPoint x: 315, endPoint y: 69, distance: 5.1
click at [311, 66] on div "Análisis Afiliado - CUIL: 23133869344 DATOS [PERSON_NAME] ÁGIL: [PERSON_NAME] |…" at bounding box center [323, 360] width 562 height 624
click at [623, 90] on div at bounding box center [323, 200] width 647 height 400
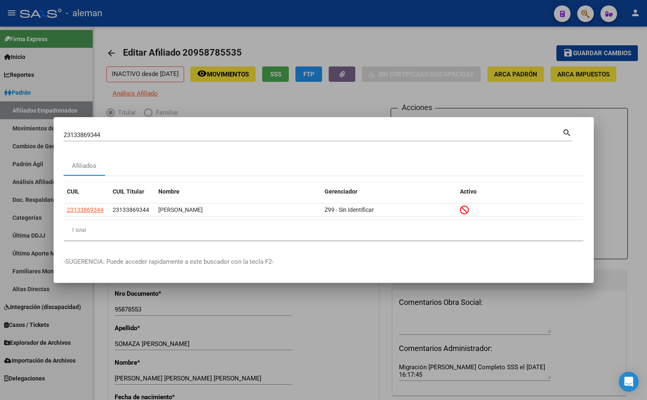
click at [625, 173] on div at bounding box center [323, 200] width 647 height 400
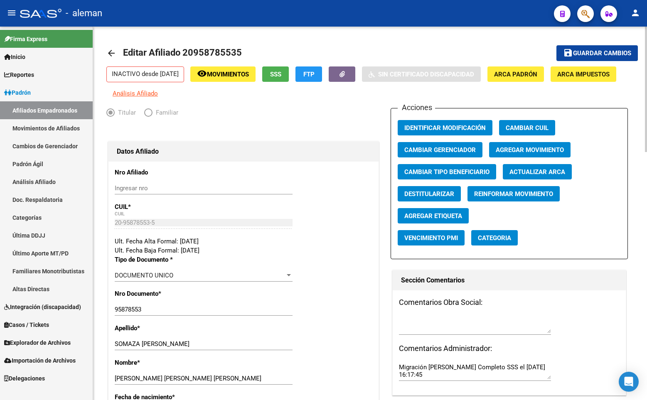
click at [589, 79] on div "INACTIVO desde [DATE] remove_red_eye Movimientos SSS FTP Sin Certificado Discap…" at bounding box center [369, 82] width 527 height 32
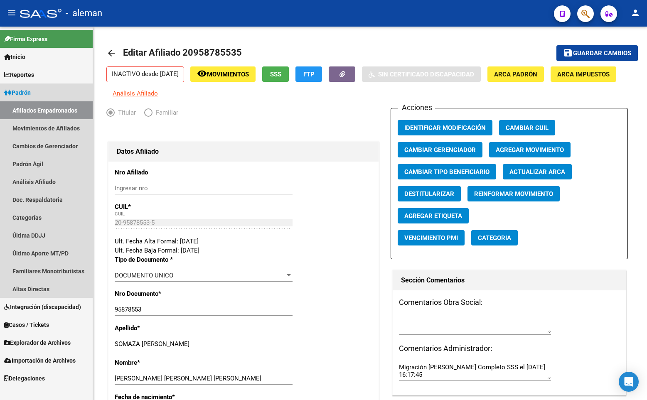
click at [28, 91] on span "Padrón" at bounding box center [17, 92] width 27 height 9
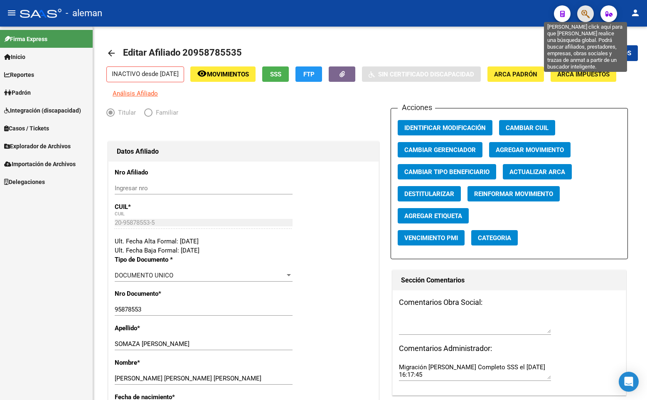
click at [589, 11] on icon "button" at bounding box center [585, 14] width 8 height 10
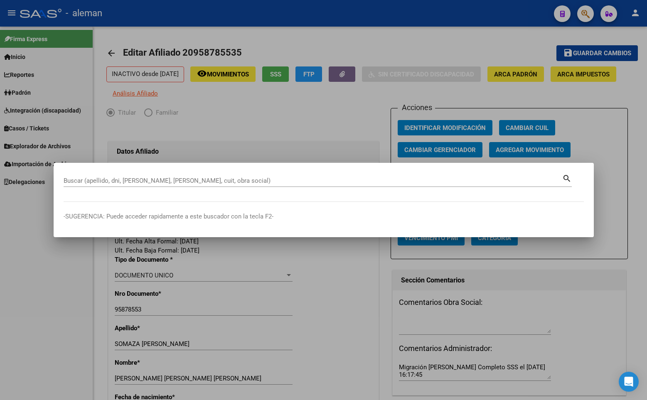
click at [185, 179] on input "Buscar (apellido, dni, [PERSON_NAME], [PERSON_NAME], cuit, obra social)" at bounding box center [313, 180] width 499 height 7
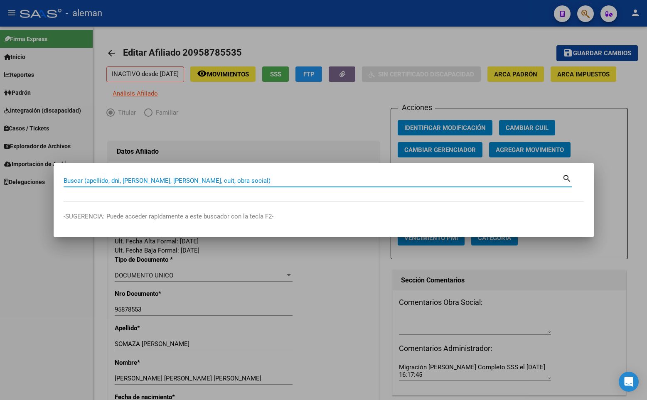
paste input "27952347077"
type input "27952347077"
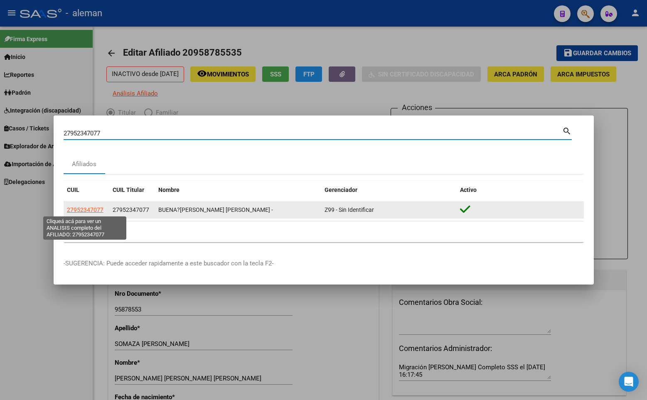
click at [90, 210] on span "27952347077" at bounding box center [85, 210] width 37 height 7
type textarea "27952347077"
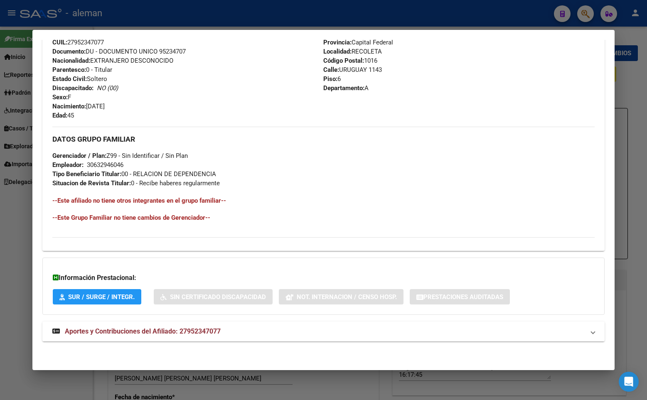
scroll to position [103, 0]
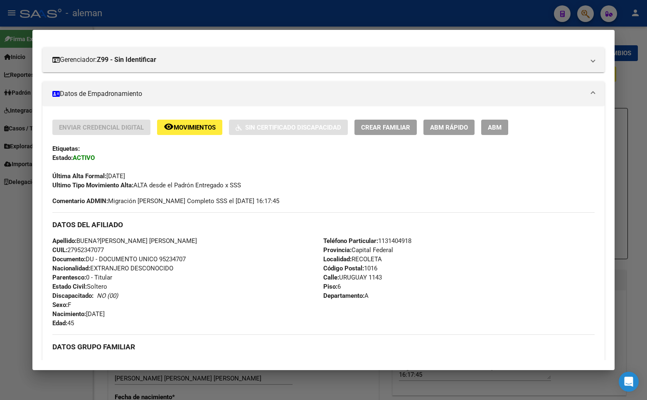
click at [203, 130] on span "Movimientos" at bounding box center [195, 127] width 42 height 7
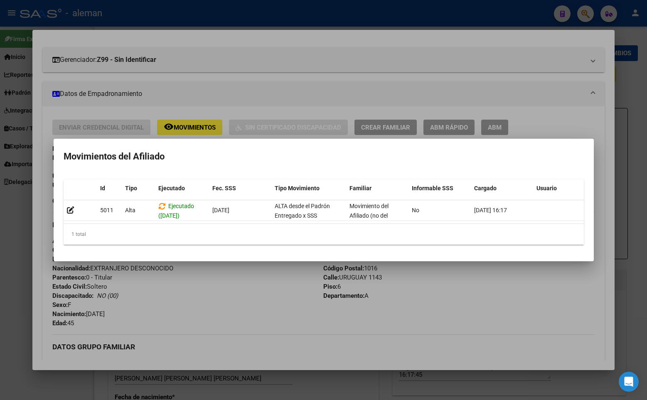
click at [277, 285] on div at bounding box center [323, 200] width 647 height 400
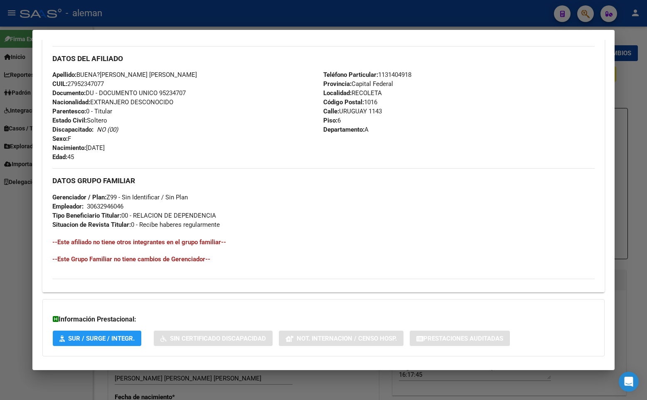
scroll to position [311, 0]
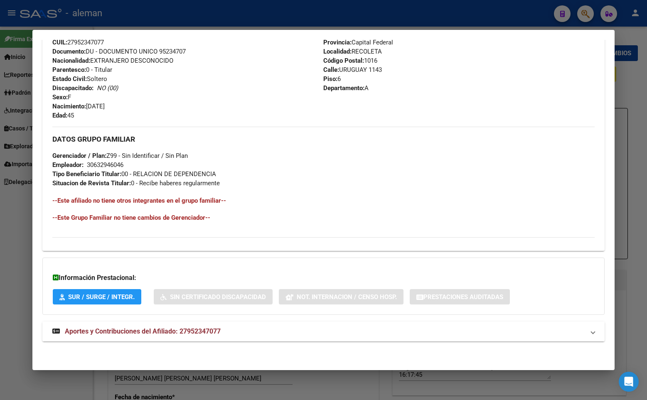
click at [162, 329] on span "Aportes y Contribuciones del Afiliado: 27952347077" at bounding box center [143, 331] width 156 height 8
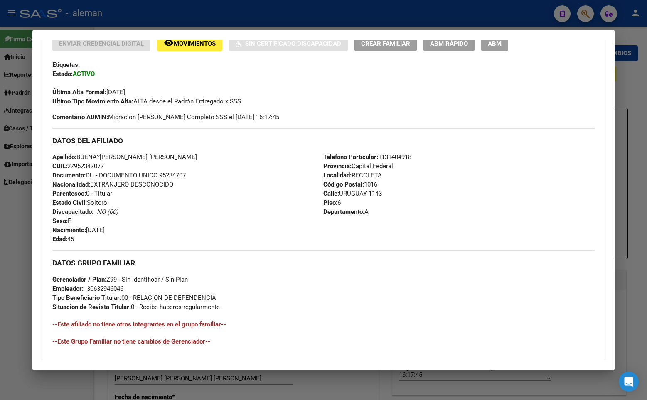
scroll to position [145, 0]
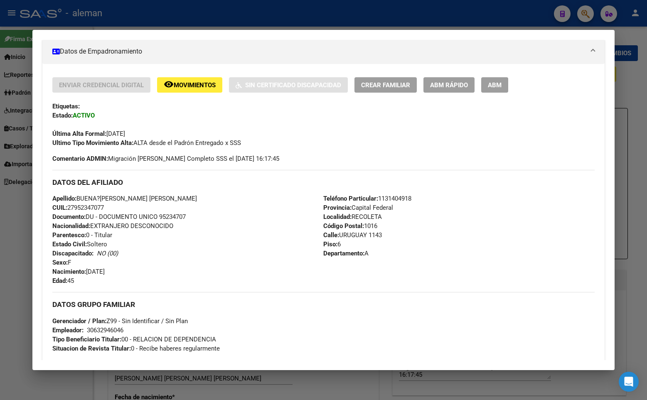
drag, startPoint x: 493, startPoint y: 82, endPoint x: 489, endPoint y: 87, distance: 6.5
click at [494, 82] on span "ABM" at bounding box center [495, 84] width 14 height 7
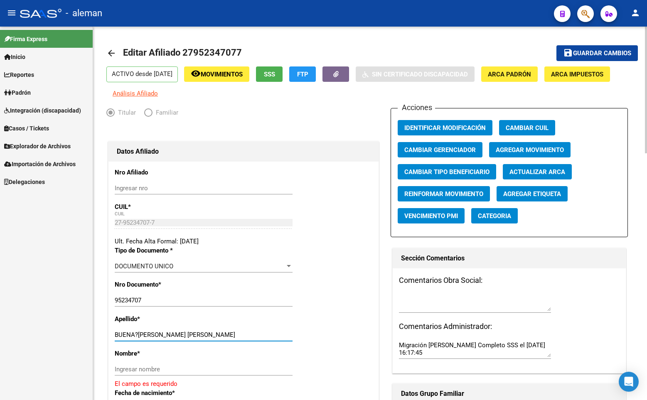
click at [136, 335] on input "BUENA?[PERSON_NAME] [PERSON_NAME]" at bounding box center [204, 334] width 178 height 7
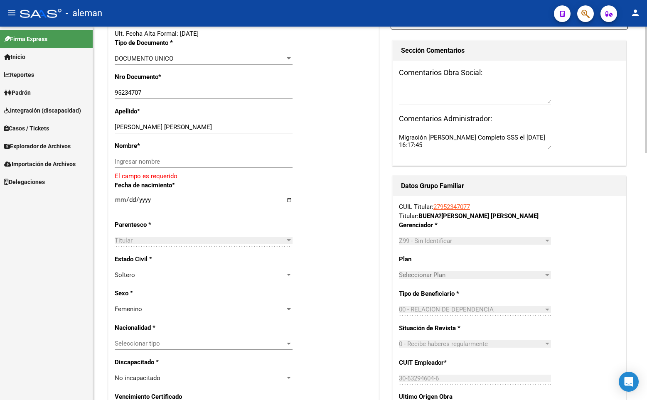
scroll to position [249, 0]
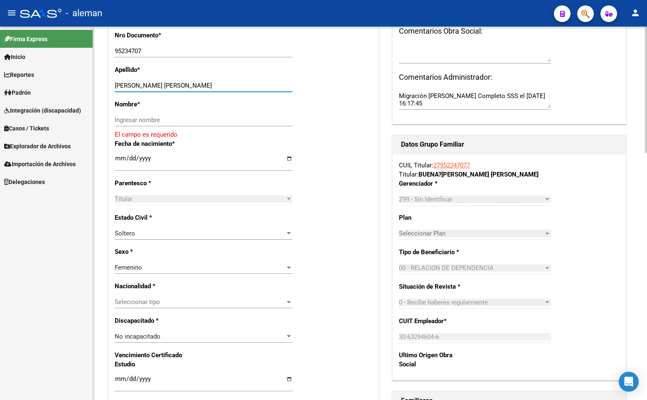
drag, startPoint x: 181, startPoint y: 85, endPoint x: 226, endPoint y: 84, distance: 44.5
click at [226, 84] on input "[PERSON_NAME] [PERSON_NAME]" at bounding box center [204, 85] width 178 height 7
type input "[PERSON_NAME],"
click at [206, 121] on input "Ingresar nombre" at bounding box center [204, 119] width 178 height 7
paste input "[PERSON_NAME]"
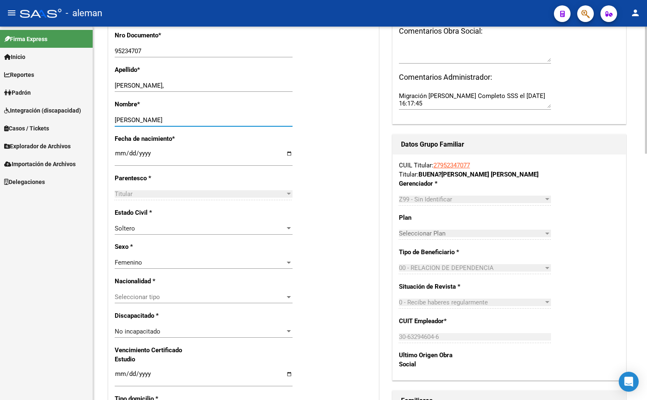
type input "[PERSON_NAME]"
click at [188, 84] on input "[PERSON_NAME]," at bounding box center [204, 85] width 178 height 7
type input "[PERSON_NAME]"
click at [352, 98] on div "Apellido * [PERSON_NAME] Ingresar apellido" at bounding box center [244, 82] width 258 height 34
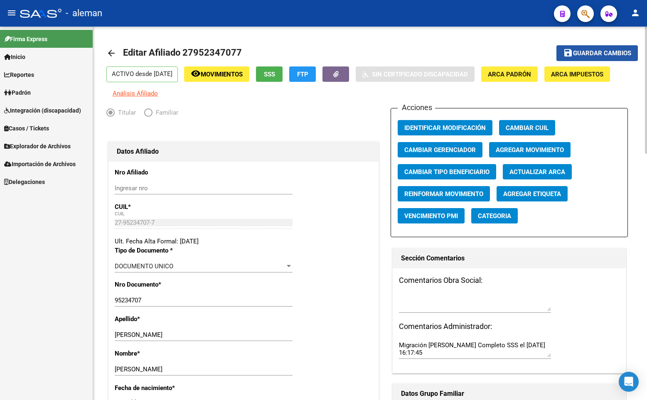
click at [587, 52] on span "Guardar cambios" at bounding box center [602, 53] width 58 height 7
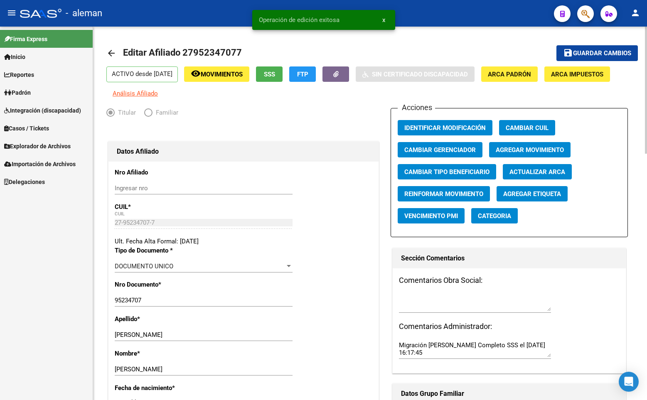
click at [337, 119] on div "Titular Familiar" at bounding box center [243, 114] width 274 height 13
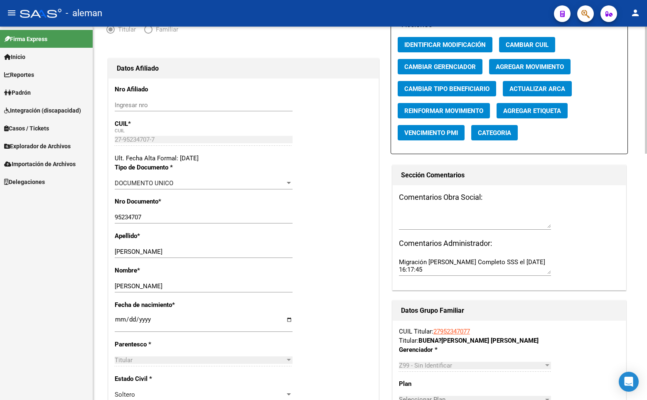
scroll to position [42, 0]
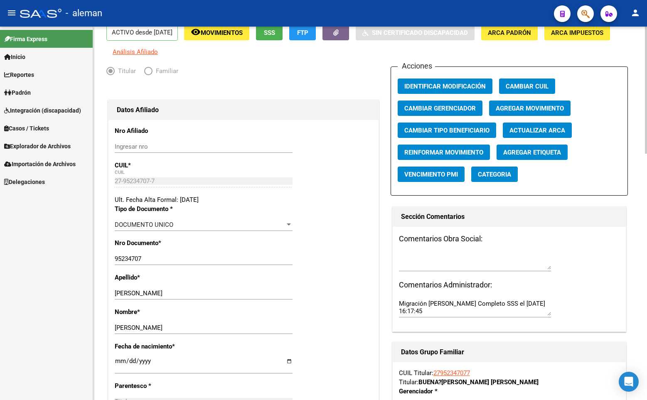
click at [362, 200] on div "Ult. Fecha Alta Formal: [DATE]" at bounding box center [244, 199] width 258 height 9
click at [322, 198] on div "Ult. Fecha Alta Formal: [DATE]" at bounding box center [244, 199] width 258 height 9
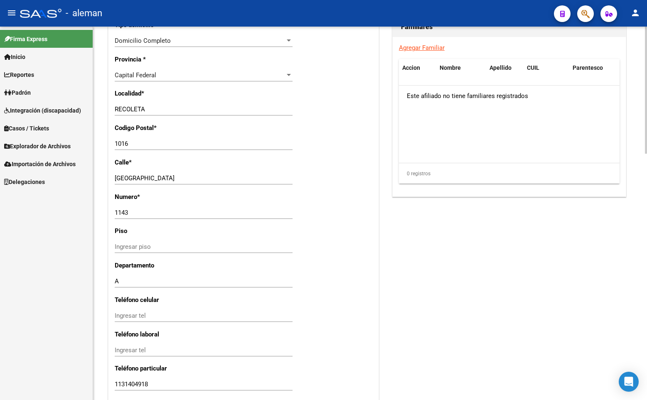
scroll to position [724, 0]
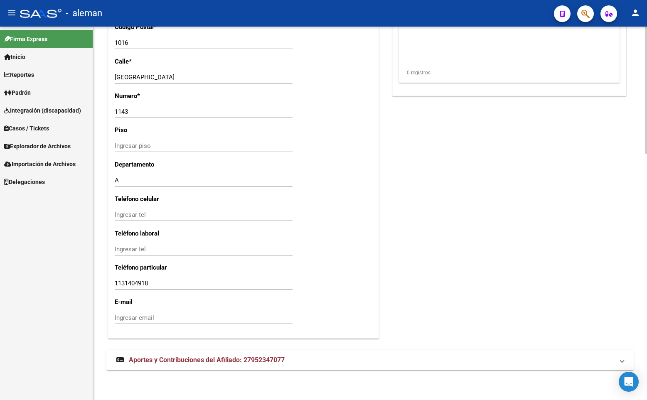
click at [264, 359] on span "Aportes y Contribuciones del Afiliado: 27952347077" at bounding box center [207, 360] width 156 height 8
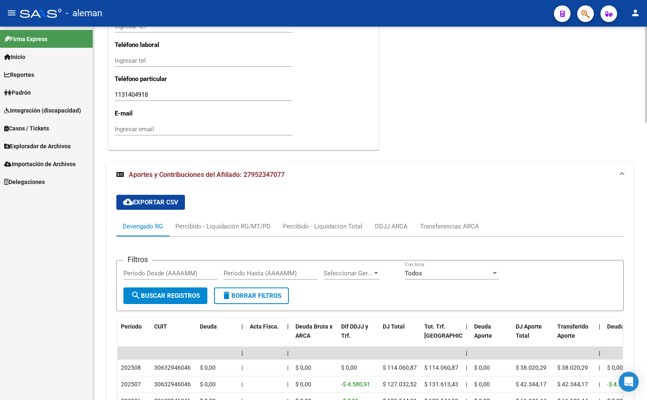
scroll to position [1079, 0]
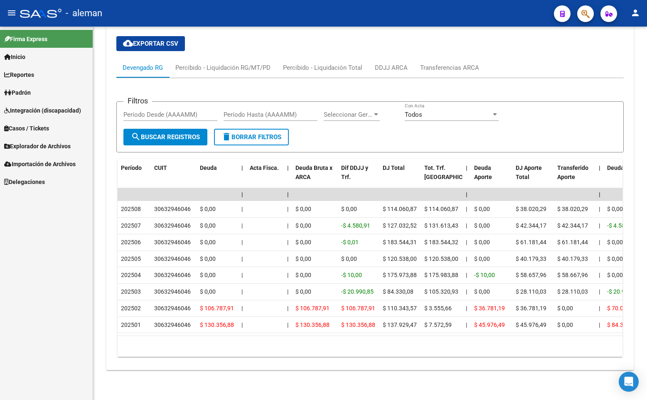
click at [31, 89] on span "Padrón" at bounding box center [17, 92] width 27 height 9
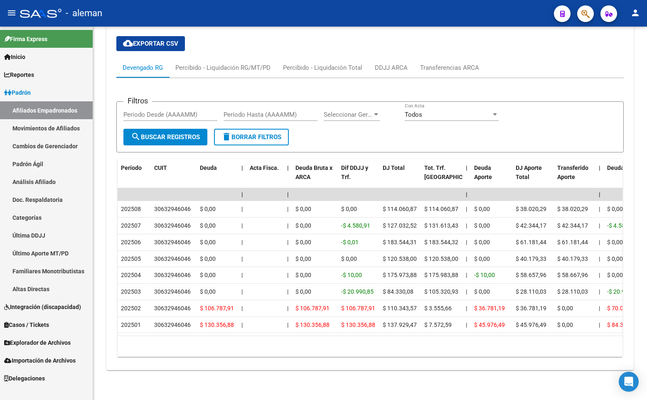
click at [586, 13] on icon "button" at bounding box center [585, 14] width 8 height 10
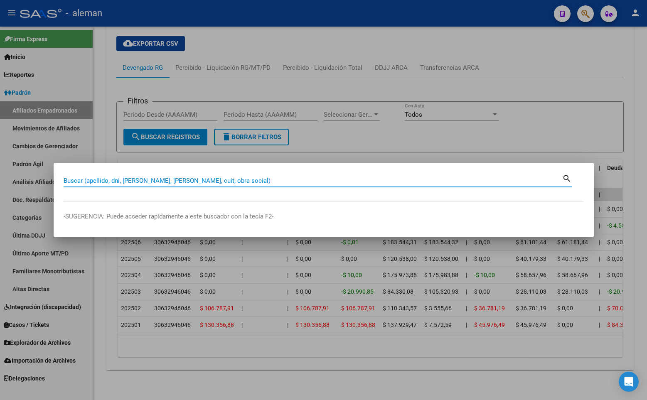
click at [180, 179] on input "Buscar (apellido, dni, [PERSON_NAME], [PERSON_NAME], cuit, obra social)" at bounding box center [313, 180] width 499 height 7
paste input "23169624704"
type input "23169624704"
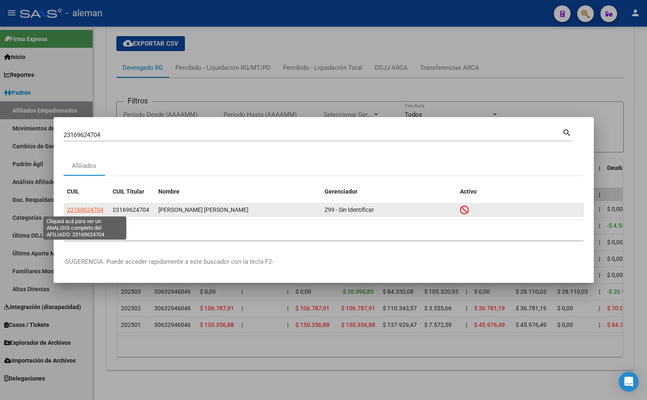
click at [87, 211] on span "23169624704" at bounding box center [85, 210] width 37 height 7
type textarea "23169624704"
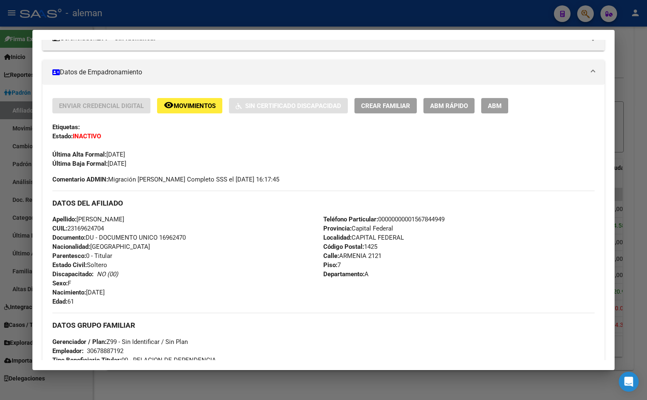
scroll to position [166, 0]
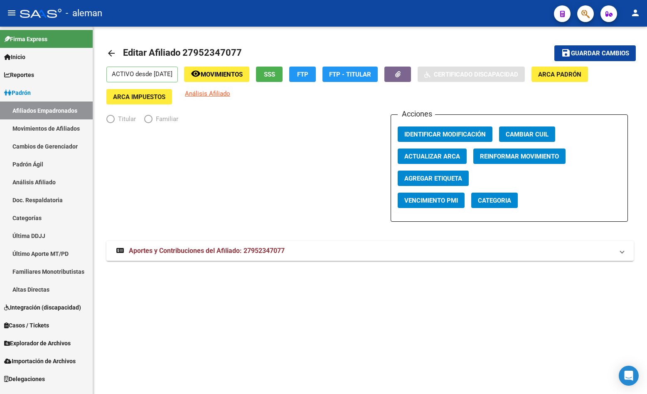
radio input "true"
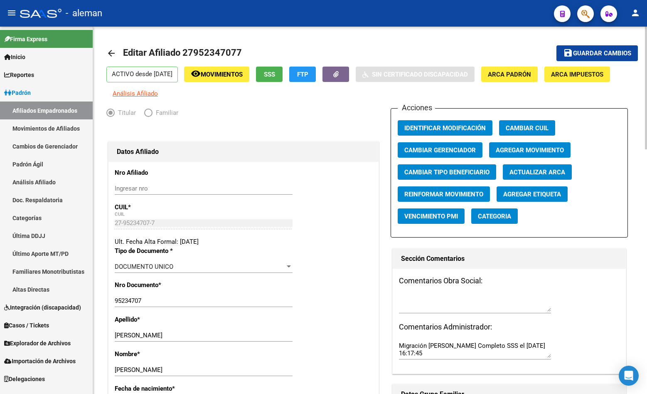
click at [359, 126] on div at bounding box center [243, 130] width 274 height 18
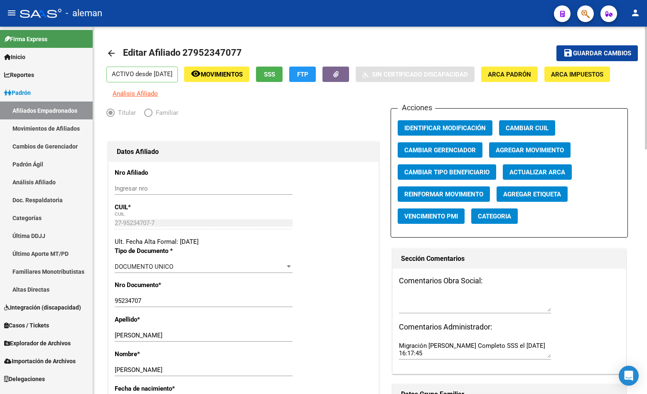
click at [21, 94] on span "Padrón" at bounding box center [17, 92] width 27 height 9
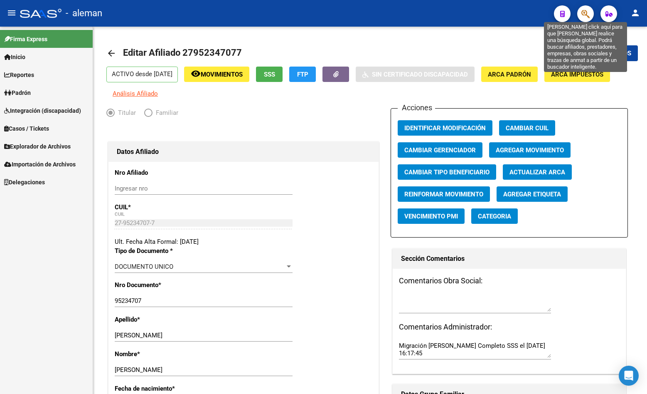
click at [587, 10] on icon "button" at bounding box center [585, 14] width 8 height 10
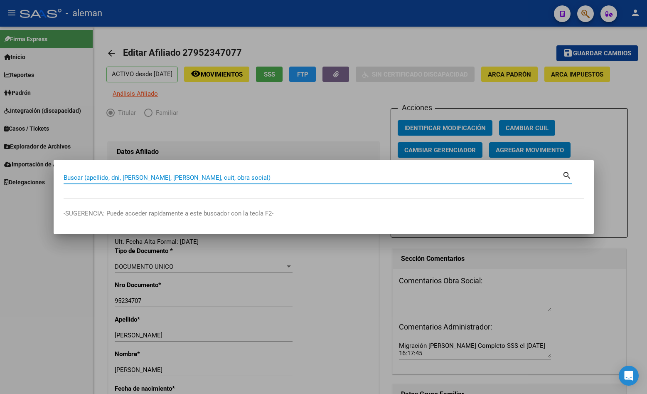
click at [119, 173] on div "Buscar (apellido, dni, [PERSON_NAME], [PERSON_NAME], cuit, obra social)" at bounding box center [313, 177] width 499 height 12
paste input "27952347077"
type input "27952347077"
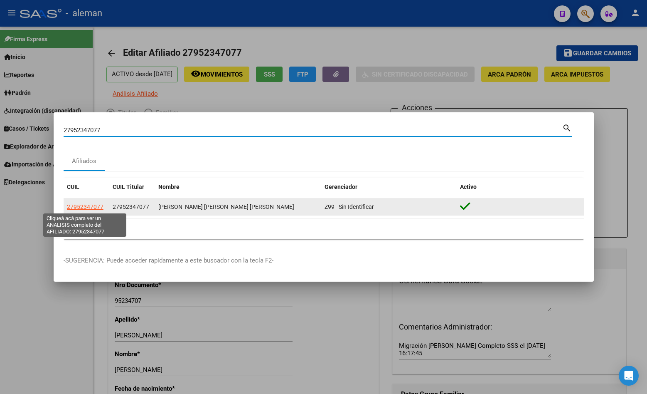
click at [89, 209] on span "27952347077" at bounding box center [85, 206] width 37 height 7
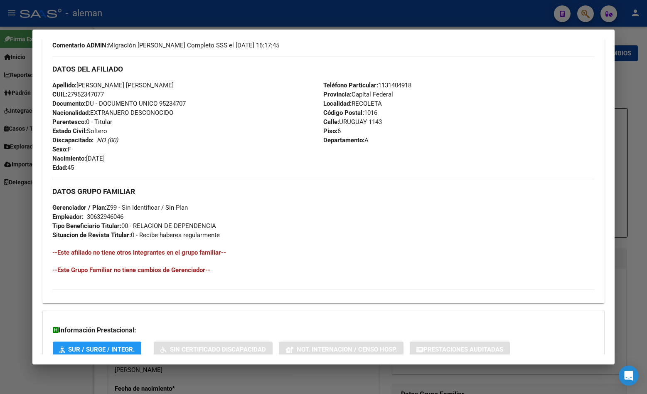
scroll to position [308, 0]
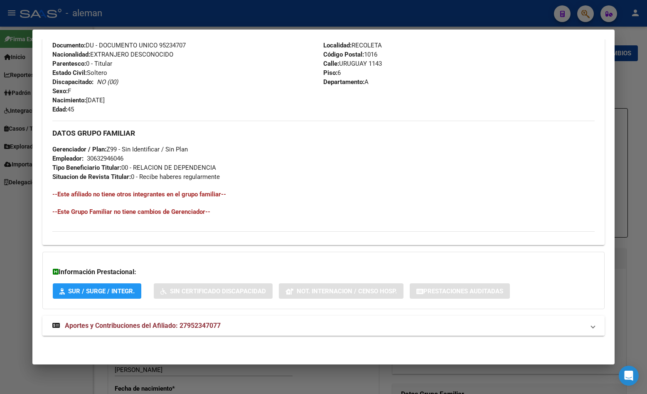
click at [193, 327] on span "Aportes y Contribuciones del Afiliado: 27952347077" at bounding box center [143, 325] width 156 height 8
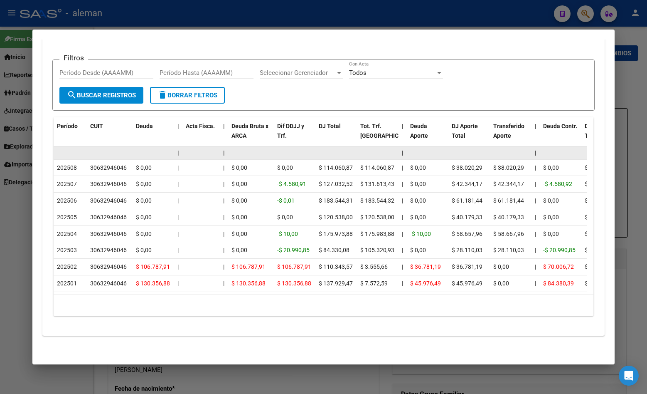
scroll to position [519, 0]
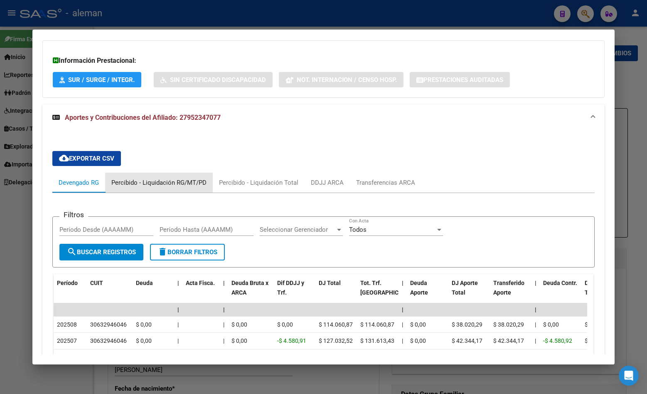
click at [183, 182] on div "Percibido - Liquidación RG/MT/PD" at bounding box center [158, 182] width 95 height 9
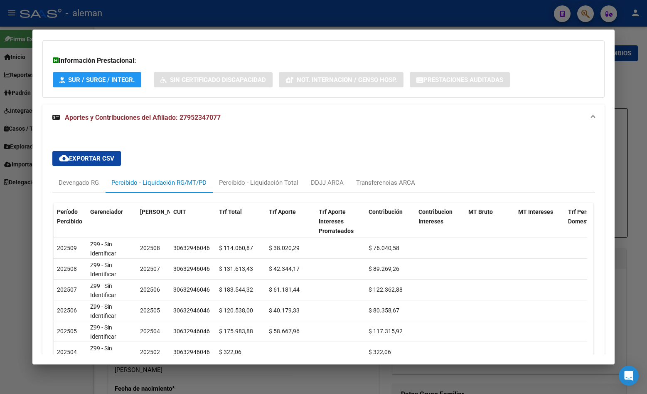
click at [628, 86] on div at bounding box center [323, 197] width 647 height 394
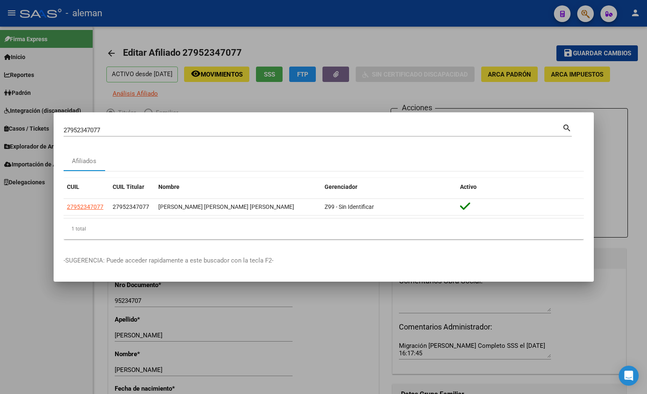
click at [630, 98] on div at bounding box center [323, 197] width 647 height 394
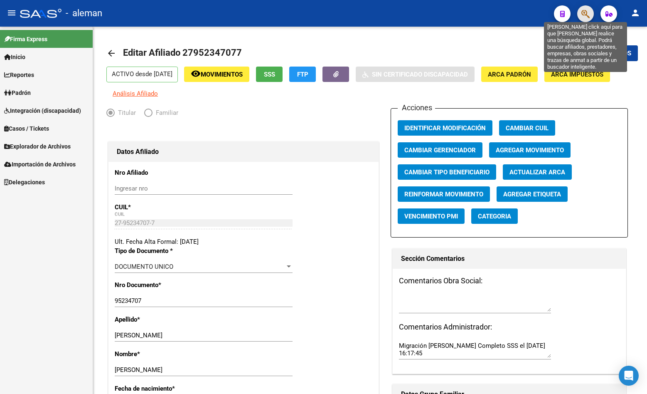
click at [582, 13] on icon "button" at bounding box center [585, 14] width 8 height 10
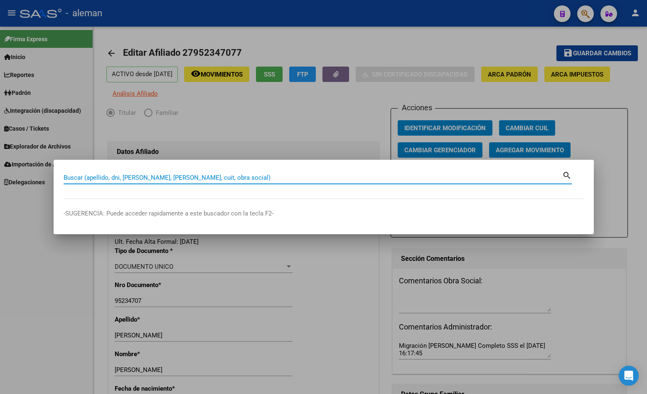
click at [218, 178] on input "Buscar (apellido, dni, [PERSON_NAME], [PERSON_NAME], cuit, obra social)" at bounding box center [313, 177] width 499 height 7
type input "23169624704"
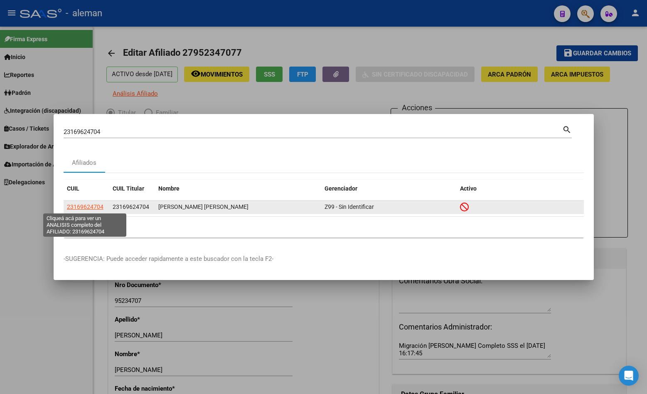
click at [95, 203] on span "23169624704" at bounding box center [85, 206] width 37 height 7
type textarea "23169624704"
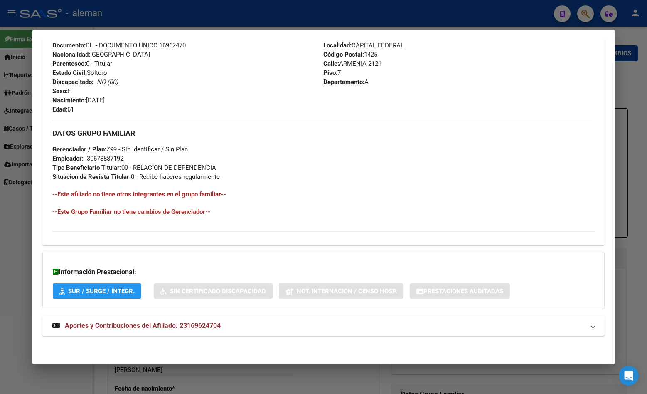
scroll to position [109, 0]
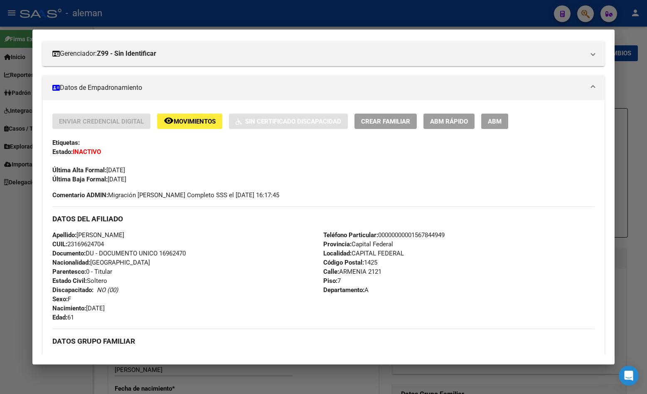
click at [639, 163] on div at bounding box center [323, 197] width 647 height 394
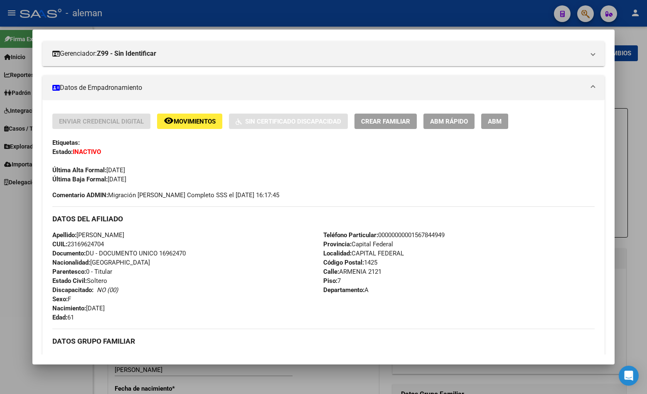
click at [639, 163] on div at bounding box center [323, 197] width 647 height 394
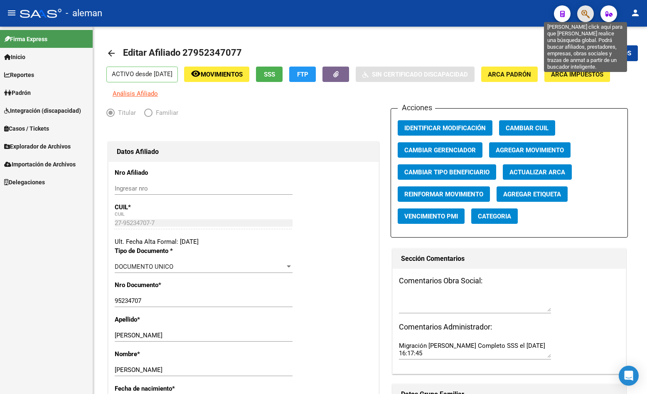
click at [583, 14] on icon "button" at bounding box center [585, 14] width 8 height 10
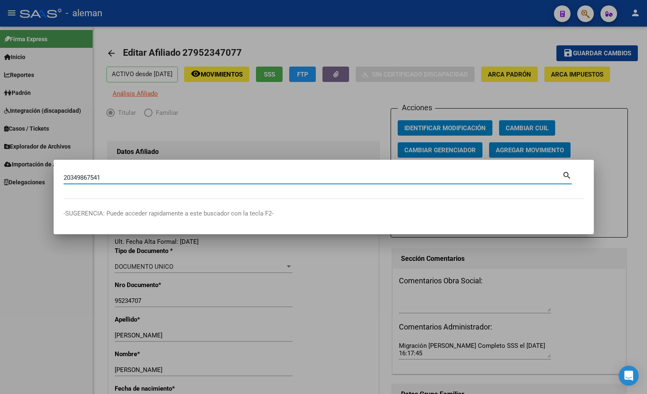
type input "20349867541"
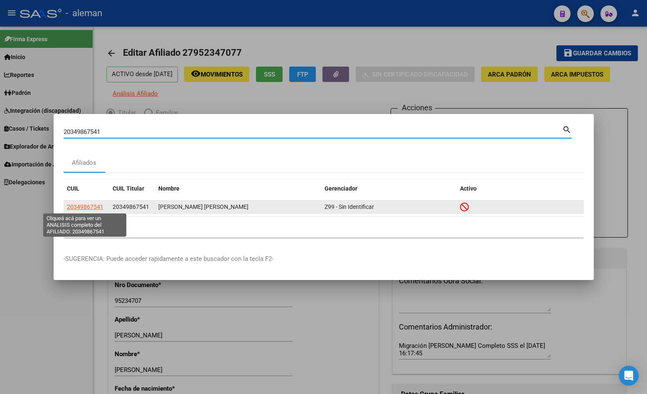
click at [86, 204] on span "20349867541" at bounding box center [85, 206] width 37 height 7
type textarea "20349867541"
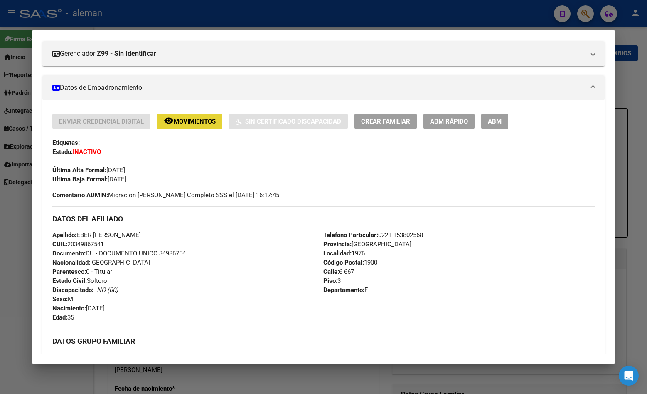
click at [197, 122] on span "Movimientos" at bounding box center [195, 121] width 42 height 7
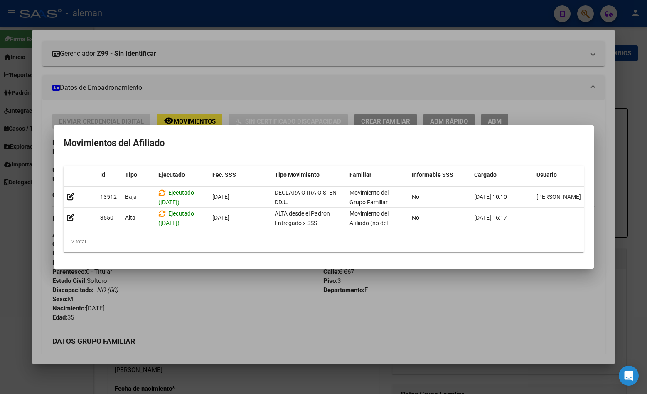
click at [627, 272] on div at bounding box center [323, 197] width 647 height 394
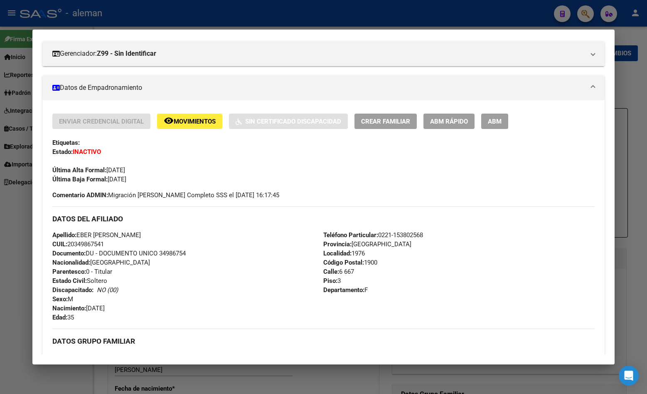
click at [625, 162] on div at bounding box center [323, 197] width 647 height 394
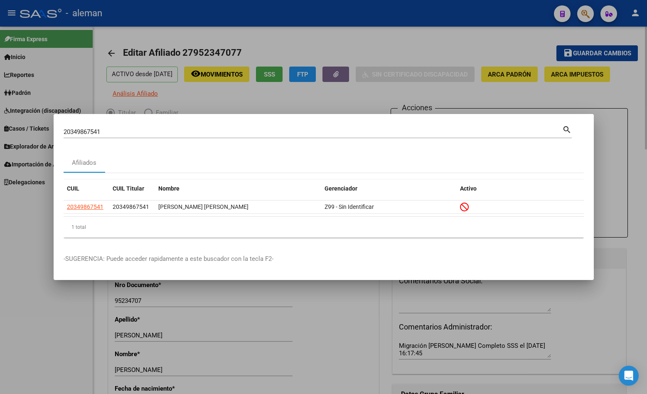
drag, startPoint x: 623, startPoint y: 161, endPoint x: 623, endPoint y: 147, distance: 14.1
click at [623, 160] on div at bounding box center [323, 197] width 647 height 394
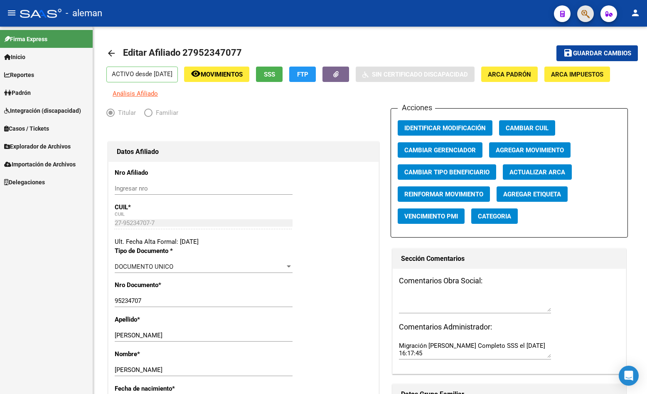
click at [590, 14] on button "button" at bounding box center [585, 13] width 17 height 17
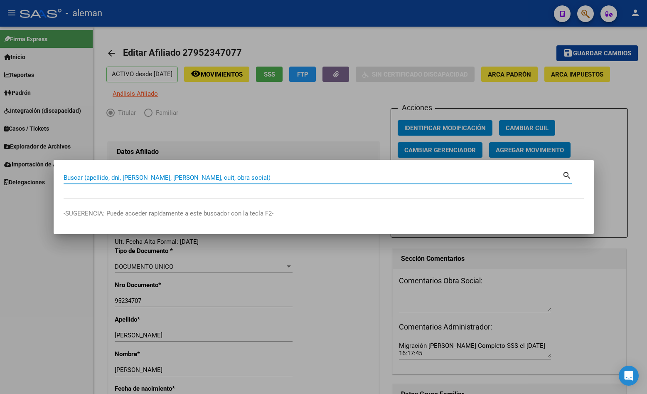
click at [248, 174] on input "Buscar (apellido, dni, [PERSON_NAME], [PERSON_NAME], cuit, obra social)" at bounding box center [313, 177] width 499 height 7
type input "27396551298"
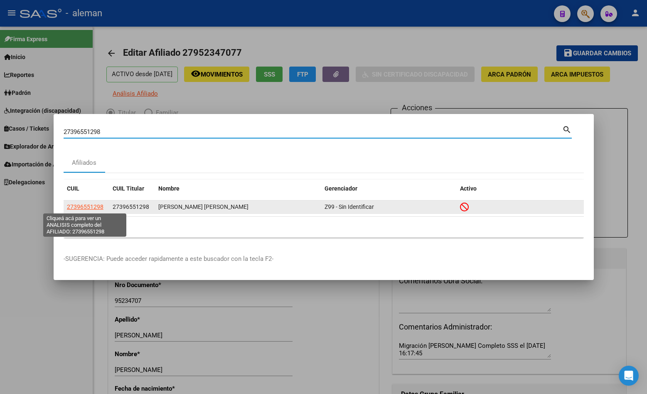
click at [86, 207] on span "27396551298" at bounding box center [85, 206] width 37 height 7
type textarea "27396551298"
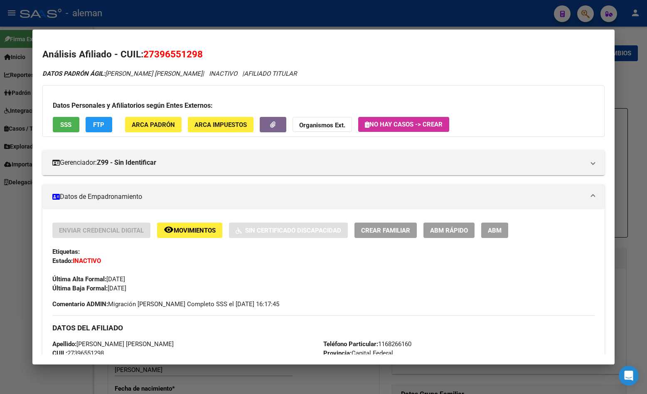
click at [181, 229] on span "Movimientos" at bounding box center [195, 229] width 42 height 7
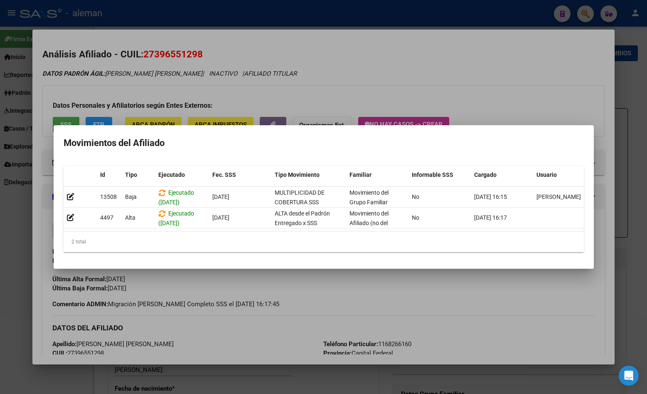
click at [521, 142] on h2 "Movimientos del Afiliado" at bounding box center [324, 143] width 520 height 16
click at [513, 293] on div at bounding box center [323, 197] width 647 height 394
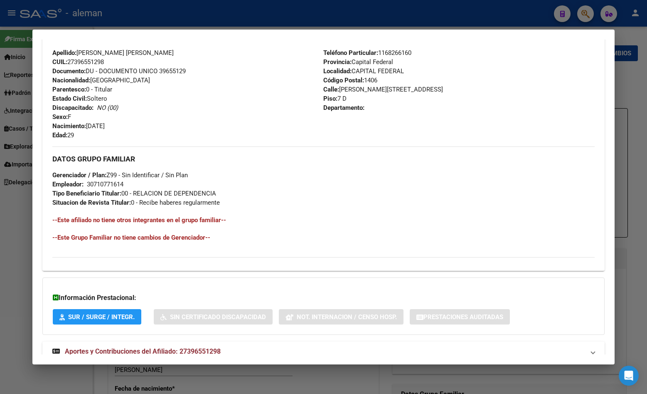
scroll to position [317, 0]
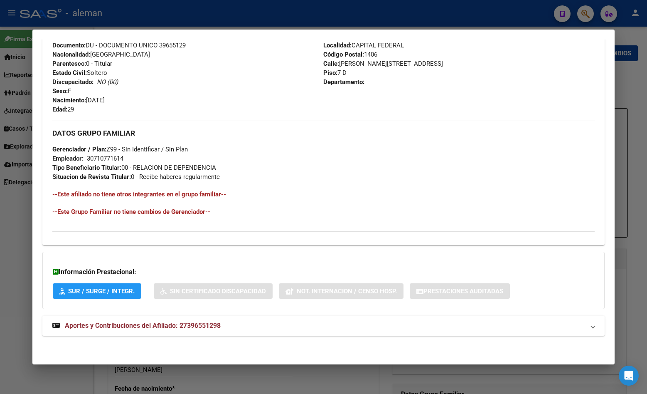
click at [186, 324] on span "Aportes y Contribuciones del Afiliado: 27396551298" at bounding box center [143, 325] width 156 height 8
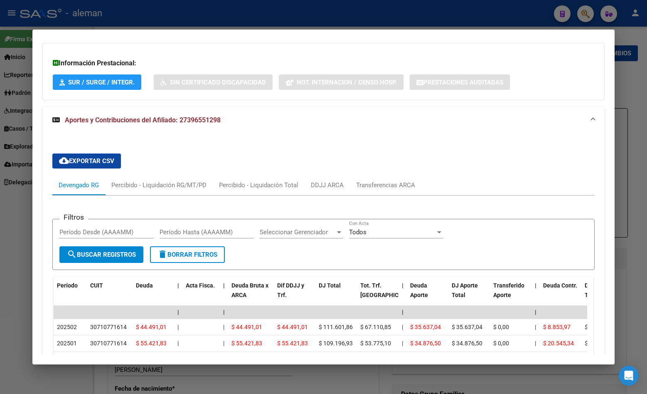
scroll to position [567, 0]
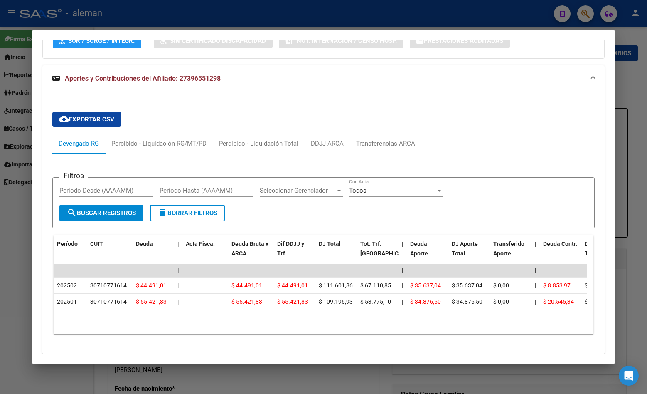
click at [604, 138] on mat-dialog-content "Análisis Afiliado - CUIL: 27396551298 DATOS PADRÓN ÁGIL: GONZALEZ MARCIA VICTOR…" at bounding box center [323, 196] width 582 height 315
click at [640, 131] on div at bounding box center [323, 197] width 647 height 394
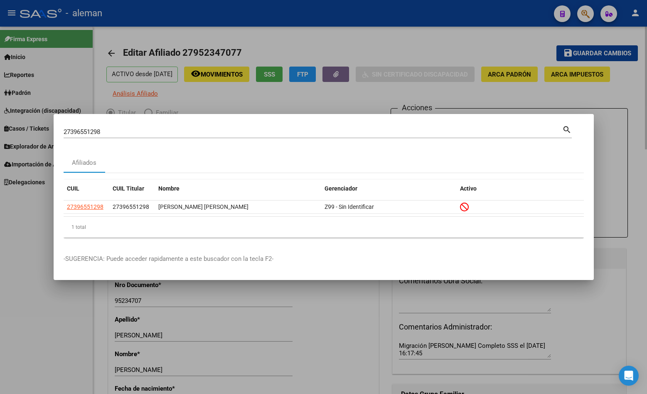
click at [621, 133] on div at bounding box center [323, 197] width 647 height 394
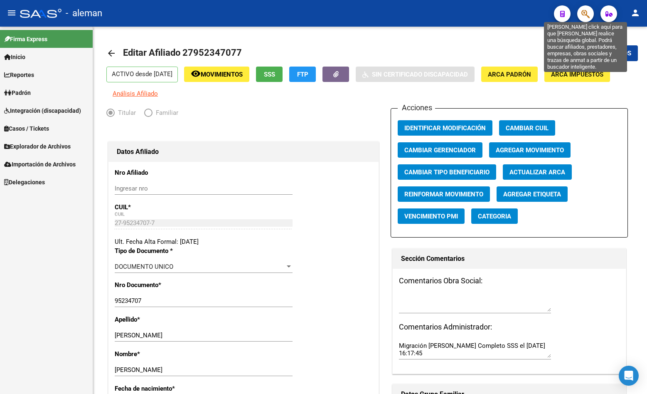
click at [586, 10] on icon "button" at bounding box center [585, 14] width 8 height 10
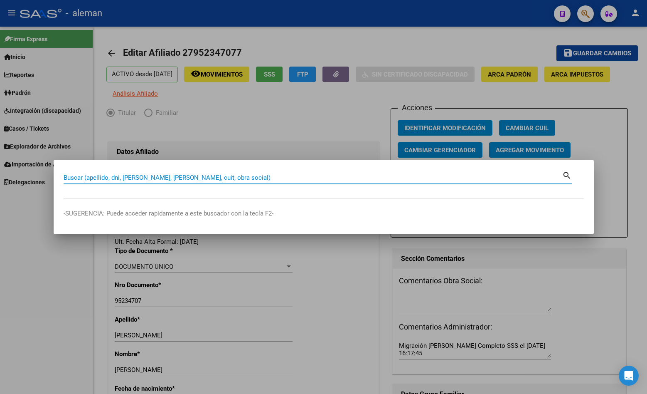
click at [237, 177] on input "Buscar (apellido, dni, [PERSON_NAME], [PERSON_NAME], cuit, obra social)" at bounding box center [313, 177] width 499 height 7
paste input "20335160615"
type input "20335160615"
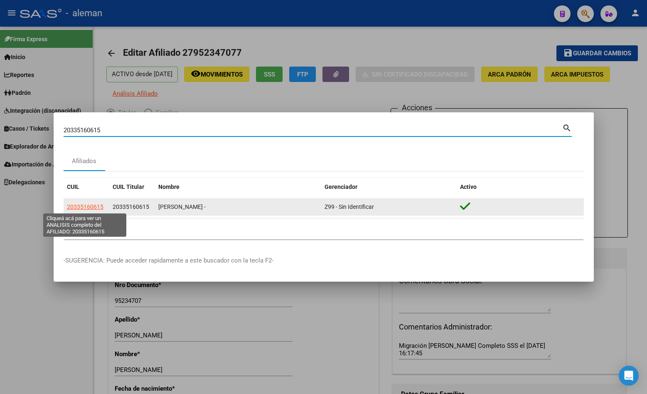
click at [92, 204] on span "20335160615" at bounding box center [85, 206] width 37 height 7
type textarea "20335160615"
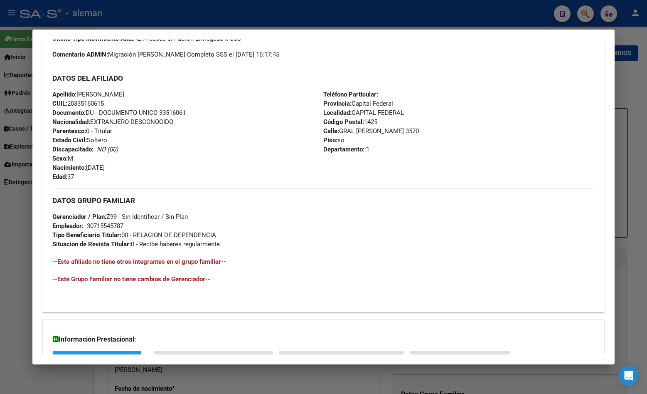
scroll to position [317, 0]
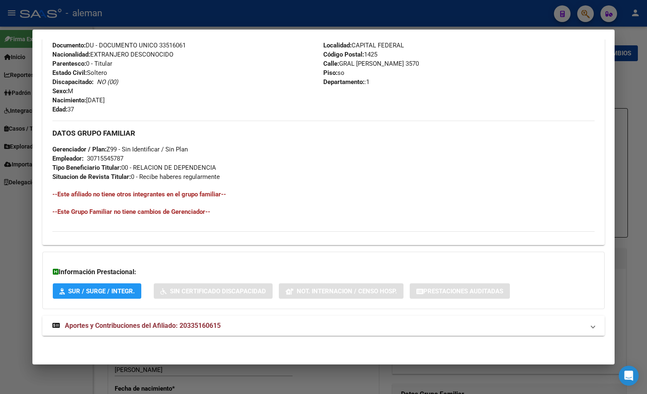
click at [168, 326] on span "Aportes y Contribuciones del Afiliado: 20335160615" at bounding box center [143, 325] width 156 height 8
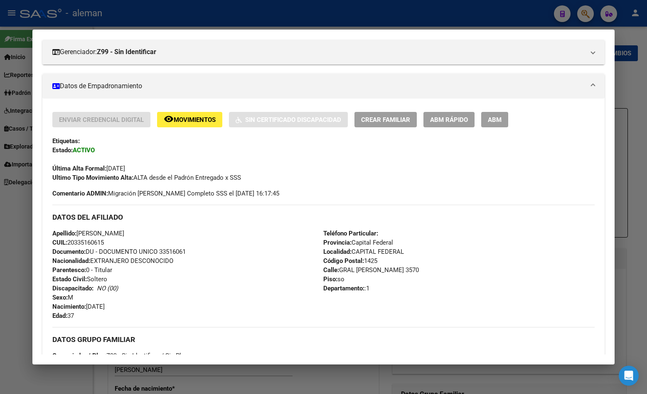
scroll to position [69, 0]
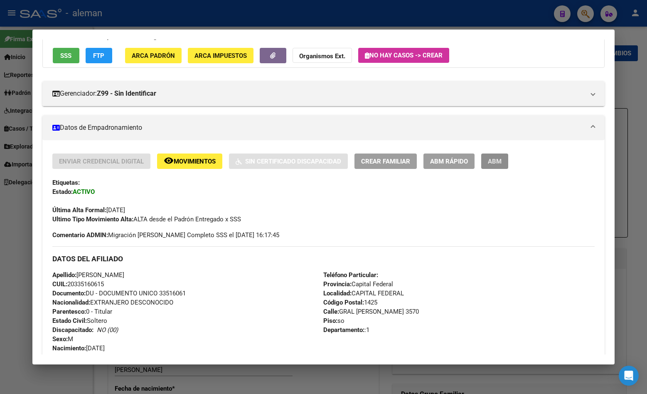
click at [498, 162] on span "ABM" at bounding box center [495, 161] width 14 height 7
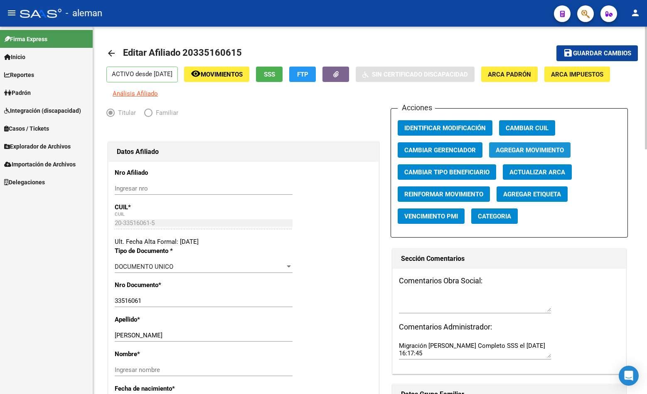
click at [516, 147] on span "Agregar Movimiento" at bounding box center [530, 149] width 68 height 7
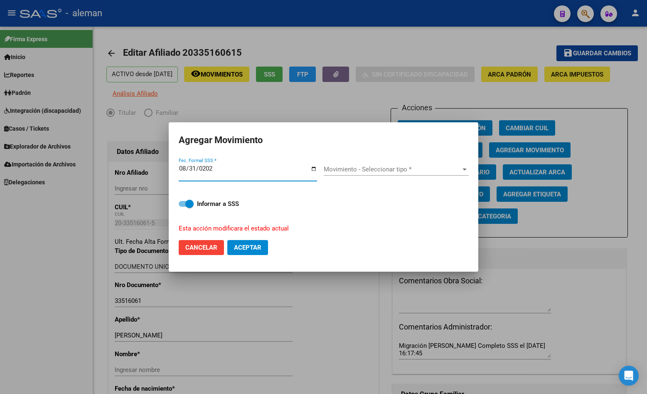
type input "[DATE]"
click at [357, 168] on span "Movimiento - Seleccionar tipo *" at bounding box center [393, 168] width 138 height 7
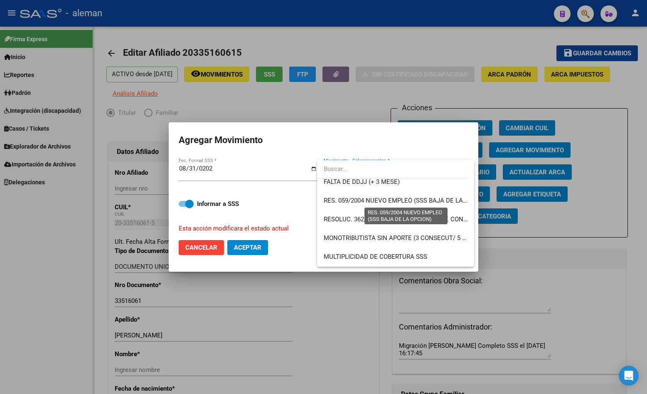
scroll to position [291, 0]
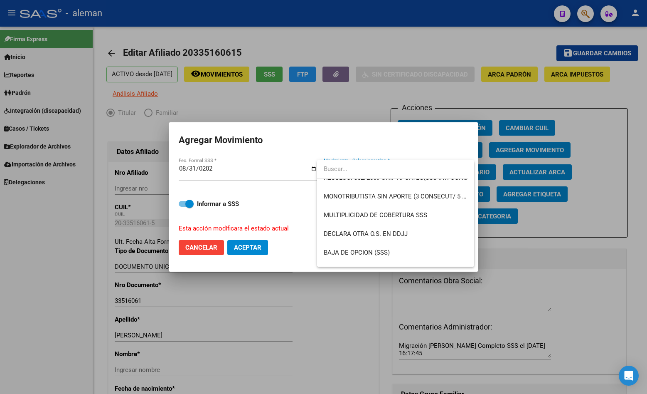
click at [180, 205] on div at bounding box center [323, 197] width 647 height 394
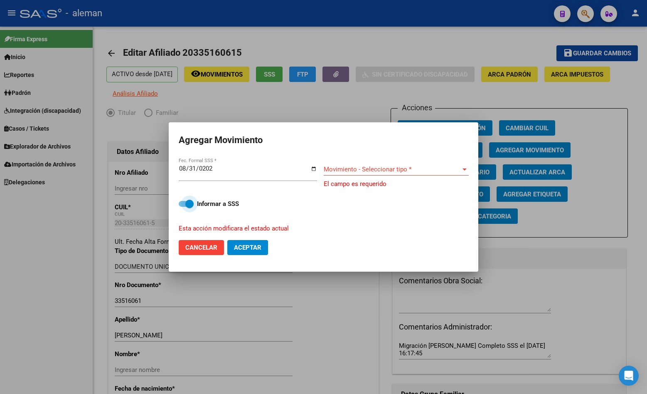
click at [182, 205] on span at bounding box center [186, 204] width 15 height 6
click at [182, 207] on input "Informar a SSS" at bounding box center [182, 207] width 0 height 0
checkbox input "false"
click at [366, 169] on span "Movimiento - Seleccionar tipo *" at bounding box center [393, 168] width 138 height 7
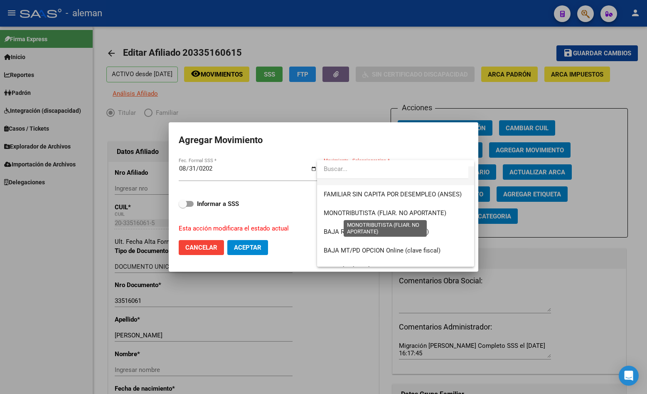
scroll to position [540, 0]
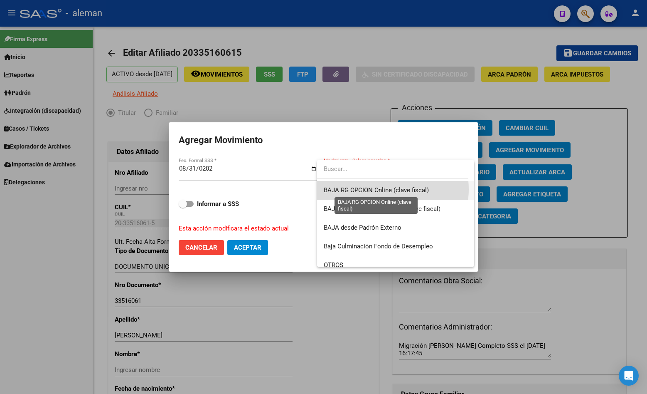
click at [380, 189] on span "BAJA RG OPCION Online (clave fiscal)" at bounding box center [376, 189] width 105 height 7
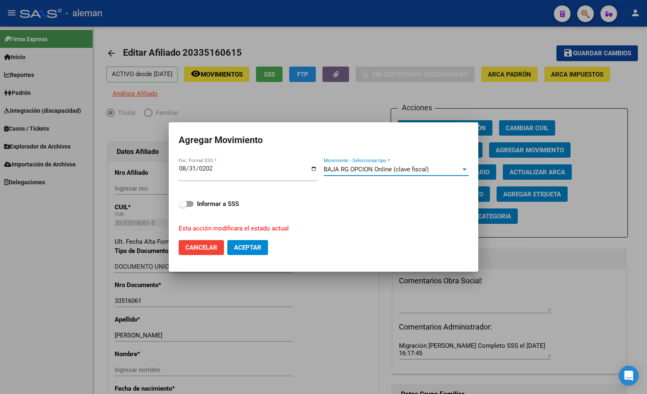
click at [264, 248] on button "Aceptar" at bounding box center [247, 247] width 41 height 15
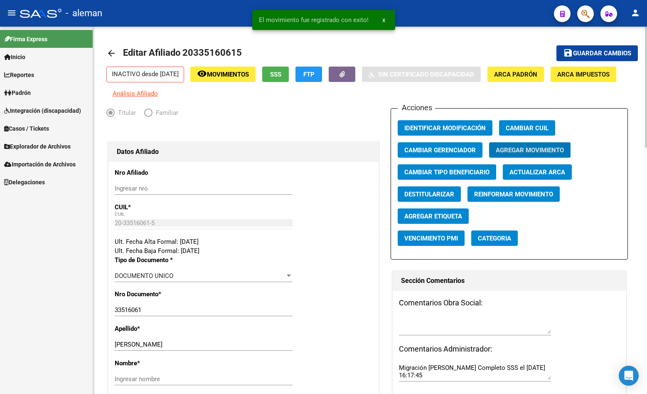
click at [596, 52] on span "Guardar cambios" at bounding box center [602, 53] width 58 height 7
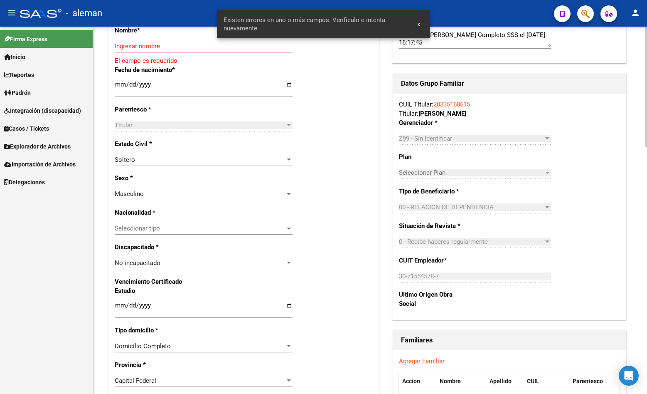
scroll to position [249, 0]
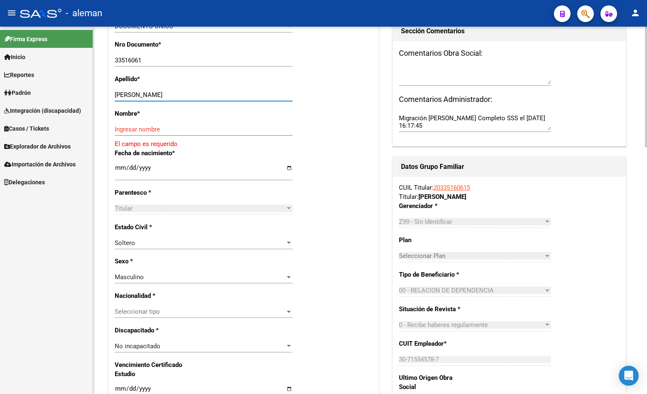
drag, startPoint x: 152, startPoint y: 100, endPoint x: 222, endPoint y: 100, distance: 69.4
click at [222, 98] on input "VILLAMARIN JUAN FRANCISCO" at bounding box center [204, 94] width 178 height 7
click at [220, 133] on input "Ingresar nombre" at bounding box center [204, 129] width 178 height 7
paste input "JUAN FRANCISCO"
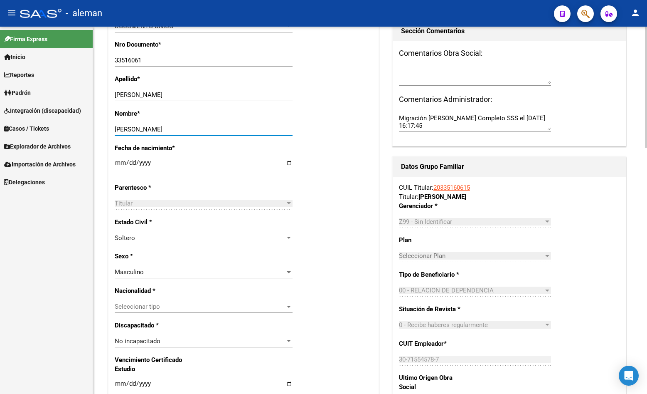
type input "JUAN FRANCISCO"
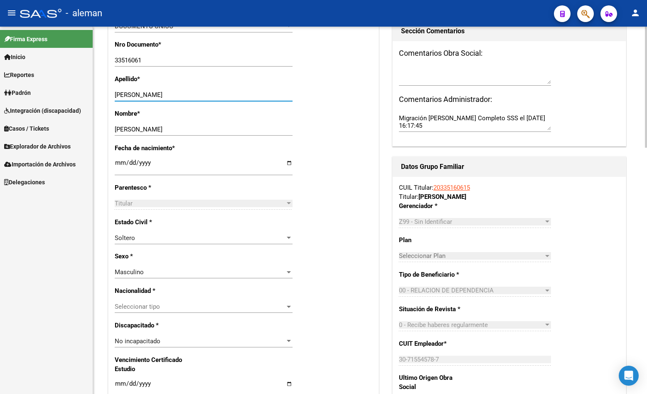
drag, startPoint x: 153, startPoint y: 100, endPoint x: 231, endPoint y: 100, distance: 78.5
click at [231, 98] on input "VILLAMARIN JUAN FRANCISCO" at bounding box center [204, 94] width 178 height 7
type input "VILLAMARIN"
click at [342, 99] on div "Apellido * VILLAMARIN Ingresar apellido" at bounding box center [244, 91] width 258 height 34
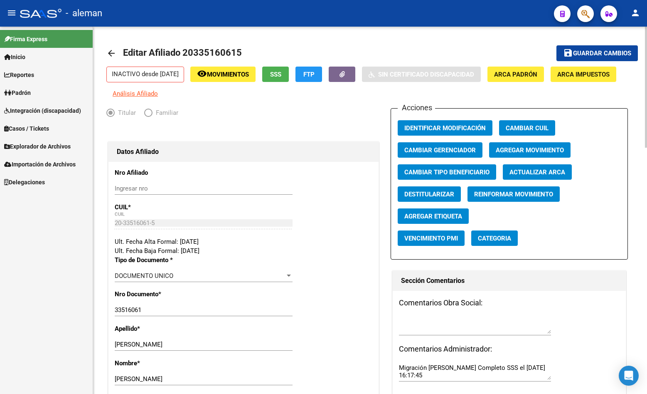
click at [606, 51] on span "Guardar cambios" at bounding box center [602, 53] width 58 height 7
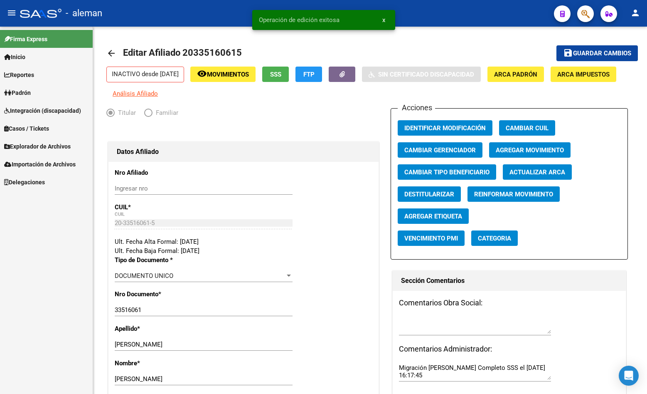
click at [524, 11] on div "- aleman" at bounding box center [283, 13] width 527 height 18
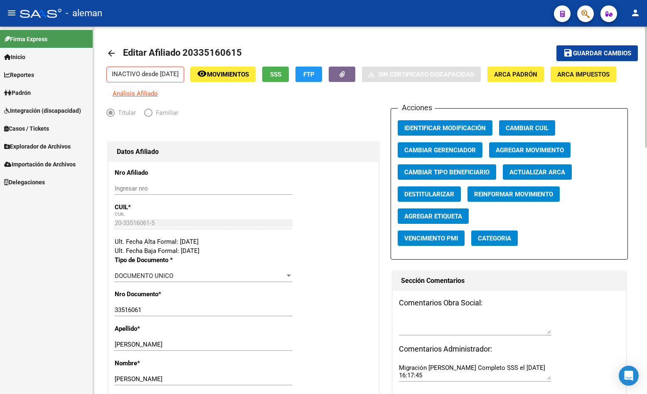
click at [269, 40] on mat-toolbar-row "arrow_back Editar Afiliado 20335160615" at bounding box center [311, 53] width 411 height 27
click at [29, 89] on span "Padrón" at bounding box center [17, 92] width 27 height 9
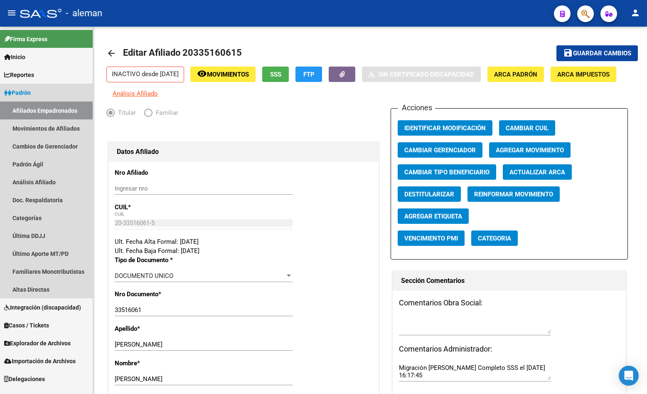
click at [52, 109] on link "Afiliados Empadronados" at bounding box center [46, 110] width 93 height 18
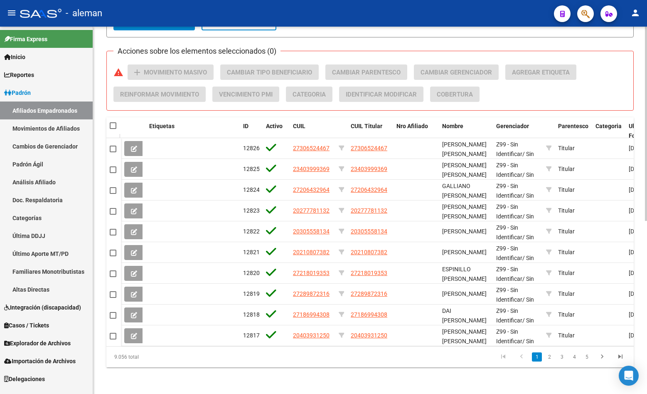
scroll to position [36, 0]
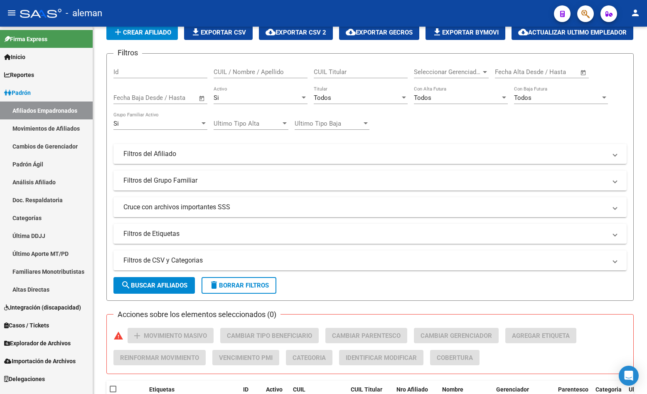
click at [27, 91] on span "Padrón" at bounding box center [17, 92] width 27 height 9
